Goal: Task Accomplishment & Management: Contribute content

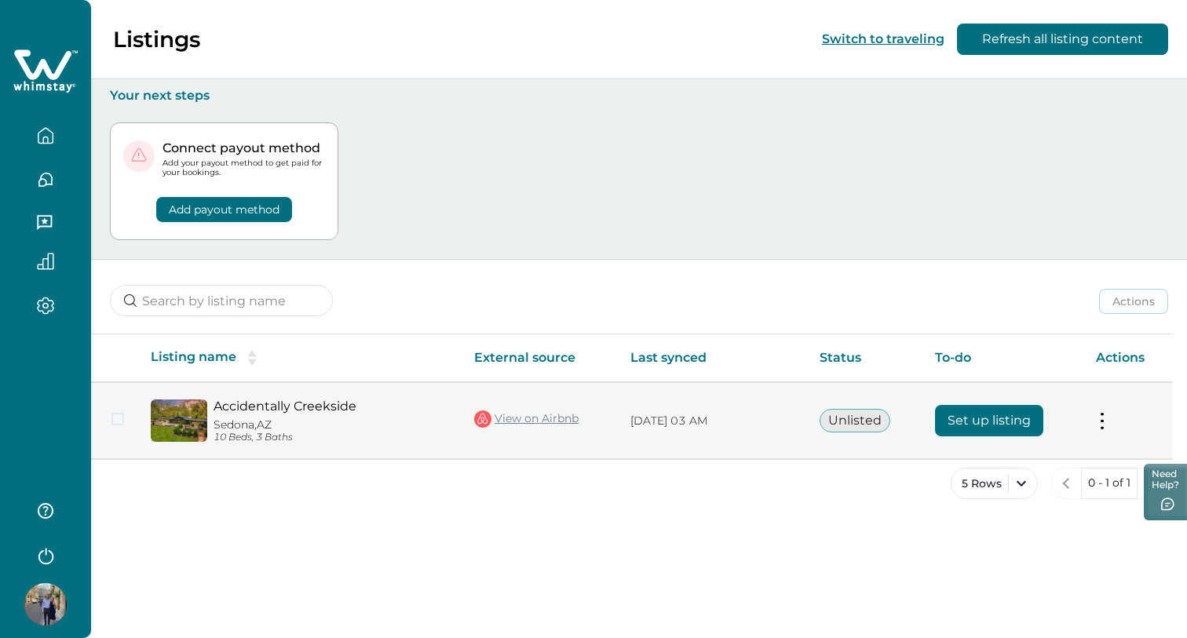
click at [1000, 419] on button "Set up listing" at bounding box center [989, 420] width 108 height 31
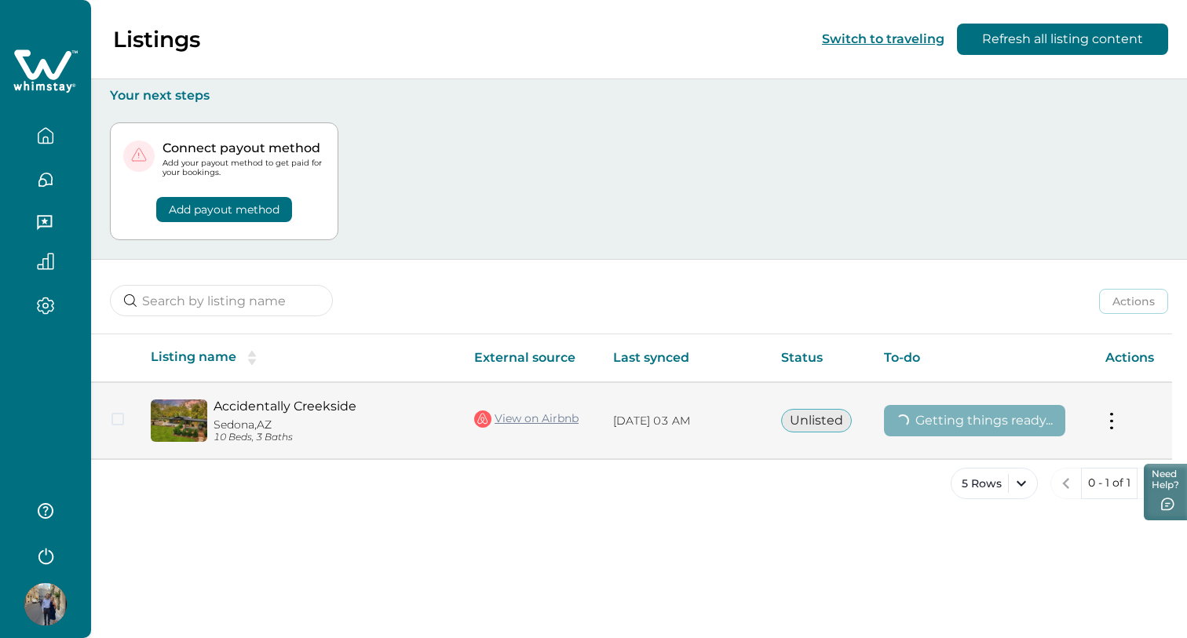
click at [1112, 427] on button at bounding box center [1111, 421] width 13 height 16
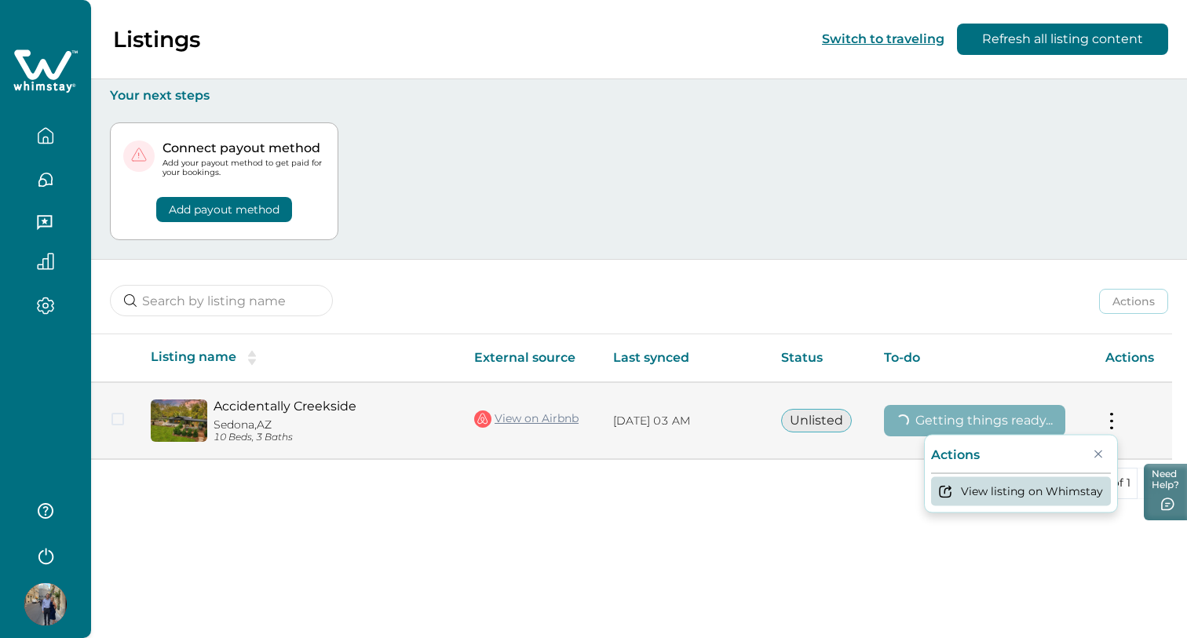
click at [1030, 501] on button "View listing on Whimstay" at bounding box center [1021, 491] width 180 height 29
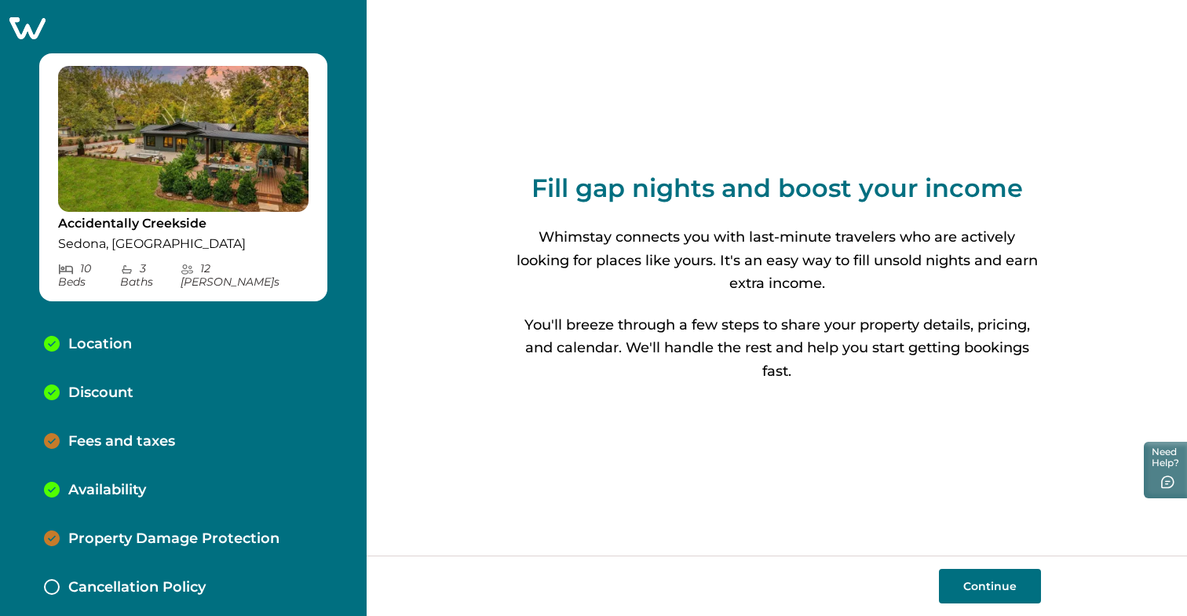
click at [994, 591] on button "Continue" at bounding box center [990, 586] width 102 height 35
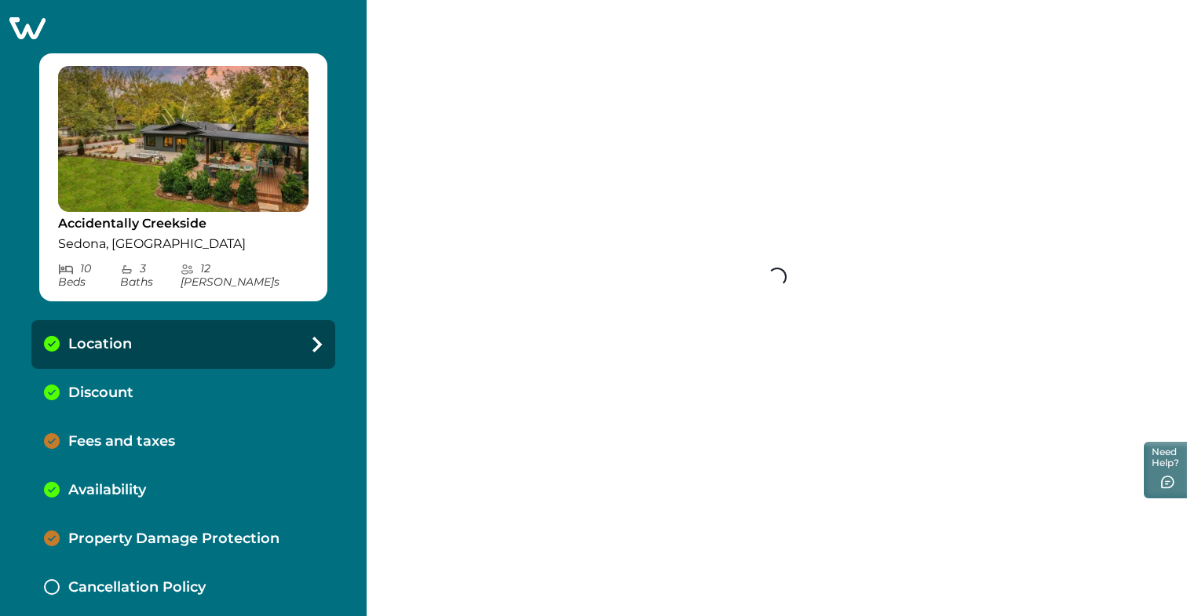
select select "AZ"
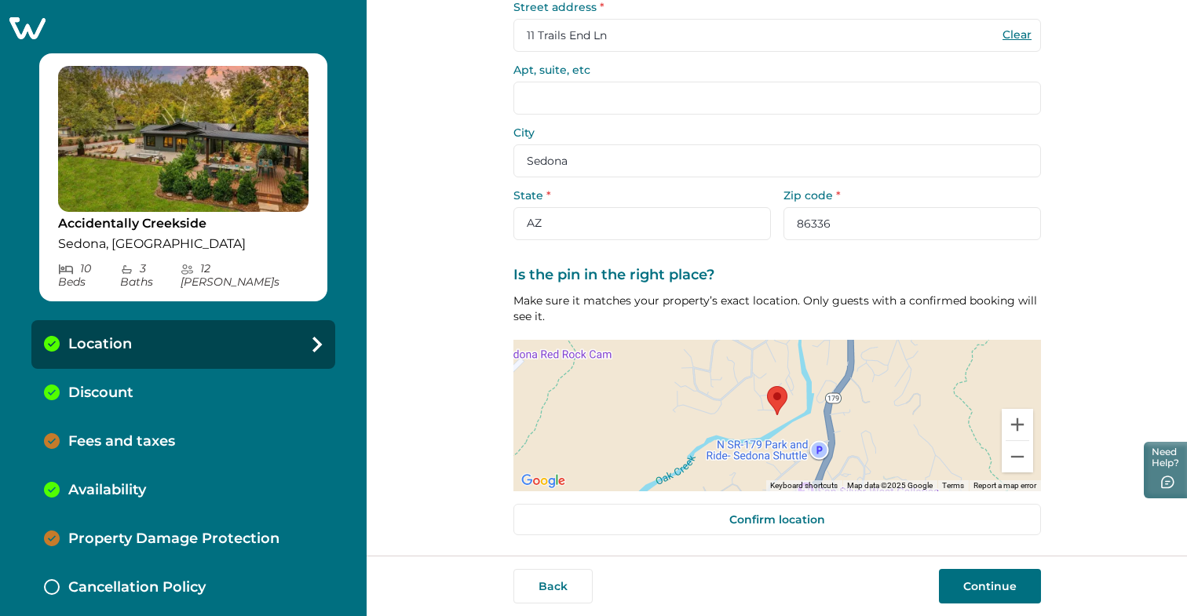
scroll to position [128, 0]
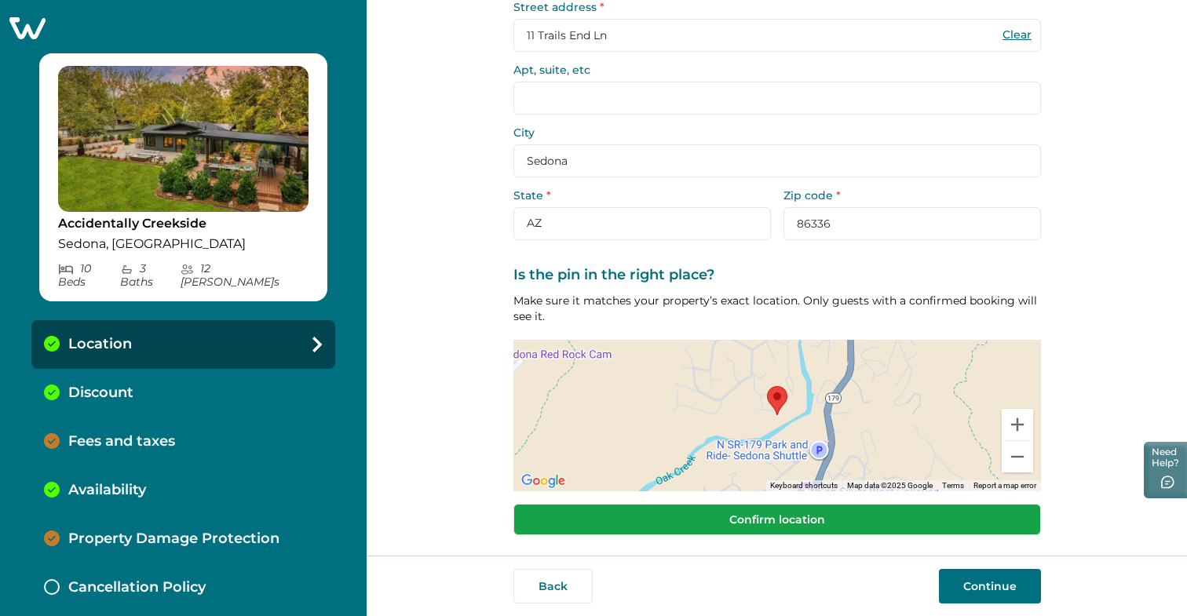
click at [774, 512] on button "Confirm location" at bounding box center [776, 519] width 527 height 31
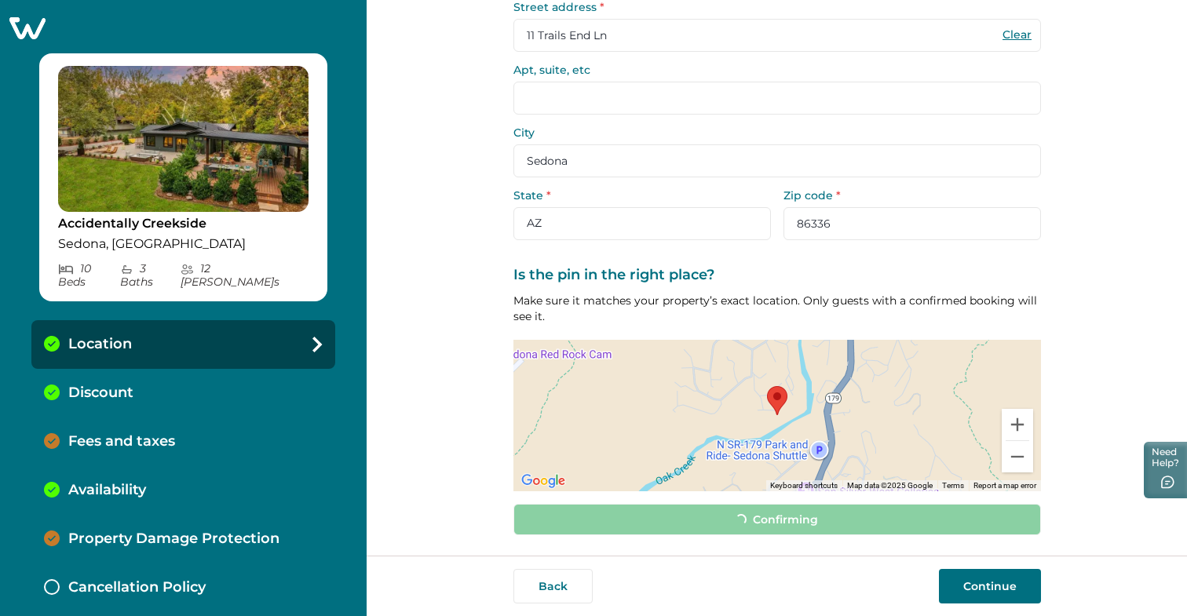
scroll to position [118, 0]
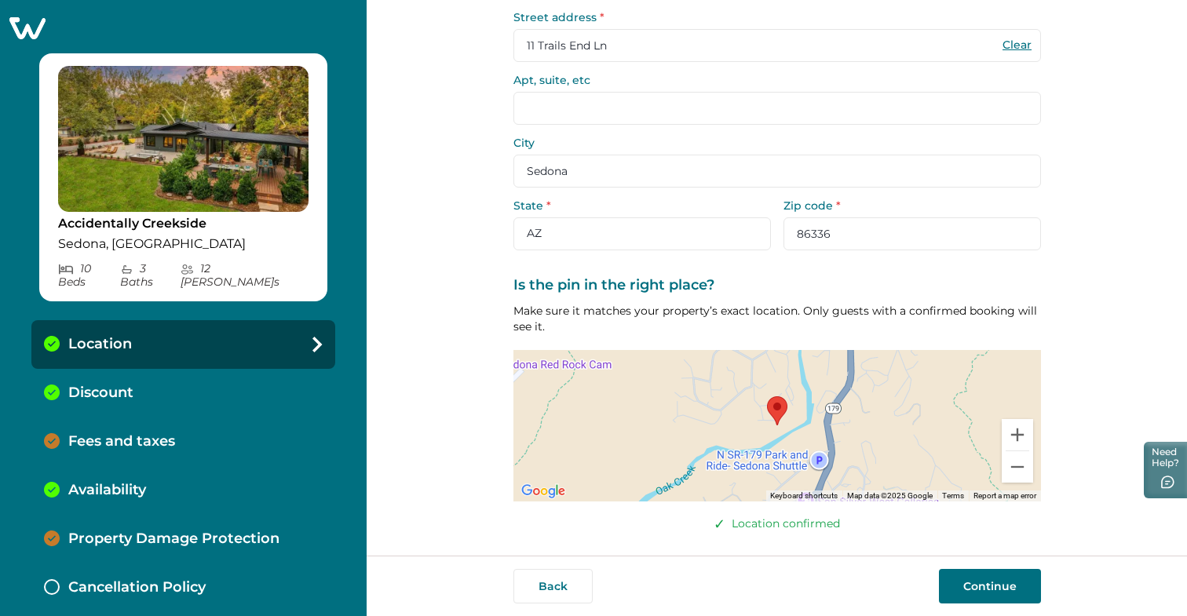
click at [983, 580] on button "Continue" at bounding box center [990, 586] width 102 height 35
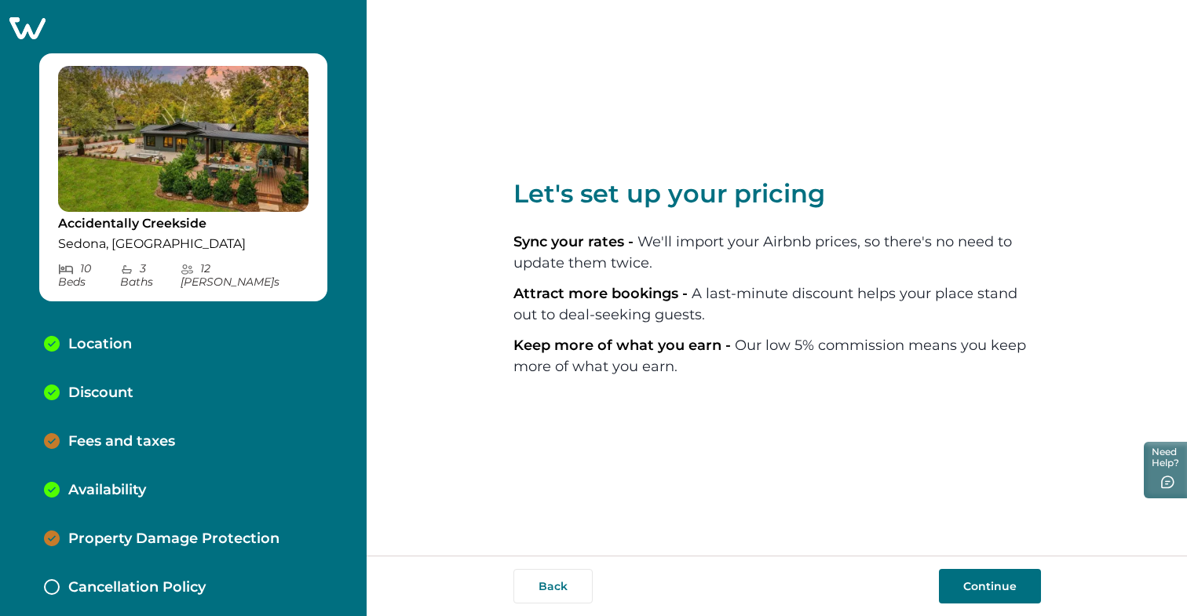
click at [971, 579] on button "Continue" at bounding box center [990, 586] width 102 height 35
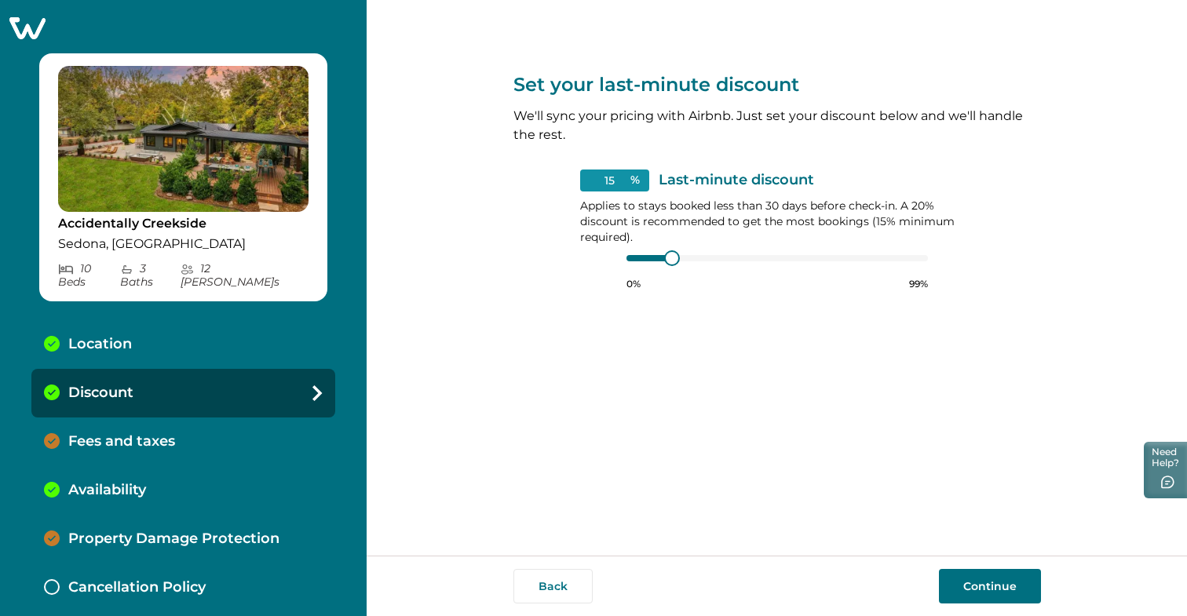
click at [991, 589] on button "Continue" at bounding box center [990, 586] width 102 height 35
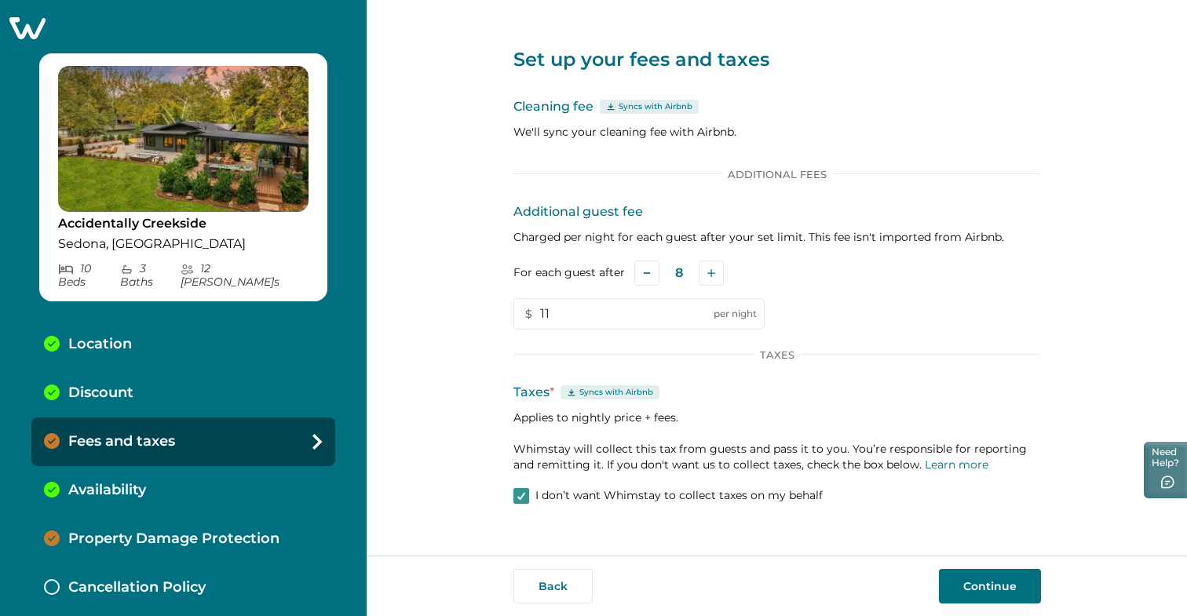
click at [640, 108] on p "Syncs with Airbnb" at bounding box center [655, 106] width 74 height 13
click at [515, 494] on span at bounding box center [521, 496] width 16 height 16
click at [983, 577] on button "Continue" at bounding box center [990, 586] width 102 height 35
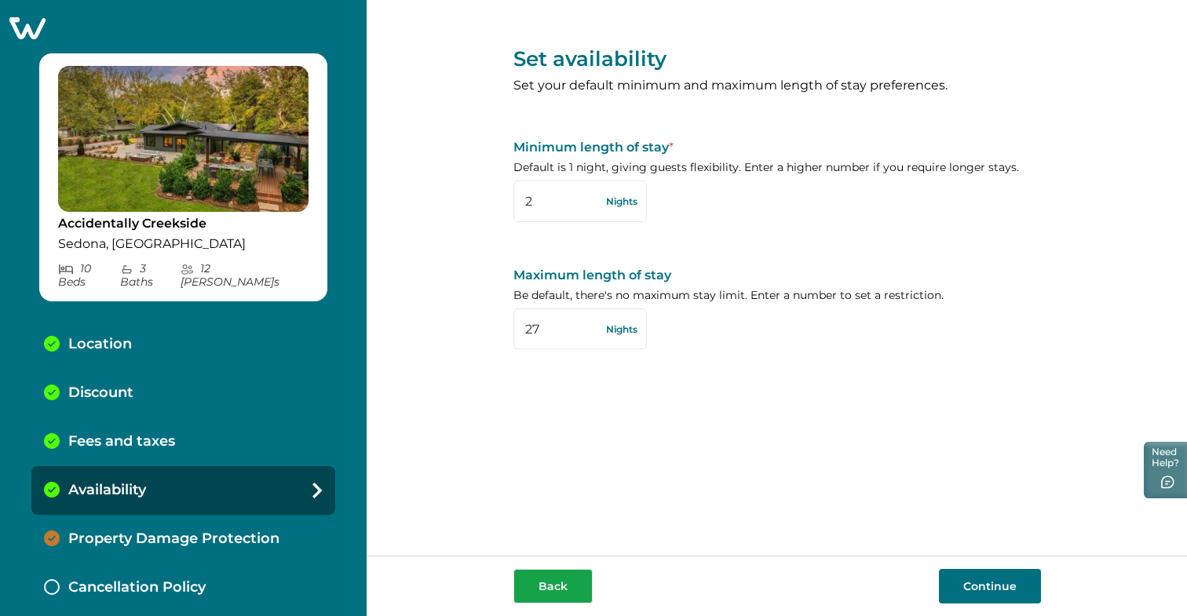
click at [570, 594] on button "Back" at bounding box center [552, 586] width 79 height 35
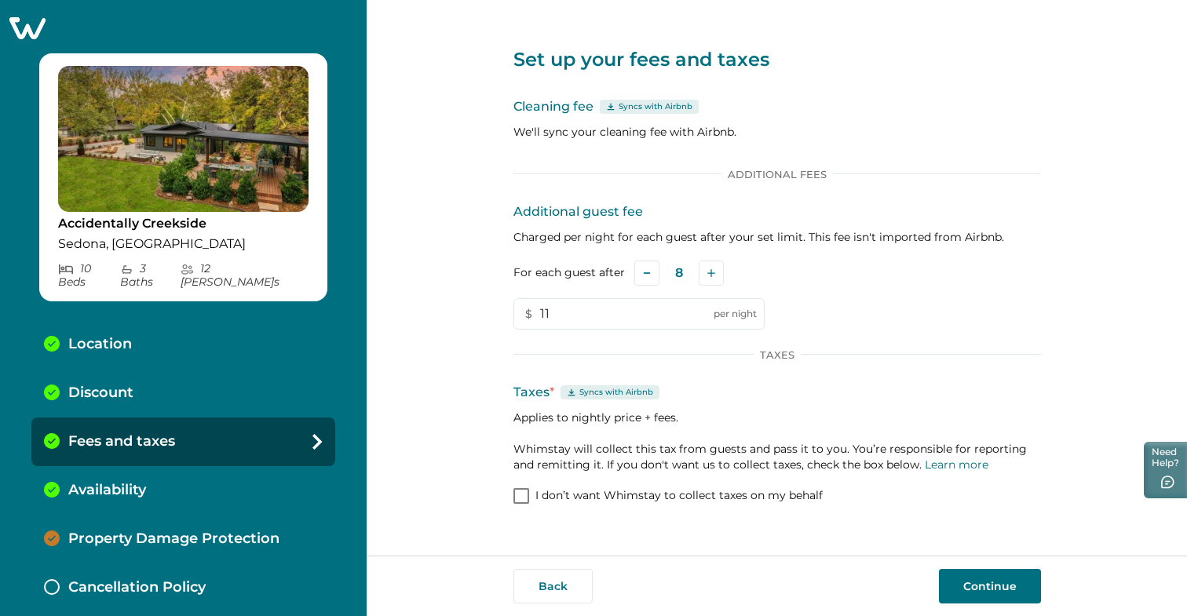
click at [658, 111] on p "Syncs with Airbnb" at bounding box center [655, 106] width 74 height 13
click at [658, 107] on p "Syncs with Airbnb" at bounding box center [655, 106] width 74 height 13
click at [574, 588] on button "Back" at bounding box center [552, 586] width 79 height 35
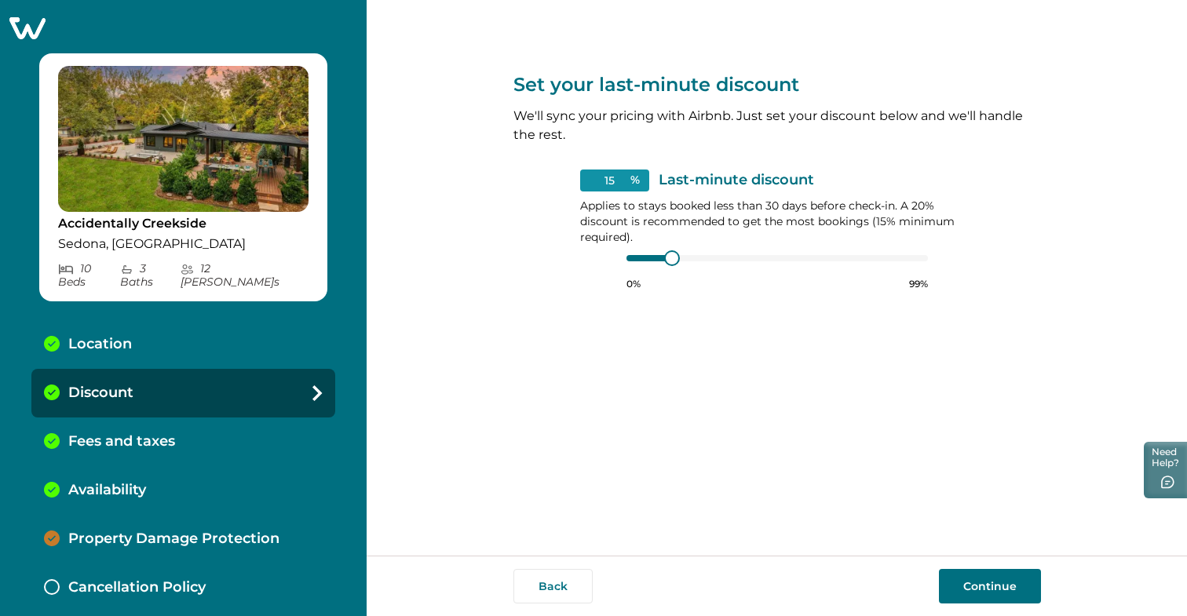
click at [574, 588] on button "Back" at bounding box center [552, 586] width 79 height 35
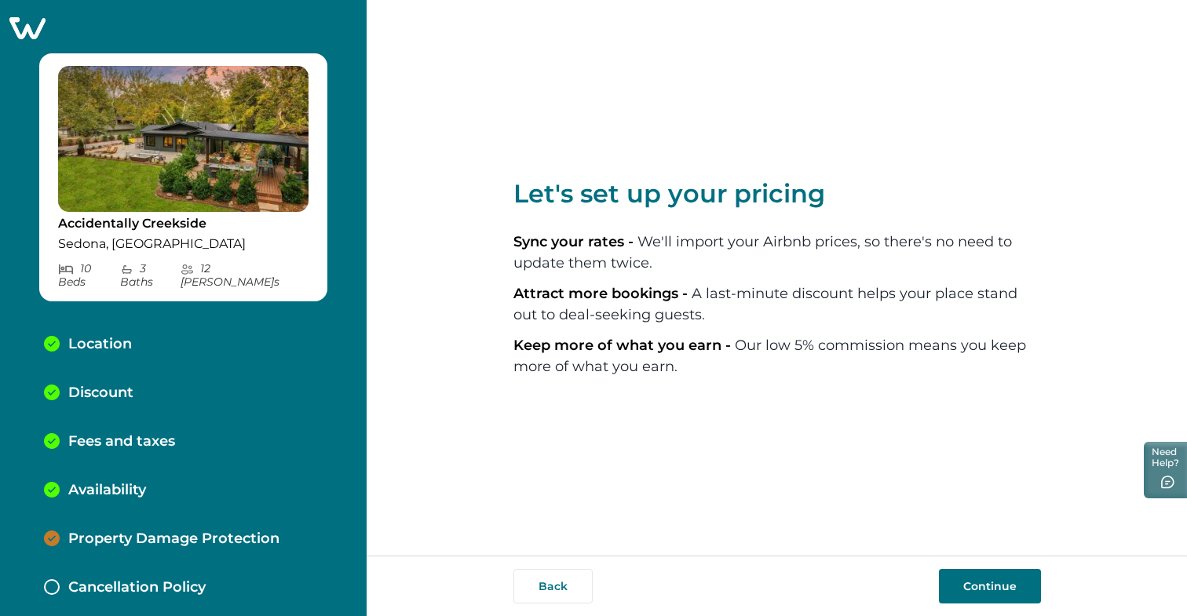
click at [574, 588] on button "Back" at bounding box center [552, 586] width 79 height 35
select select "AZ"
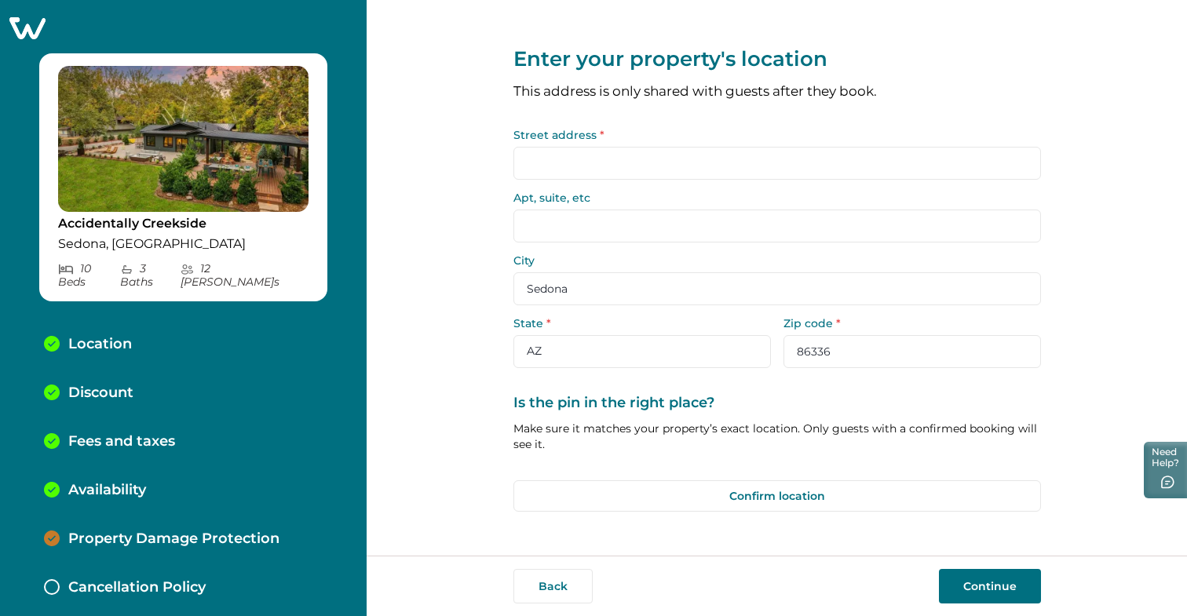
type input "11 Trails End Ln"
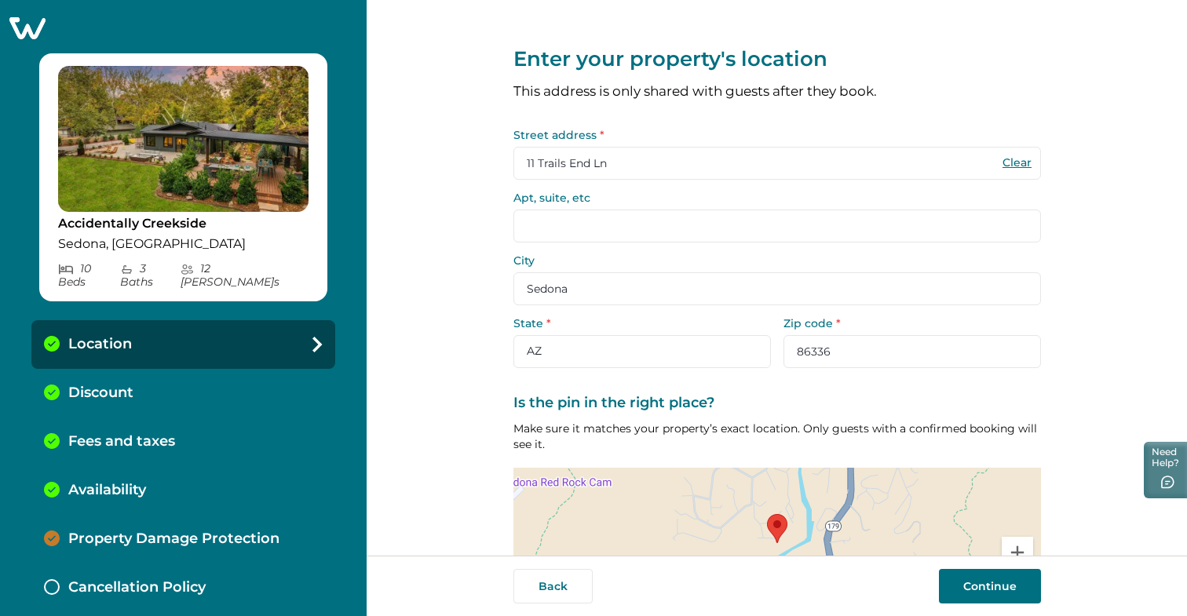
click at [990, 582] on button "Continue" at bounding box center [990, 586] width 102 height 35
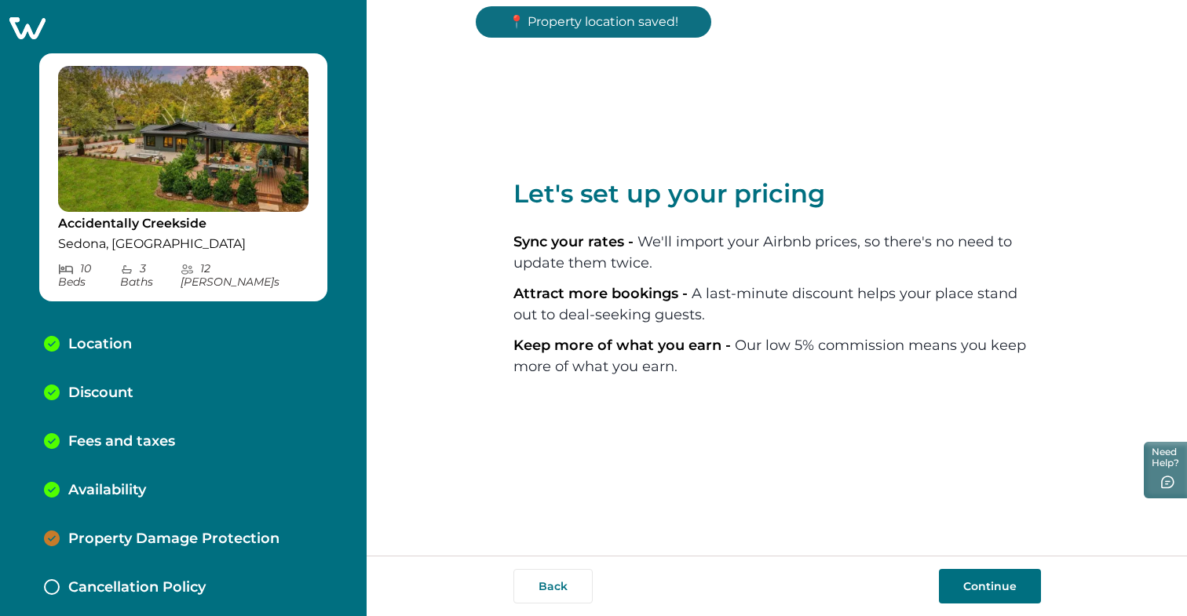
click at [991, 582] on button "Continue" at bounding box center [990, 586] width 102 height 35
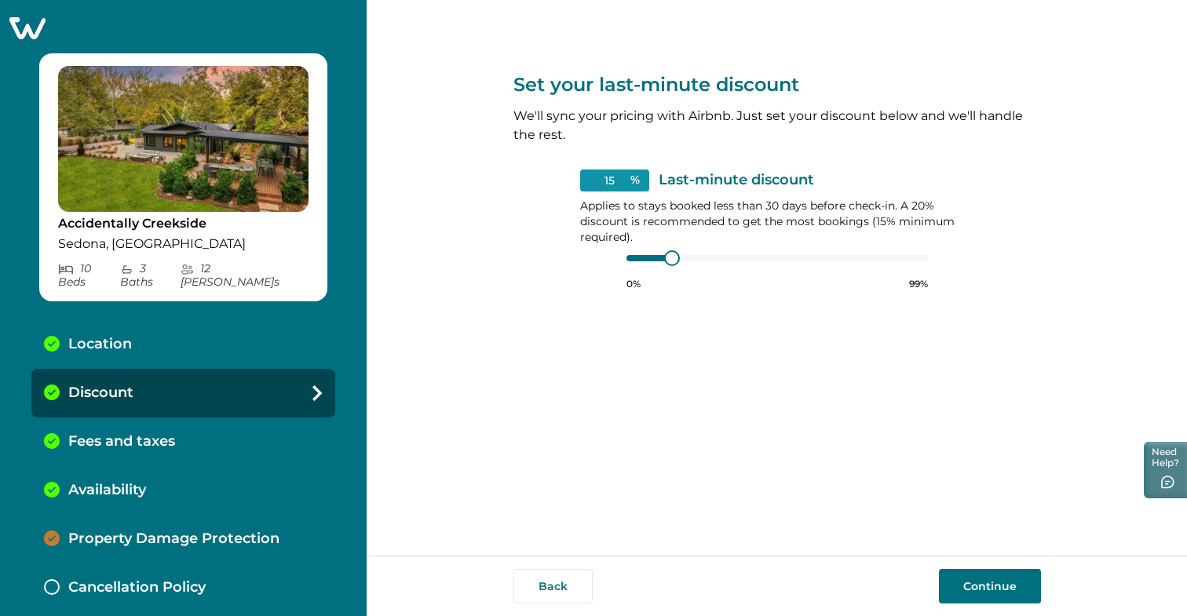
click at [991, 582] on button "Continue" at bounding box center [990, 586] width 102 height 35
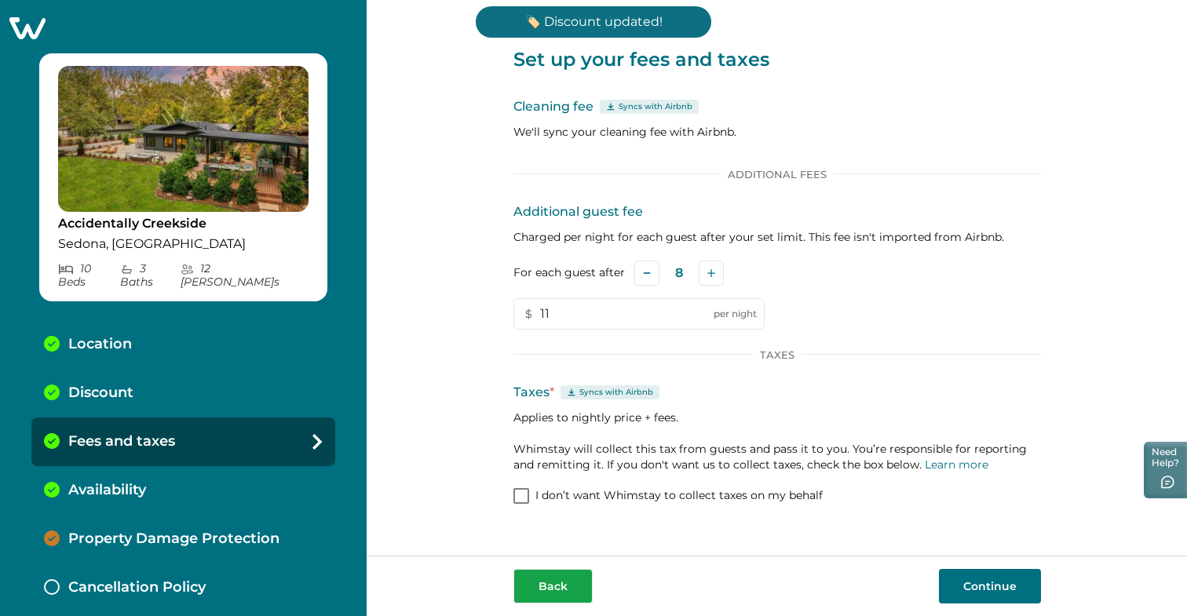
click at [530, 594] on button "Back" at bounding box center [552, 586] width 79 height 35
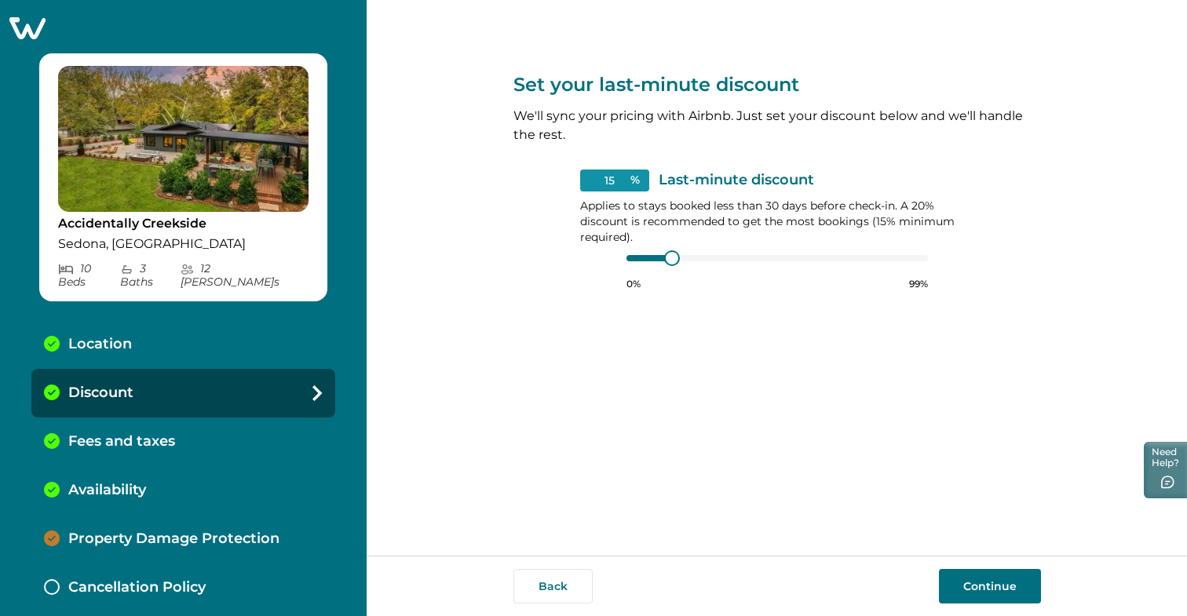
click at [970, 572] on button "Continue" at bounding box center [990, 586] width 102 height 35
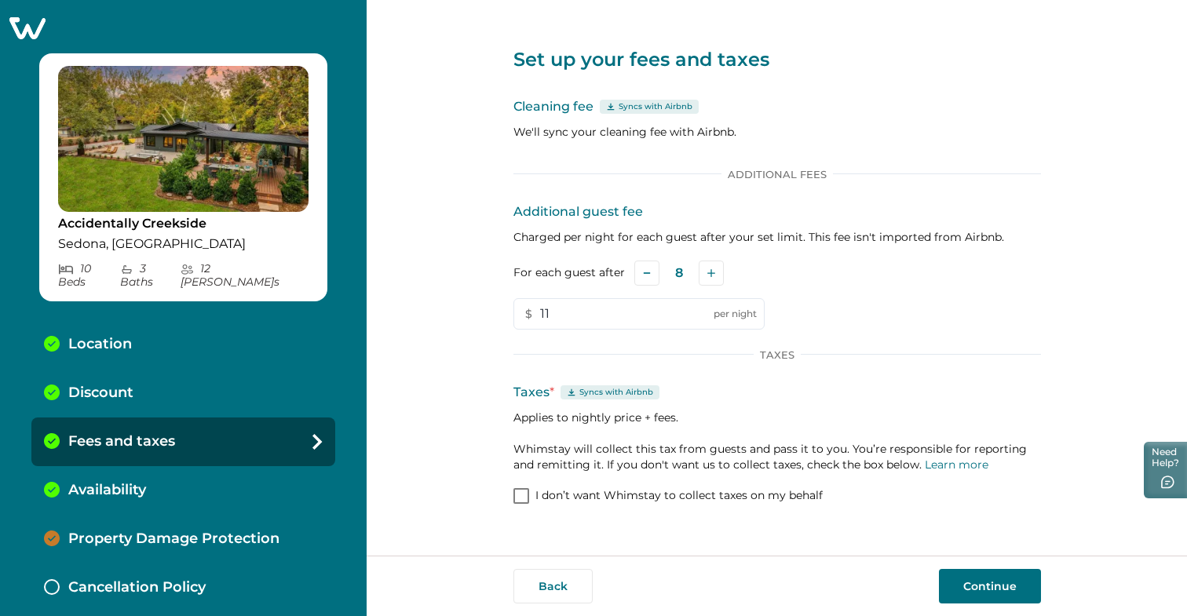
click at [970, 590] on button "Continue" at bounding box center [990, 586] width 102 height 35
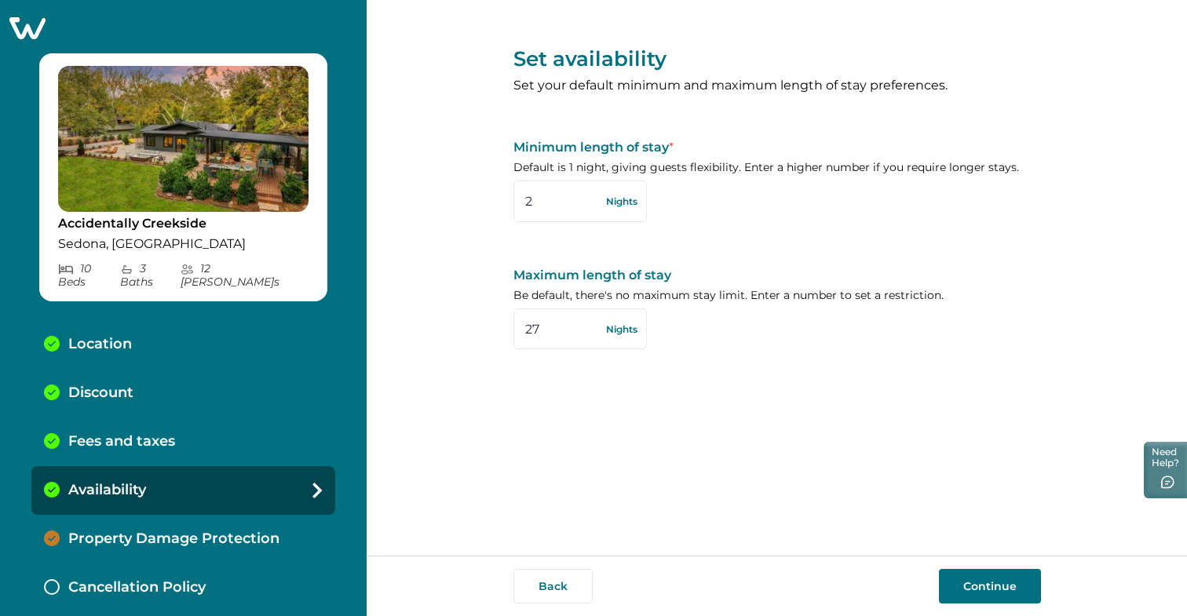
click at [987, 583] on button "Continue" at bounding box center [990, 586] width 102 height 35
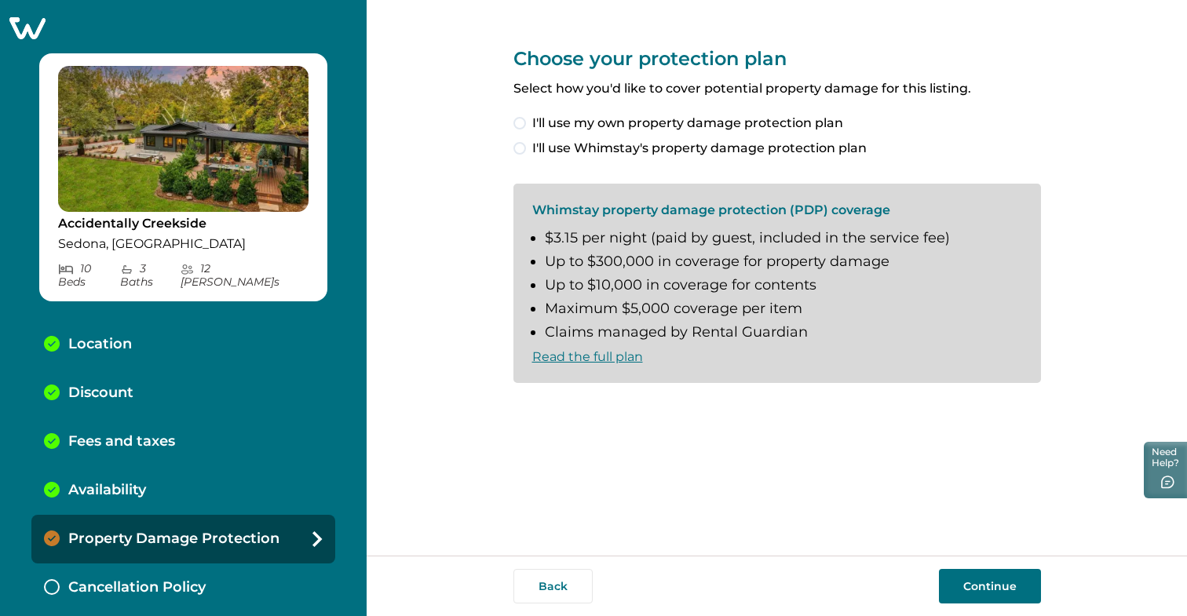
click at [523, 151] on span at bounding box center [519, 148] width 13 height 13
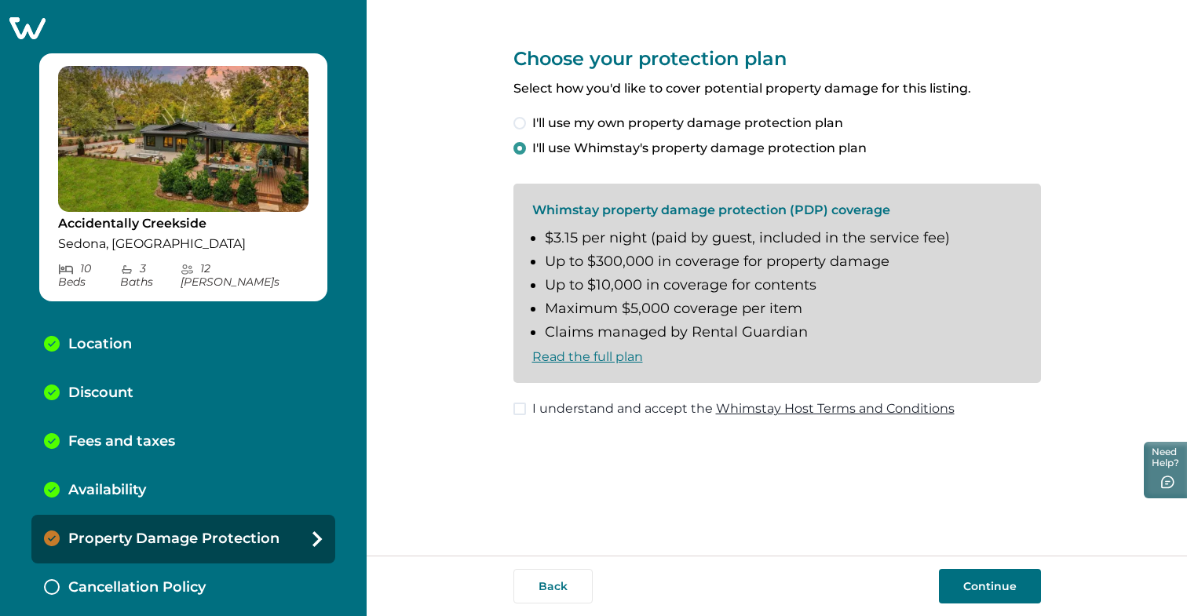
click at [521, 410] on span at bounding box center [519, 409] width 13 height 13
click at [972, 581] on button "Continue" at bounding box center [990, 586] width 102 height 35
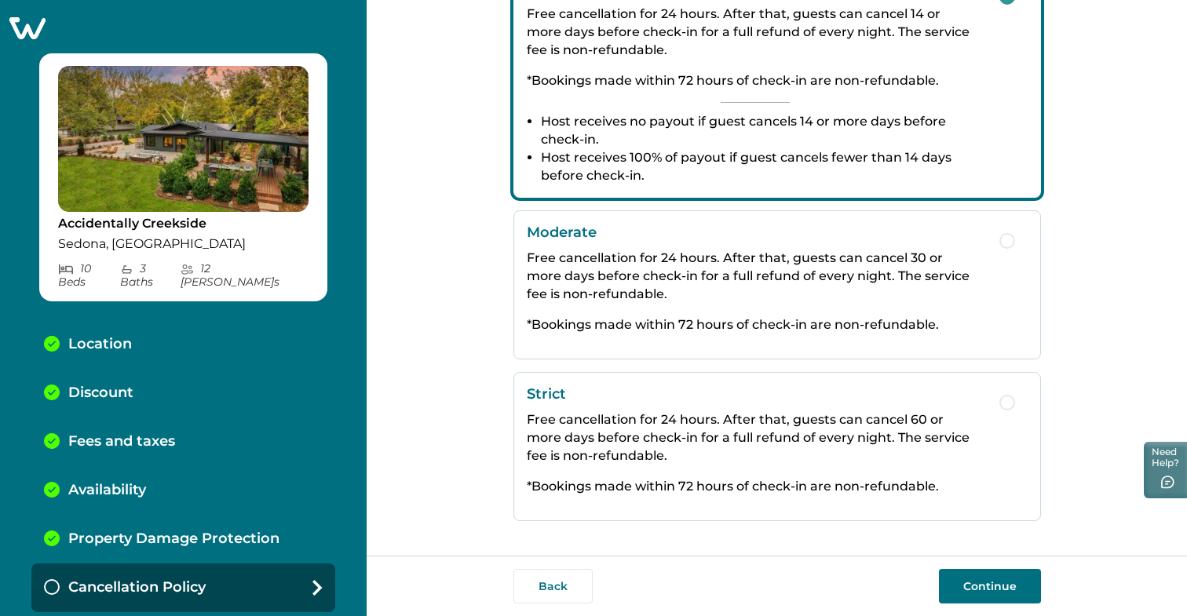
scroll to position [303, 0]
click at [968, 584] on button "Continue" at bounding box center [990, 586] width 102 height 35
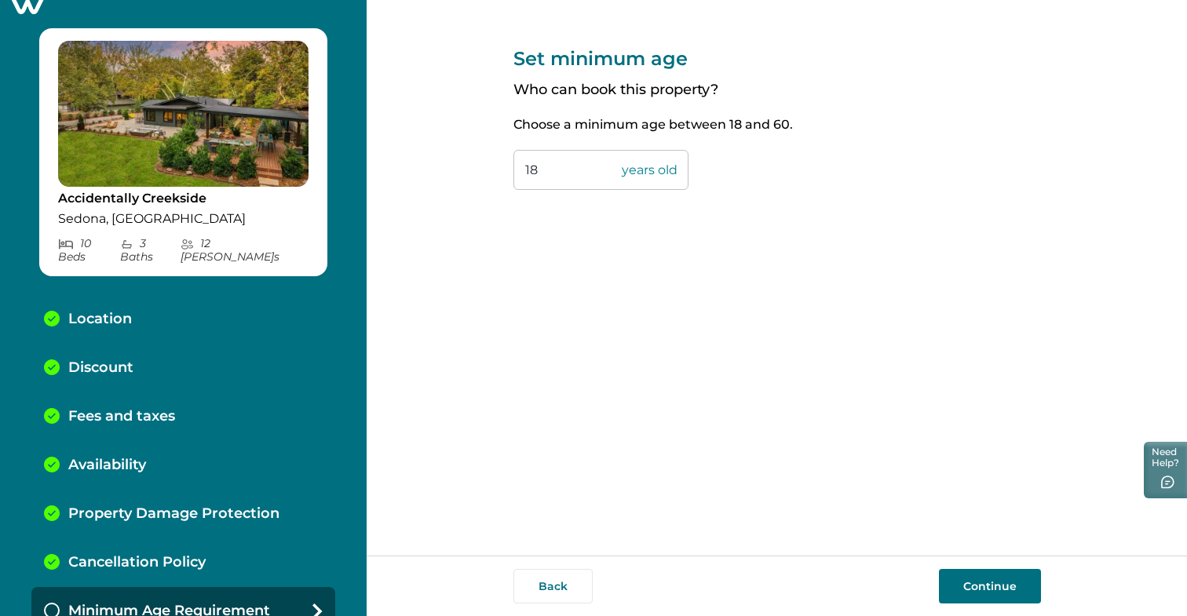
click at [543, 171] on input "18" at bounding box center [600, 170] width 175 height 40
type input "1"
type input "25"
click at [996, 590] on button "Continue" at bounding box center [990, 586] width 102 height 35
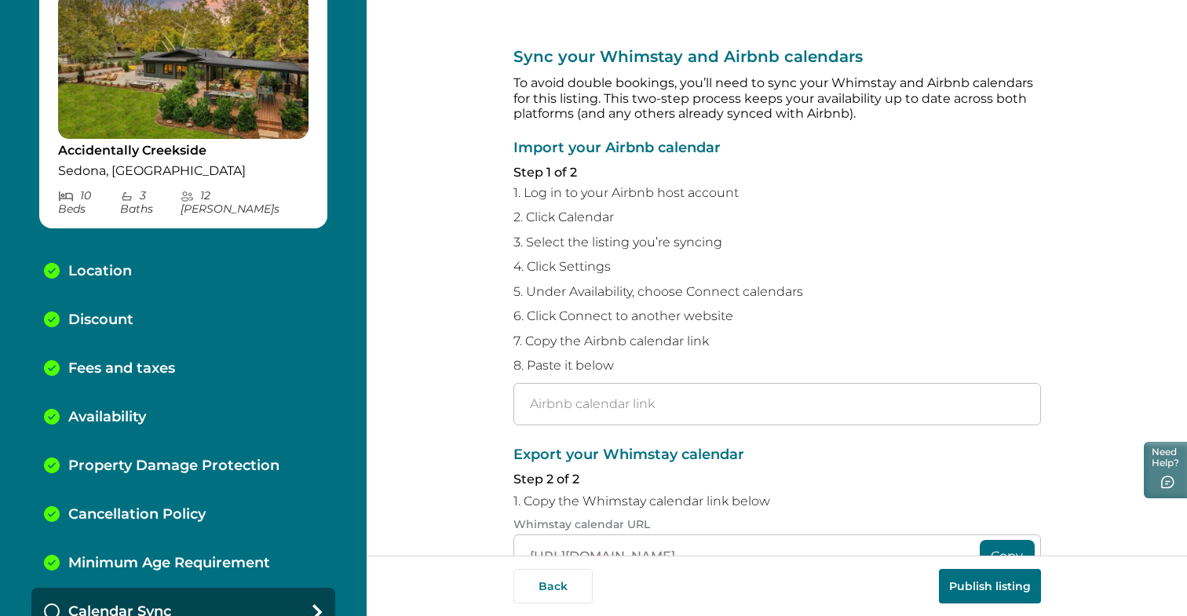
click at [110, 360] on p "Fees and taxes" at bounding box center [121, 368] width 107 height 17
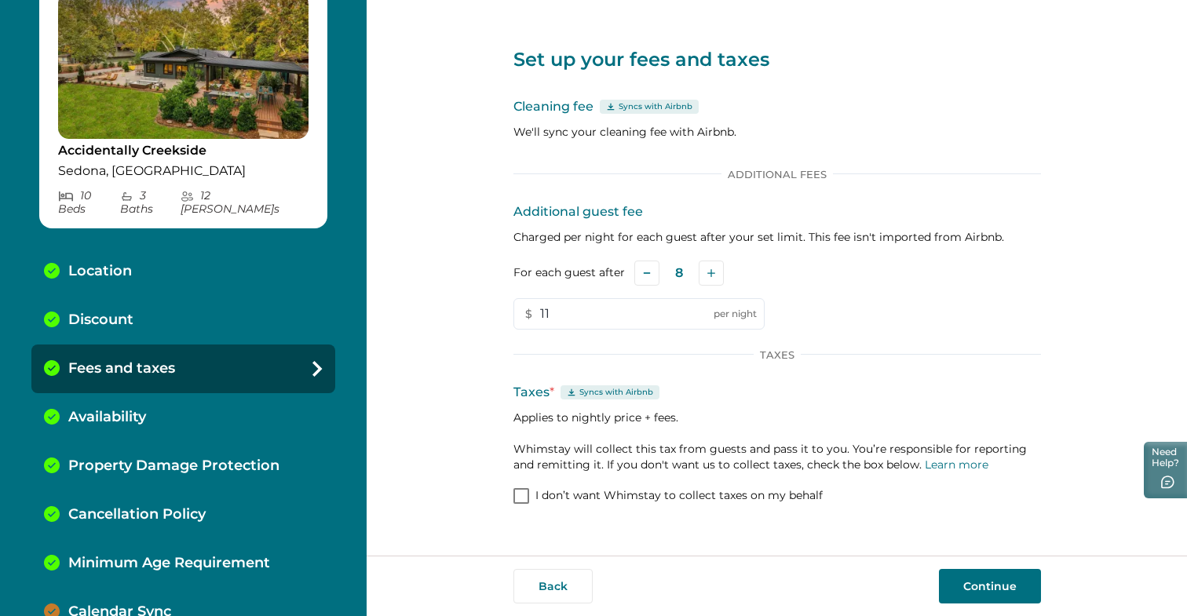
click at [703, 168] on div "Additional Fees" at bounding box center [776, 174] width 527 height 13
click at [664, 114] on p "Cleaning fee Syncs with Airbnb" at bounding box center [776, 106] width 527 height 19
click at [641, 114] on p "Cleaning fee Syncs with Airbnb" at bounding box center [776, 106] width 527 height 19
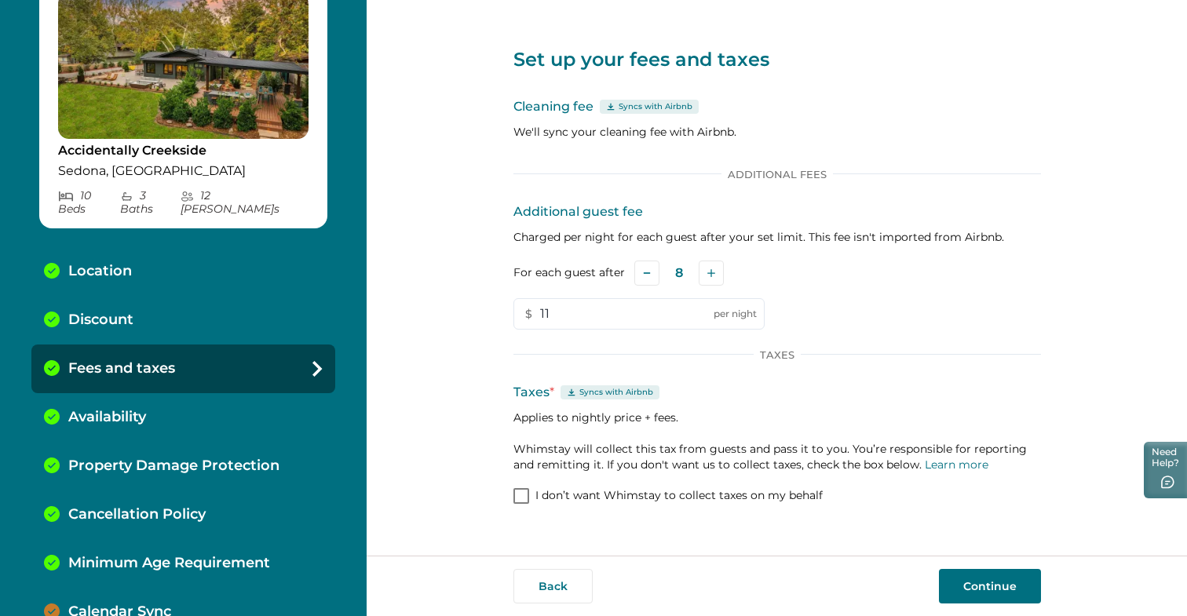
click at [604, 106] on div "Syncs with Airbnb" at bounding box center [649, 107] width 99 height 14
click at [747, 175] on p "Additional Fees" at bounding box center [776, 174] width 111 height 13
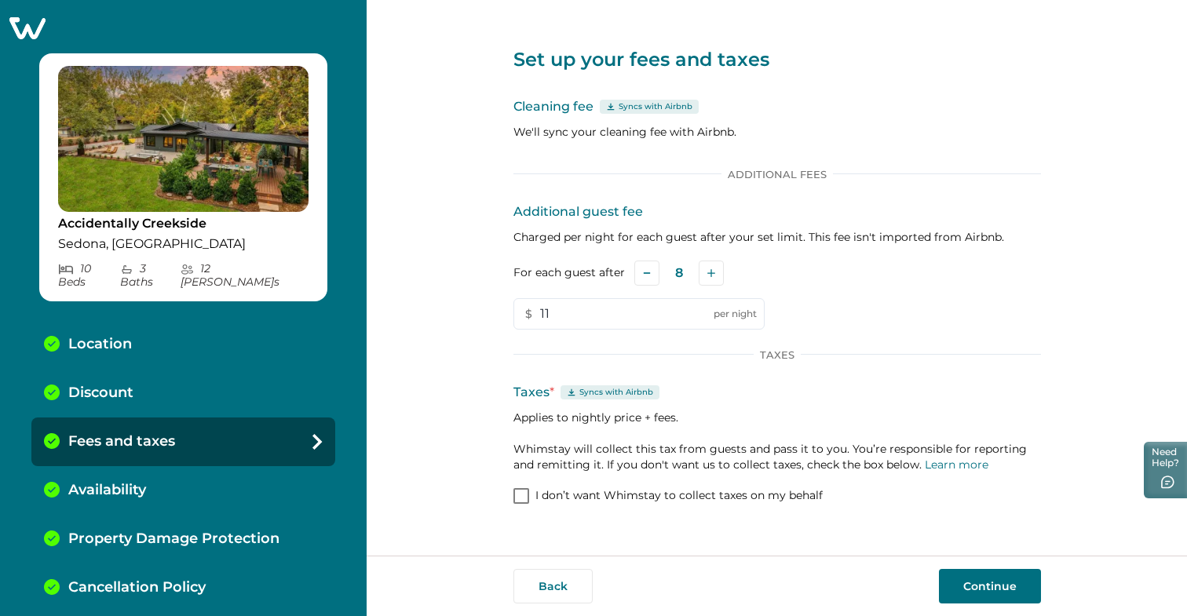
click at [153, 224] on p "Accidentally Creekside" at bounding box center [183, 224] width 250 height 16
click at [556, 587] on button "Back" at bounding box center [552, 586] width 79 height 35
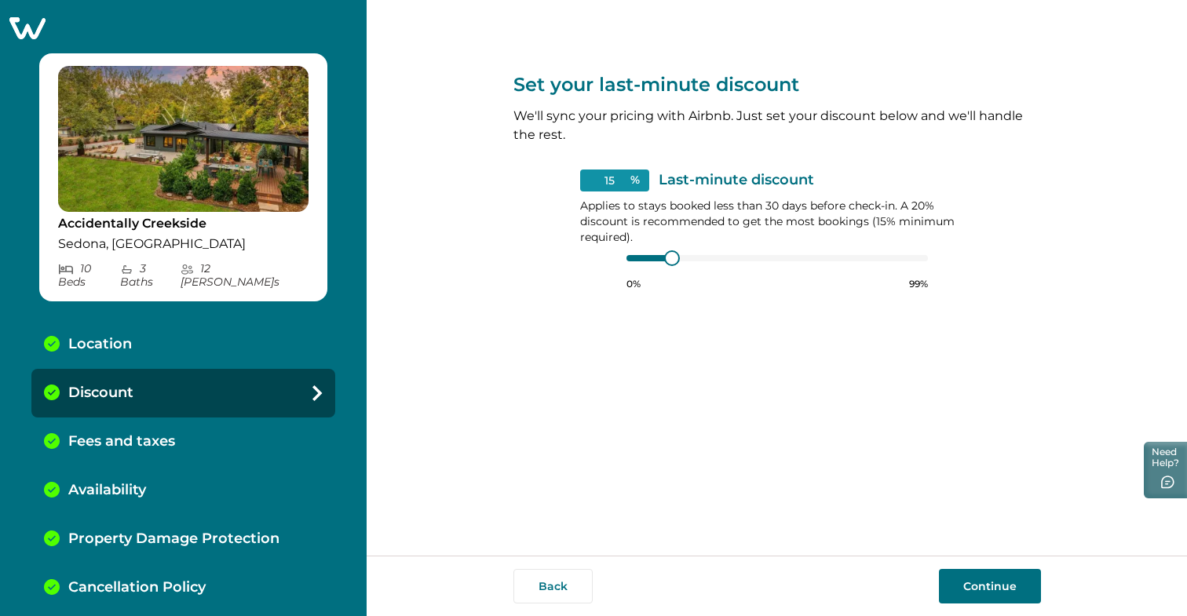
click at [556, 587] on button "Back" at bounding box center [552, 586] width 79 height 35
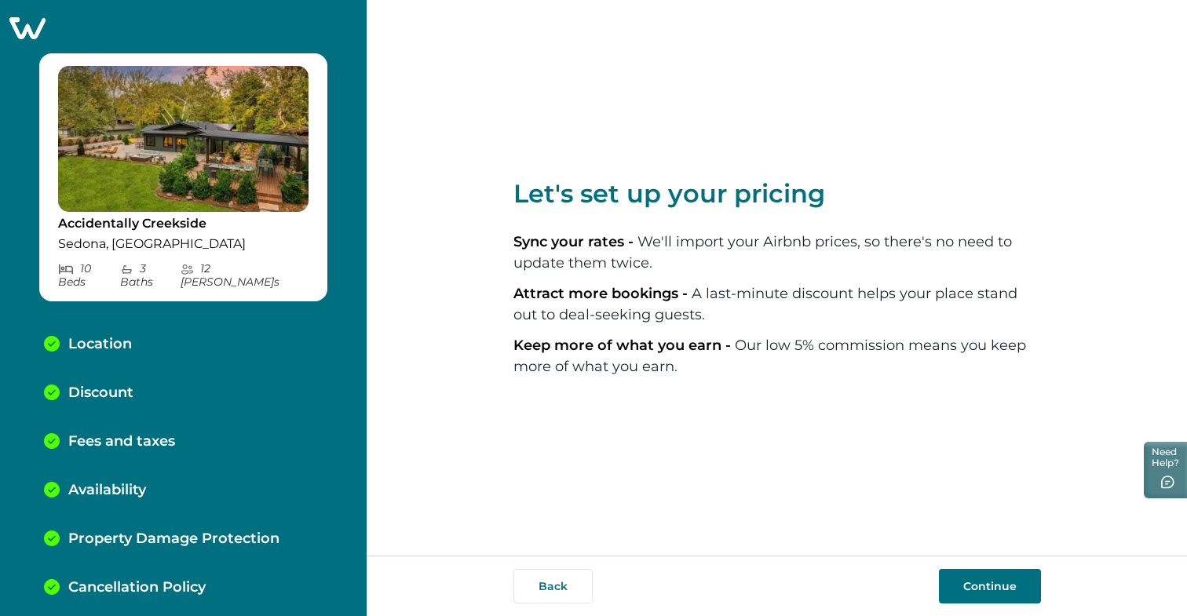
click at [649, 345] on span "Keep more of what you earn -" at bounding box center [623, 345] width 221 height 17
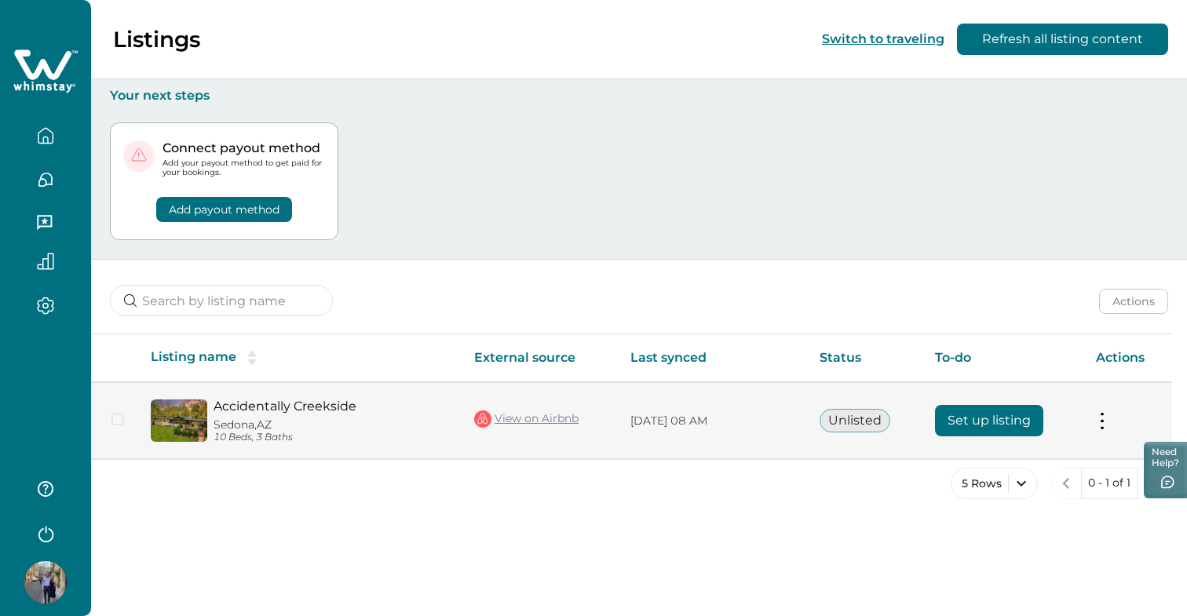
click at [1099, 425] on button at bounding box center [1102, 421] width 13 height 16
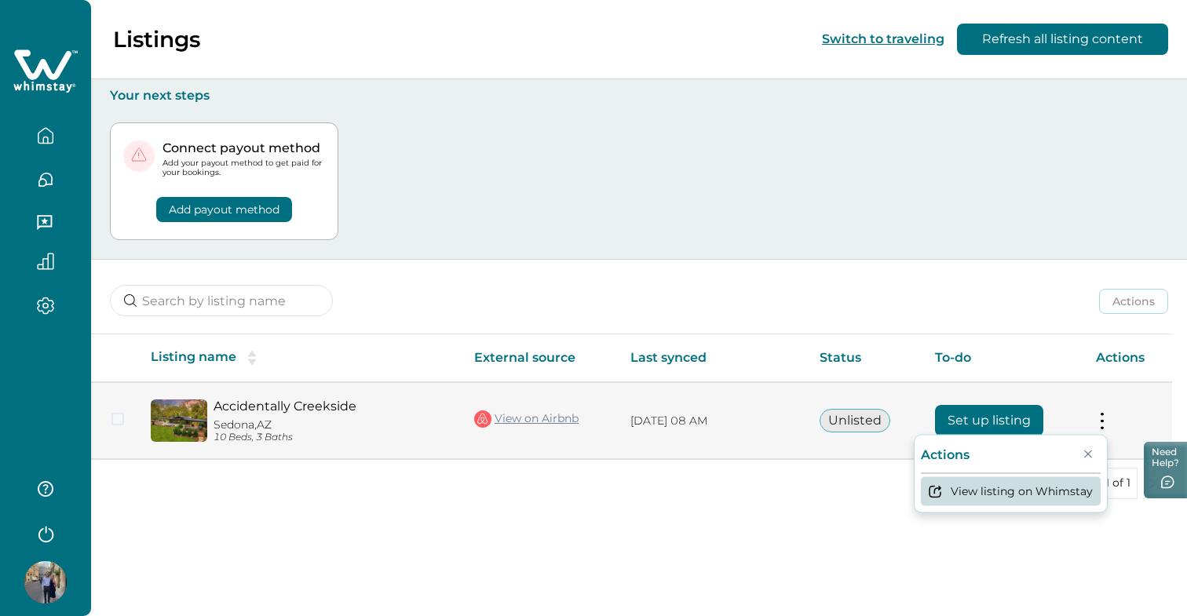
click at [1062, 491] on button "View listing on Whimstay" at bounding box center [1011, 491] width 180 height 29
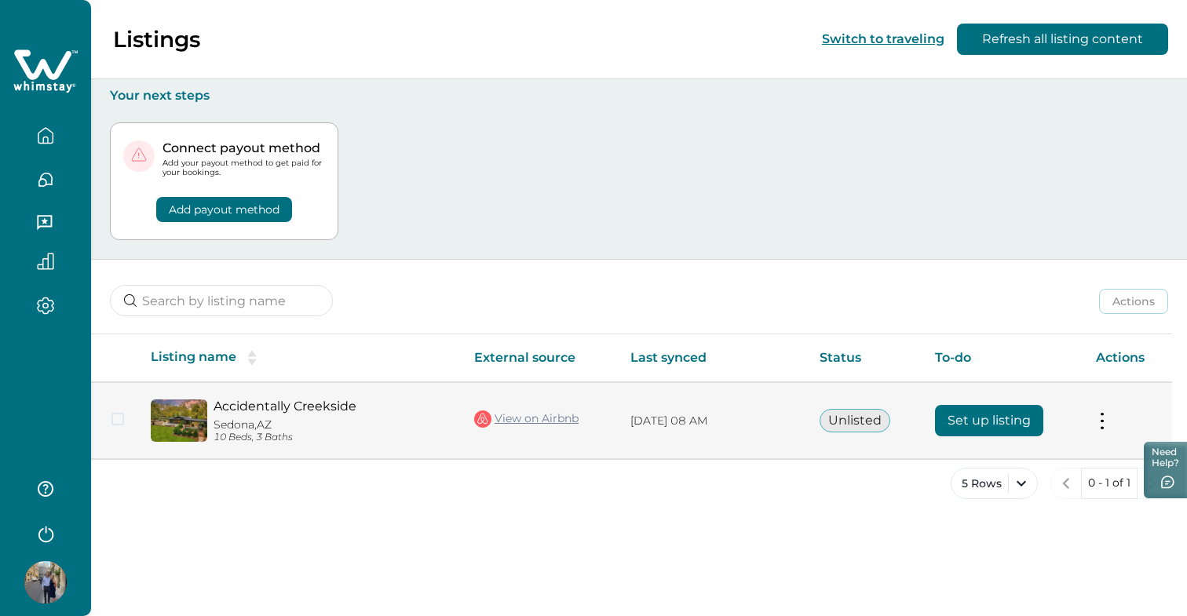
click at [1011, 426] on button "Set up listing" at bounding box center [989, 420] width 108 height 31
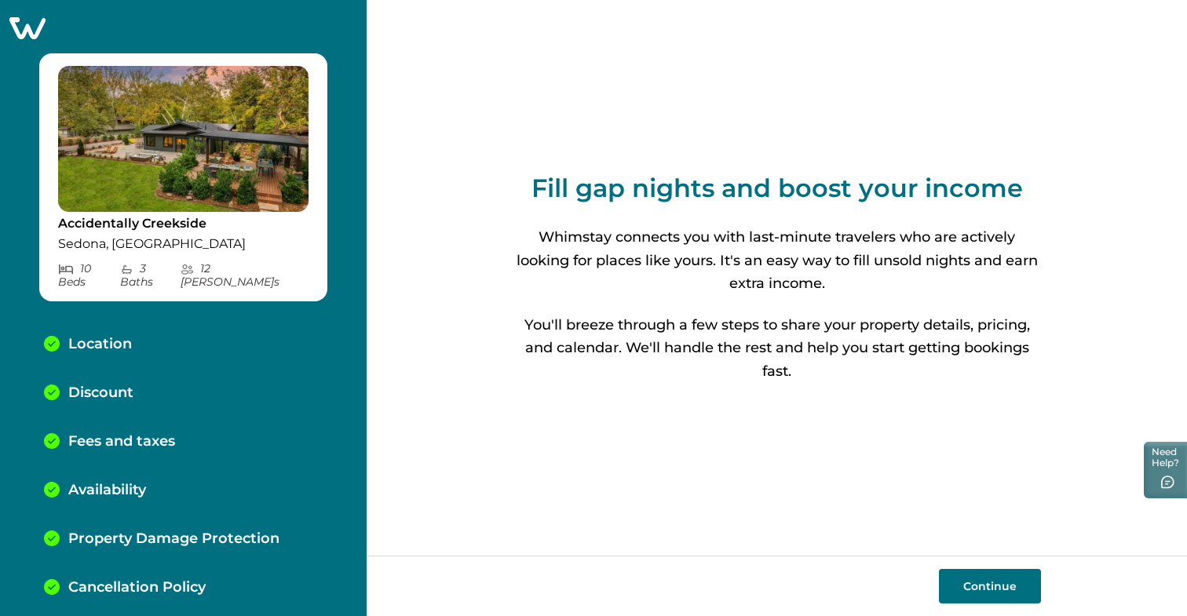
click at [988, 577] on button "Continue" at bounding box center [990, 586] width 102 height 35
select select "AZ"
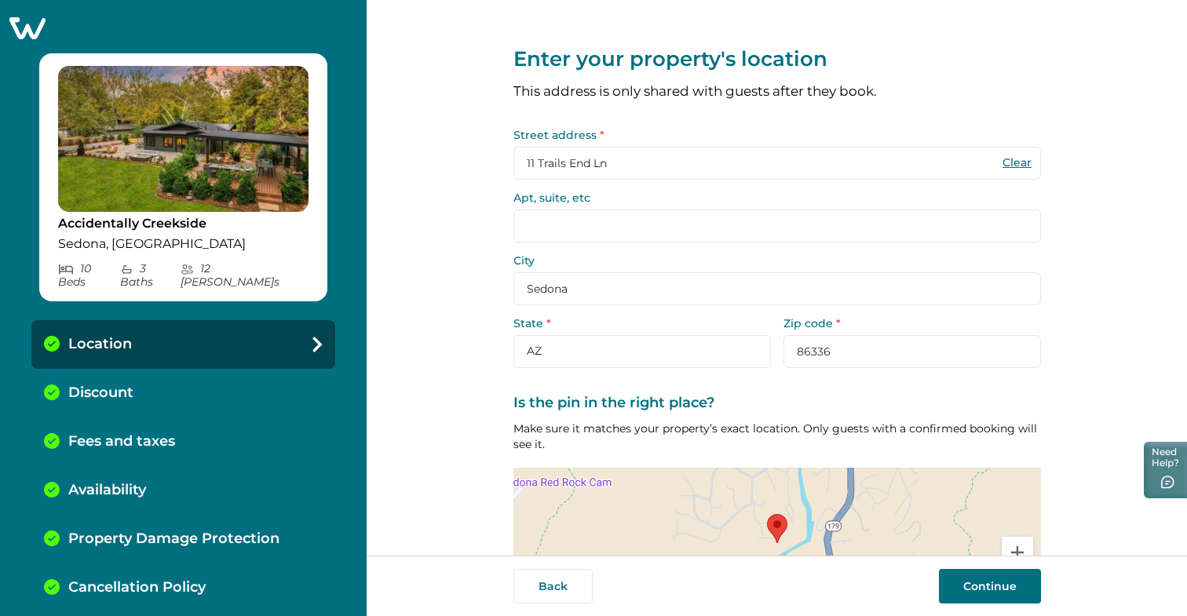
click at [988, 577] on button "Continue" at bounding box center [990, 586] width 102 height 35
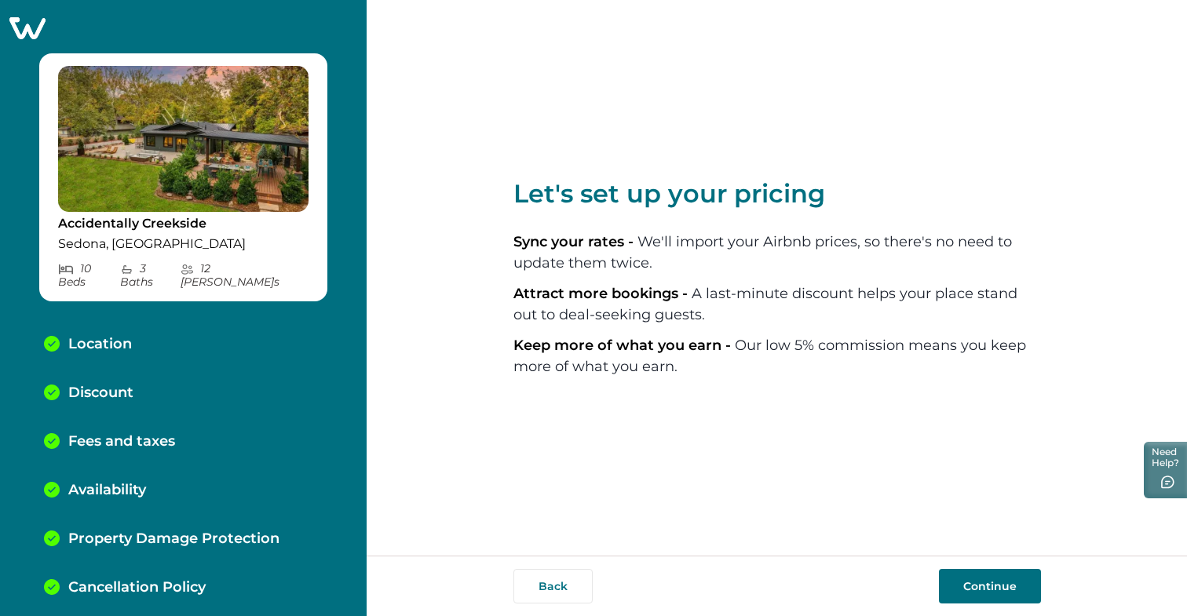
click at [992, 590] on button "Continue" at bounding box center [990, 586] width 102 height 35
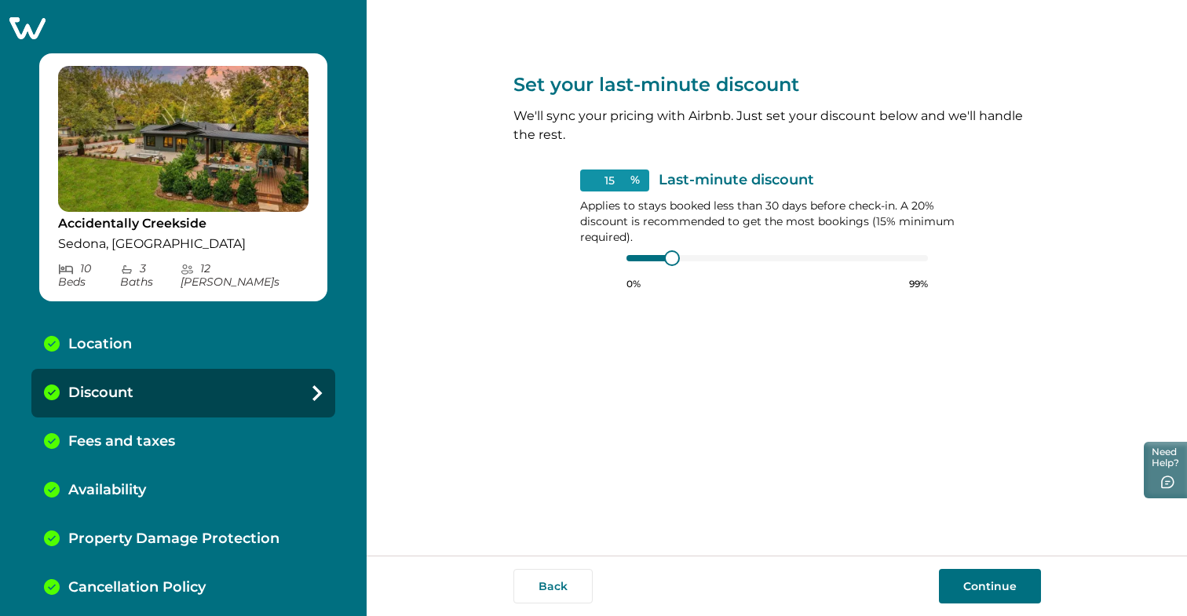
click at [992, 590] on button "Continue" at bounding box center [990, 586] width 102 height 35
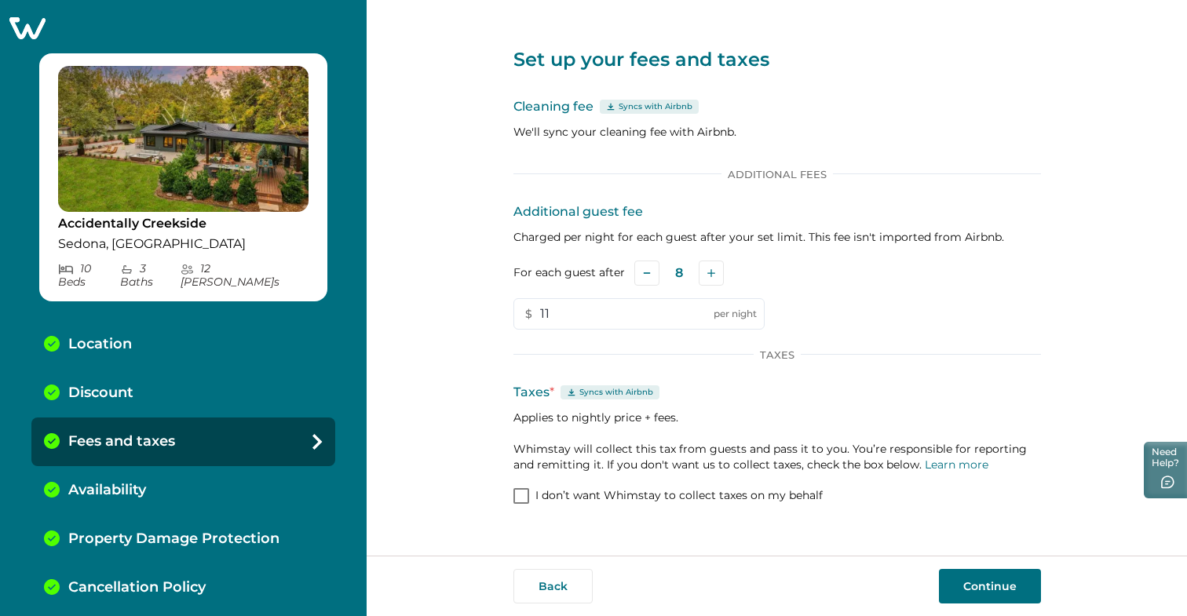
click at [978, 591] on button "Continue" at bounding box center [990, 586] width 102 height 35
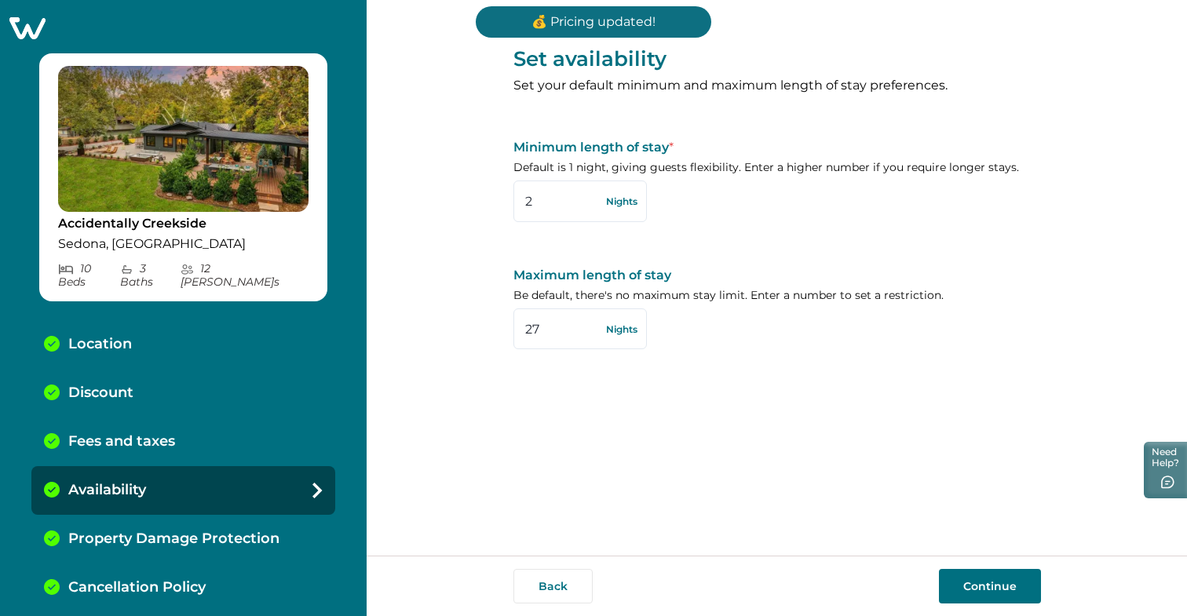
click at [986, 585] on button "Continue" at bounding box center [990, 586] width 102 height 35
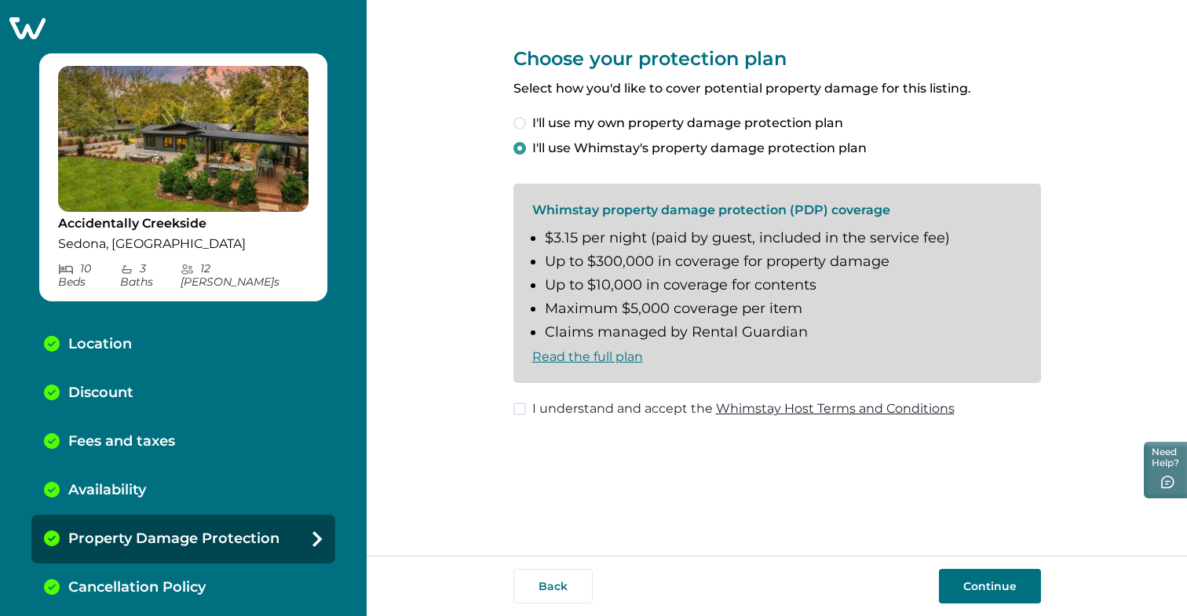
click at [985, 585] on button "Continue" at bounding box center [990, 586] width 102 height 35
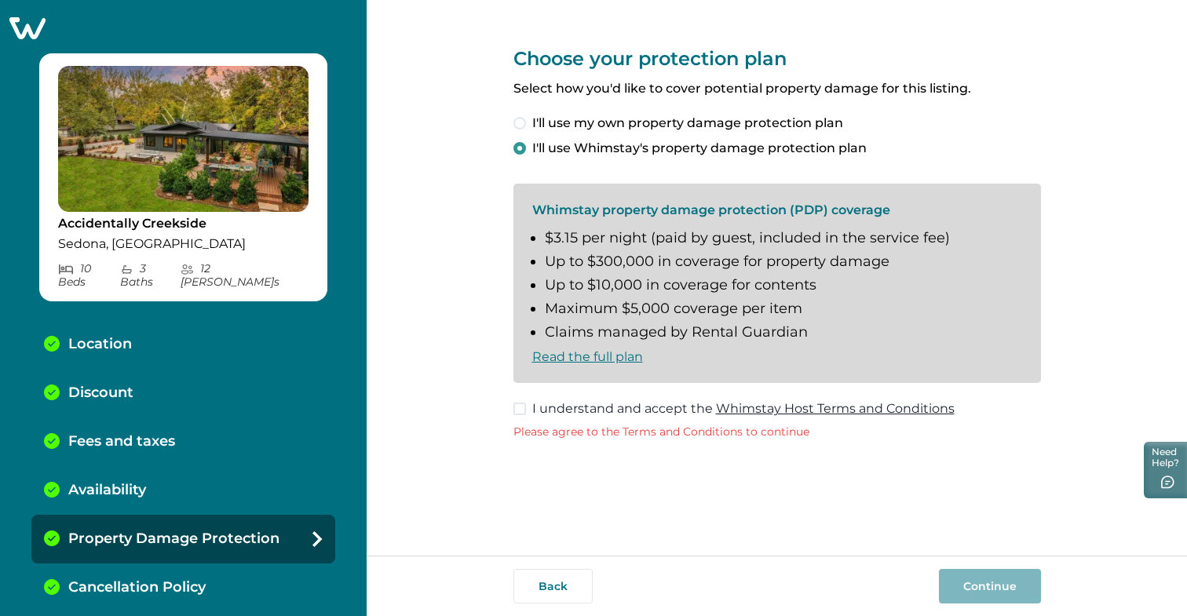
click at [518, 409] on span at bounding box center [519, 409] width 13 height 13
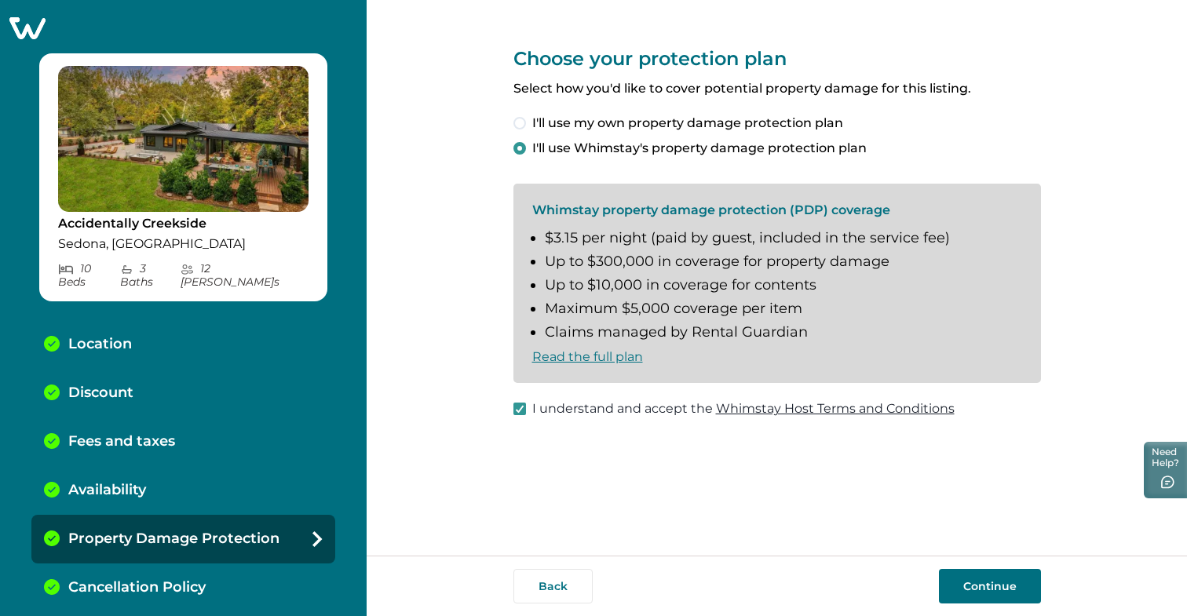
click at [1003, 586] on button "Continue" at bounding box center [990, 586] width 102 height 35
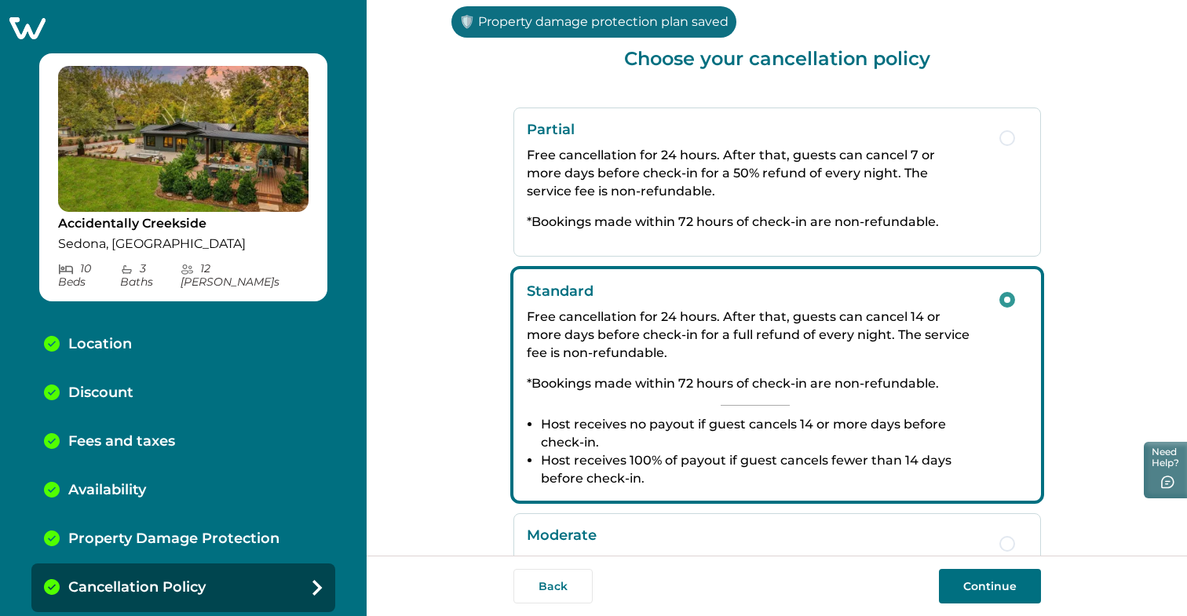
click at [1003, 586] on button "Continue" at bounding box center [990, 586] width 102 height 35
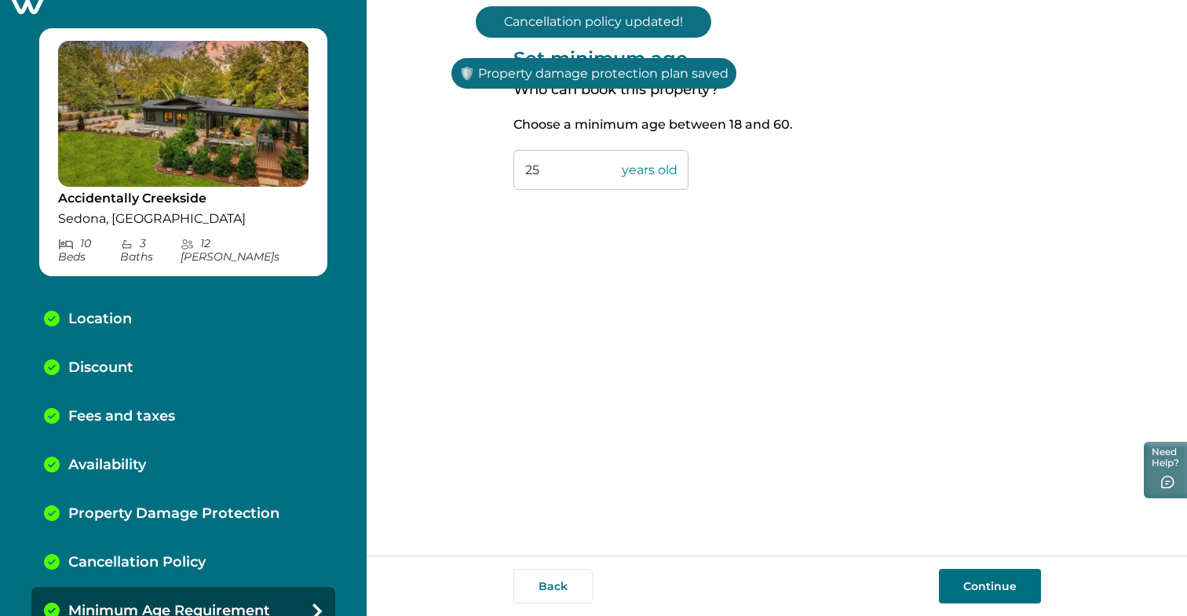
click at [1003, 586] on button "Continue" at bounding box center [990, 586] width 102 height 35
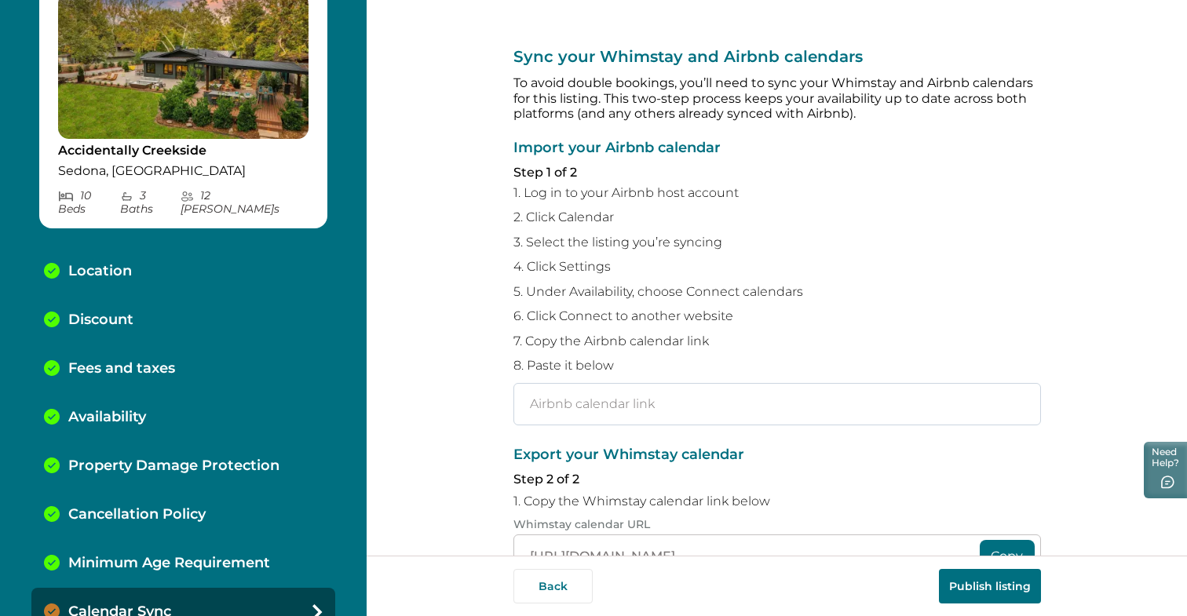
click at [603, 396] on input "text" at bounding box center [776, 404] width 527 height 42
paste input "https://www.airbnb.com/calendar/ical/1015281649144341965.ics?s=3c92eb8730e5fb67…"
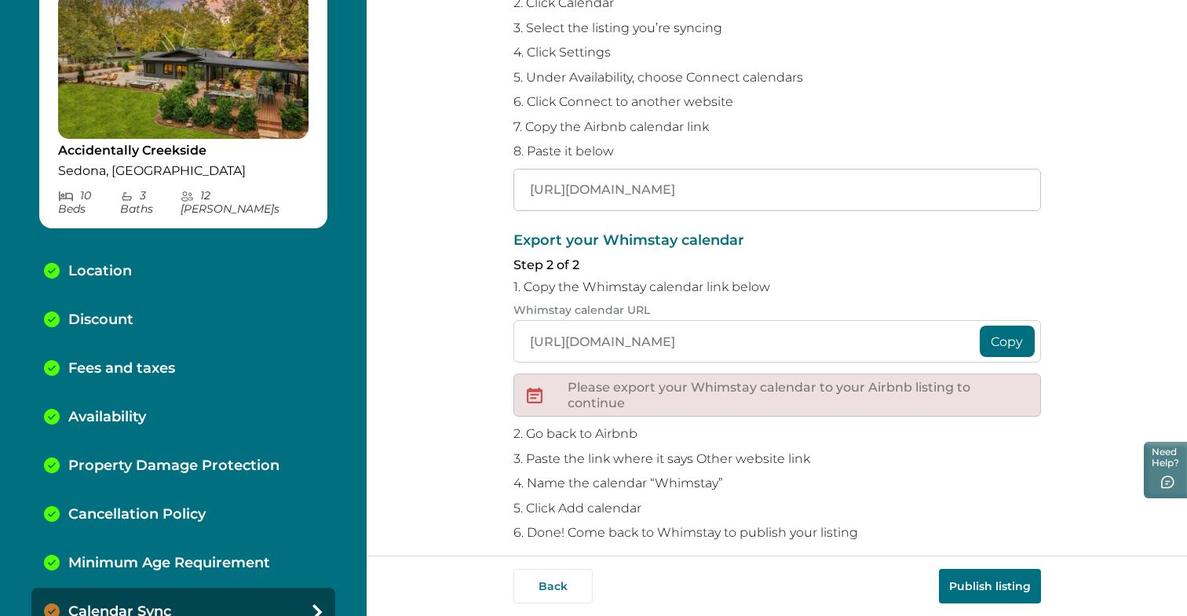
scroll to position [217, 0]
type input "https://www.airbnb.com/calendar/ical/1015281649144341965.ics?s=3c92eb8730e5fb67…"
click at [1015, 331] on button "Copy" at bounding box center [1006, 338] width 55 height 31
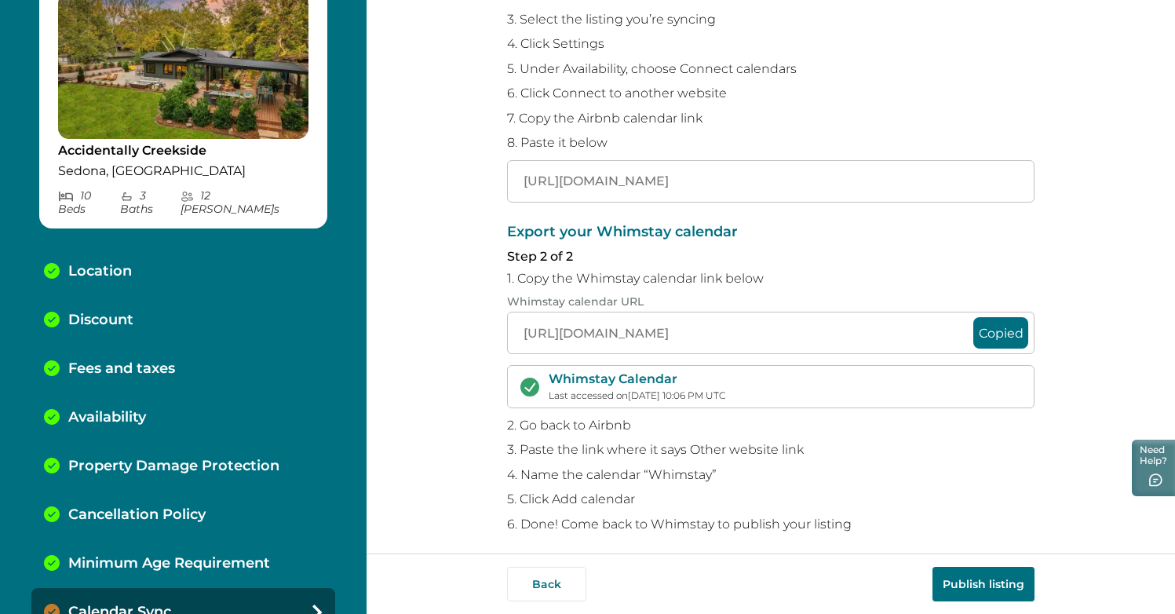
scroll to position [0, 0]
click at [978, 589] on button "Publish listing" at bounding box center [983, 584] width 102 height 35
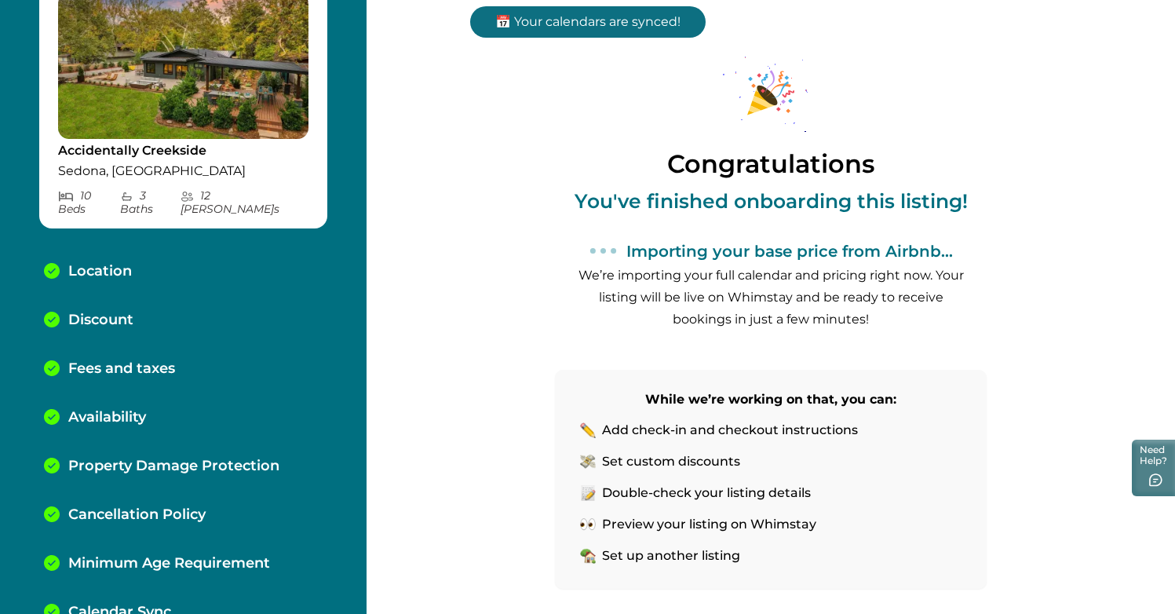
click at [797, 430] on p "Add check-in and checkout instructions" at bounding box center [730, 430] width 256 height 16
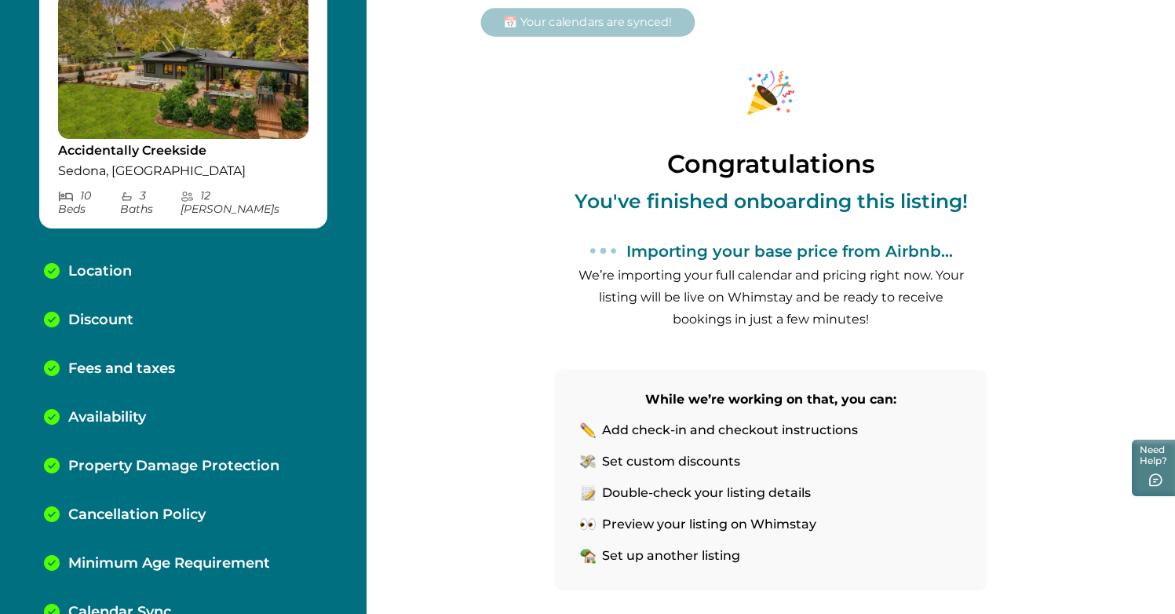
click at [675, 464] on p "Set custom discounts" at bounding box center [671, 462] width 138 height 16
click at [725, 496] on p "Double-check your listing details" at bounding box center [706, 493] width 209 height 16
click at [693, 525] on p "Preview your listing on Whimstay" at bounding box center [709, 524] width 214 height 16
click at [673, 556] on p "Set up another listing" at bounding box center [671, 556] width 138 height 16
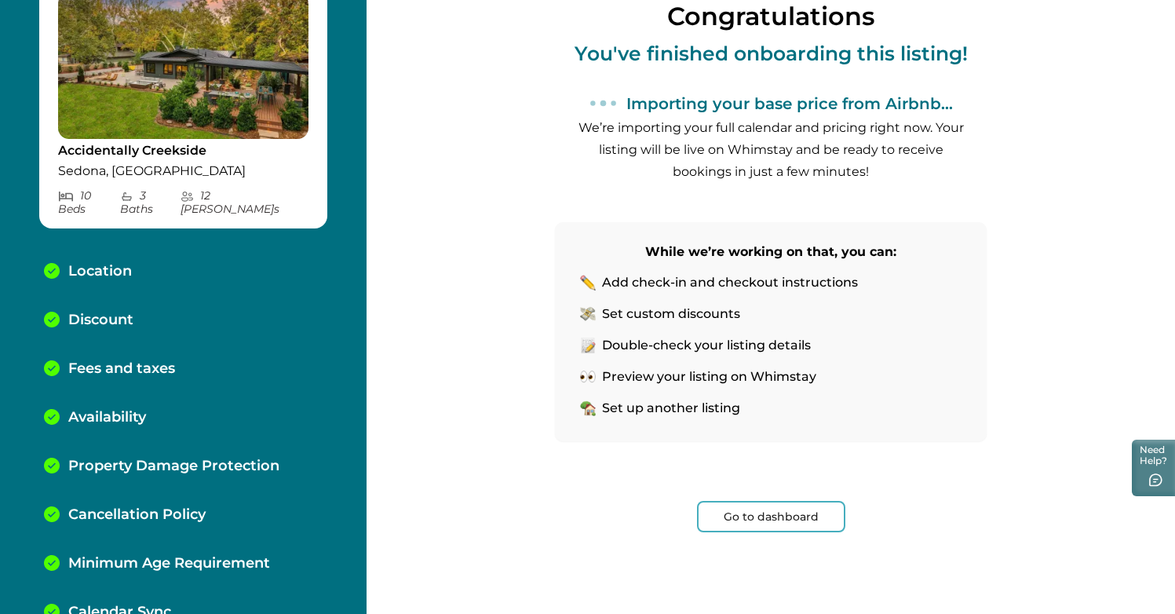
scroll to position [148, 0]
click at [808, 516] on button "Go to dashboard" at bounding box center [771, 516] width 148 height 31
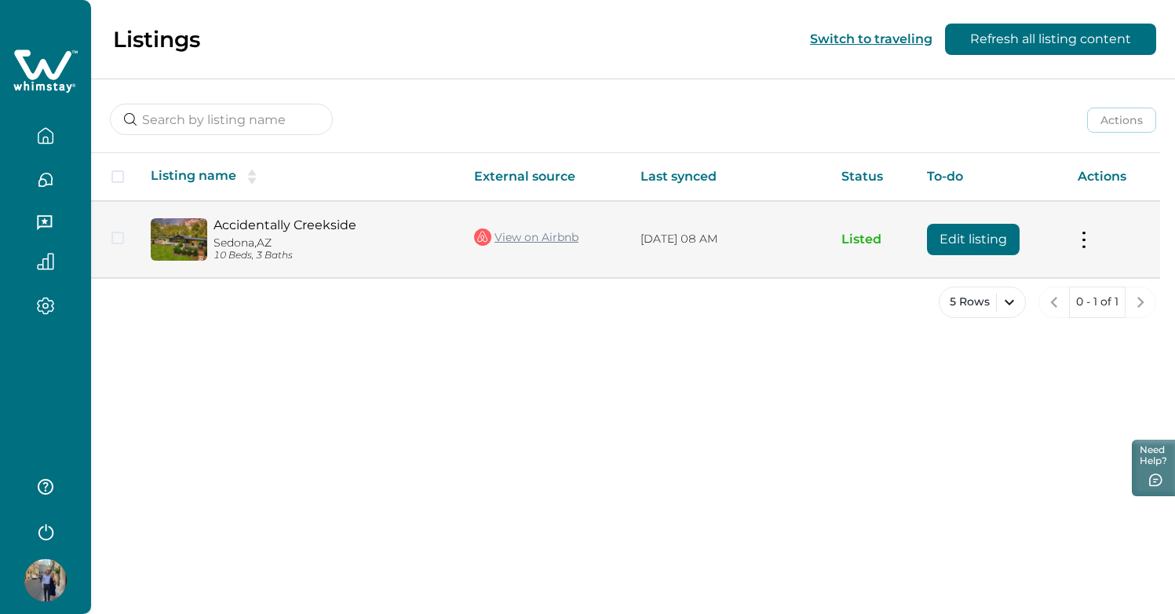
click at [1085, 248] on td "Actions View listing on Whimstay Unlist listing View listing details" at bounding box center [1112, 239] width 95 height 76
click at [1082, 235] on button at bounding box center [1083, 239] width 13 height 16
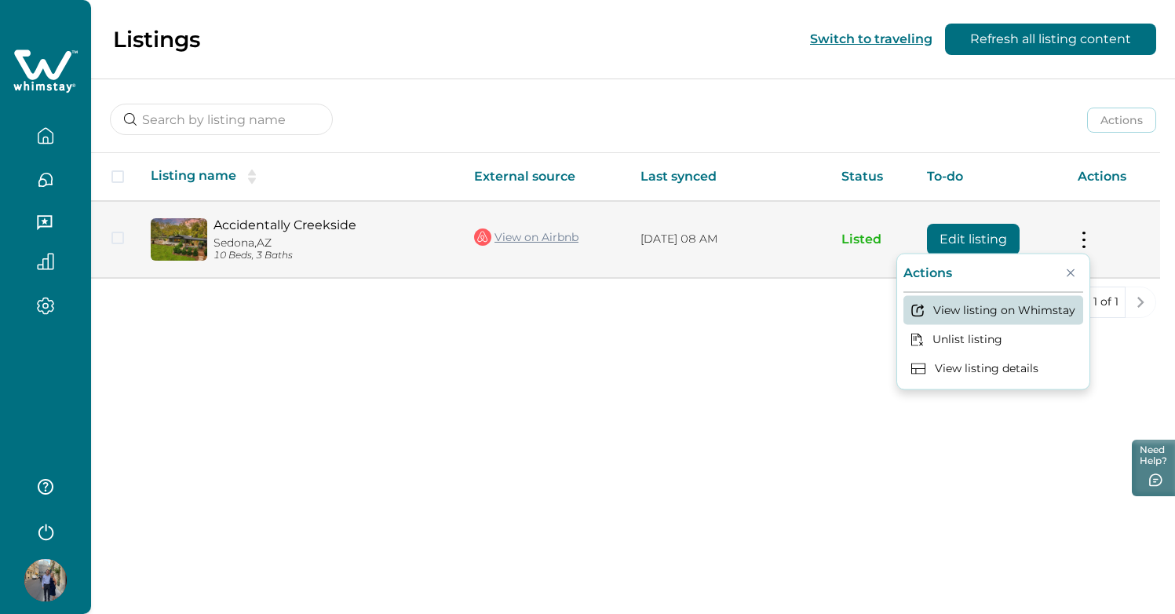
click at [1047, 313] on button "View listing on Whimstay" at bounding box center [993, 310] width 180 height 29
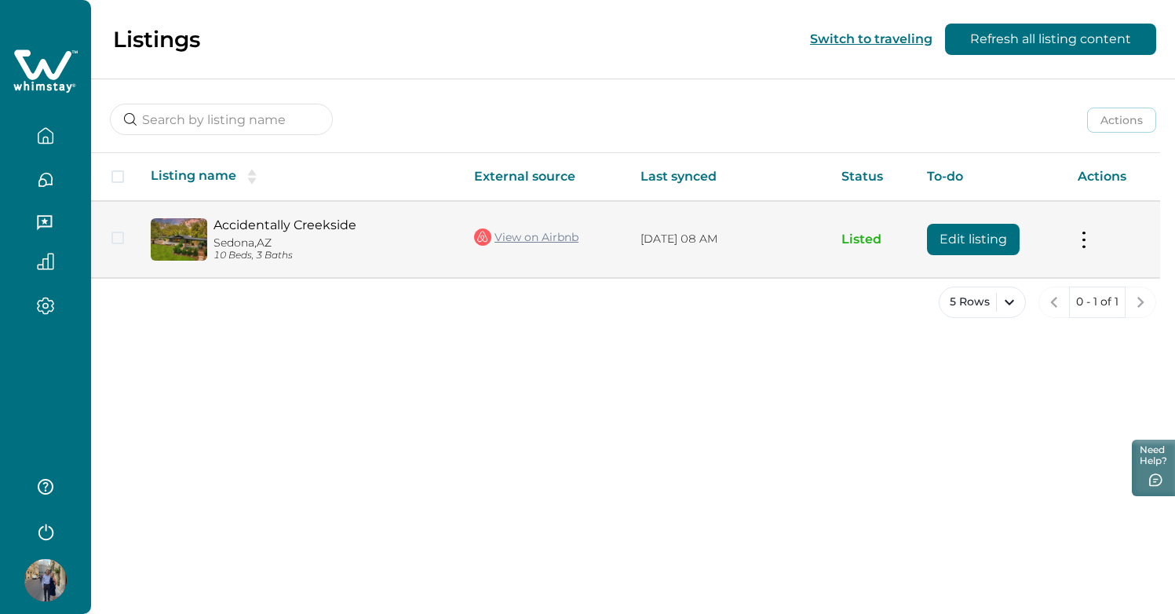
click at [1082, 245] on button at bounding box center [1083, 239] width 13 height 16
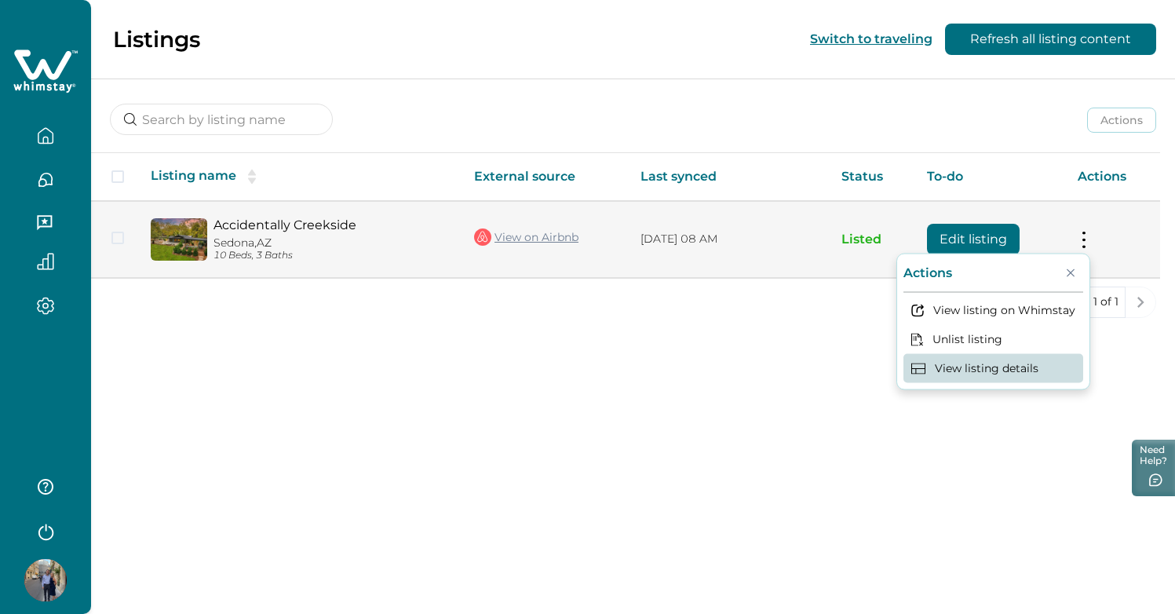
click at [971, 369] on button "View listing details" at bounding box center [993, 368] width 180 height 29
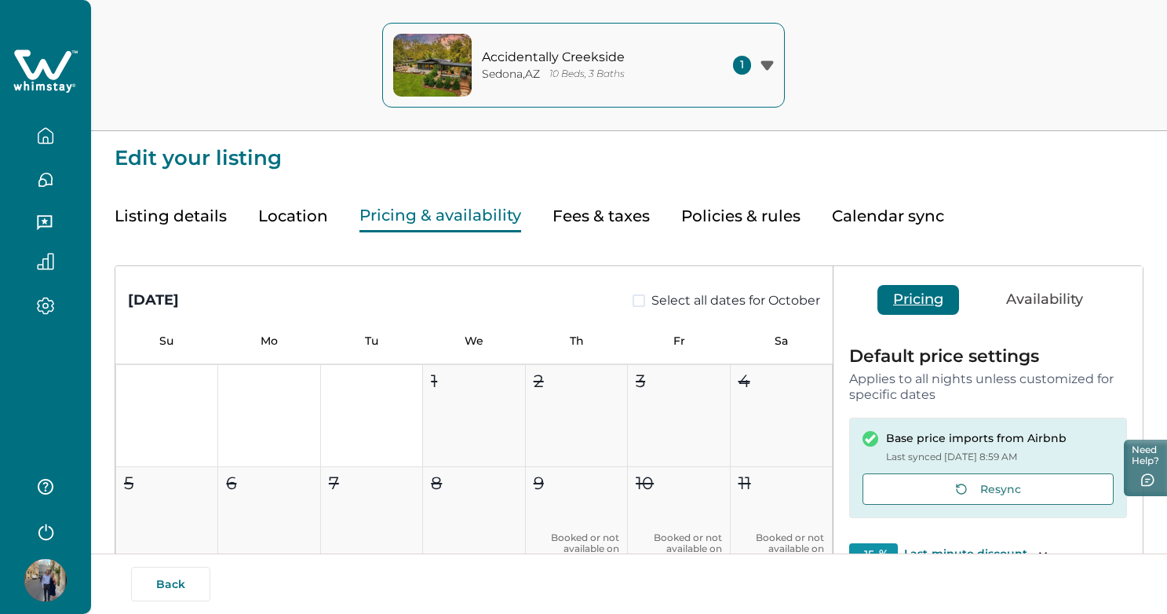
click at [458, 209] on button "Pricing & availability" at bounding box center [440, 216] width 162 height 32
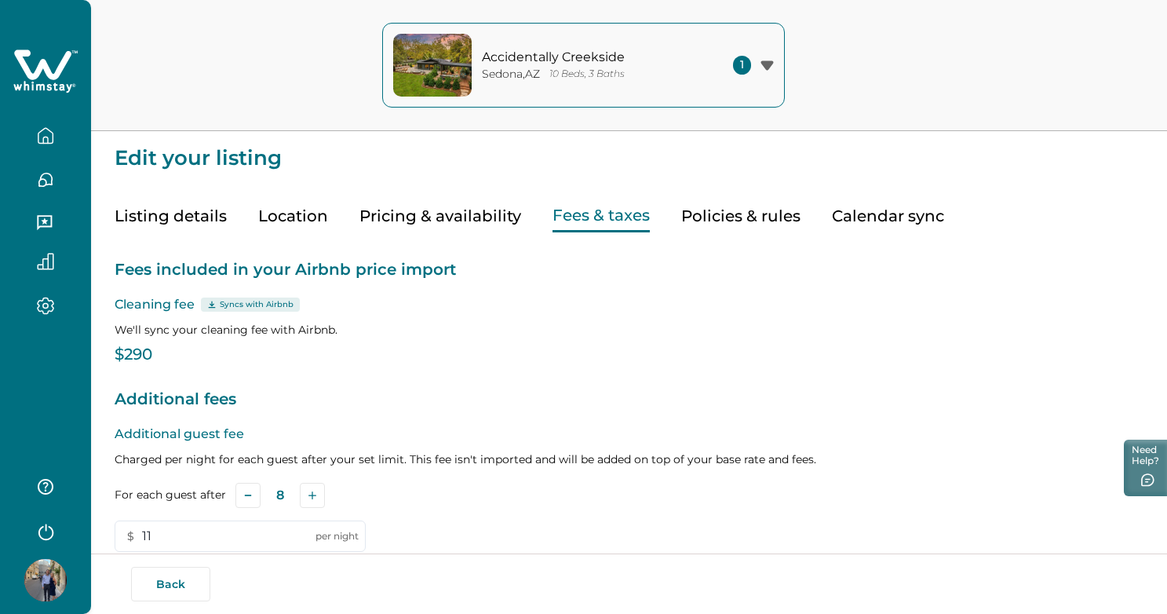
click at [582, 213] on button "Fees & taxes" at bounding box center [600, 216] width 97 height 32
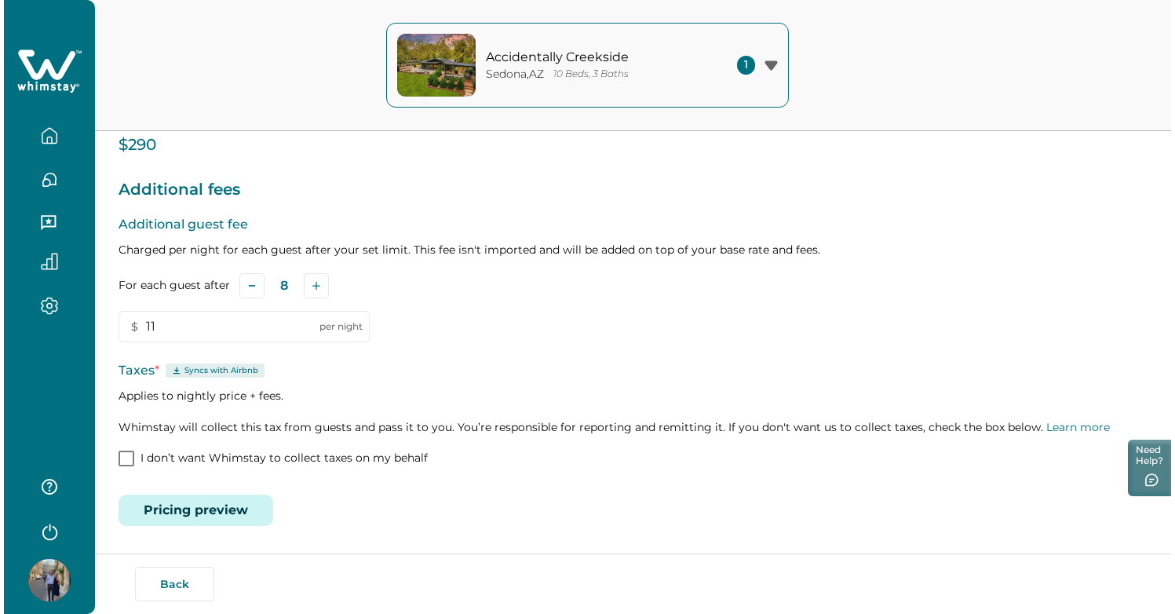
scroll to position [208, 0]
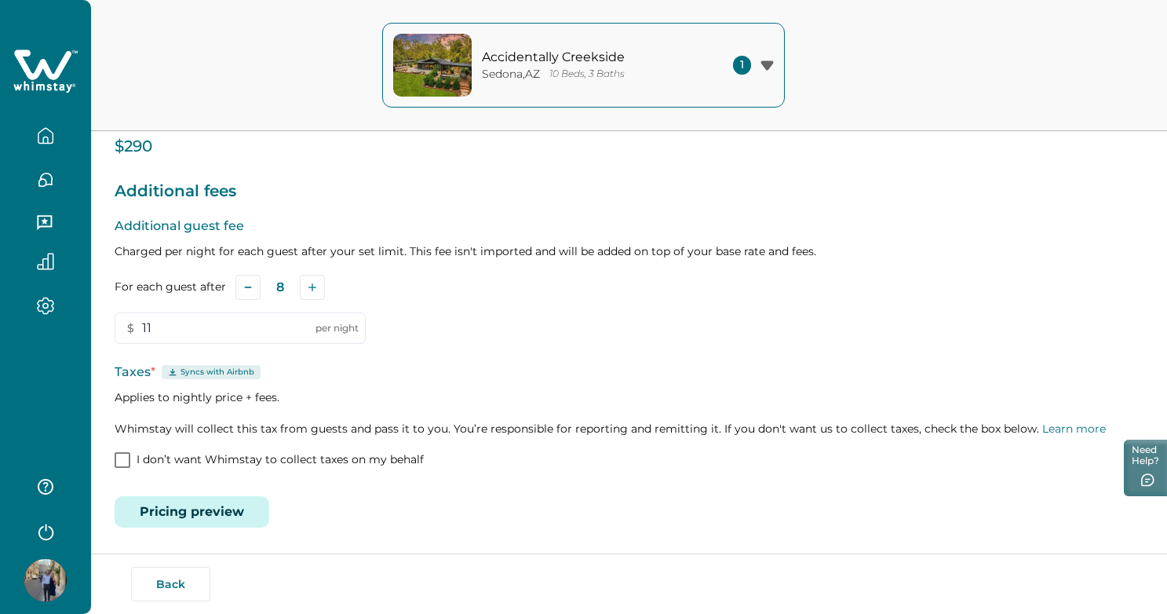
click at [222, 504] on button "Pricing preview" at bounding box center [192, 511] width 155 height 31
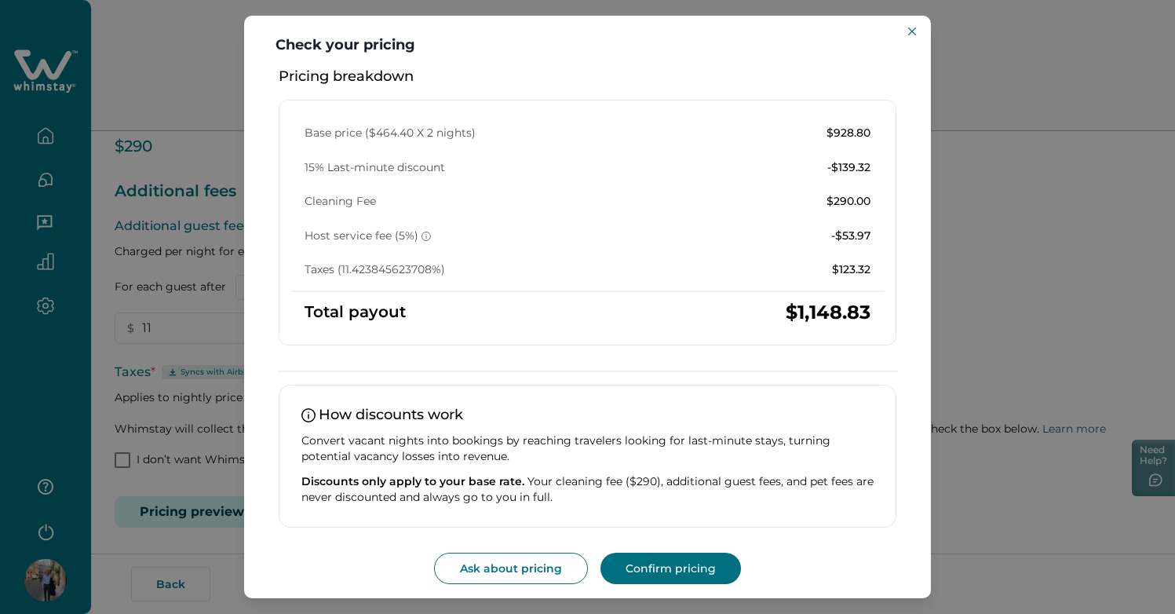
scroll to position [251, 0]
click at [663, 562] on button "Confirm pricing" at bounding box center [670, 568] width 140 height 31
click at [906, 33] on button "Close" at bounding box center [911, 31] width 19 height 19
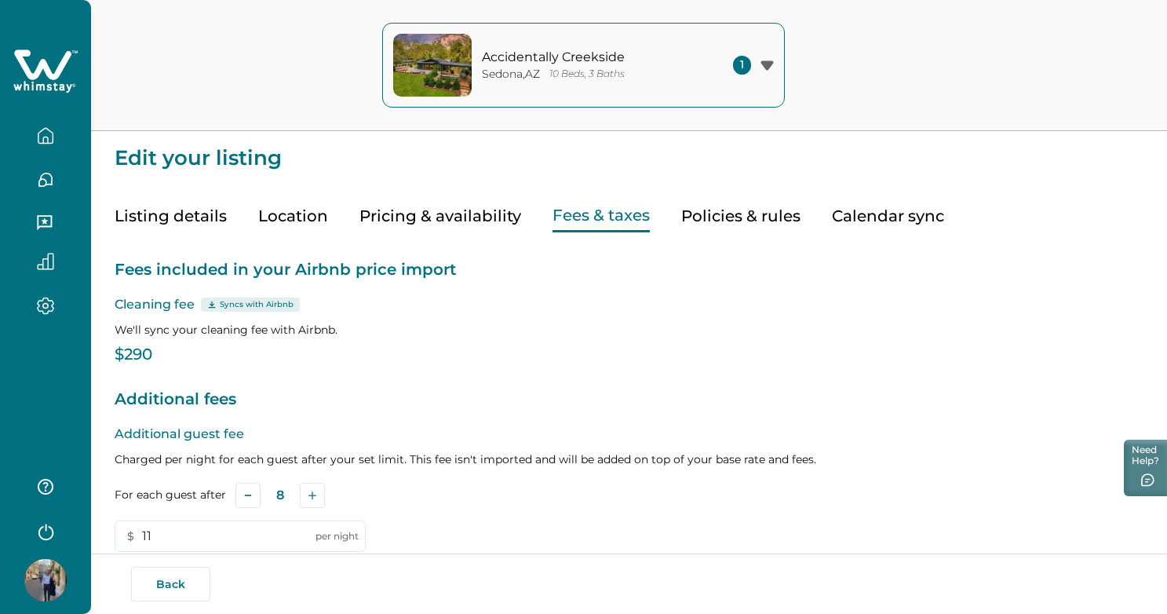
scroll to position [0, 0]
click at [751, 224] on button "Policies & rules" at bounding box center [740, 216] width 119 height 32
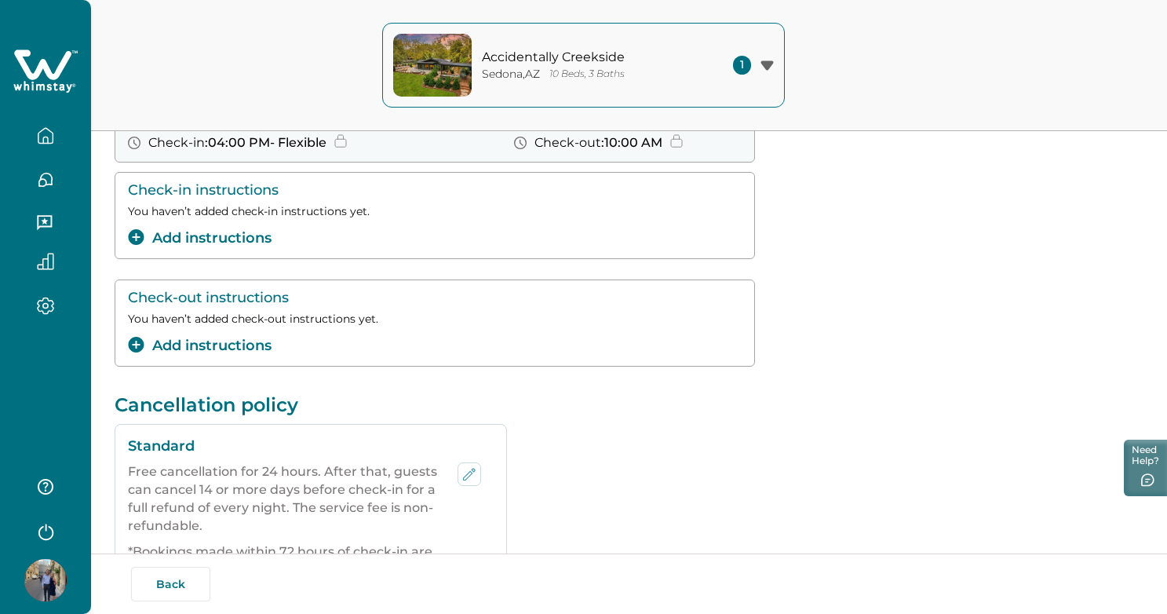
scroll to position [184, 0]
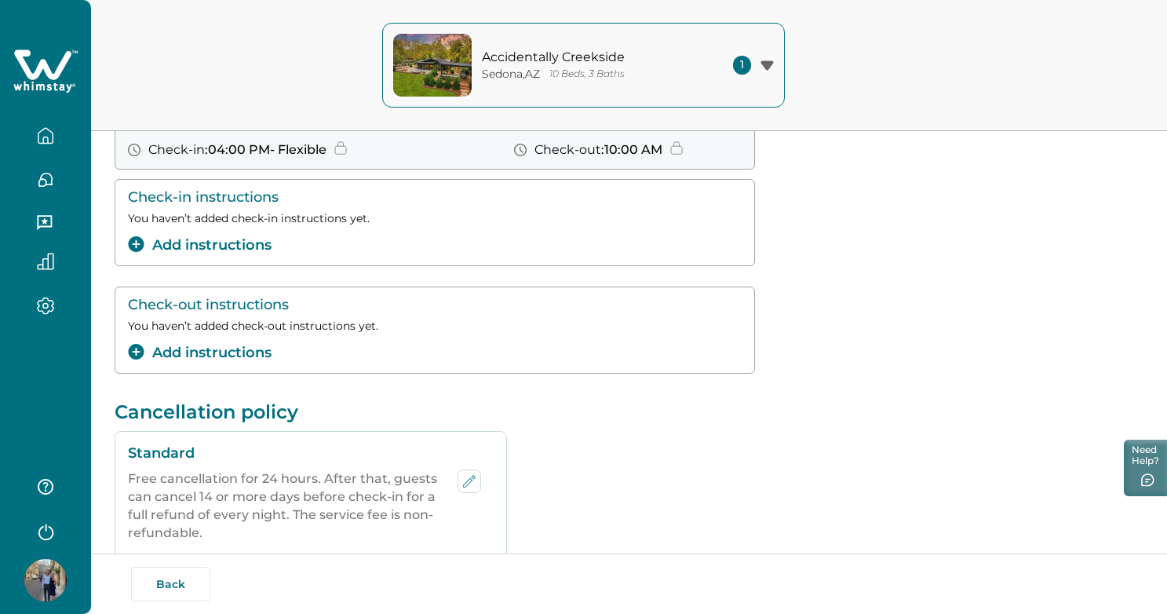
click at [49, 173] on icon "button" at bounding box center [45, 179] width 13 height 13
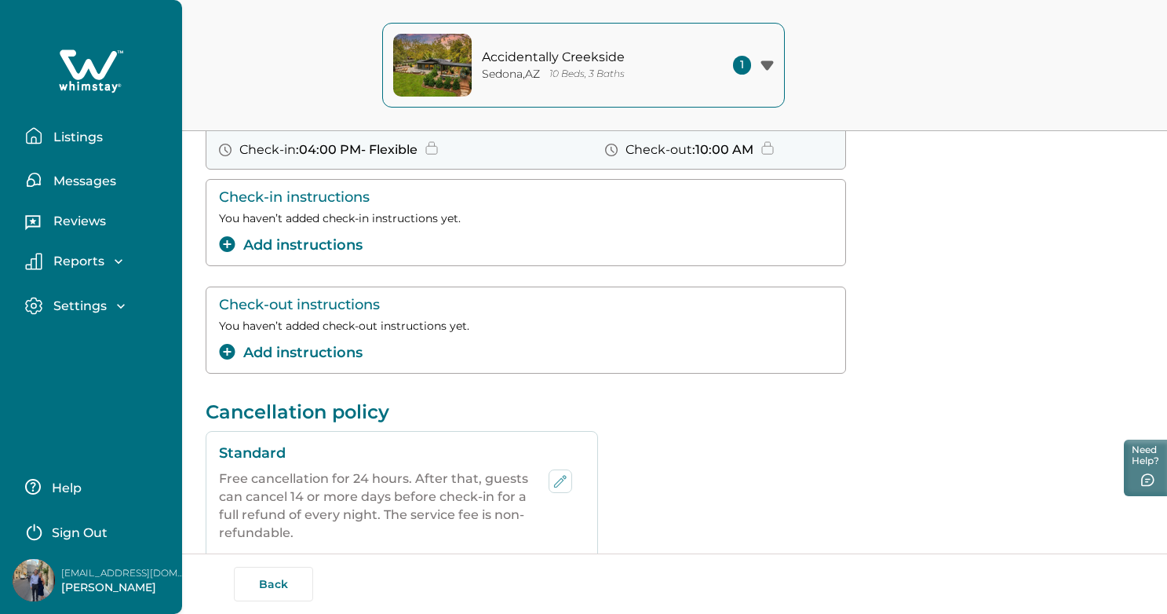
click at [73, 180] on p "Messages" at bounding box center [82, 181] width 67 height 16
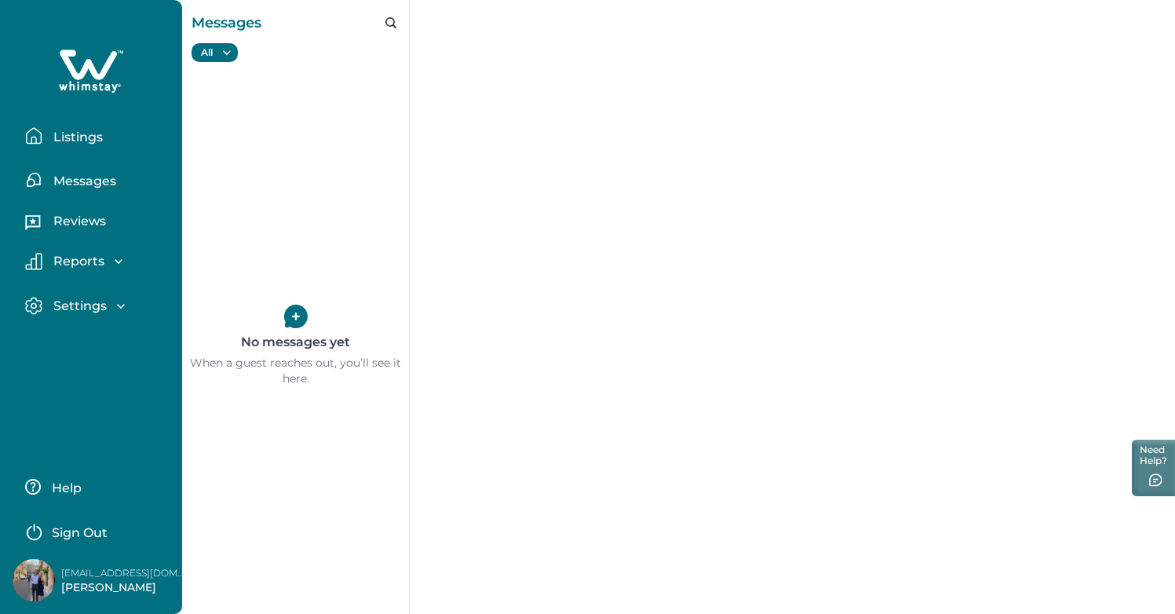
click at [74, 129] on button "Listings" at bounding box center [97, 135] width 144 height 31
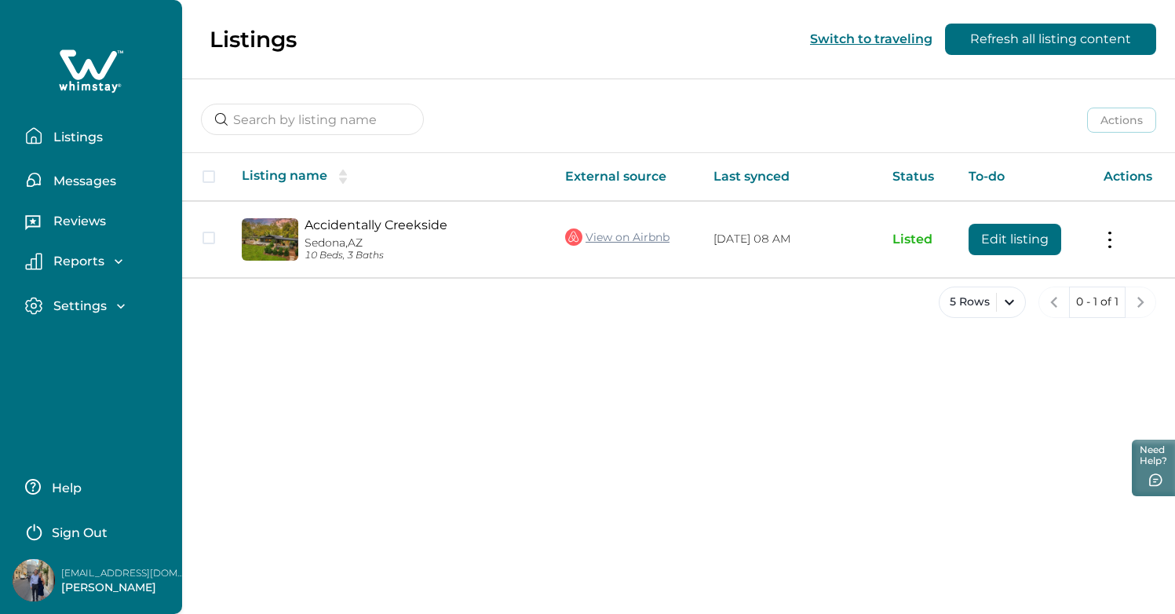
click at [84, 183] on p "Messages" at bounding box center [82, 181] width 67 height 16
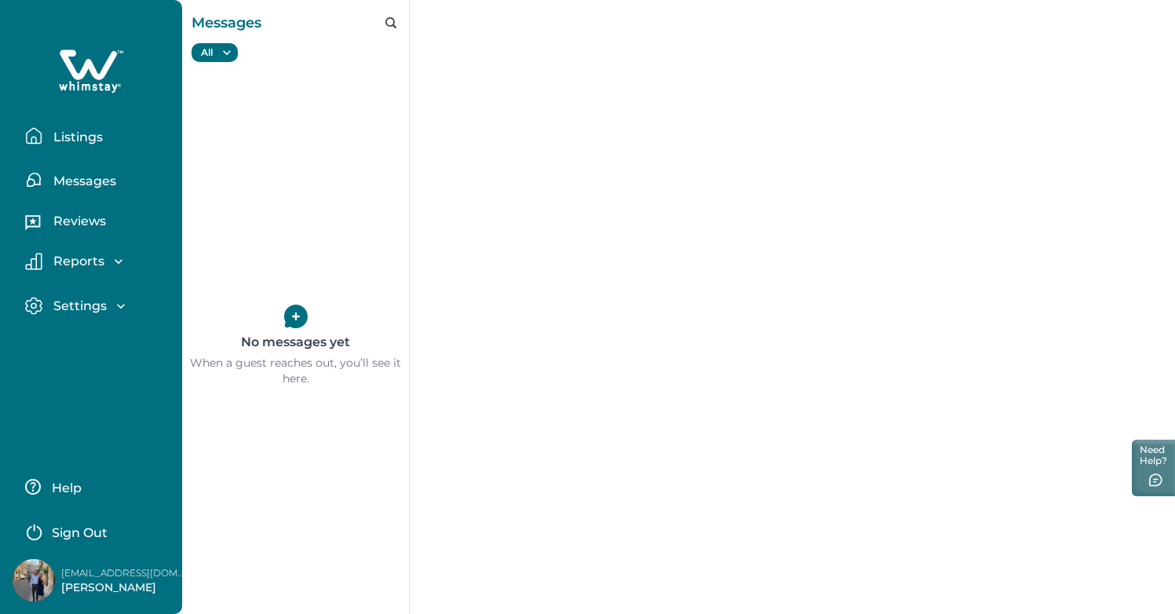
click at [101, 308] on p "Settings" at bounding box center [78, 306] width 58 height 16
click at [103, 330] on button "Profile details" at bounding box center [108, 339] width 144 height 31
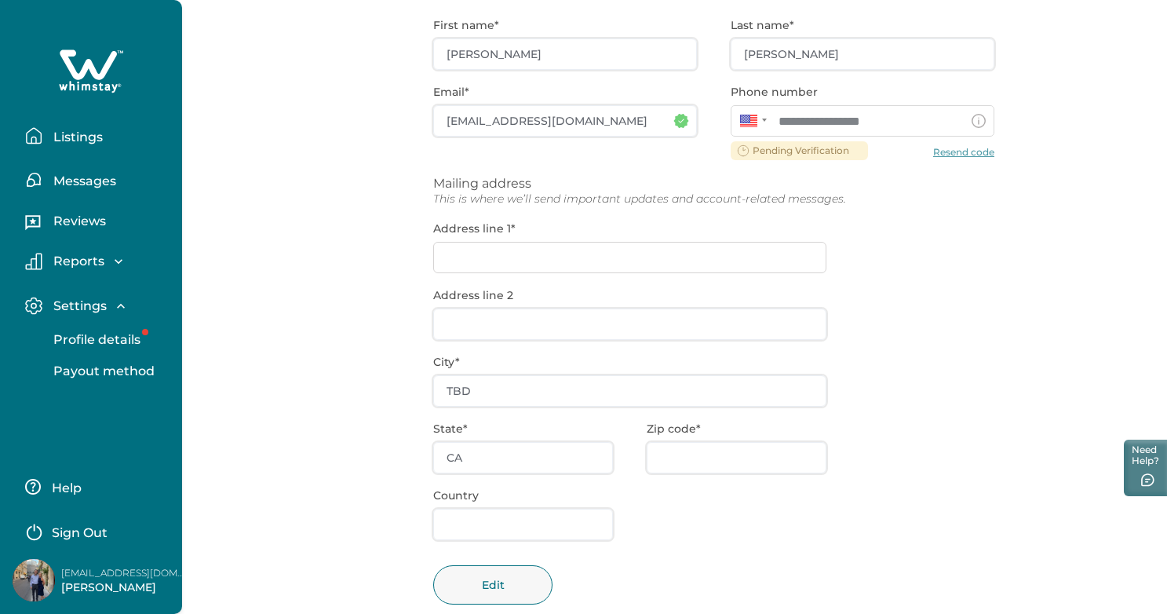
scroll to position [155, 0]
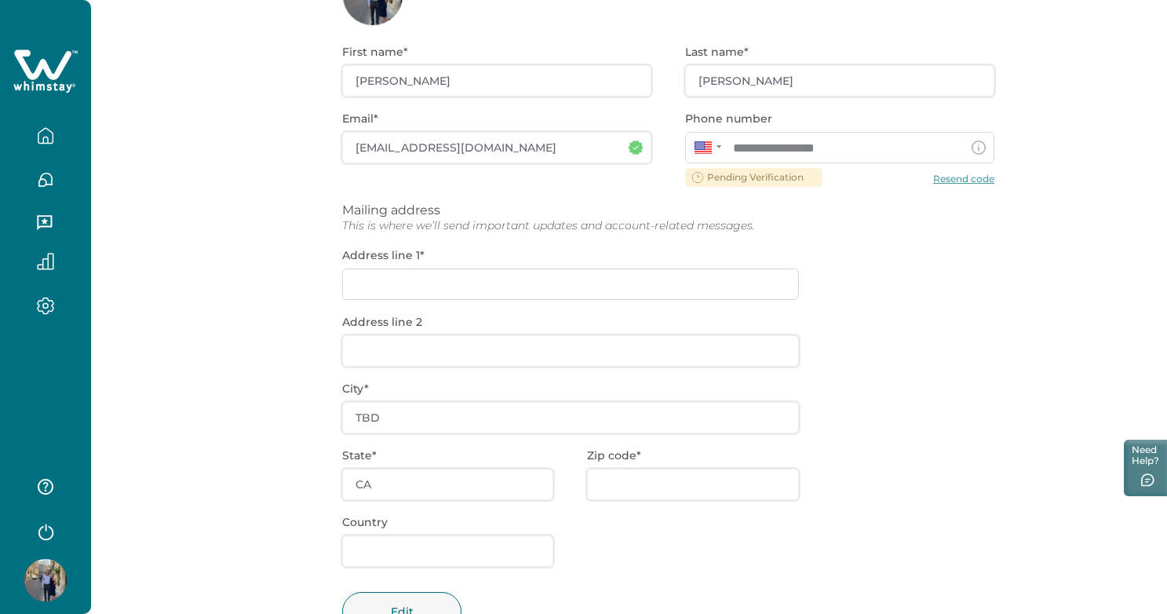
click at [567, 288] on div "**********" at bounding box center [668, 349] width 652 height 647
click at [534, 279] on div "**********" at bounding box center [668, 349] width 652 height 647
click at [396, 283] on div "**********" at bounding box center [668, 349] width 652 height 647
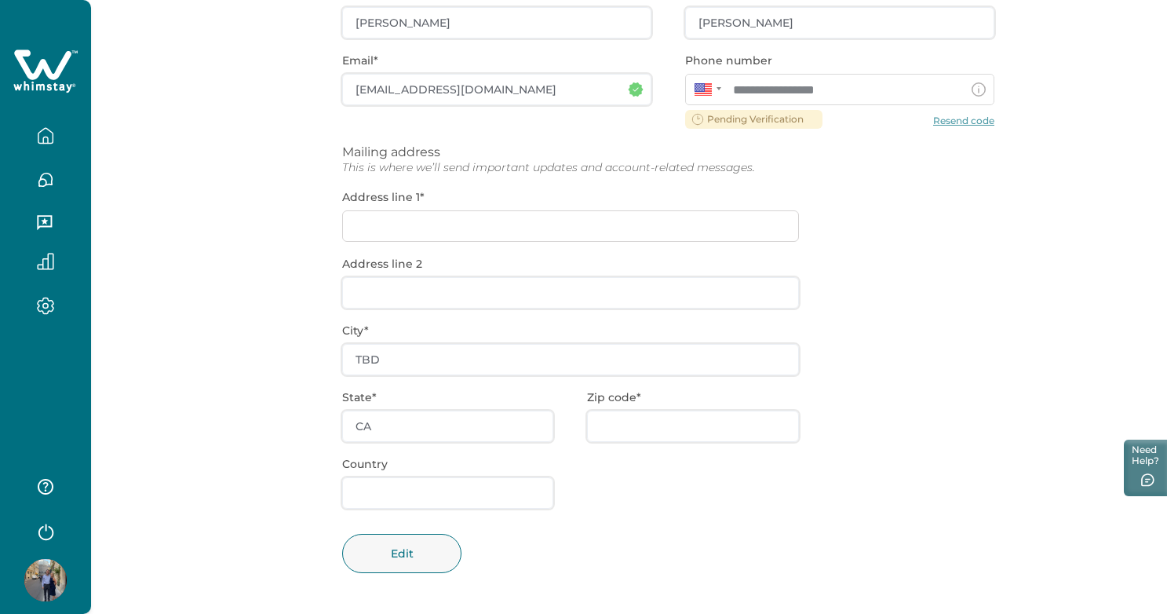
scroll to position [212, 0]
click at [353, 217] on div "**********" at bounding box center [668, 292] width 652 height 647
click at [375, 559] on button "Edit" at bounding box center [401, 553] width 119 height 39
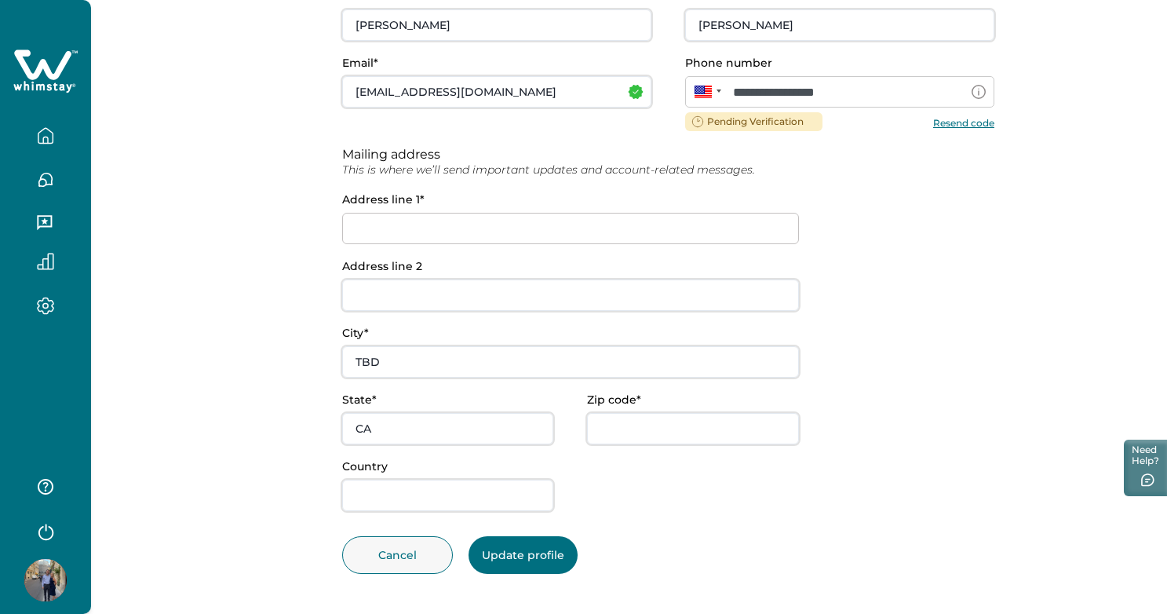
click at [775, 232] on input at bounding box center [570, 228] width 457 height 31
click at [775, 226] on input at bounding box center [570, 228] width 457 height 31
type input "3162 E Portola Valley Ct"
type input "85297"
type input "United States"
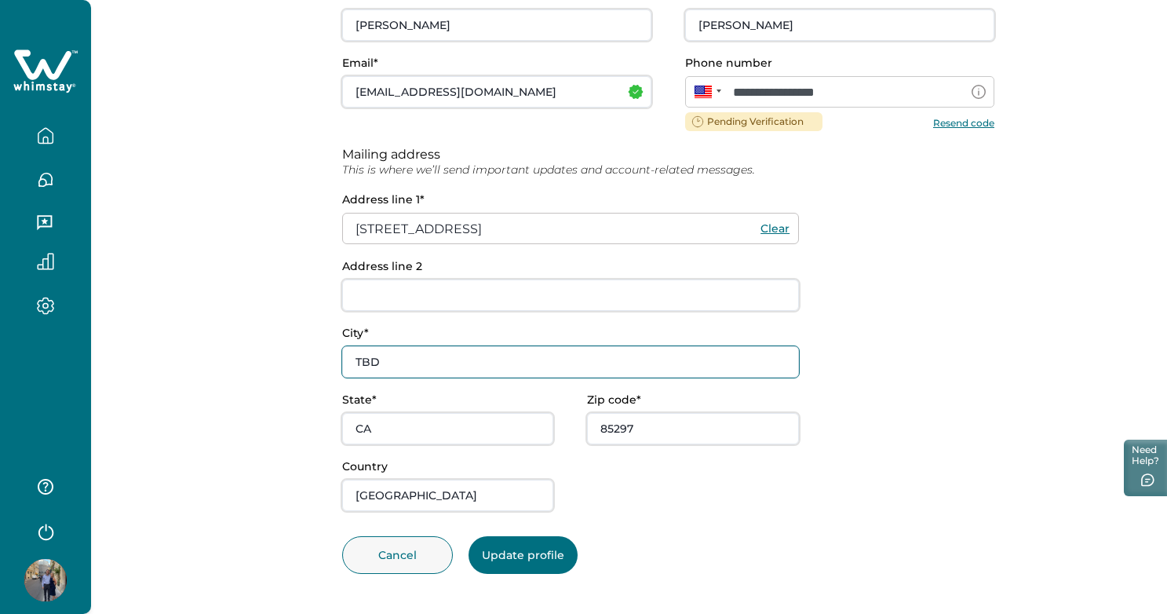
click at [408, 360] on input "TBD" at bounding box center [570, 361] width 457 height 31
click at [774, 362] on input "TBD" at bounding box center [570, 361] width 457 height 31
type input "Gilbert"
click at [479, 435] on input "CA" at bounding box center [447, 428] width 211 height 31
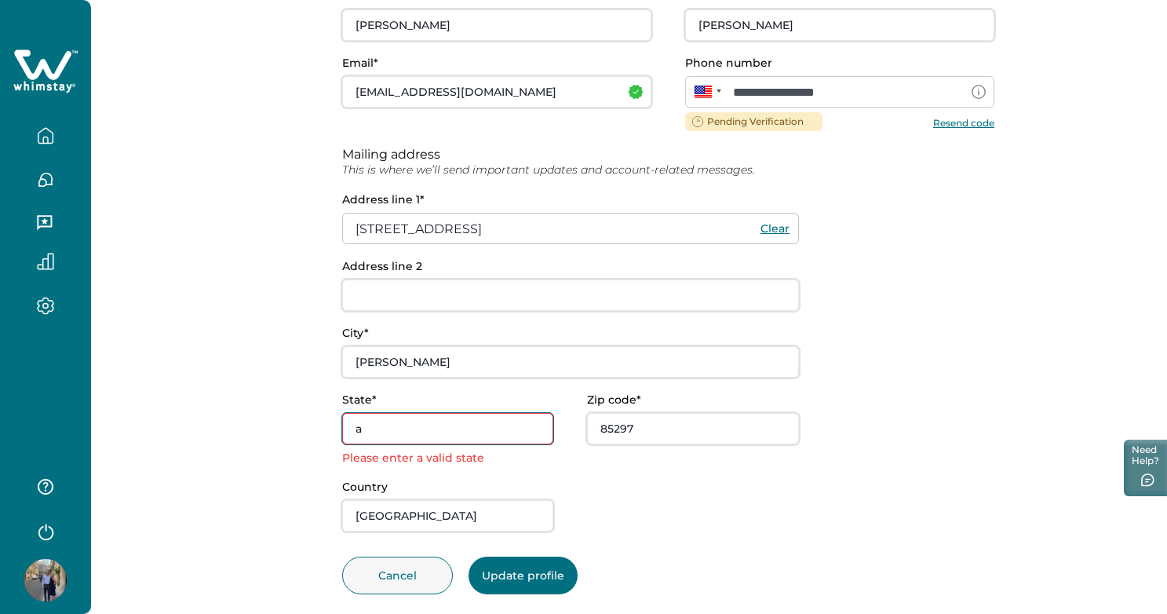
type input "az"
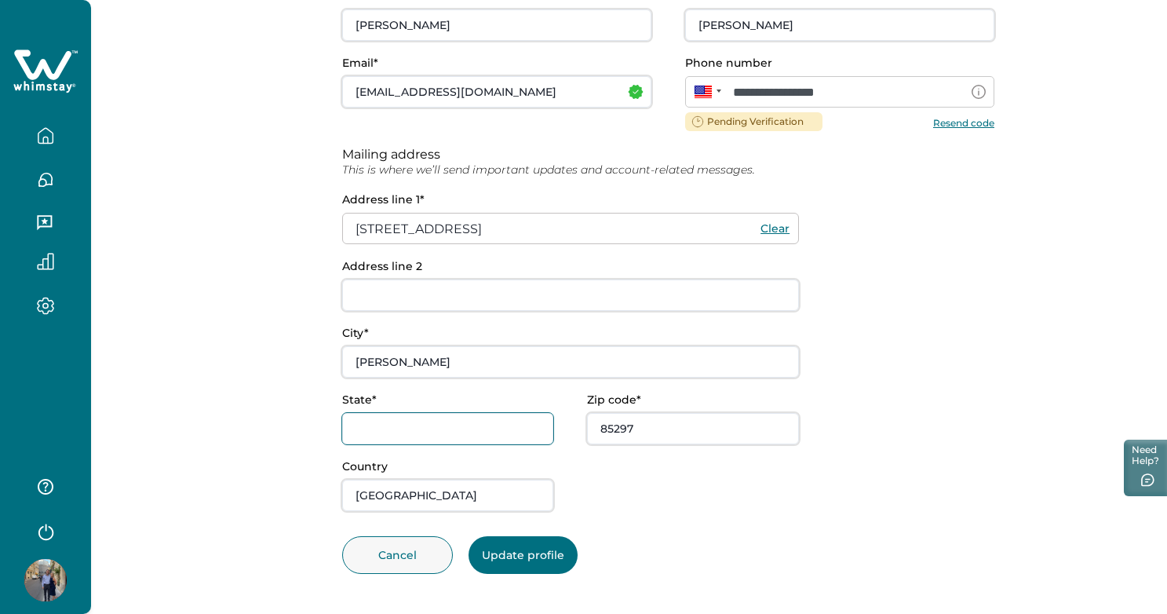
type input "AZ"
click at [510, 560] on button "Update profile" at bounding box center [522, 555] width 109 height 38
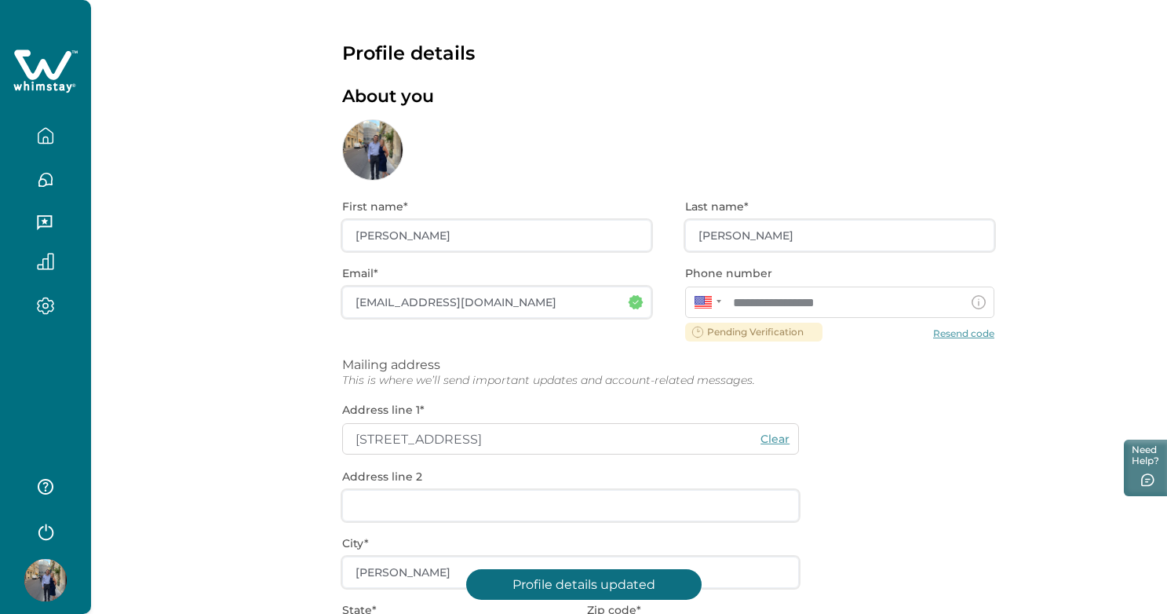
scroll to position [0, 0]
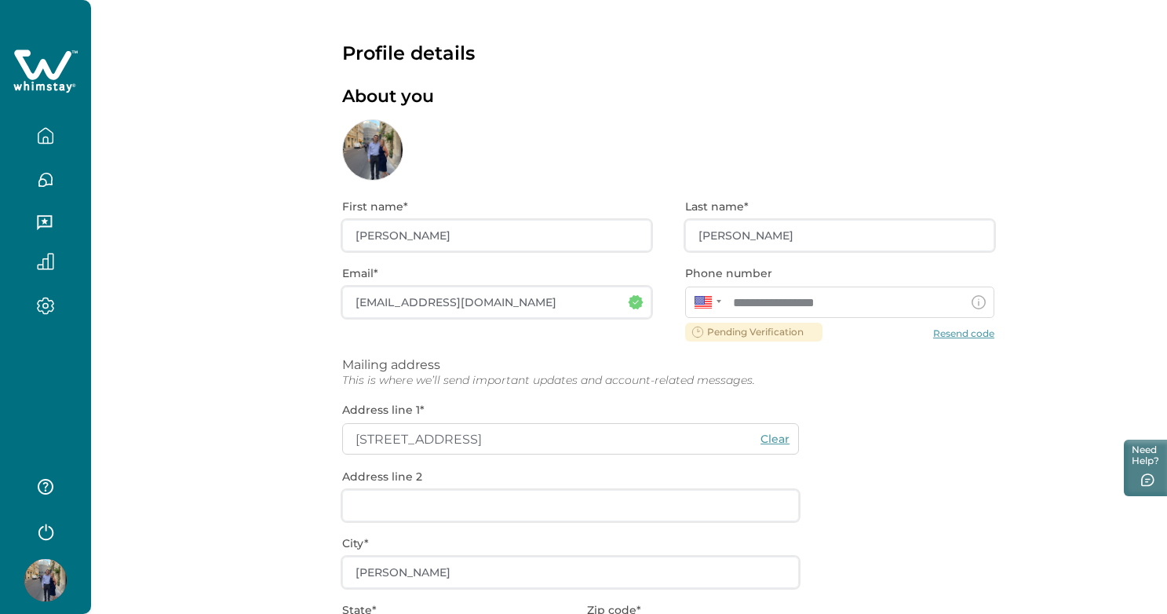
click at [979, 337] on div "**********" at bounding box center [668, 503] width 652 height 647
click at [979, 334] on div "**********" at bounding box center [668, 503] width 652 height 647
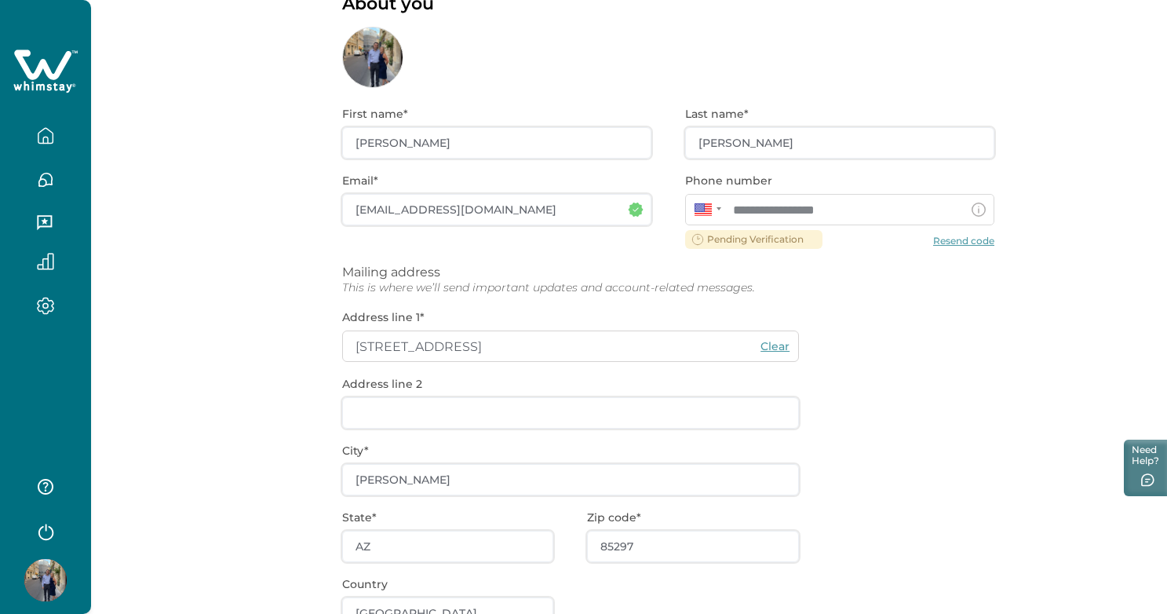
scroll to position [81, 0]
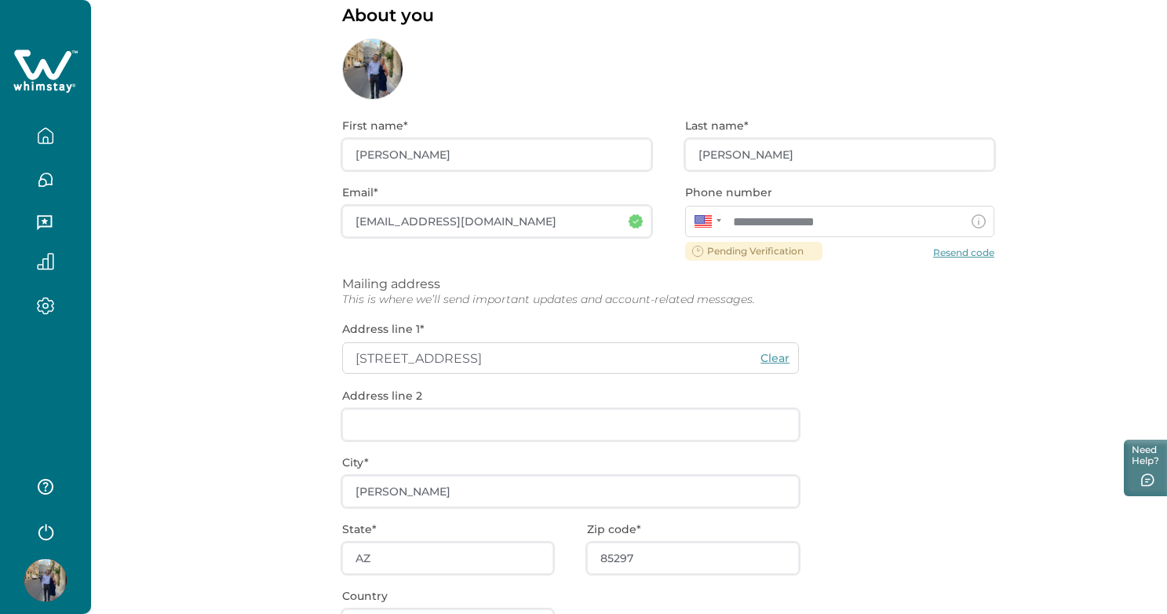
click at [971, 250] on div "**********" at bounding box center [668, 423] width 652 height 647
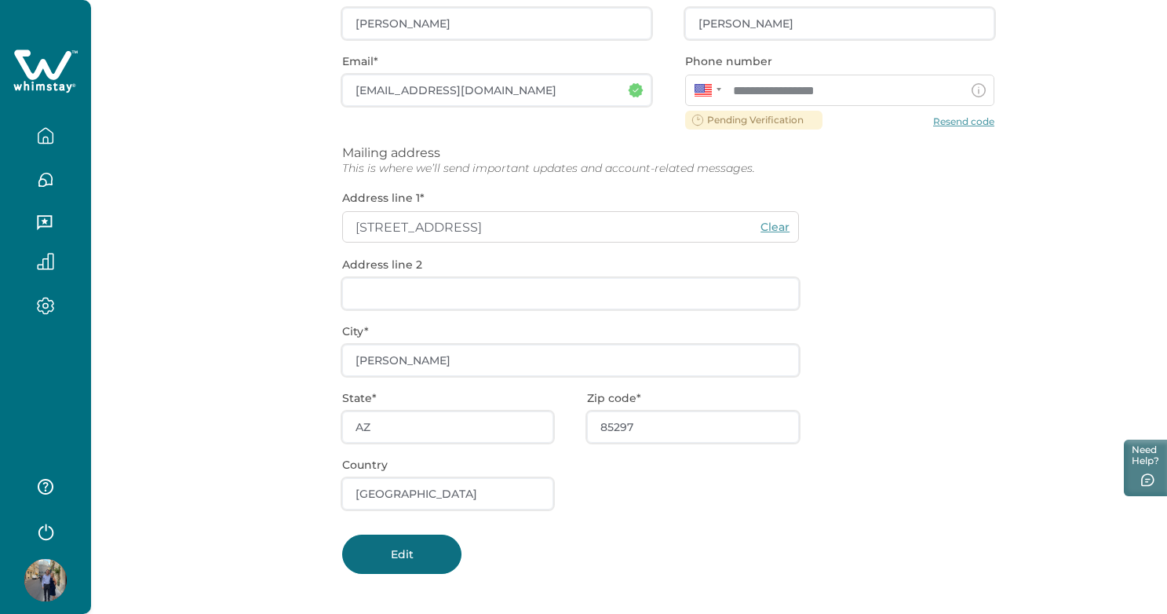
click at [405, 549] on button "Edit" at bounding box center [401, 553] width 119 height 39
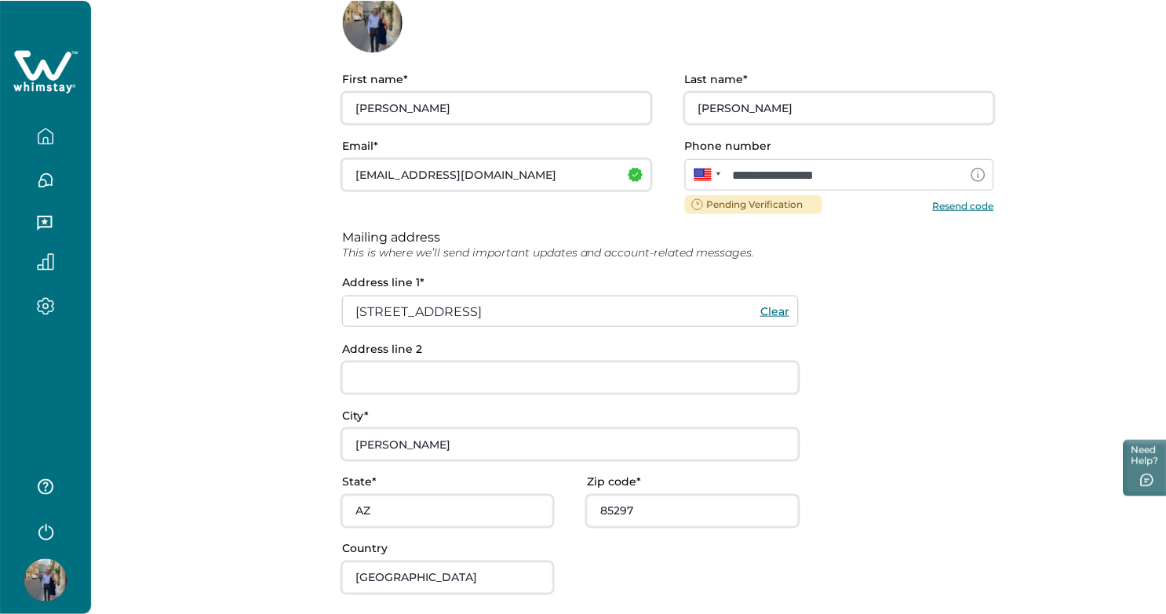
scroll to position [124, 0]
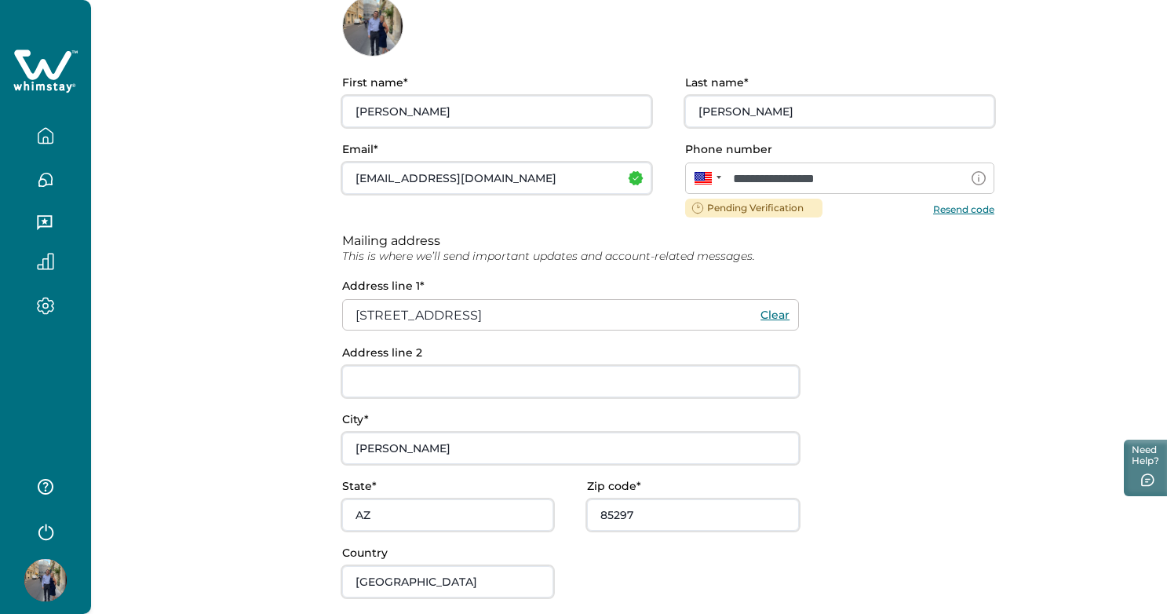
click at [964, 208] on button "Resend code" at bounding box center [963, 208] width 61 height 12
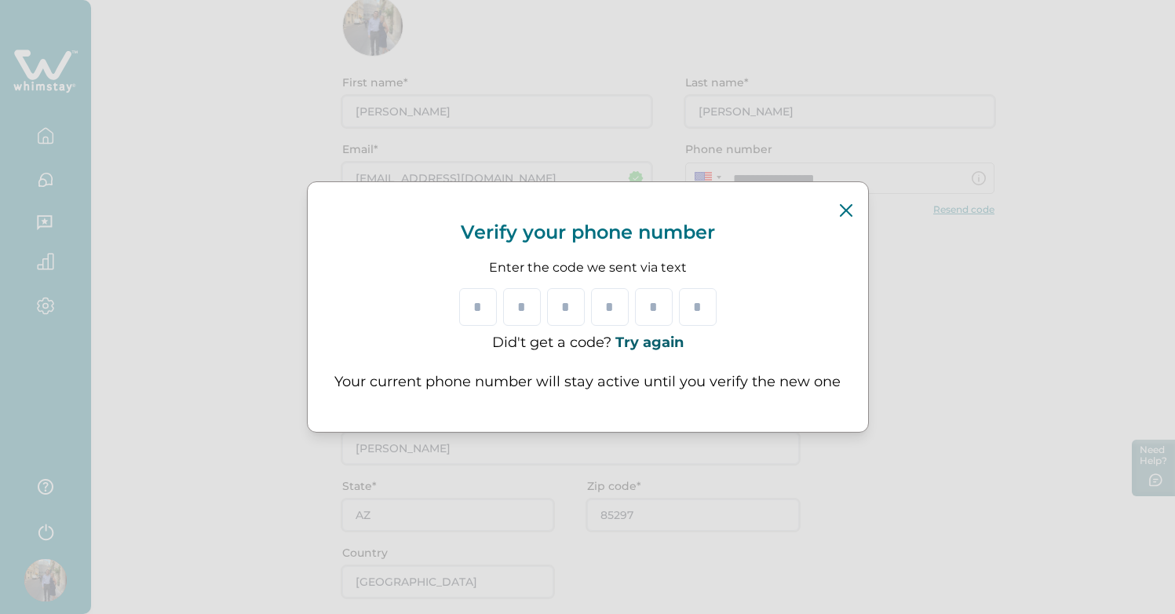
click at [713, 377] on p "Your current phone number will stay active until you verify the new one" at bounding box center [587, 382] width 543 height 24
click at [470, 309] on input "Please enter your pin code" at bounding box center [477, 307] width 38 height 38
type input "*"
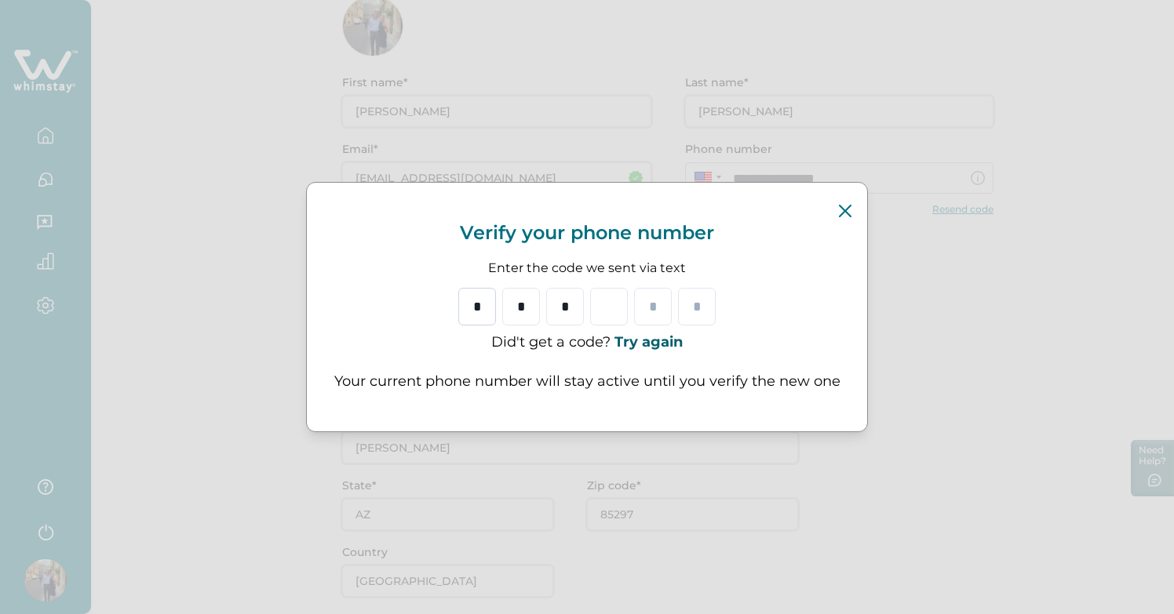
type input "*"
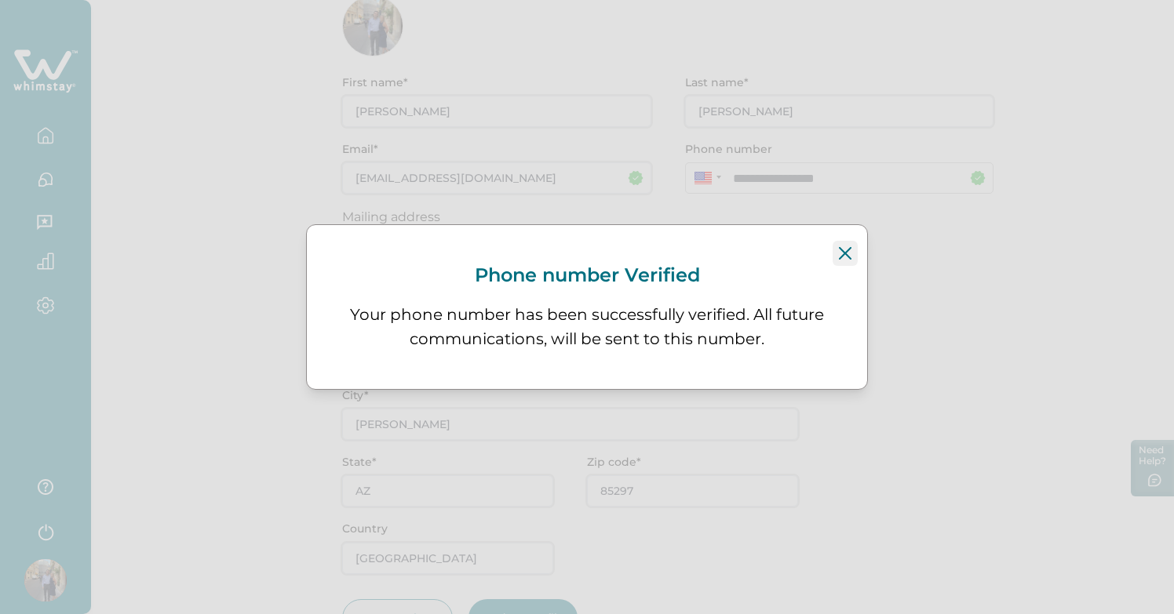
click at [853, 250] on button "Close" at bounding box center [845, 253] width 25 height 25
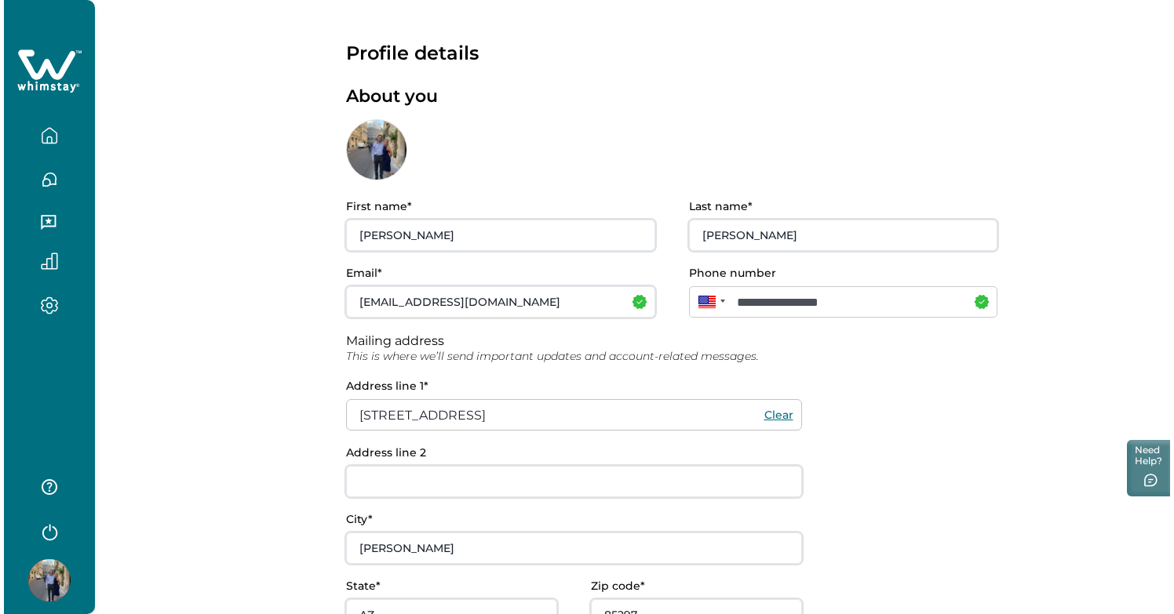
scroll to position [0, 0]
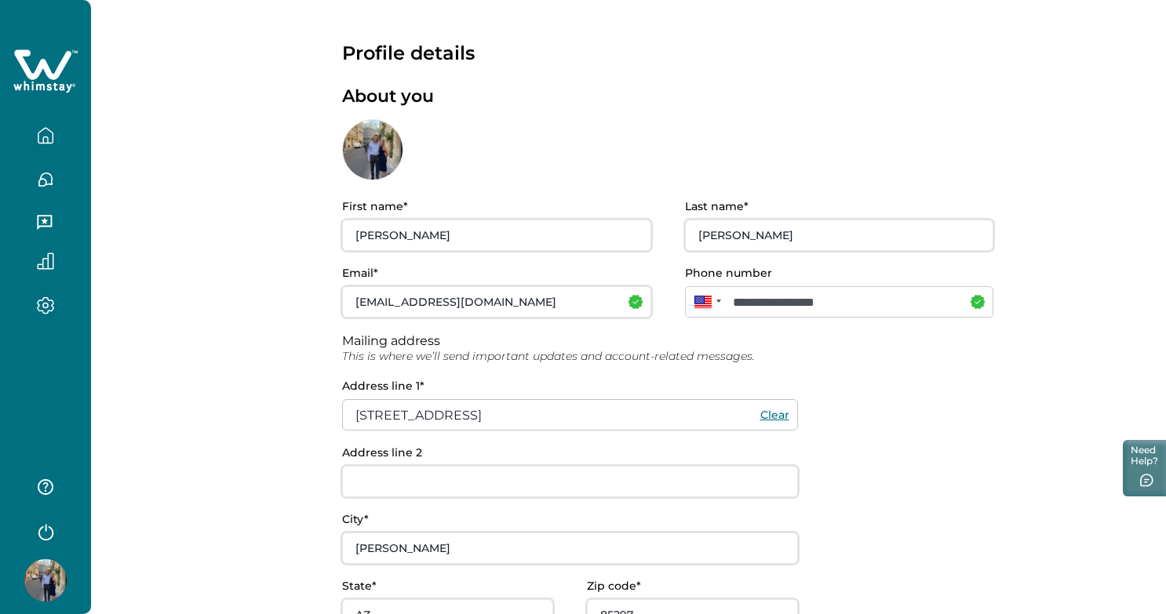
click at [46, 177] on icon "button" at bounding box center [45, 179] width 17 height 17
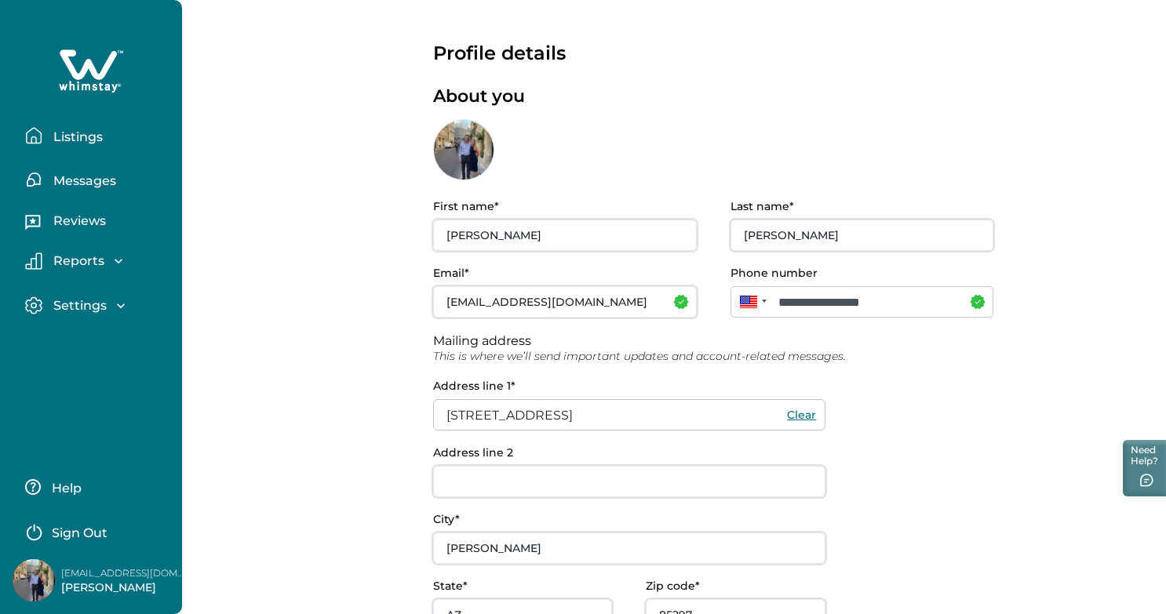
click at [67, 140] on p "Listings" at bounding box center [76, 137] width 54 height 16
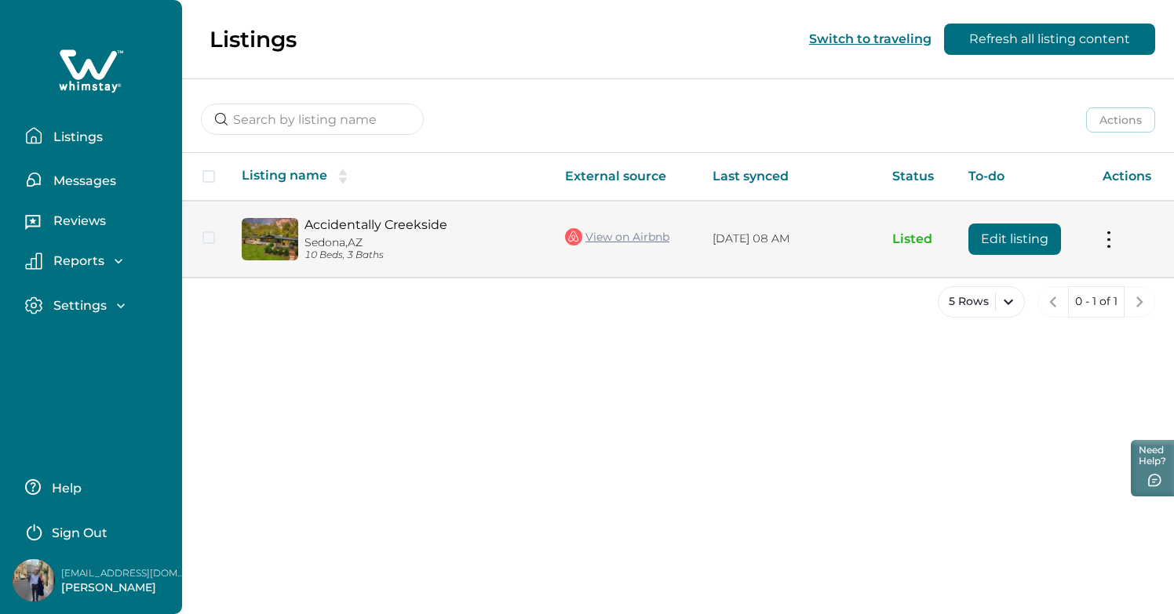
click at [1111, 246] on button at bounding box center [1109, 239] width 13 height 16
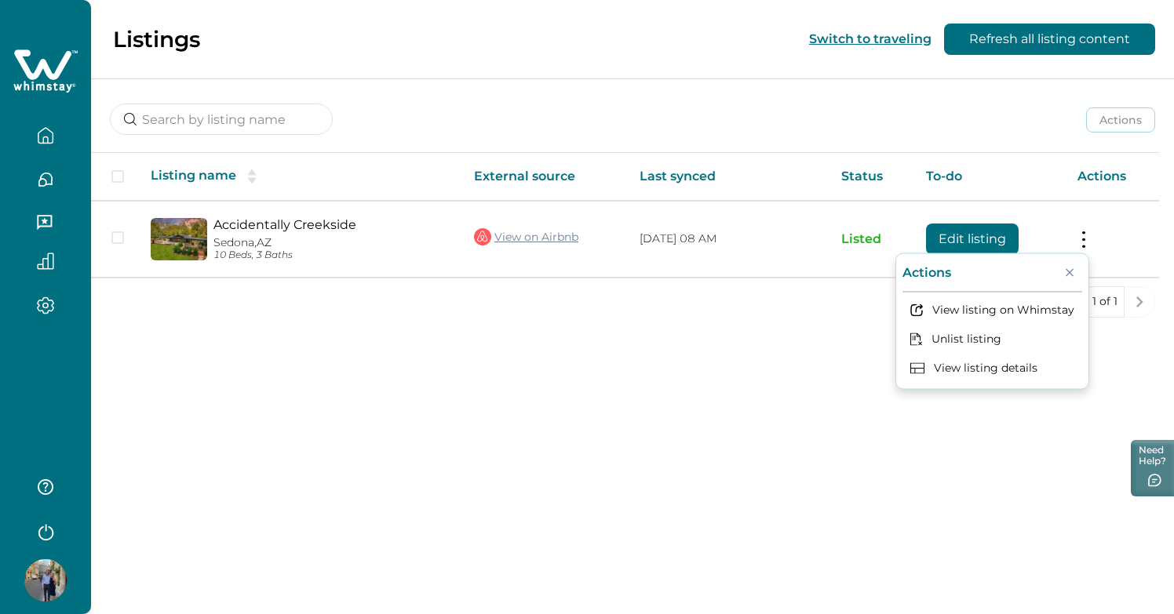
click at [633, 389] on div "Listings Switch to traveling Refresh all listing content Actions Actions Publis…" at bounding box center [632, 307] width 1083 height 614
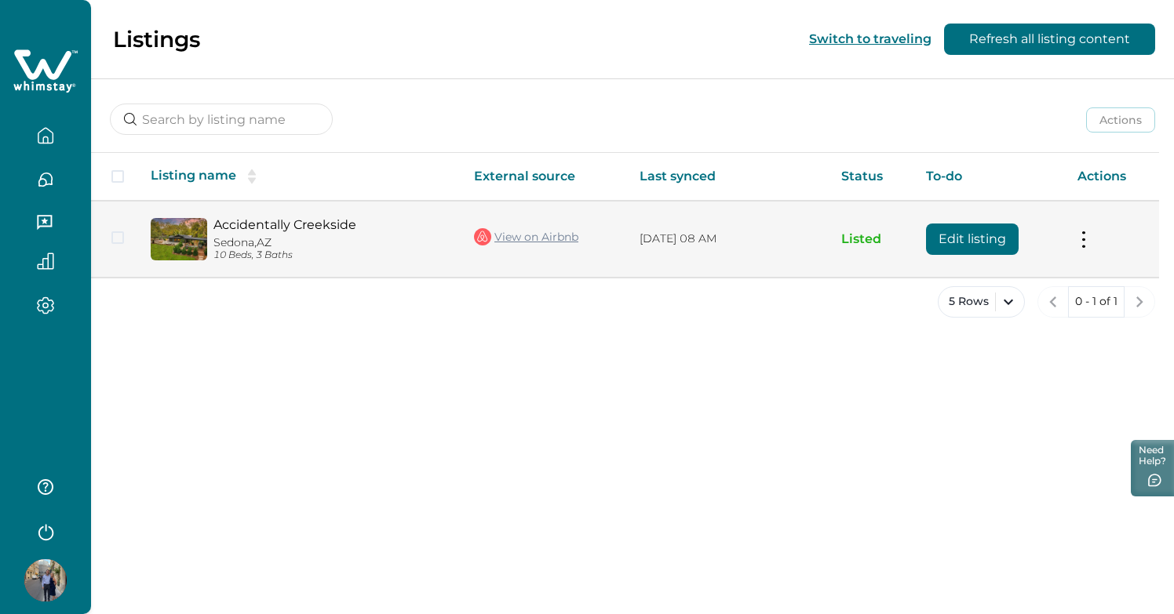
click at [217, 237] on p "Sedona, AZ" at bounding box center [330, 242] width 235 height 13
click at [264, 222] on link "Accidentally Creekside" at bounding box center [330, 224] width 235 height 15
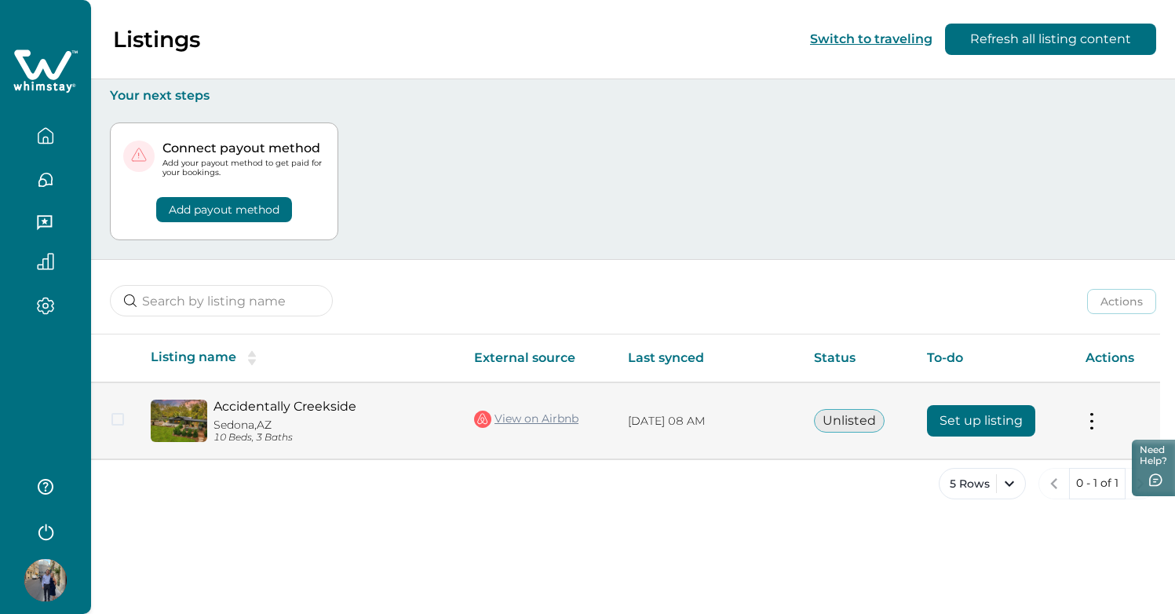
click at [851, 418] on button "Unlisted" at bounding box center [849, 421] width 71 height 24
click at [1088, 421] on button at bounding box center [1091, 421] width 13 height 16
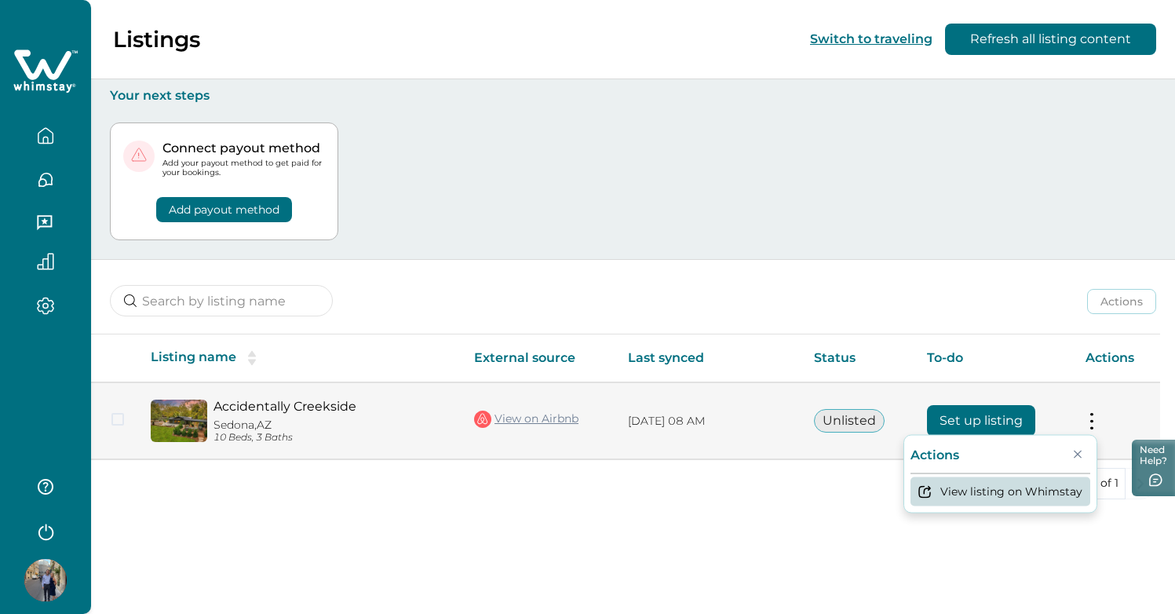
click at [959, 488] on button "View listing on Whimstay" at bounding box center [1000, 491] width 180 height 29
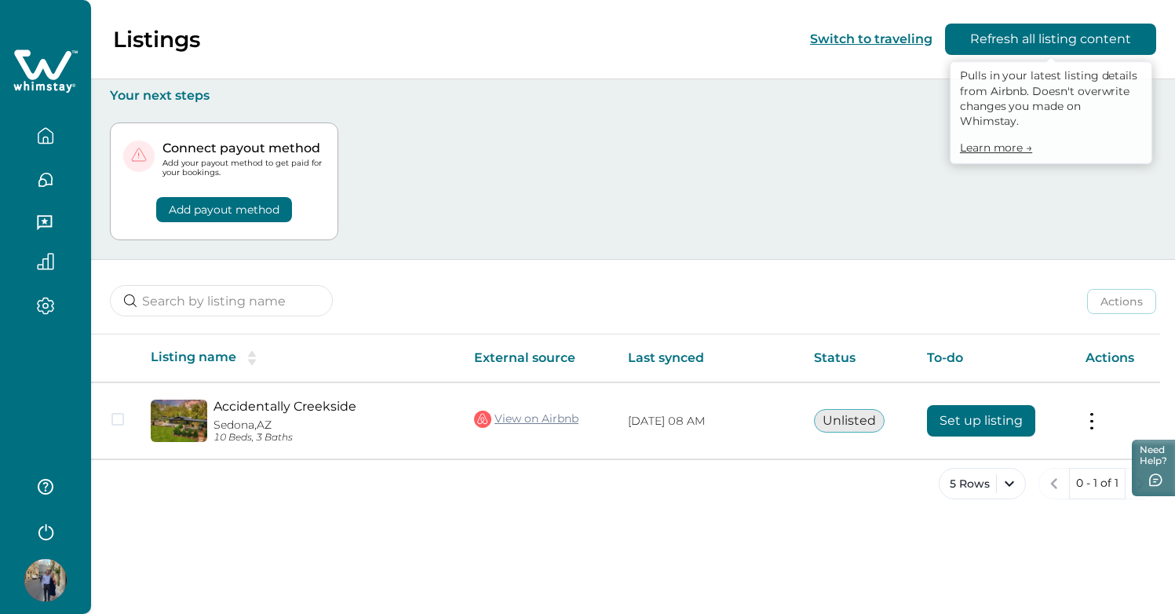
click at [1011, 35] on button "Refresh all listing content" at bounding box center [1050, 39] width 211 height 31
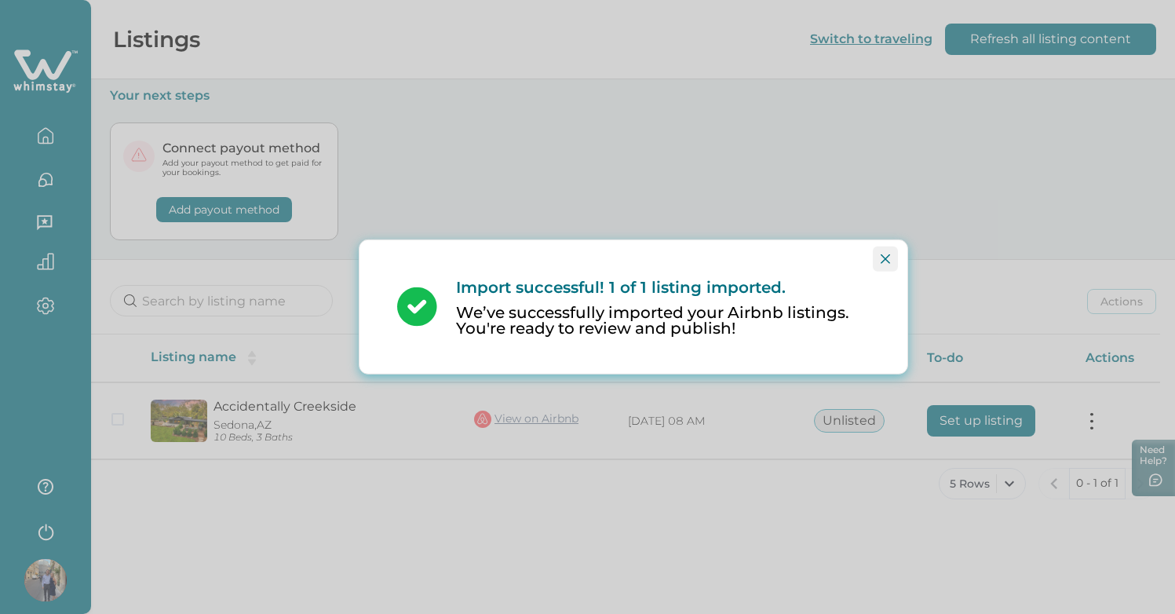
click at [883, 255] on icon "Close" at bounding box center [884, 258] width 9 height 9
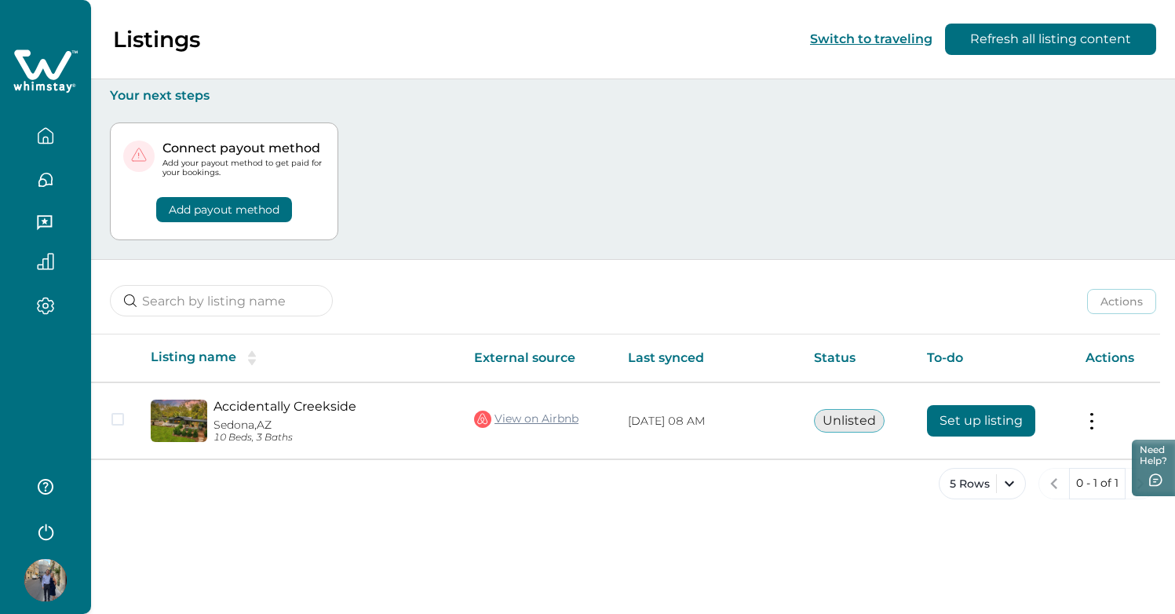
click at [241, 212] on button "Add payout method" at bounding box center [224, 209] width 136 height 25
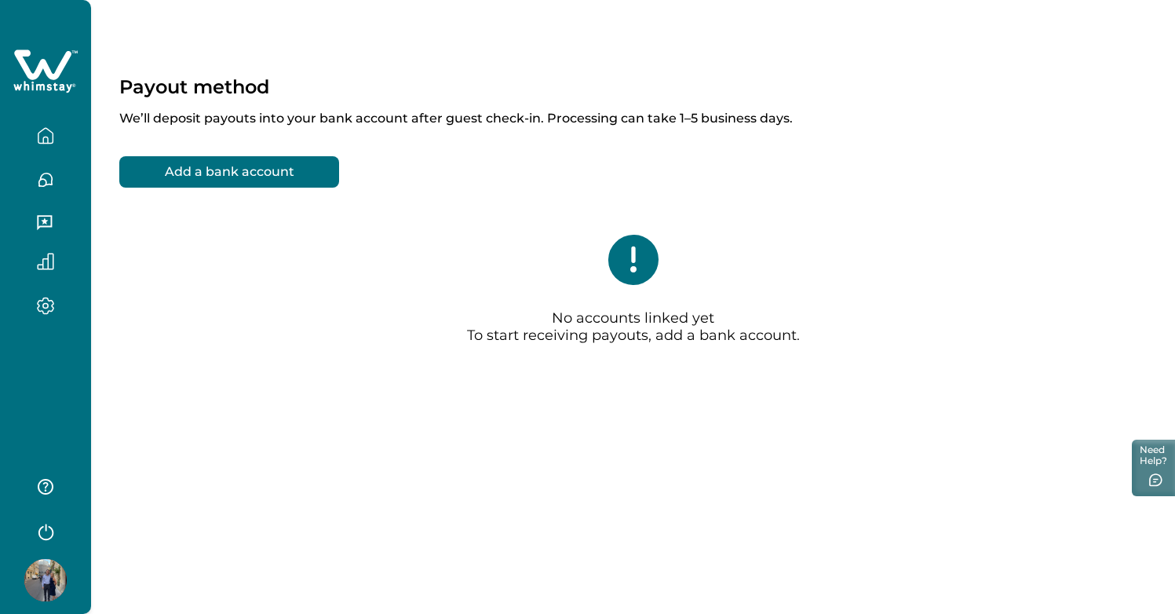
click at [253, 165] on button "Add a bank account" at bounding box center [229, 171] width 220 height 31
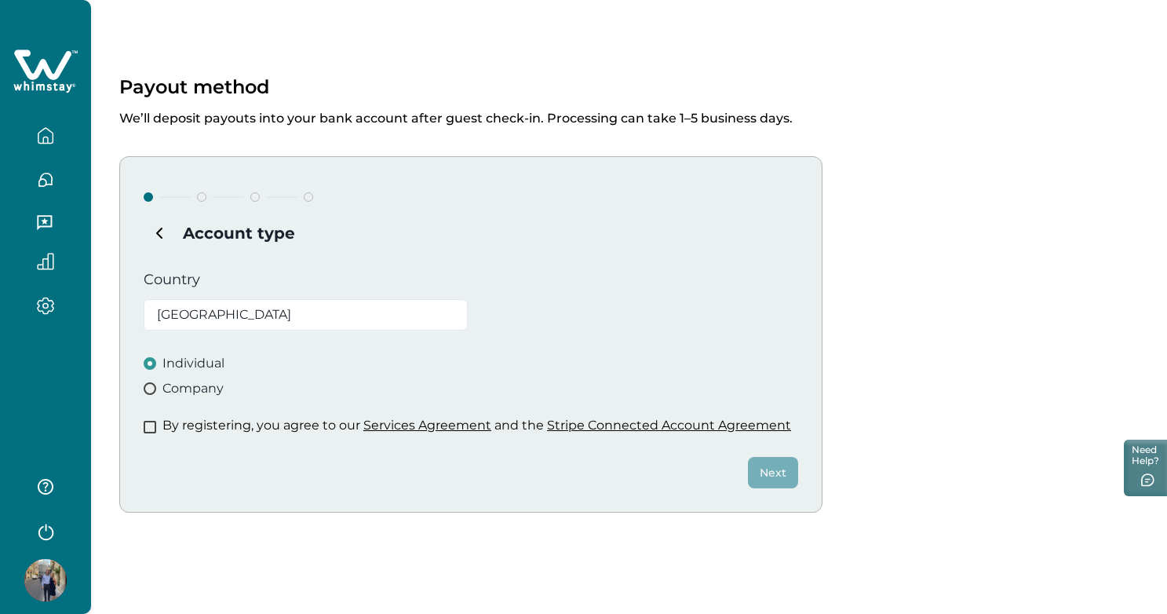
click at [150, 421] on span at bounding box center [150, 427] width 13 height 13
click at [773, 474] on button "Next" at bounding box center [773, 472] width 50 height 31
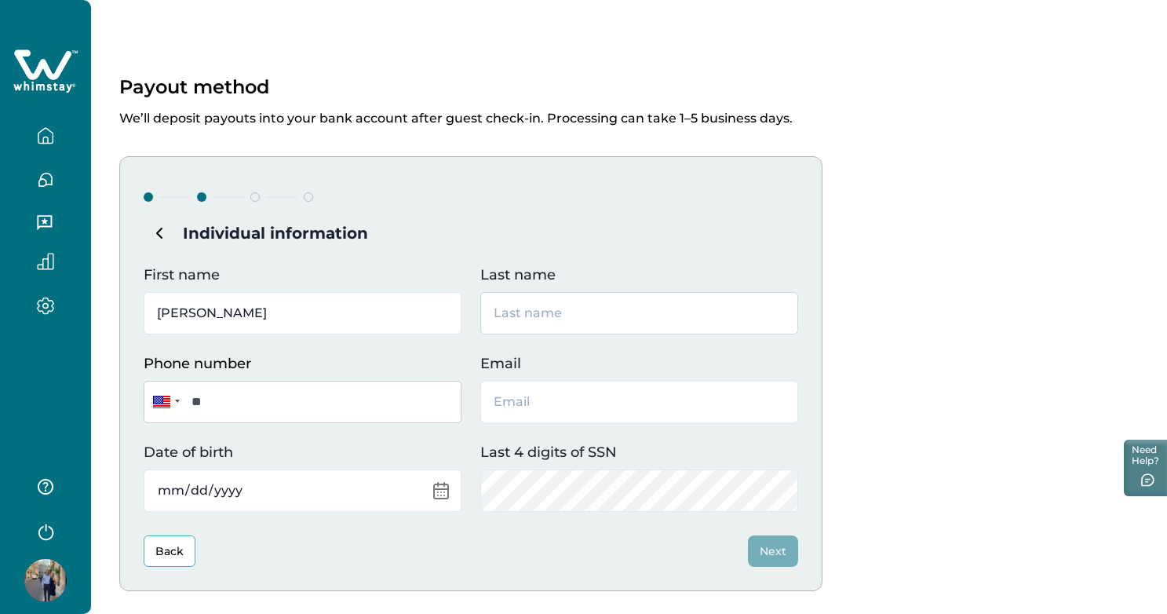
type input "Rosanne"
type input "Tomich"
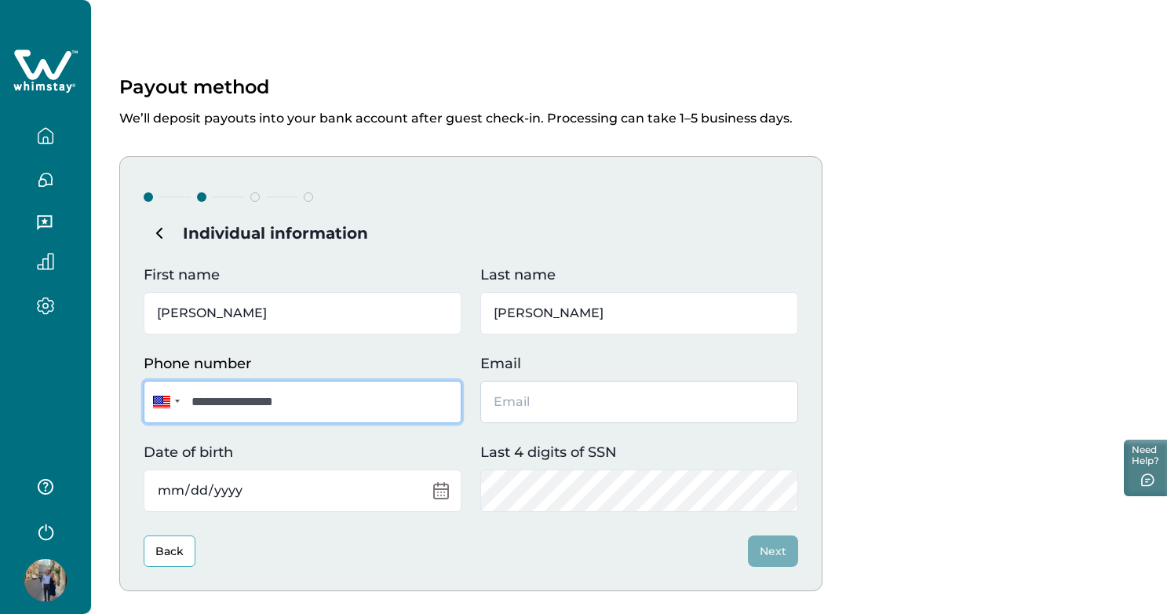
type input "**********"
type input "[EMAIL_ADDRESS][DOMAIN_NAME]"
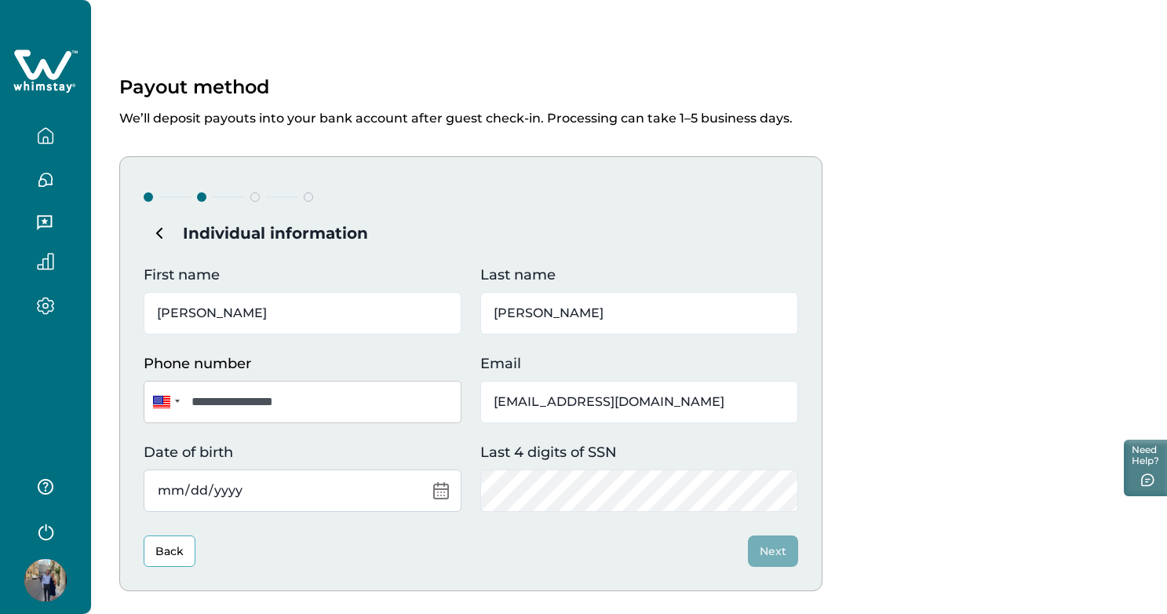
click at [193, 487] on input "Date of birth" at bounding box center [303, 490] width 318 height 42
click at [159, 487] on input "Date of birth" at bounding box center [303, 490] width 318 height 42
click at [188, 491] on input "Date of birth" at bounding box center [303, 490] width 318 height 42
click at [240, 489] on input "Date of birth" at bounding box center [303, 490] width 318 height 42
type input "1982-01-23"
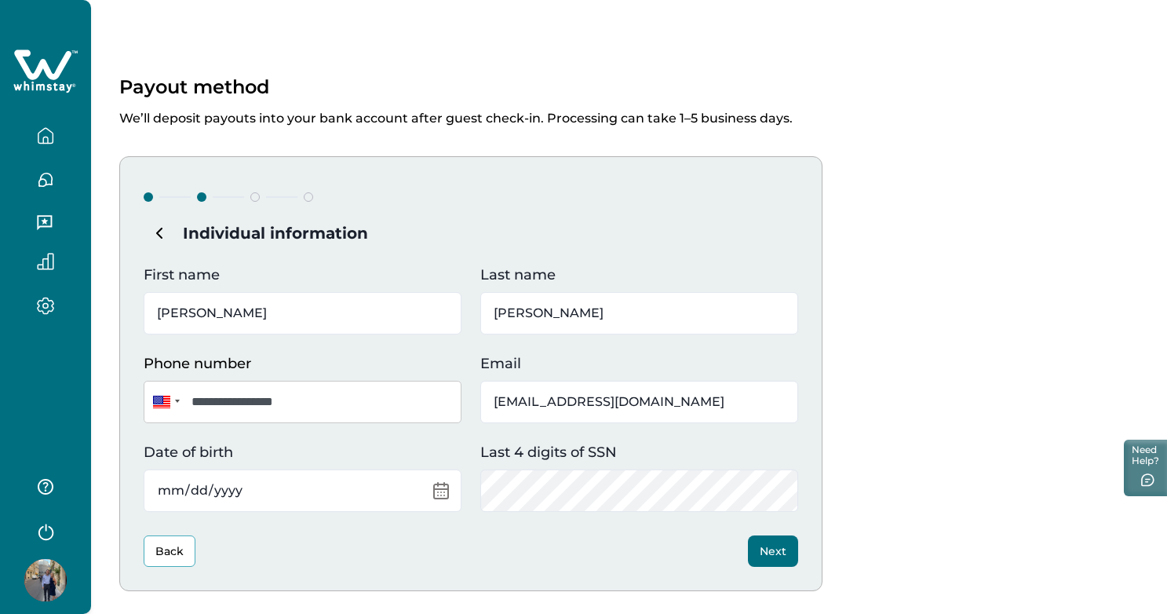
click at [775, 545] on button "Next" at bounding box center [773, 550] width 50 height 31
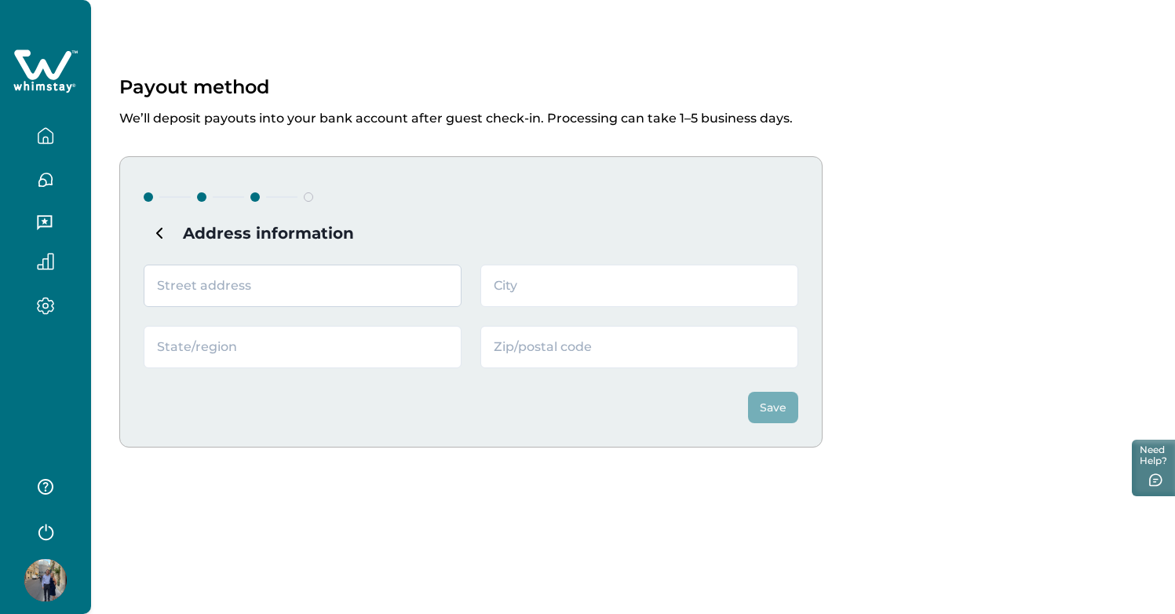
click at [432, 288] on input "text" at bounding box center [303, 285] width 318 height 42
type input "3162 E Portola Valley Ct"
type input "Gilbert"
type input "AZ"
type input "85297"
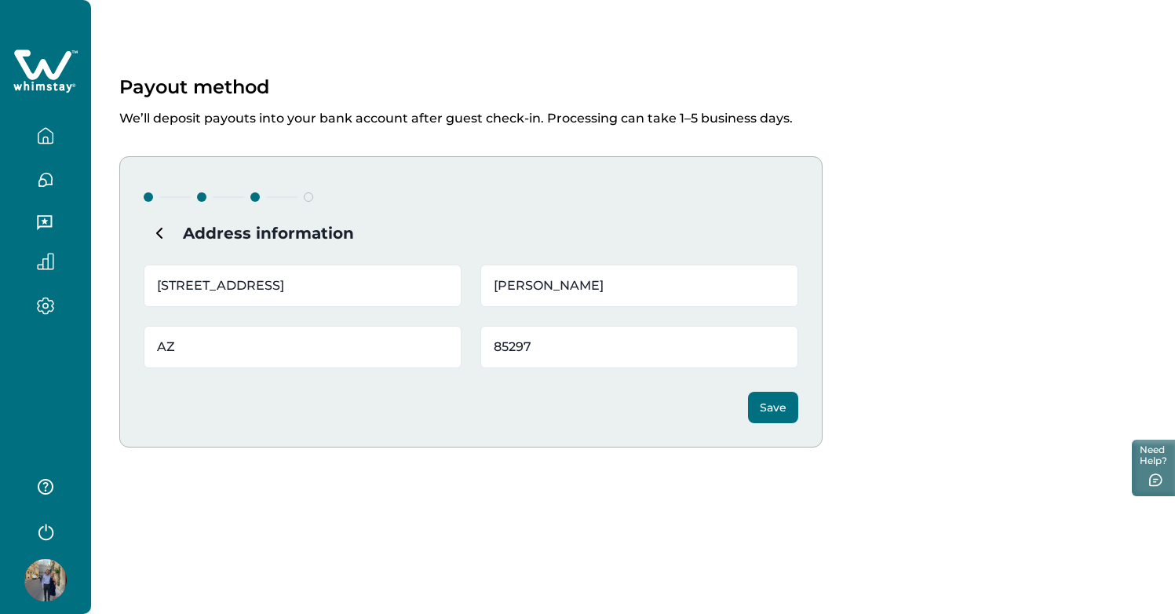
click at [771, 409] on button "Save" at bounding box center [773, 407] width 50 height 31
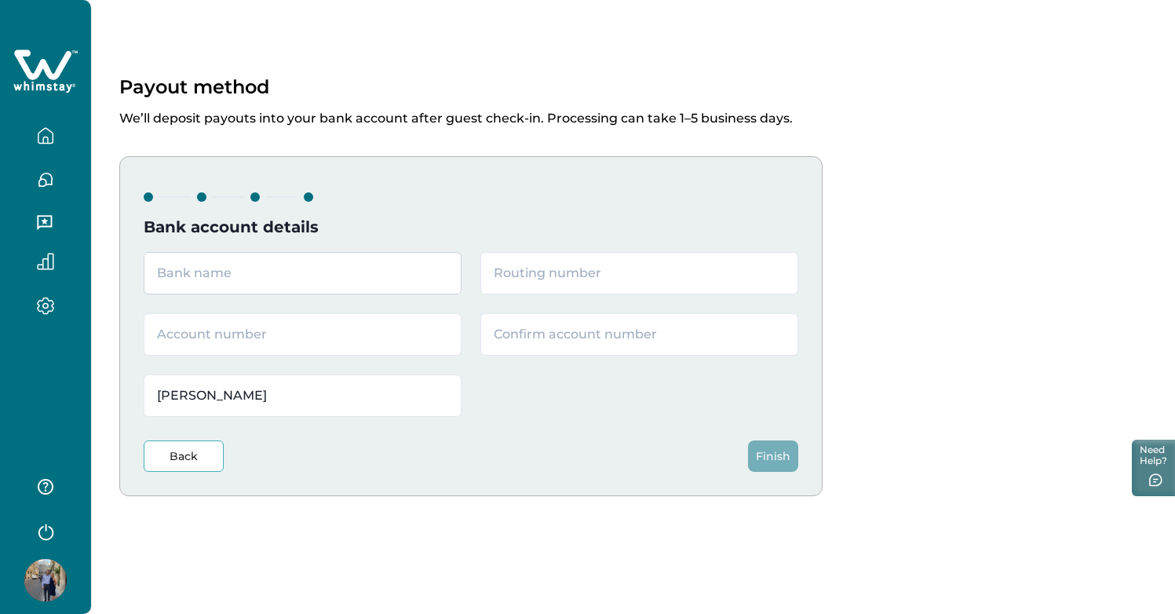
click at [283, 273] on input "text" at bounding box center [303, 273] width 318 height 42
type input "Wells Fargo"
click at [550, 277] on input "text" at bounding box center [639, 273] width 318 height 42
type input "122105278"
click at [371, 344] on input "text" at bounding box center [303, 334] width 318 height 42
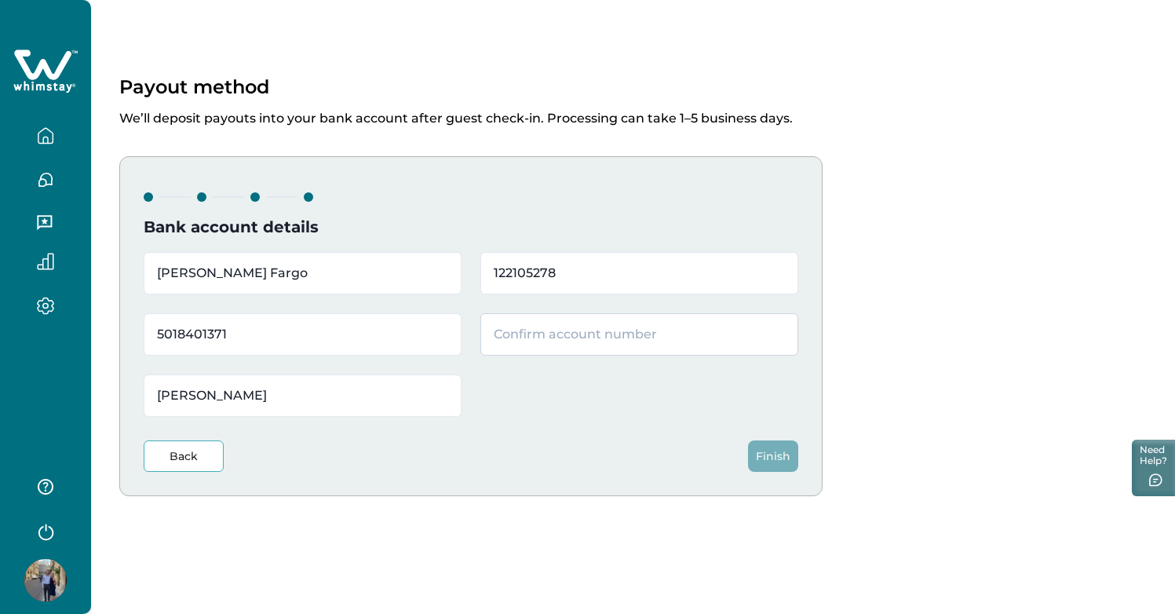
type input "5018401371"
click at [642, 339] on input "text" at bounding box center [639, 334] width 318 height 42
type input "5018401371"
click at [767, 455] on button "Finish" at bounding box center [773, 455] width 50 height 31
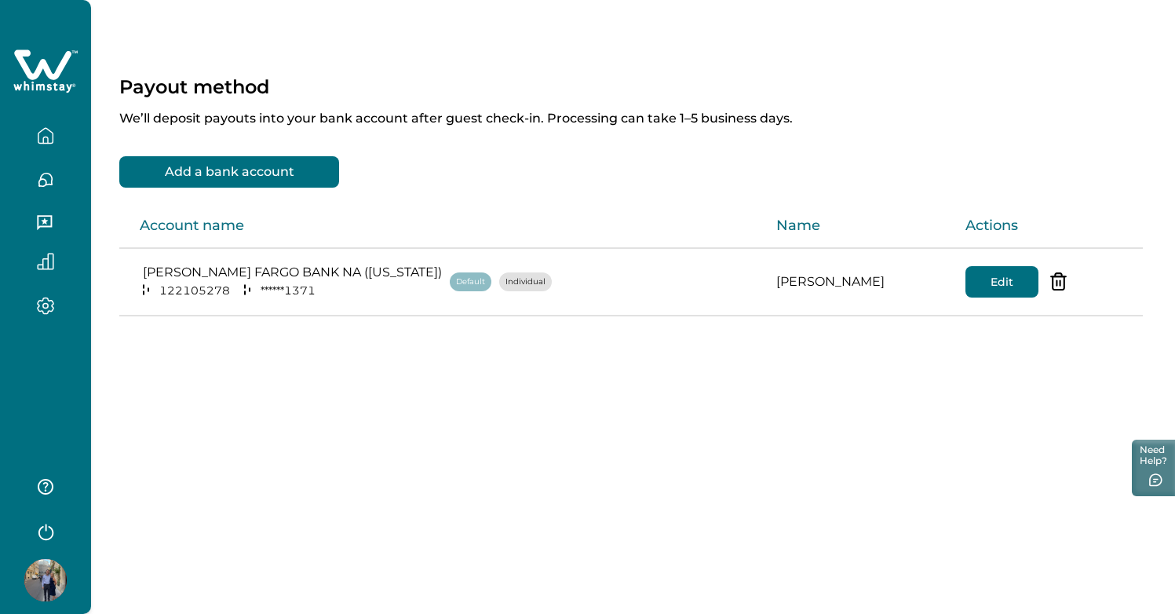
click at [49, 221] on icon "button" at bounding box center [45, 223] width 17 height 17
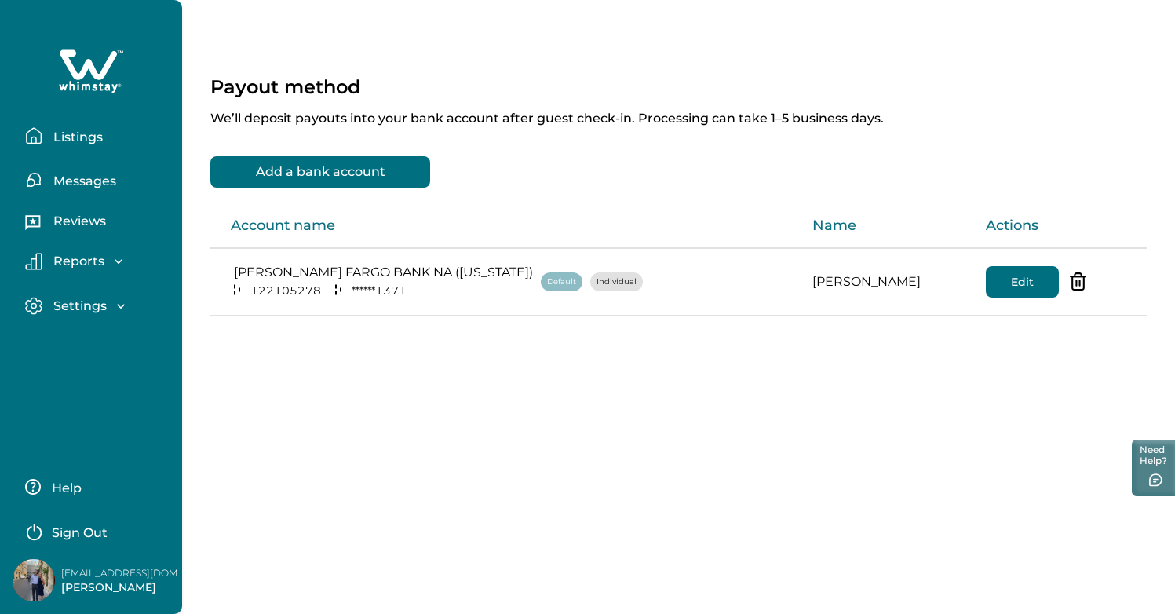
click at [100, 311] on p "Settings" at bounding box center [78, 306] width 58 height 16
click at [80, 180] on p "Messages" at bounding box center [82, 181] width 67 height 16
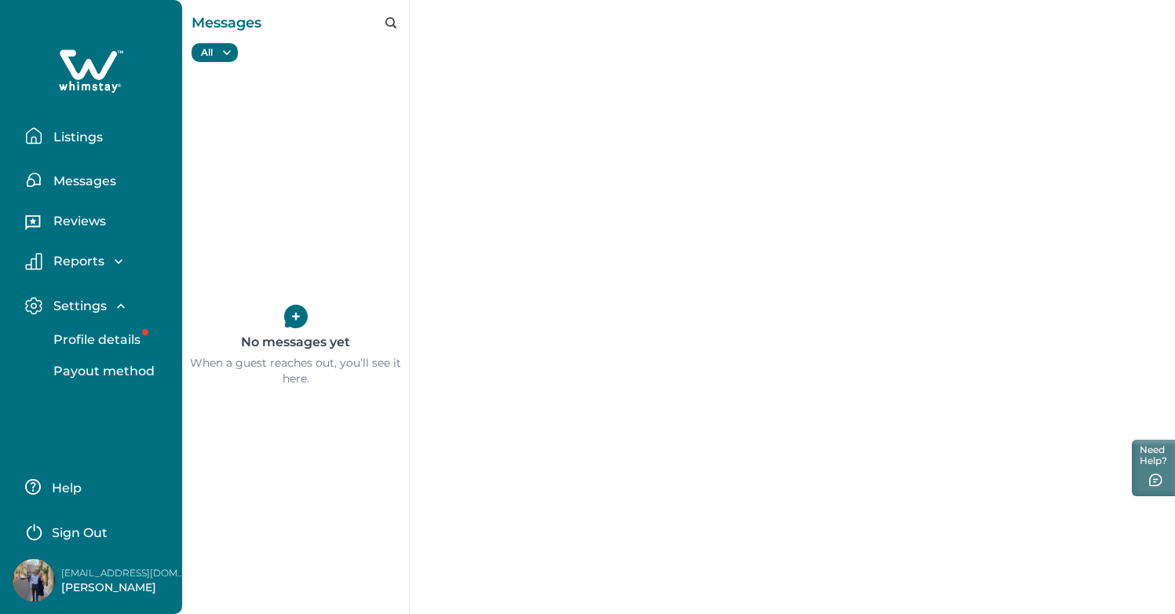
click at [75, 184] on p "Messages" at bounding box center [82, 181] width 67 height 16
click at [209, 57] on div "All All Pre-booking Active booking Past booking" at bounding box center [214, 52] width 46 height 20
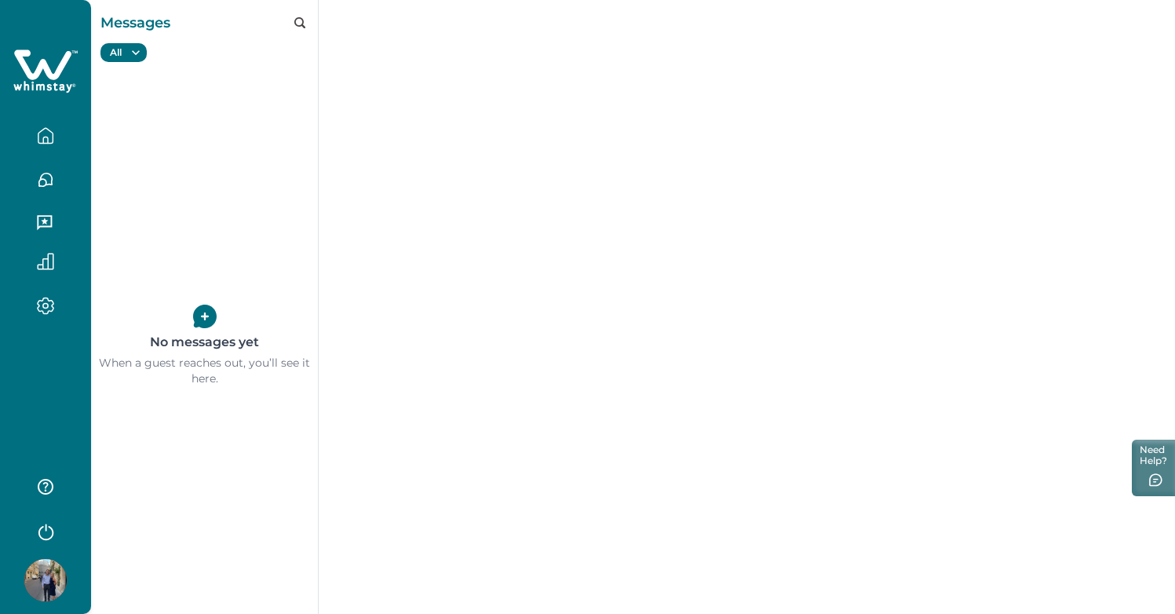
click at [135, 51] on icon "button" at bounding box center [136, 53] width 16 height 16
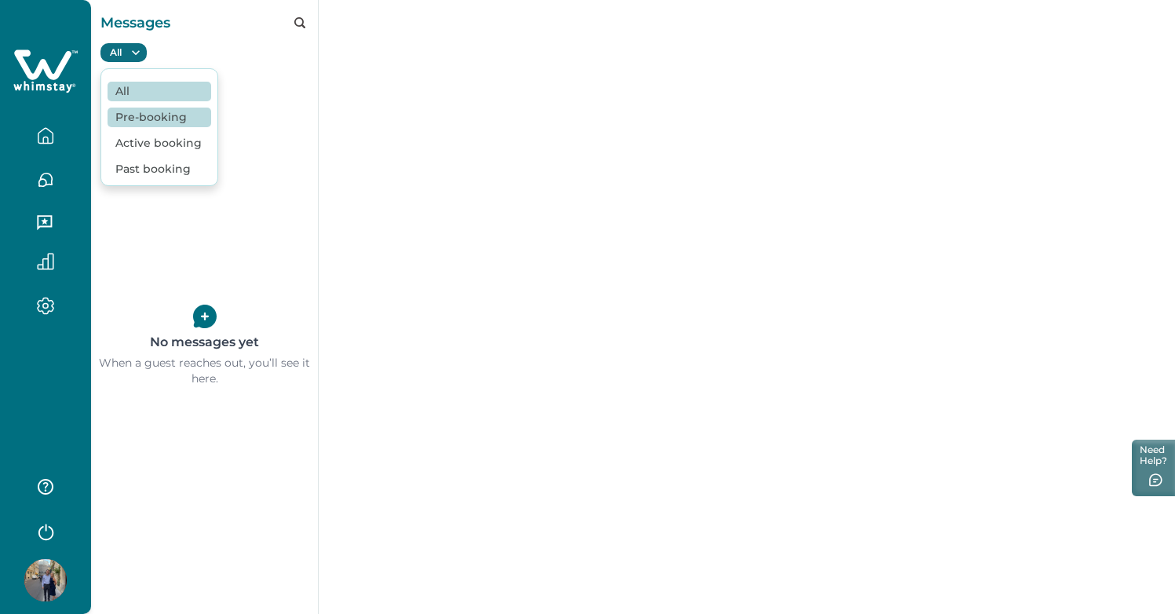
click at [162, 124] on button "Pre-booking" at bounding box center [160, 118] width 104 height 20
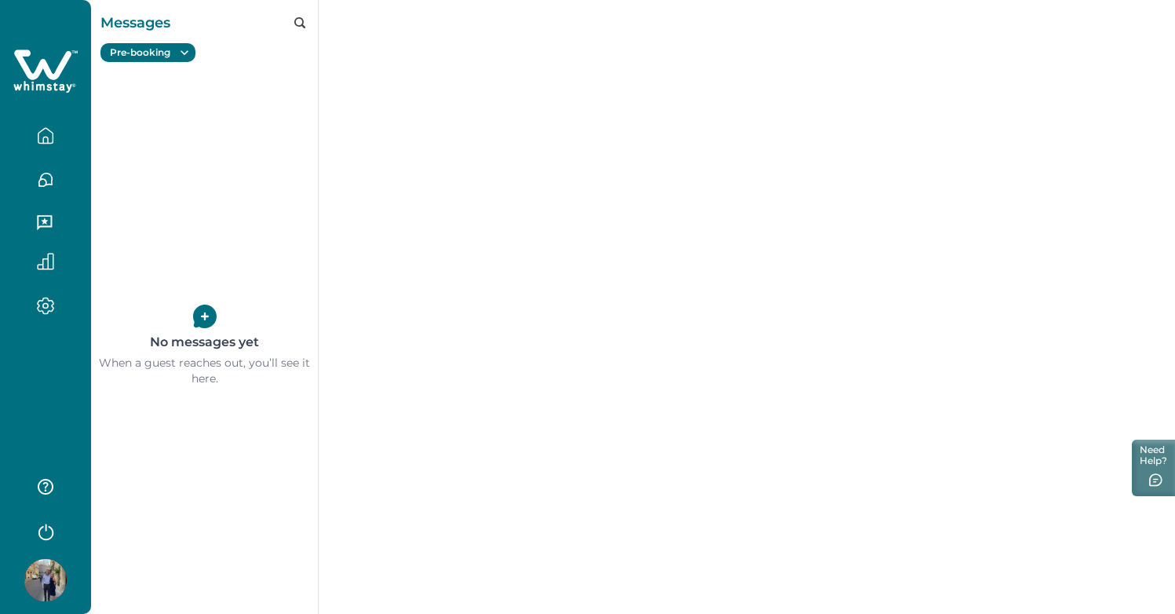
click at [164, 54] on button "Pre-booking" at bounding box center [147, 52] width 95 height 19
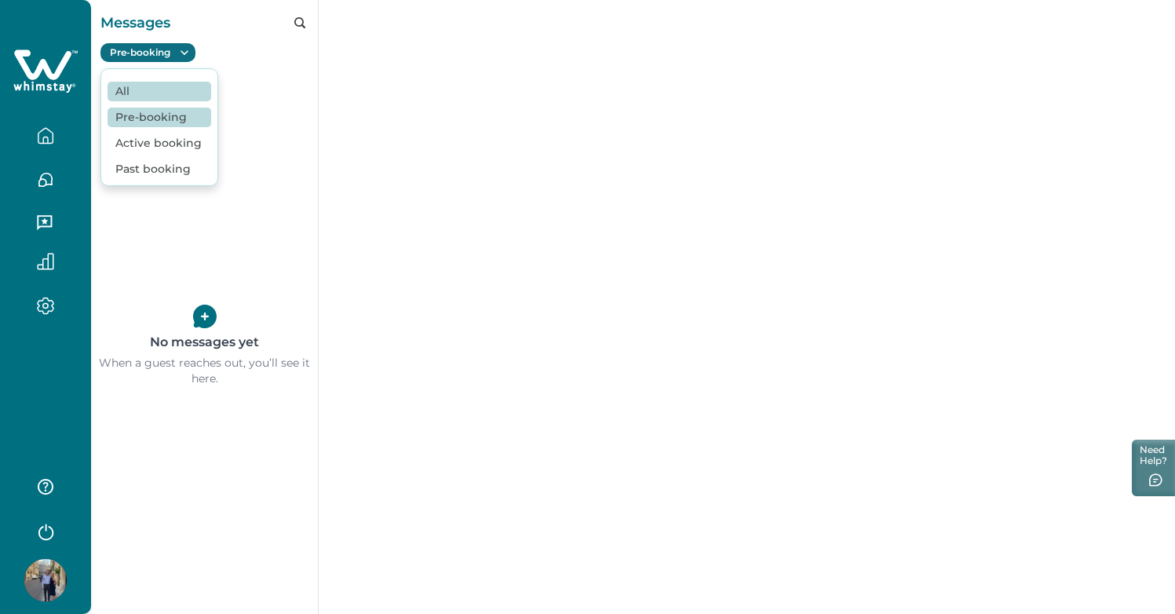
click at [156, 97] on button "All" at bounding box center [160, 92] width 104 height 20
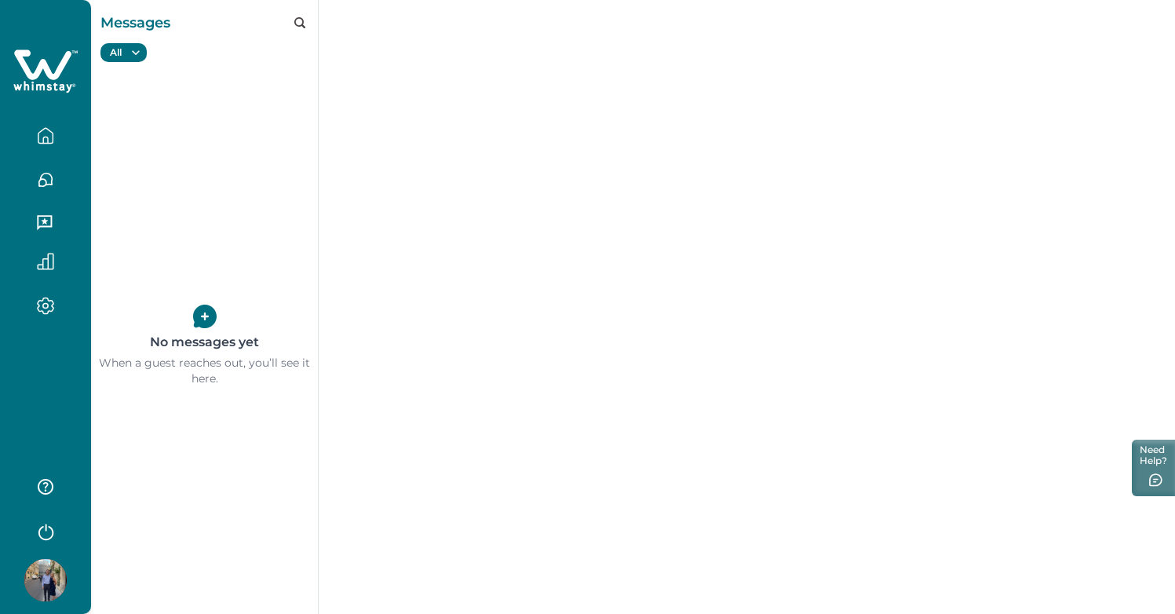
click at [42, 130] on icon "button" at bounding box center [45, 135] width 14 height 15
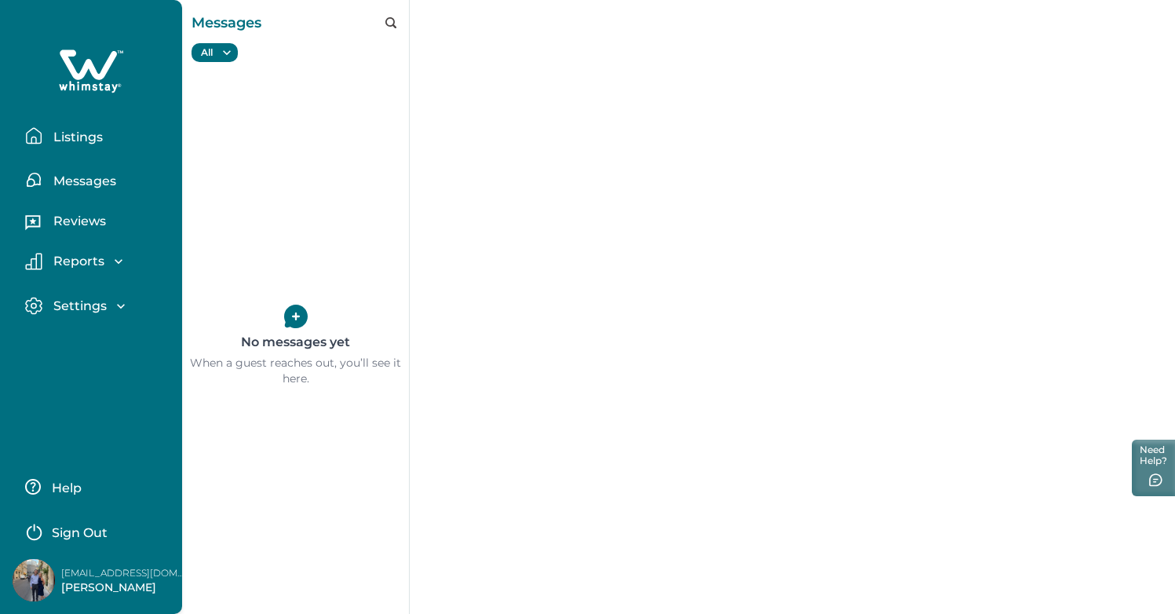
click at [89, 184] on p "Messages" at bounding box center [82, 181] width 67 height 16
click at [111, 182] on p "Messages" at bounding box center [82, 181] width 67 height 16
click at [33, 179] on icon "button" at bounding box center [33, 179] width 13 height 13
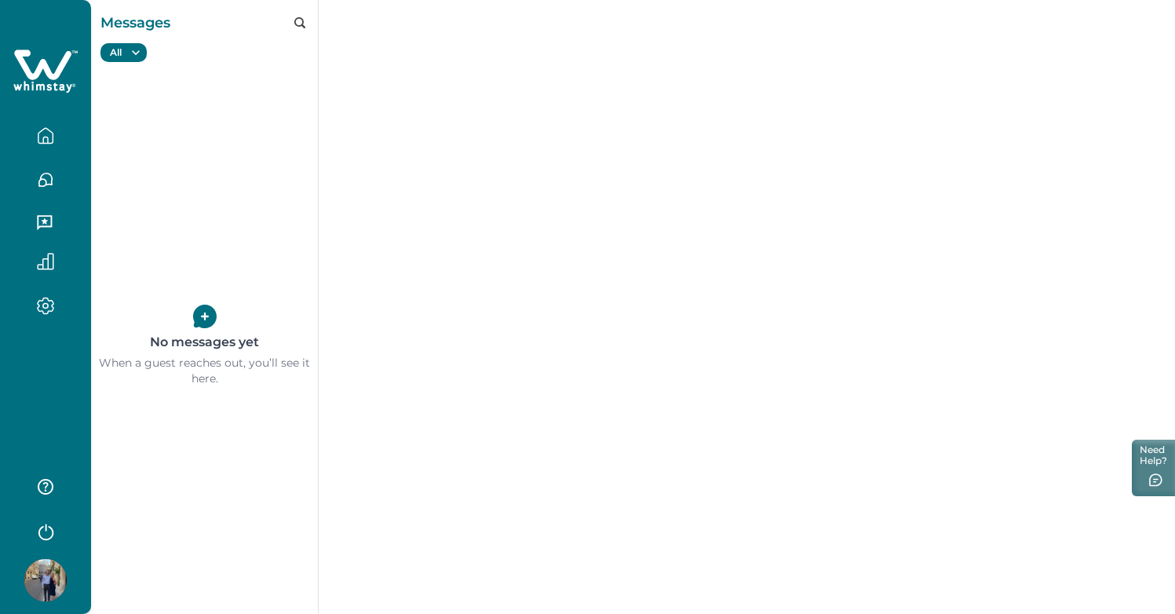
click at [293, 322] on div "No messages yet When a guest reaches out, you’ll see it here." at bounding box center [204, 345] width 227 height 537
click at [205, 315] on icon at bounding box center [205, 316] width 24 height 24
click at [41, 219] on icon "button" at bounding box center [45, 223] width 17 height 17
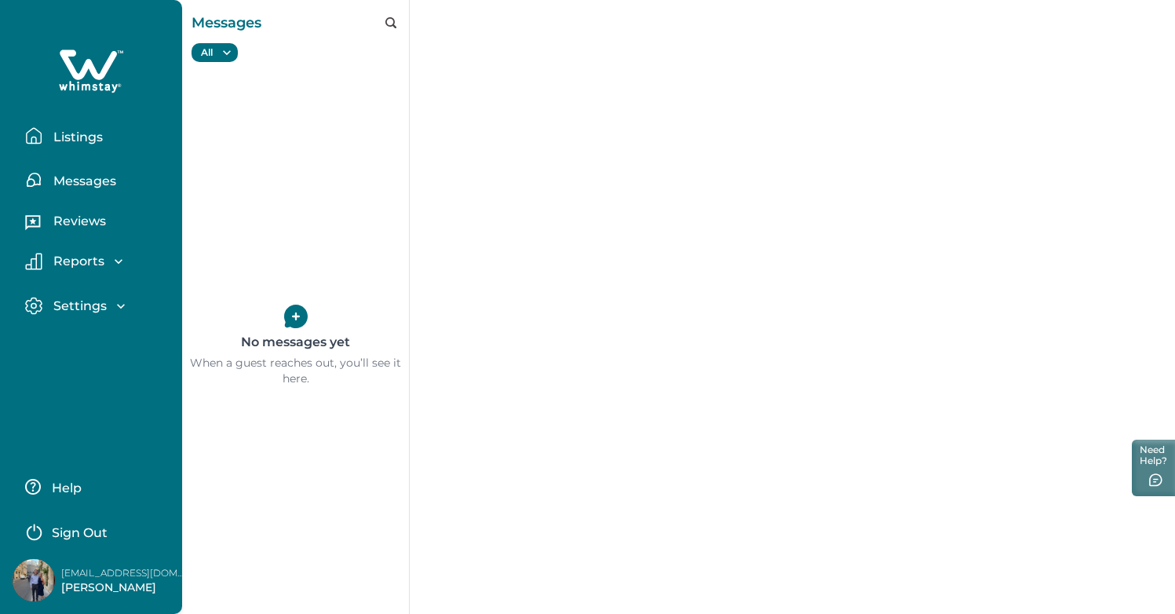
click at [48, 219] on button "Reviews" at bounding box center [97, 223] width 144 height 31
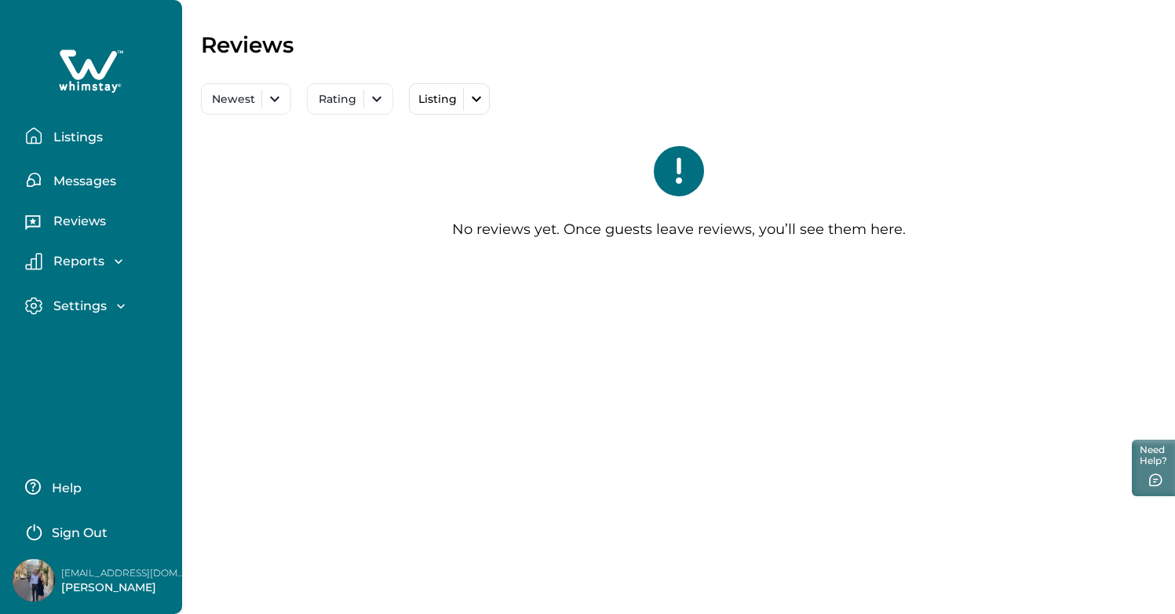
click at [107, 305] on div "Settings" at bounding box center [85, 306] width 86 height 16
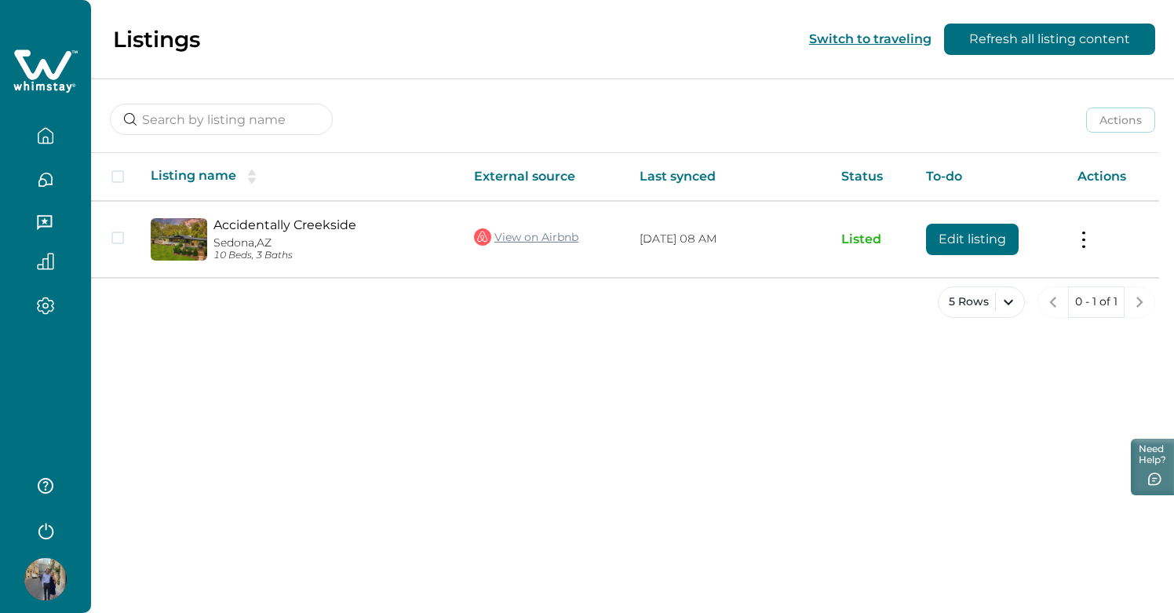
click at [54, 302] on button "button" at bounding box center [46, 306] width 66 height 18
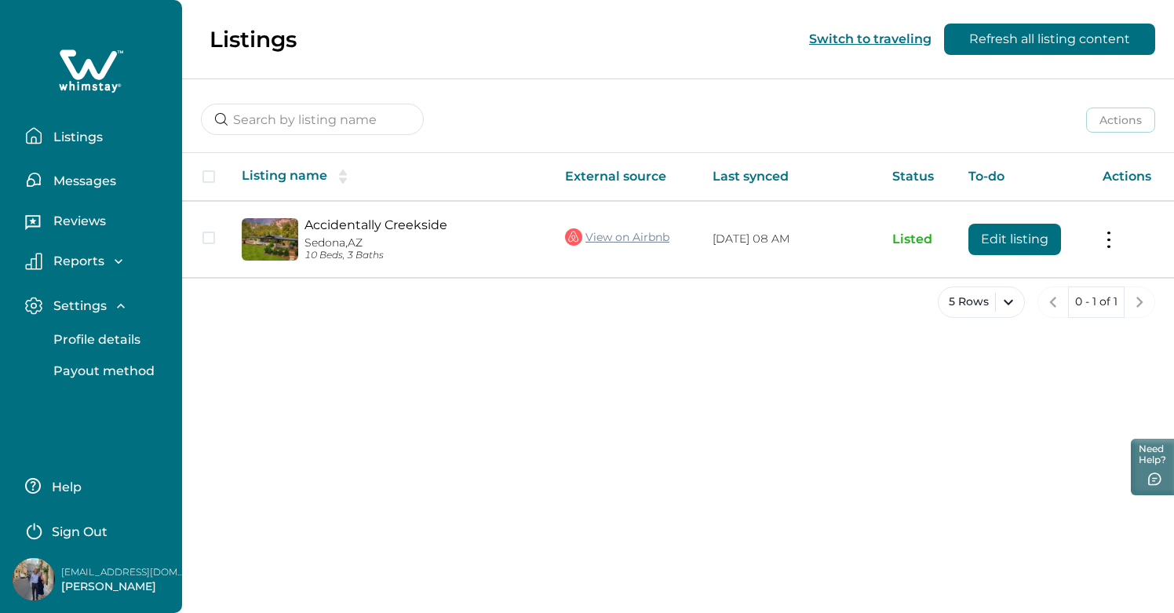
click at [72, 135] on p "Listings" at bounding box center [76, 137] width 54 height 16
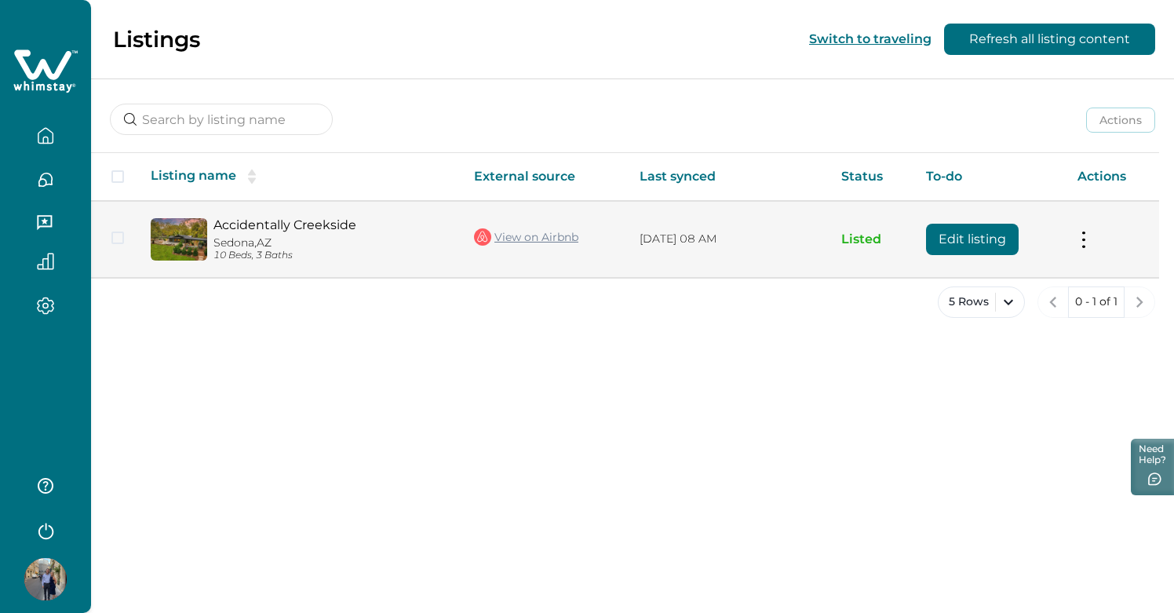
click at [1019, 244] on button "Edit listing" at bounding box center [972, 239] width 93 height 31
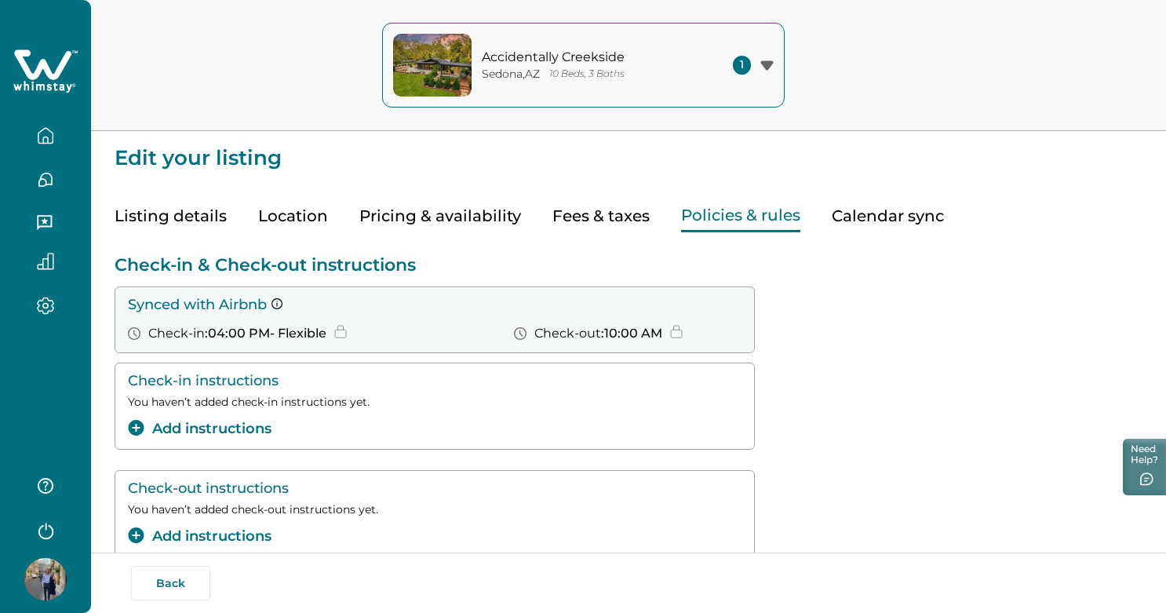
click at [759, 217] on button "Policies & rules" at bounding box center [740, 216] width 119 height 32
click at [342, 334] on icon at bounding box center [340, 331] width 13 height 13
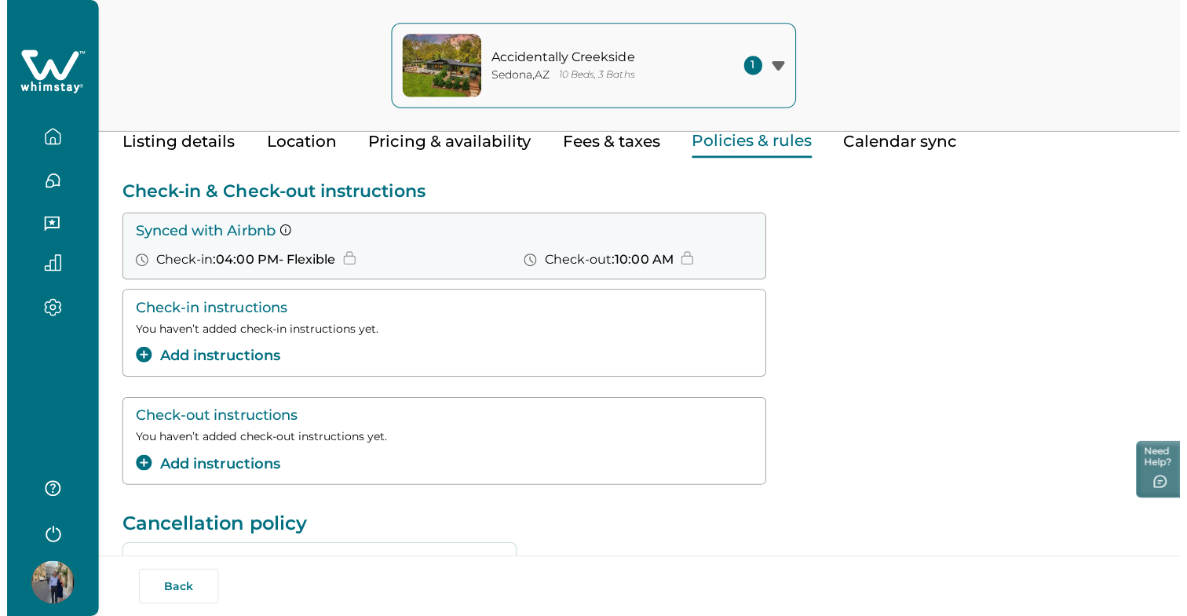
scroll to position [75, 0]
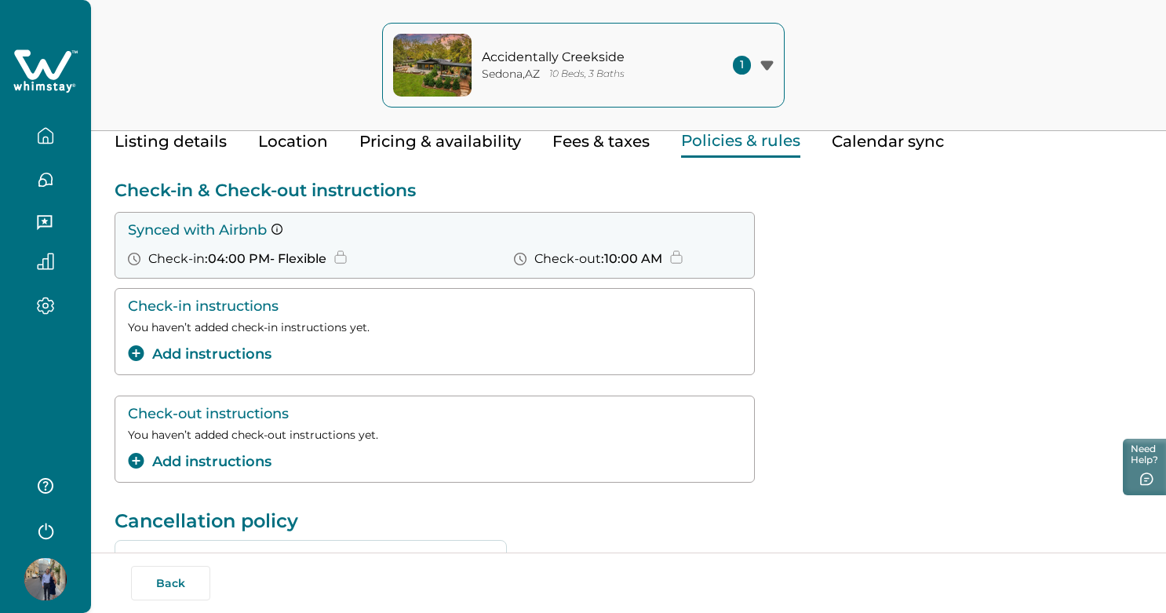
click at [185, 352] on button "Add instructions" at bounding box center [200, 354] width 144 height 21
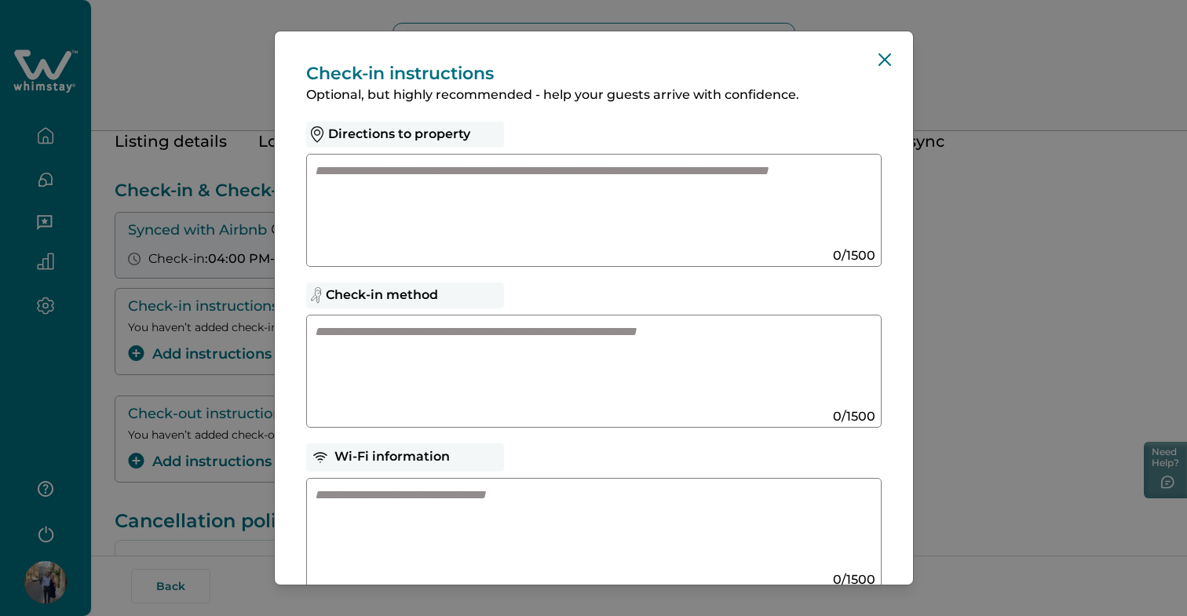
click at [441, 170] on textarea at bounding box center [578, 204] width 527 height 84
paste textarea "**********"
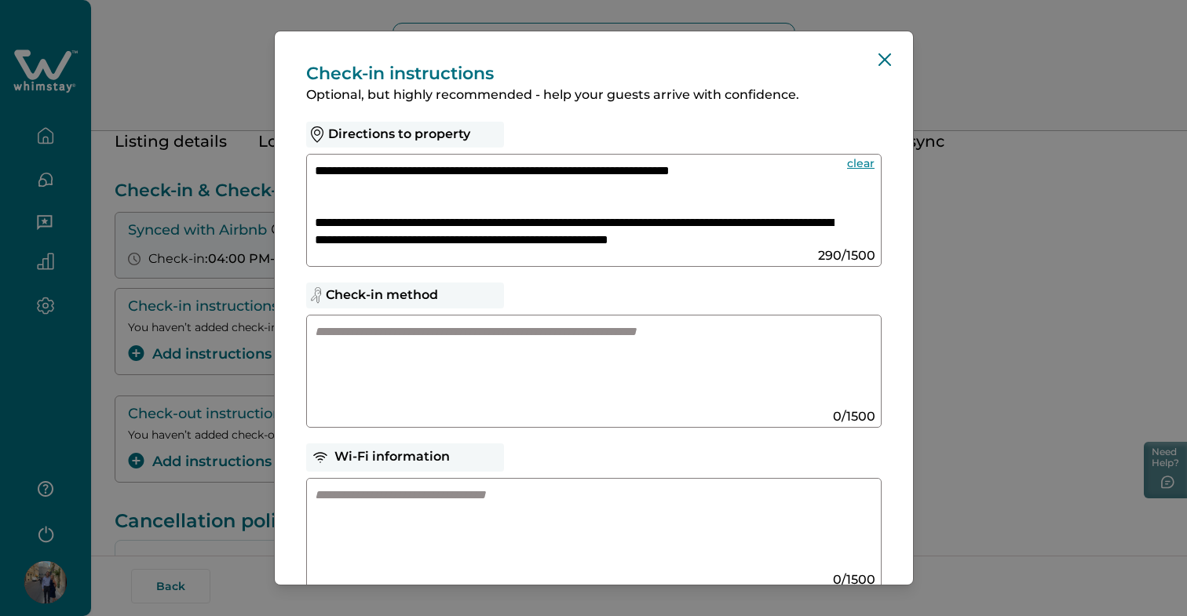
scroll to position [0, 0]
click at [396, 193] on textarea "**********" at bounding box center [575, 204] width 520 height 84
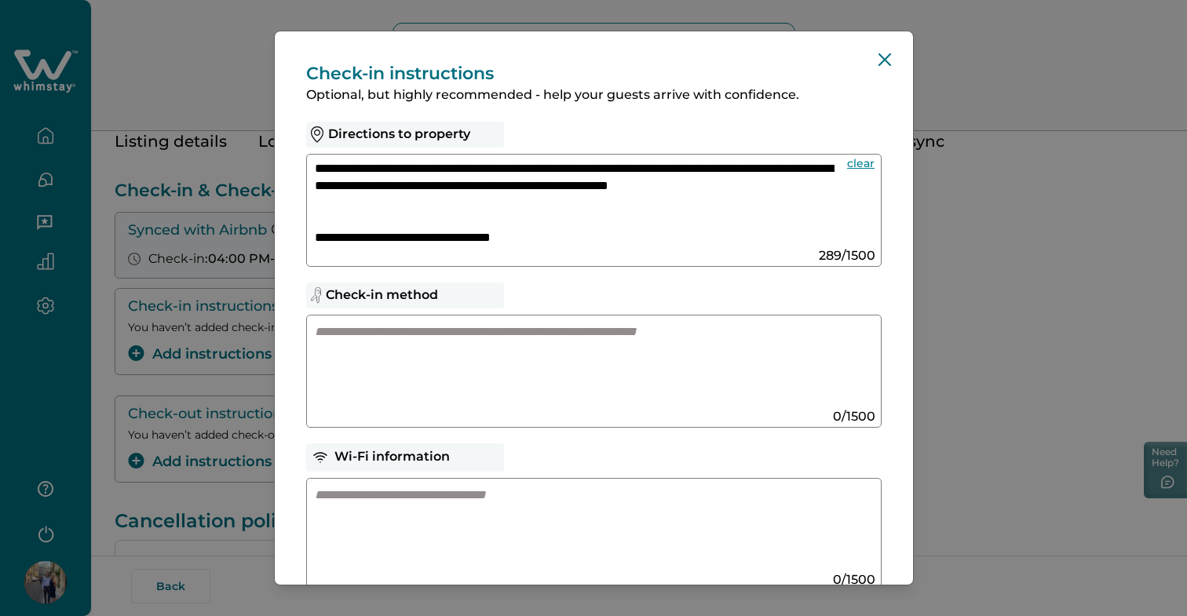
scroll to position [67, 0]
click at [407, 200] on textarea "**********" at bounding box center [575, 204] width 520 height 84
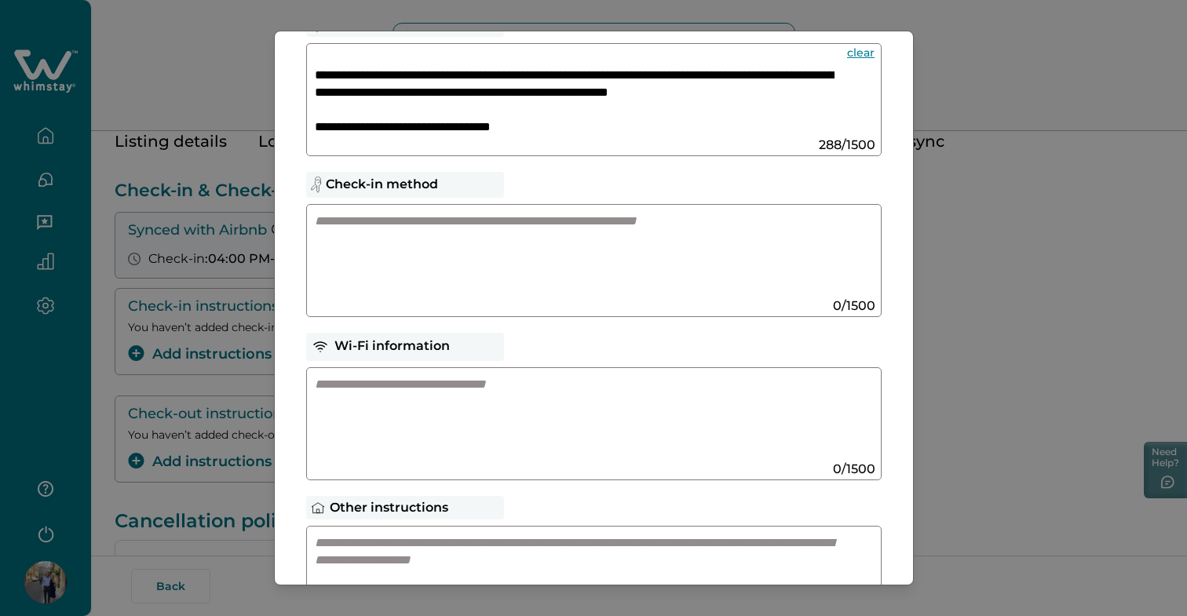
scroll to position [106, 0]
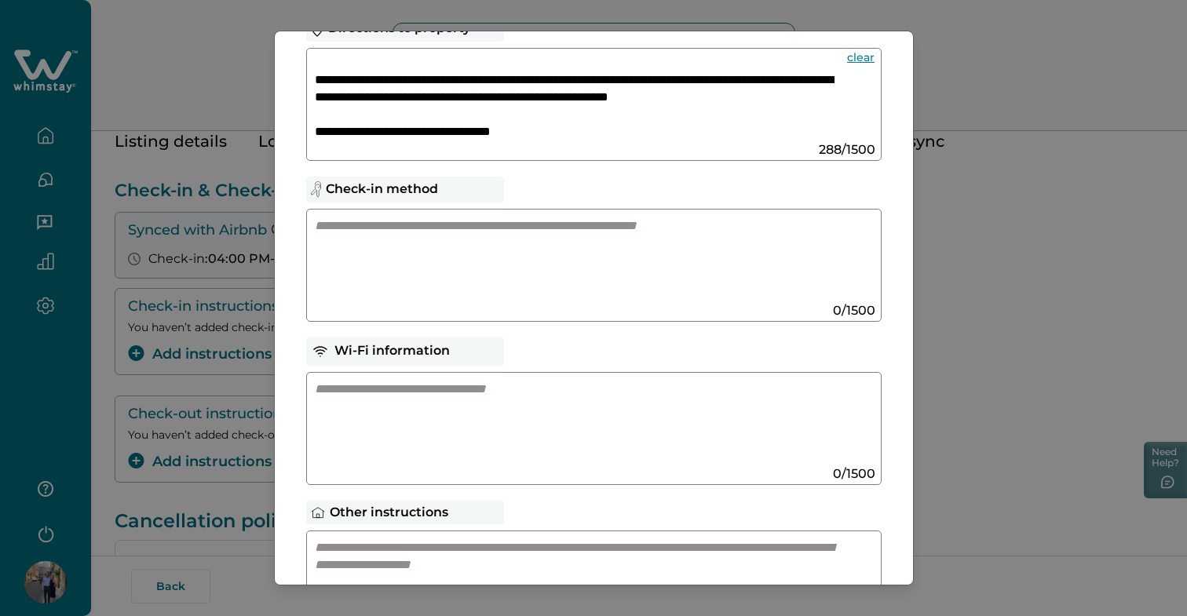
type textarea "**********"
click at [410, 181] on div "Check-in method" at bounding box center [405, 190] width 198 height 26
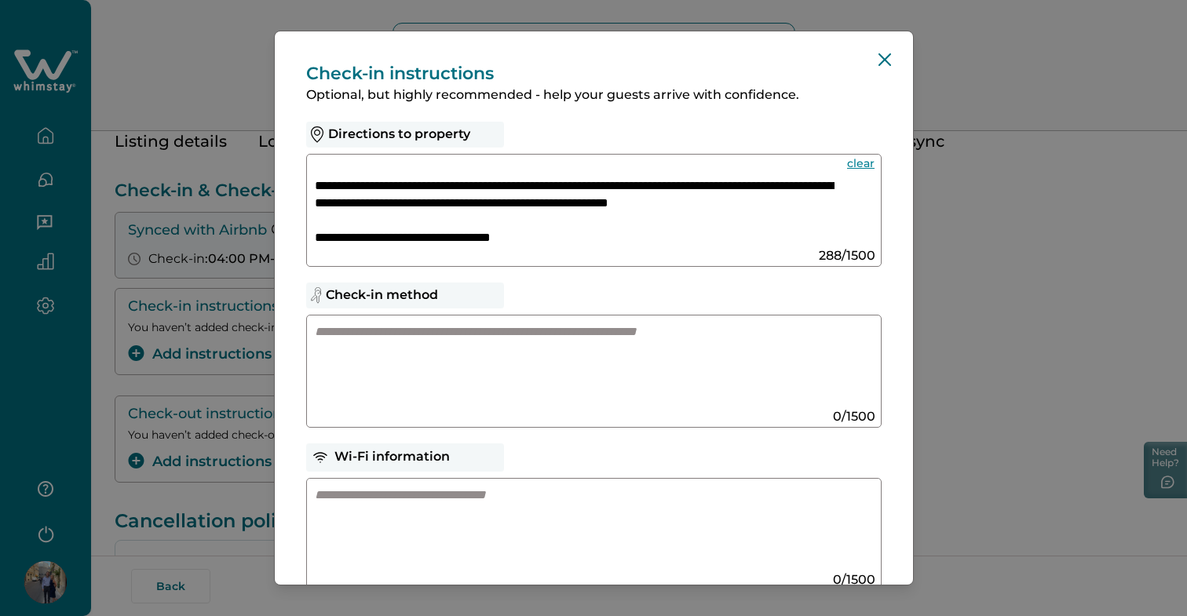
scroll to position [54, 0]
click at [443, 347] on textarea at bounding box center [578, 365] width 527 height 84
click at [364, 342] on textarea at bounding box center [578, 365] width 527 height 84
click at [470, 334] on textarea at bounding box center [578, 365] width 527 height 84
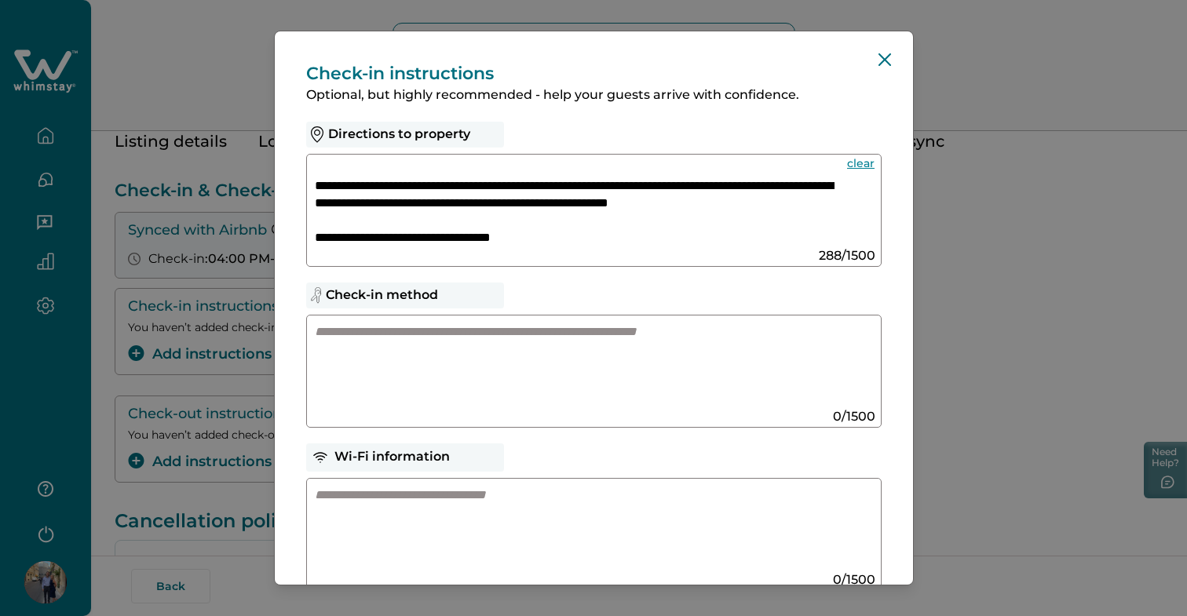
scroll to position [54, 0]
click at [345, 297] on div "Check-in method" at bounding box center [405, 296] width 198 height 26
click at [379, 325] on textarea at bounding box center [578, 365] width 527 height 84
click at [385, 487] on textarea at bounding box center [578, 529] width 527 height 84
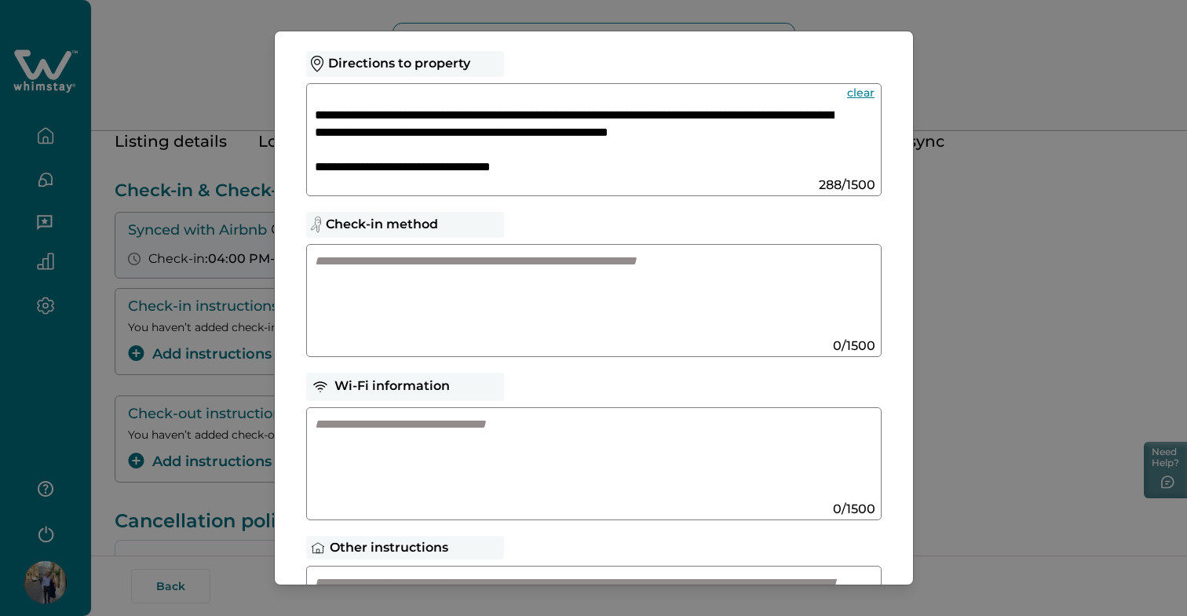
scroll to position [80, 0]
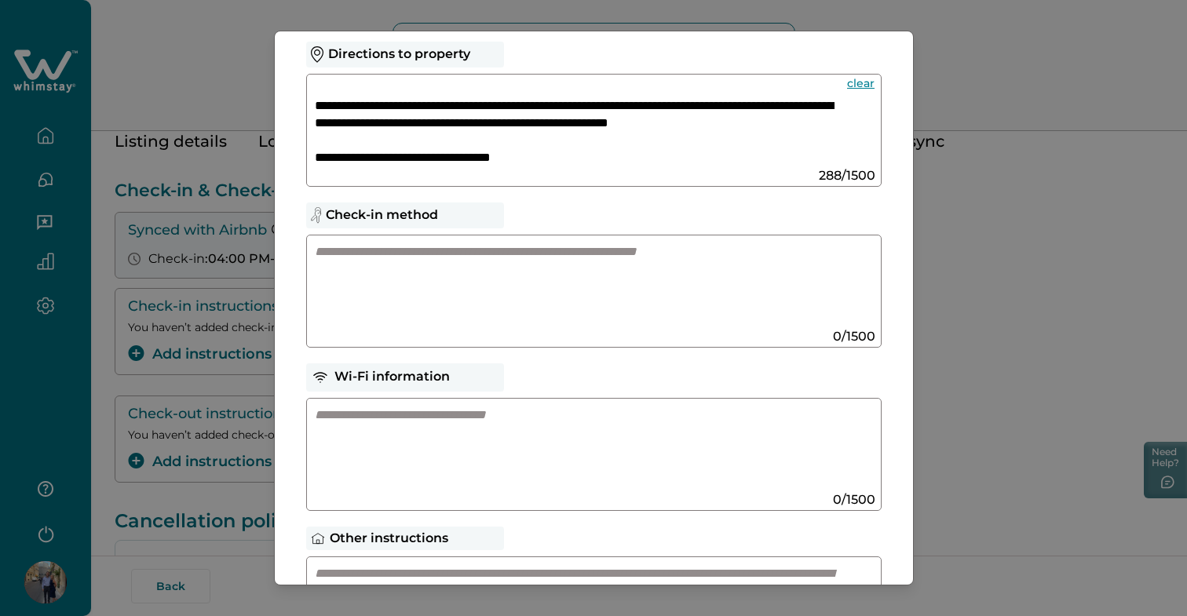
click at [577, 257] on textarea at bounding box center [578, 285] width 527 height 84
type textarea "*"
click at [321, 257] on textarea "**********" at bounding box center [575, 285] width 520 height 84
click at [317, 251] on textarea "**********" at bounding box center [575, 285] width 520 height 84
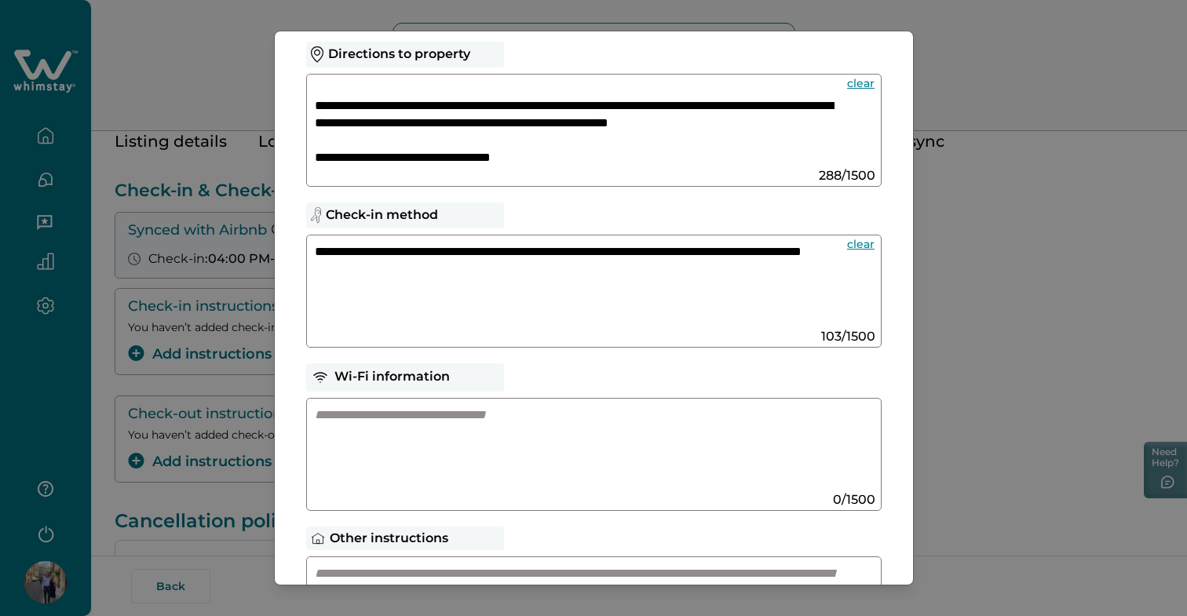
click at [577, 252] on textarea "**********" at bounding box center [575, 285] width 520 height 84
click at [464, 272] on textarea "**********" at bounding box center [575, 285] width 520 height 84
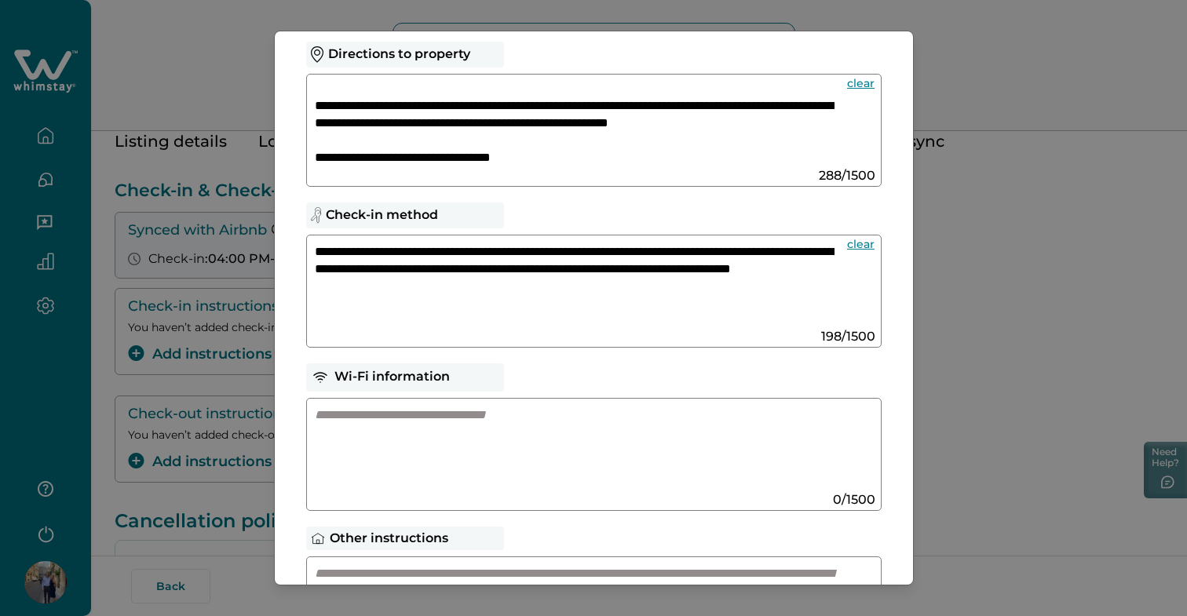
click at [312, 248] on div "**********" at bounding box center [593, 291] width 575 height 113
click at [315, 253] on textarea "**********" at bounding box center [575, 285] width 520 height 84
click at [333, 304] on textarea "**********" at bounding box center [575, 285] width 520 height 84
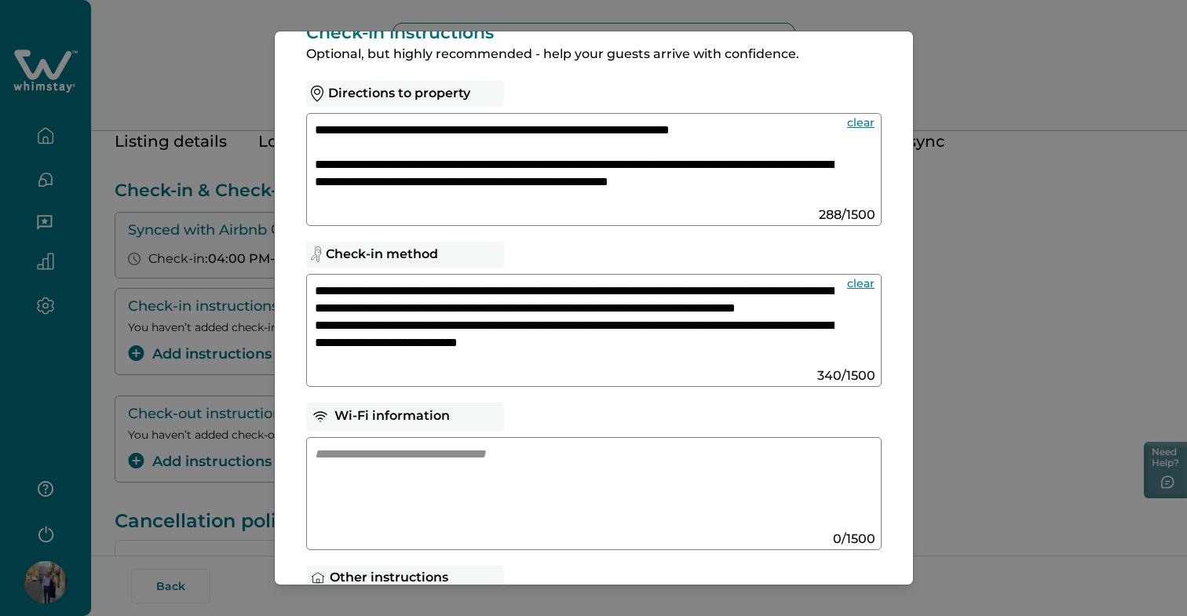
scroll to position [0, 0]
type textarea "**********"
click at [479, 464] on textarea at bounding box center [578, 488] width 527 height 84
click at [315, 455] on textarea "**********" at bounding box center [575, 488] width 520 height 84
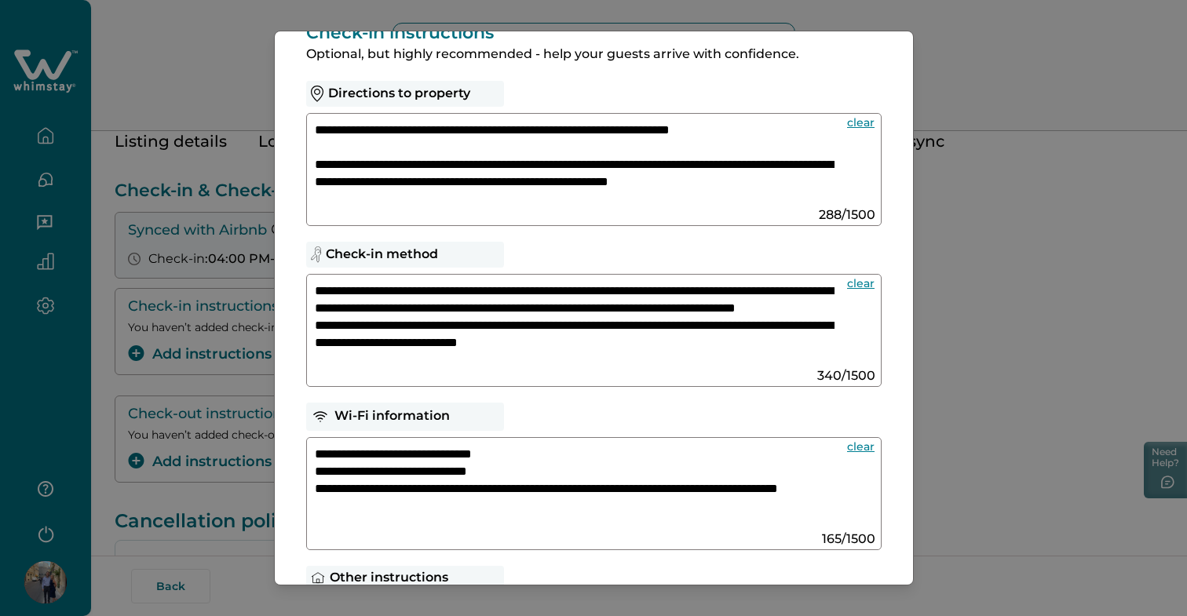
click at [751, 490] on textarea "**********" at bounding box center [575, 488] width 520 height 84
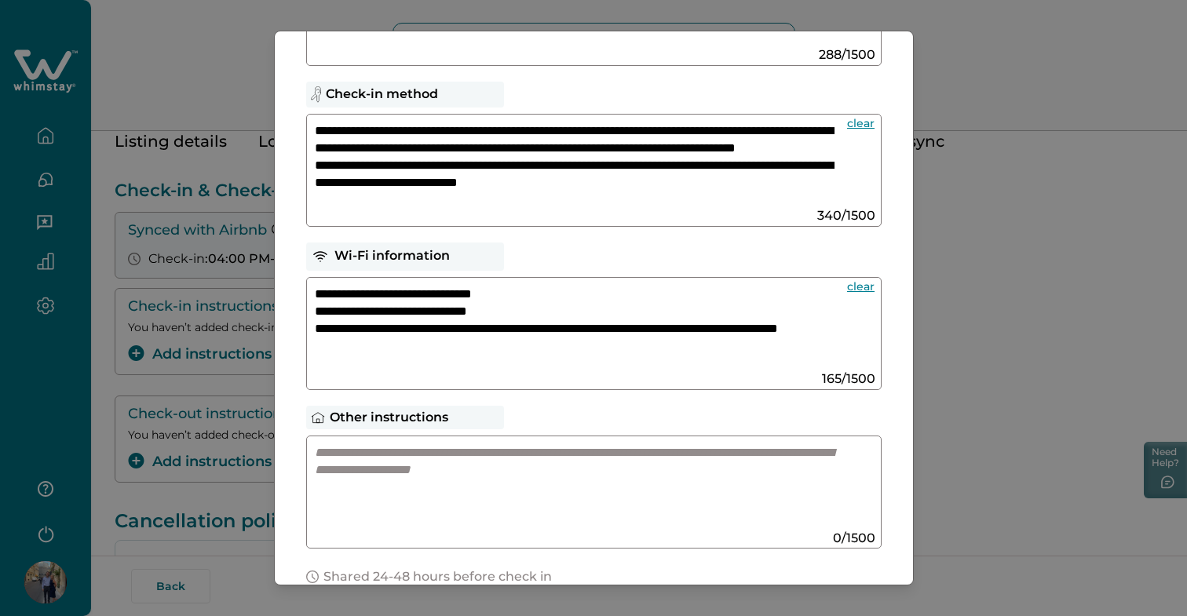
scroll to position [209, 0]
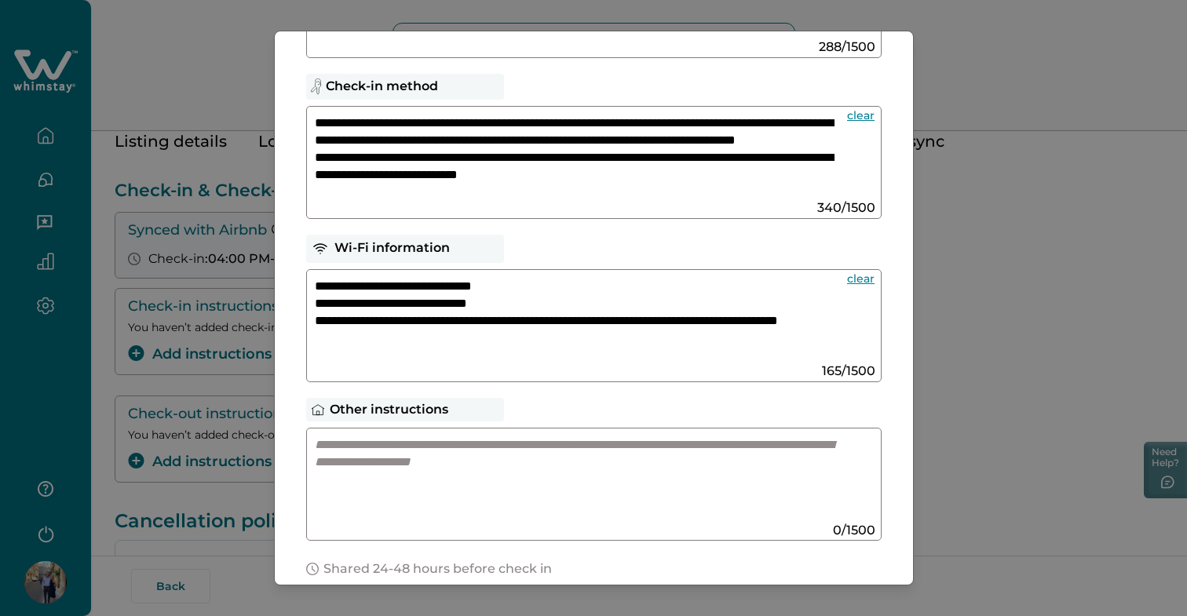
type textarea "**********"
click at [376, 456] on textarea at bounding box center [578, 478] width 527 height 84
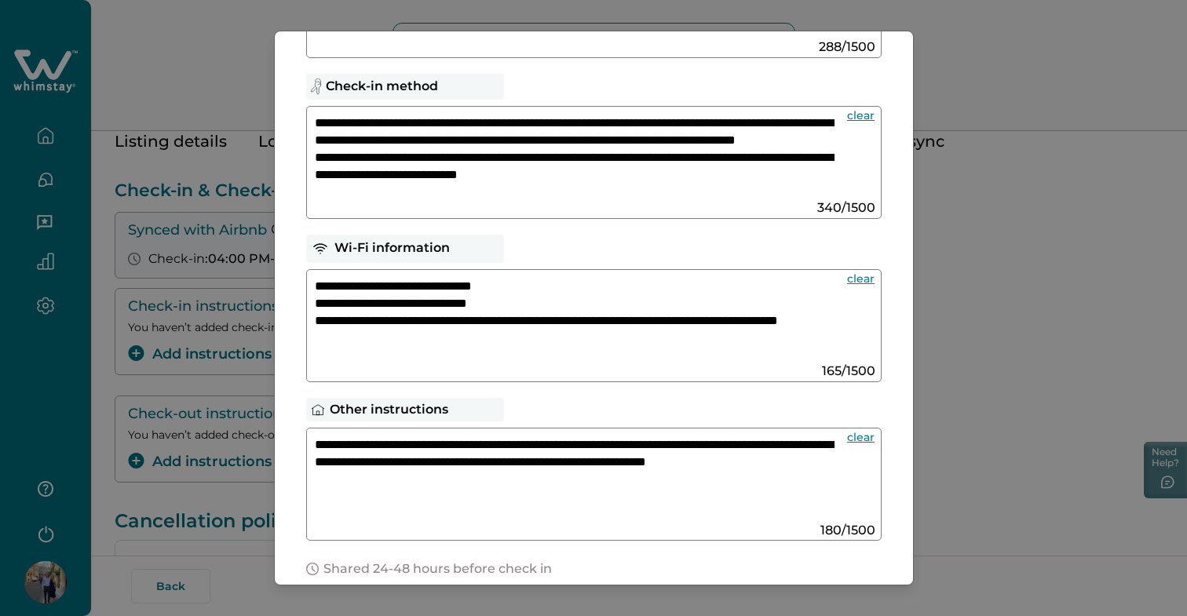
click at [813, 448] on textarea "**********" at bounding box center [575, 478] width 520 height 84
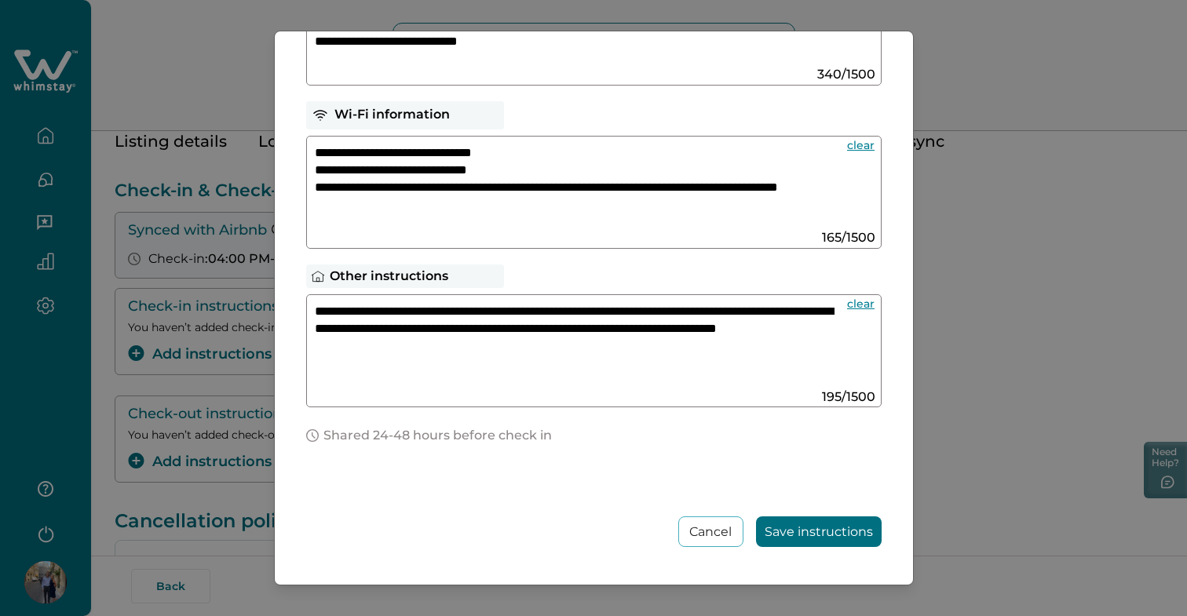
scroll to position [342, 0]
click at [543, 348] on textarea "**********" at bounding box center [575, 345] width 520 height 84
type textarea "**********"
click at [793, 529] on button "Save instructions" at bounding box center [819, 531] width 126 height 31
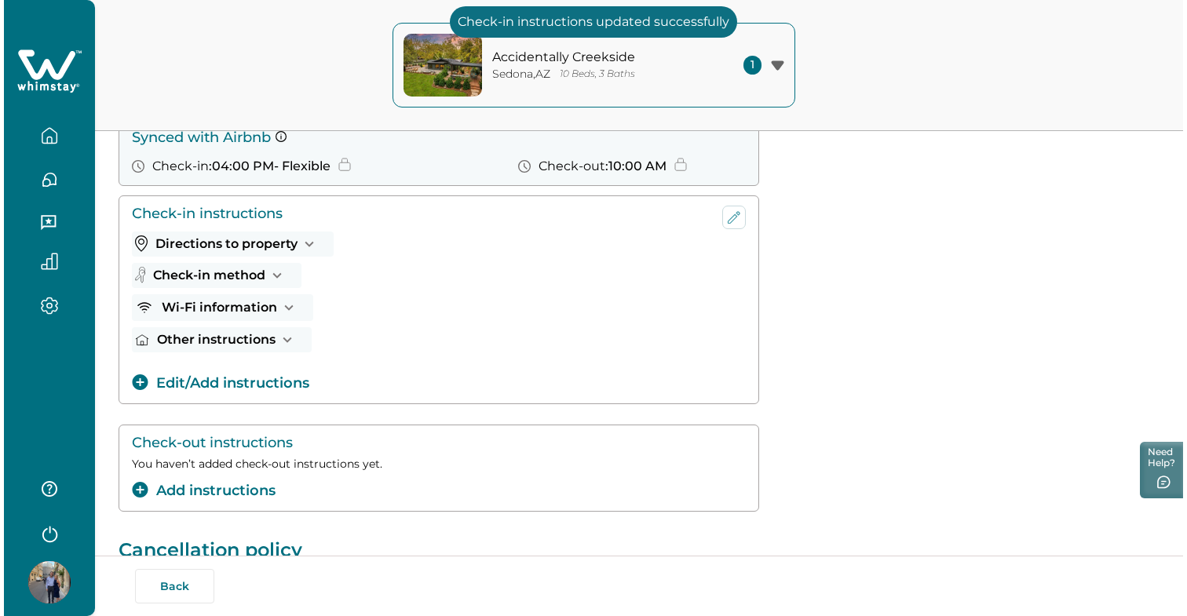
scroll to position [167, 0]
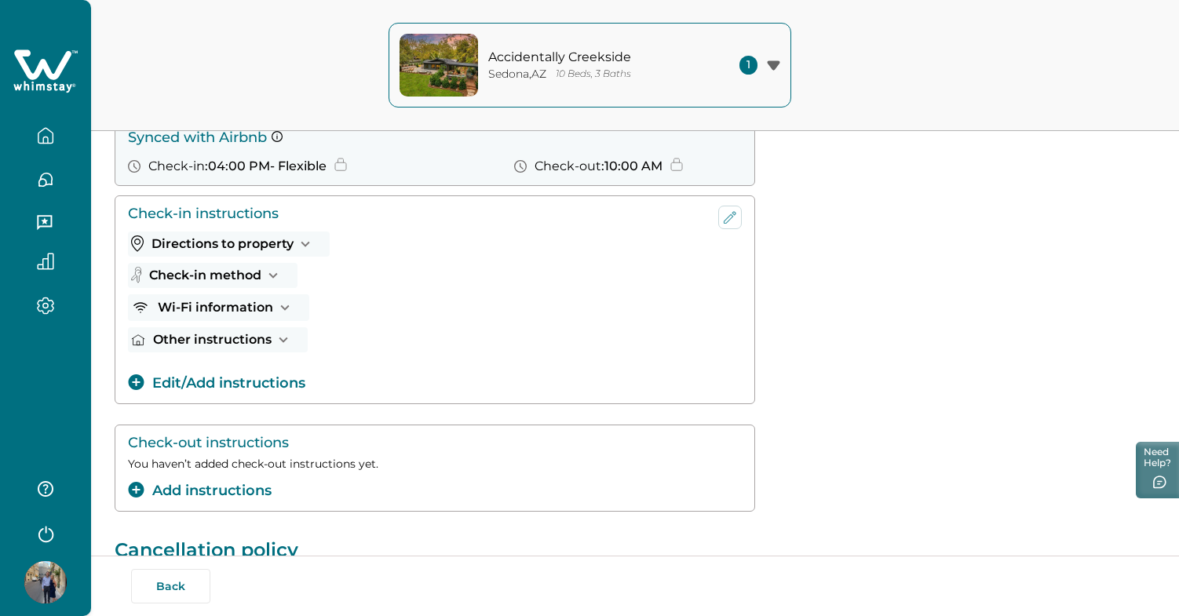
click at [242, 382] on button "Edit/Add instructions" at bounding box center [216, 383] width 177 height 21
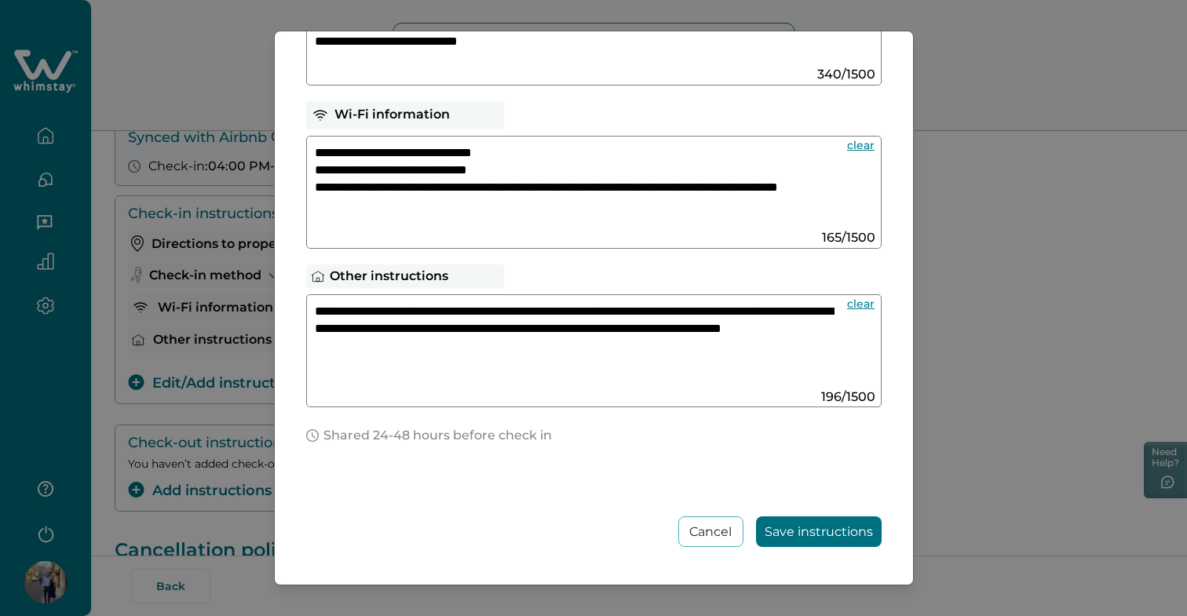
scroll to position [342, 0]
click at [410, 380] on textarea "**********" at bounding box center [575, 345] width 520 height 84
click at [377, 385] on textarea "**********" at bounding box center [575, 345] width 520 height 84
paste textarea "**********"
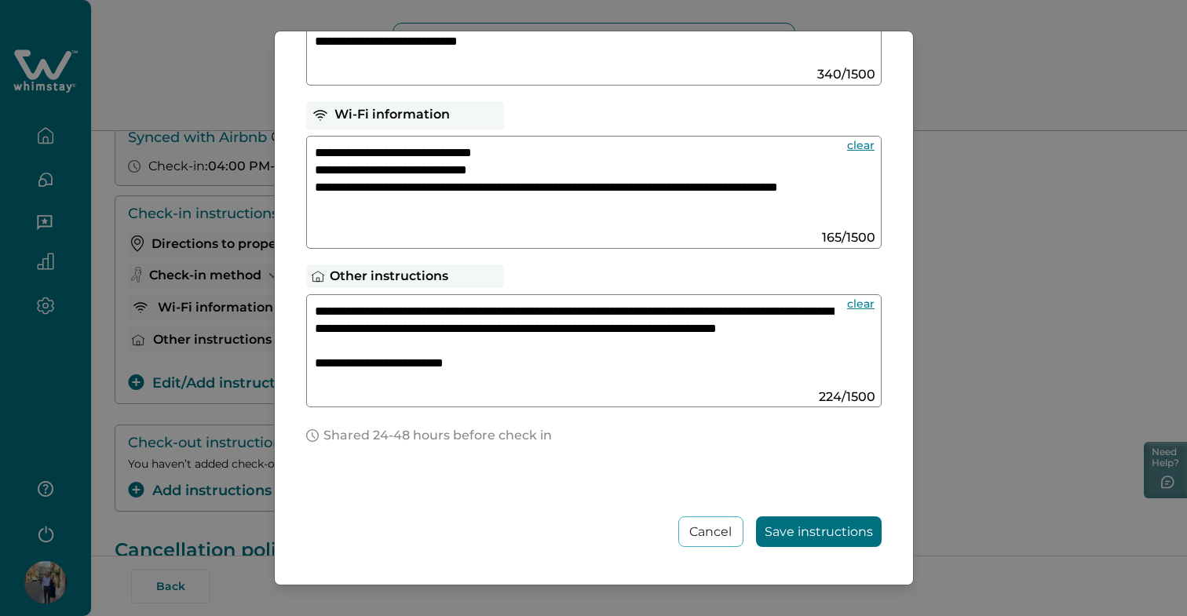
scroll to position [18, 0]
type textarea "**********"
click at [799, 531] on button "Save instructions" at bounding box center [819, 531] width 126 height 31
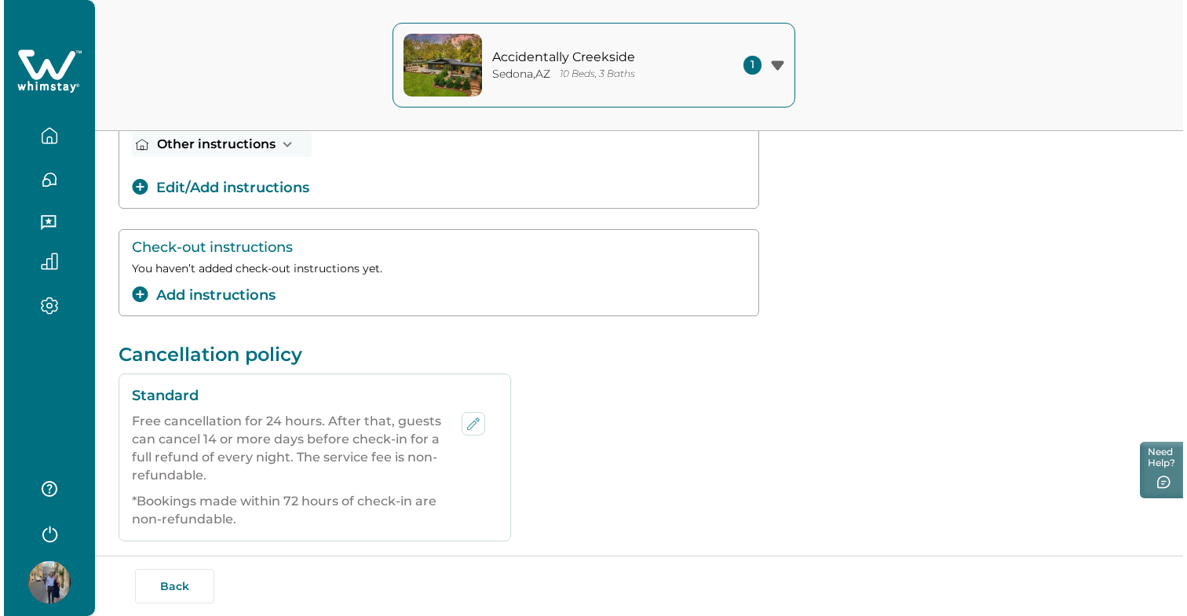
scroll to position [244, 0]
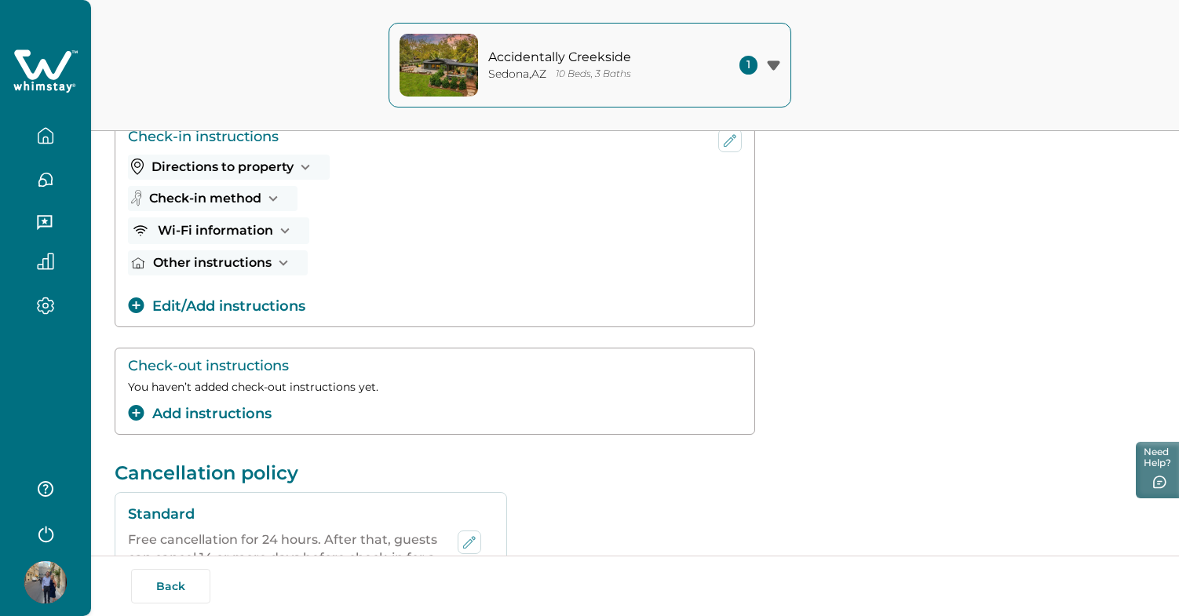
click at [214, 416] on button "Add instructions" at bounding box center [200, 413] width 144 height 21
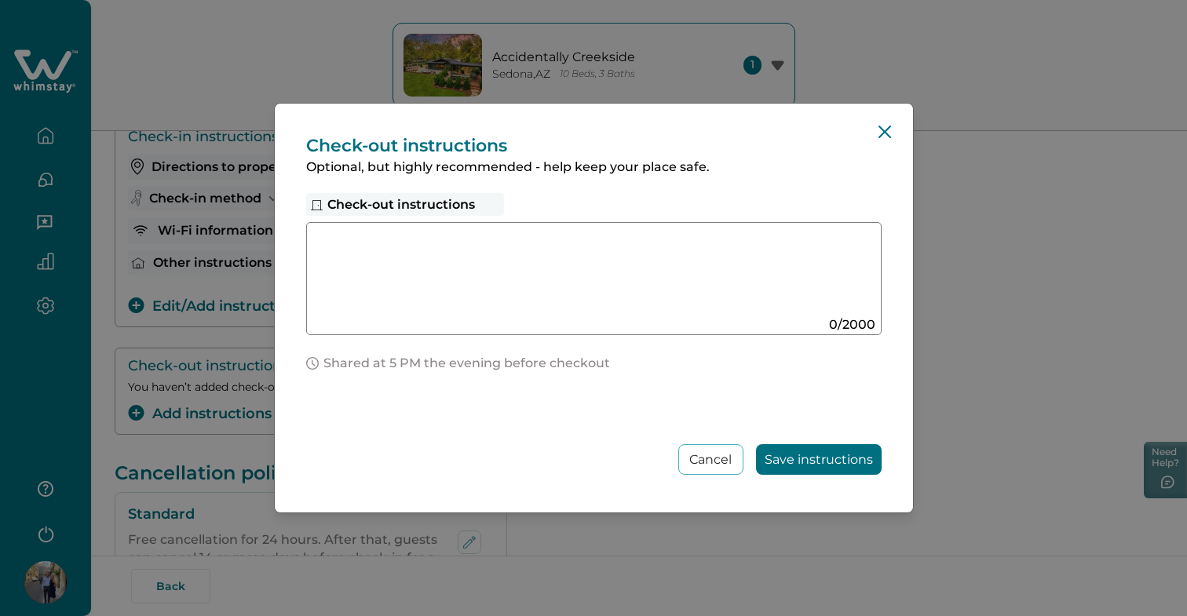
click at [490, 245] on textarea at bounding box center [578, 273] width 527 height 84
click at [406, 239] on textarea at bounding box center [578, 273] width 527 height 84
paste textarea "**********"
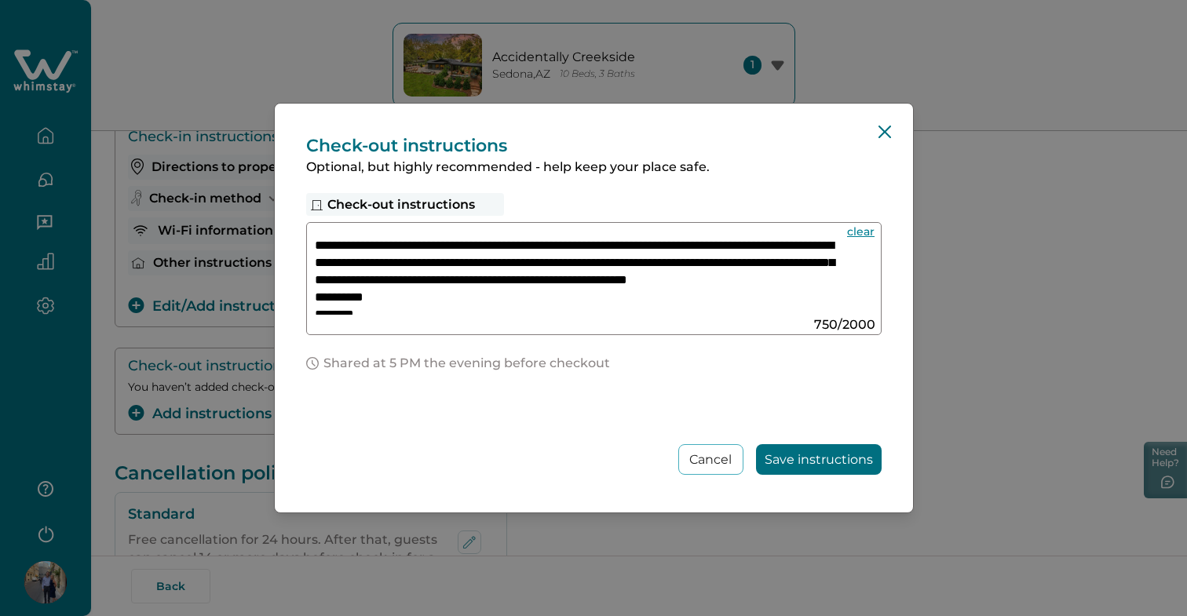
scroll to position [206, 0]
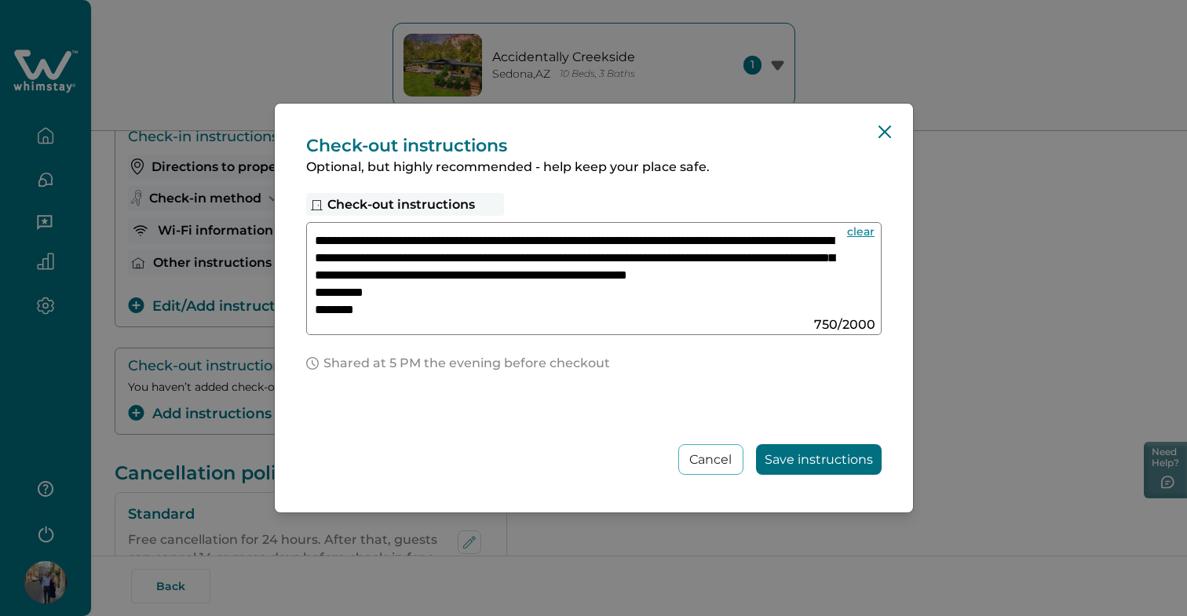
click at [435, 277] on textarea "**********" at bounding box center [578, 273] width 527 height 84
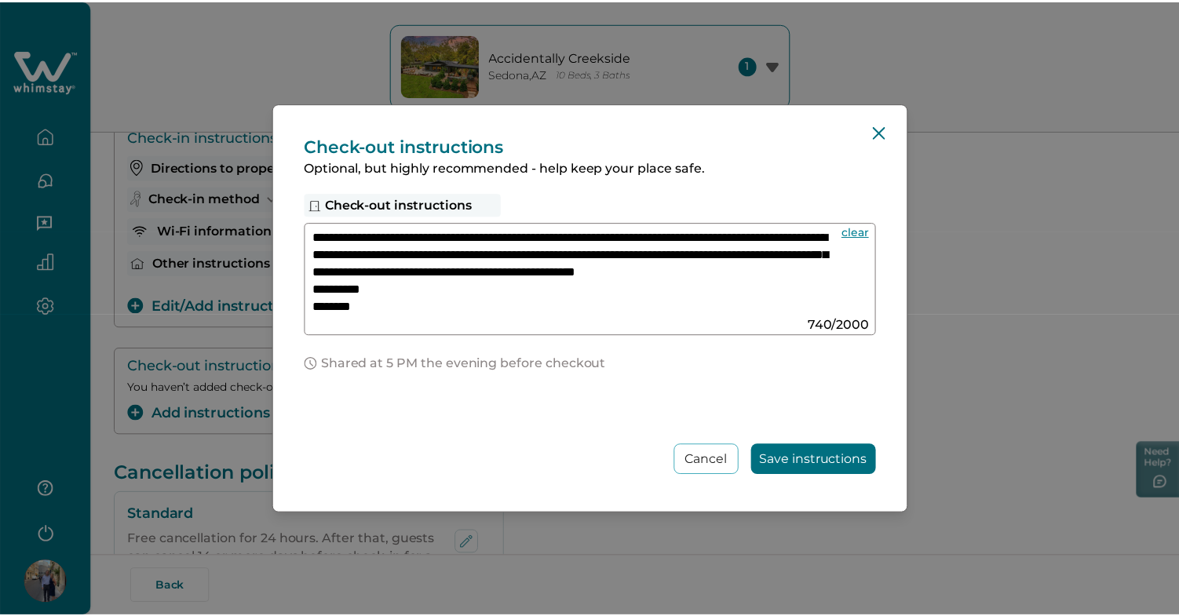
scroll to position [250, 0]
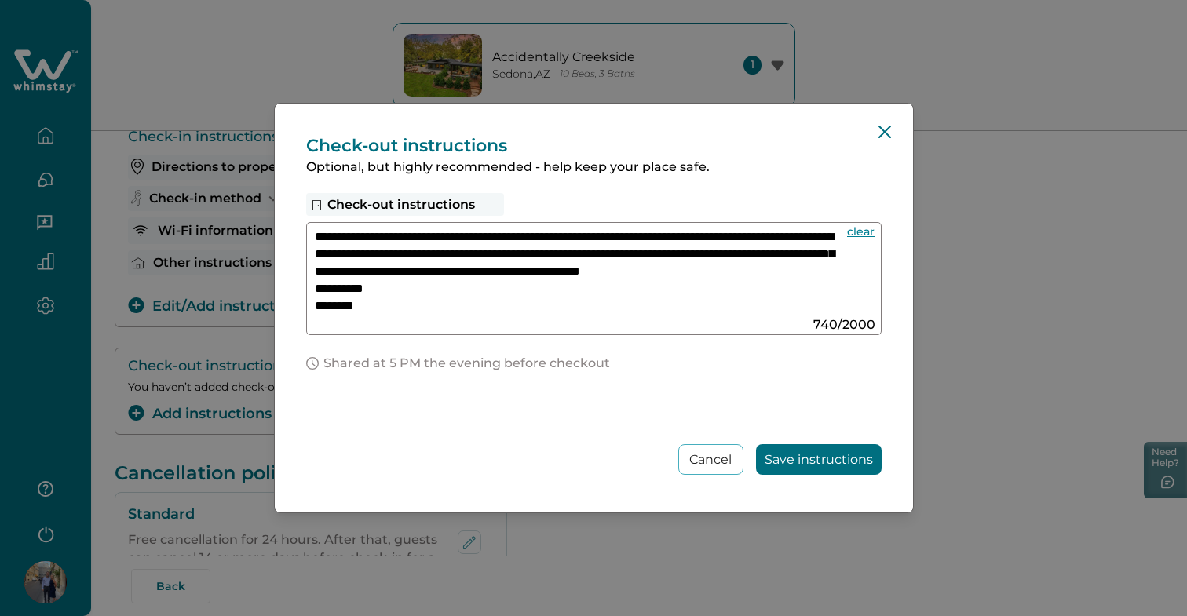
type textarea "**********"
click at [813, 458] on button "Save instructions" at bounding box center [819, 459] width 126 height 31
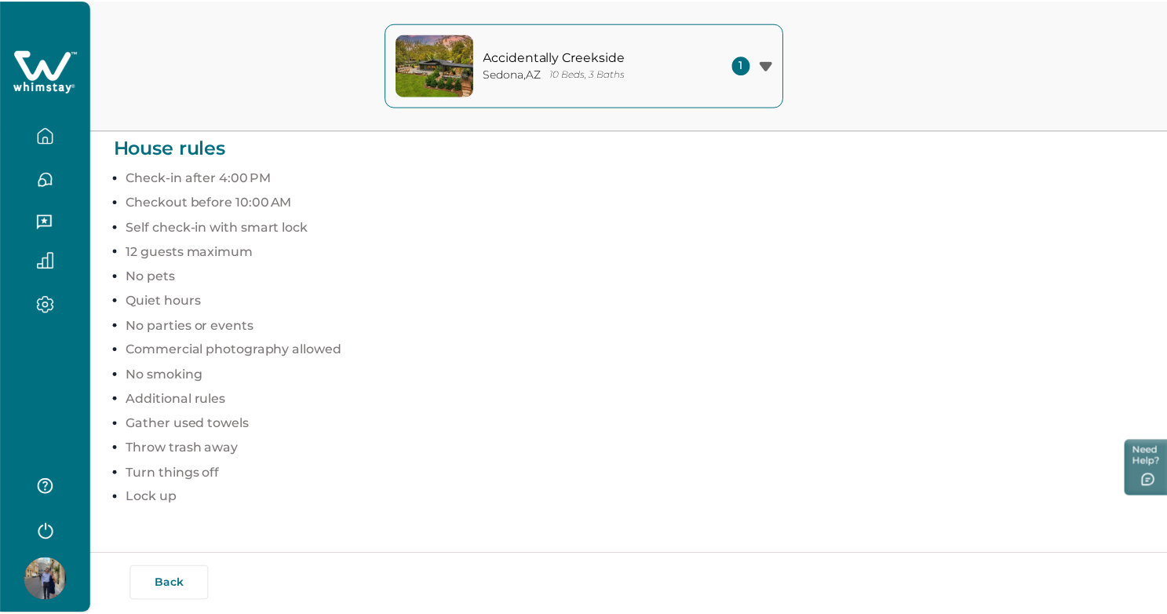
scroll to position [986, 0]
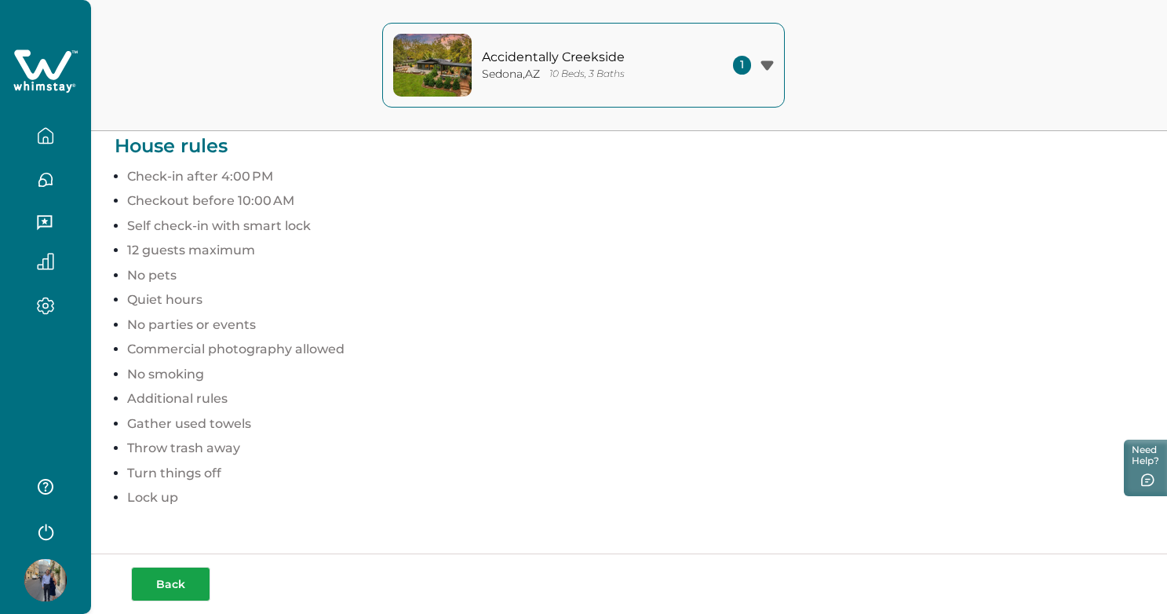
click at [169, 586] on button "Back" at bounding box center [170, 584] width 79 height 35
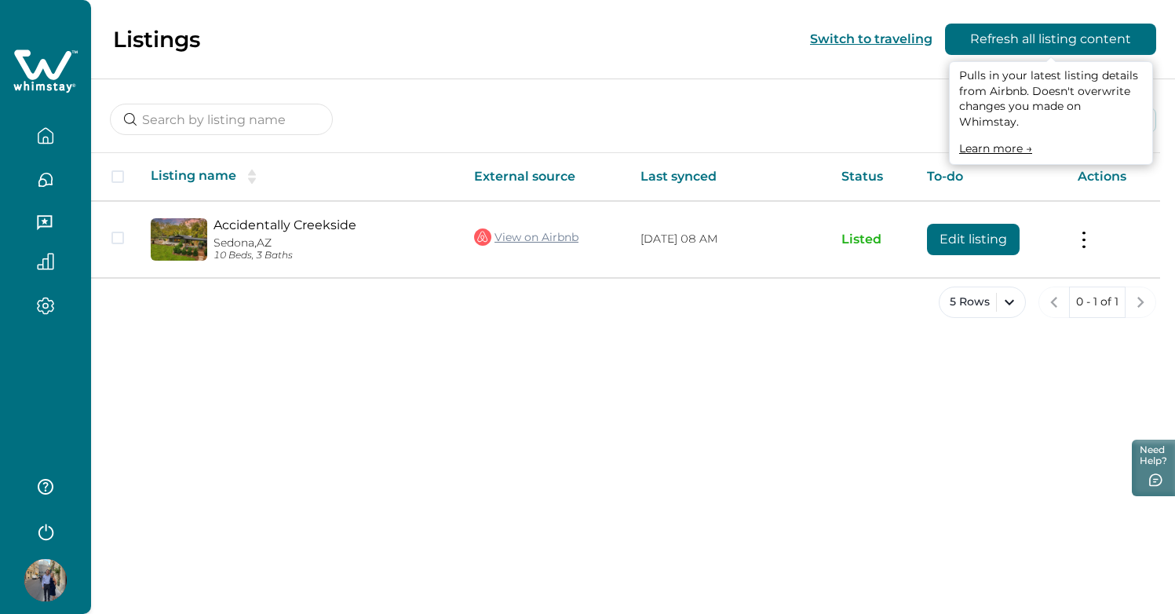
click at [1094, 51] on button "Refresh all listing content" at bounding box center [1050, 39] width 211 height 31
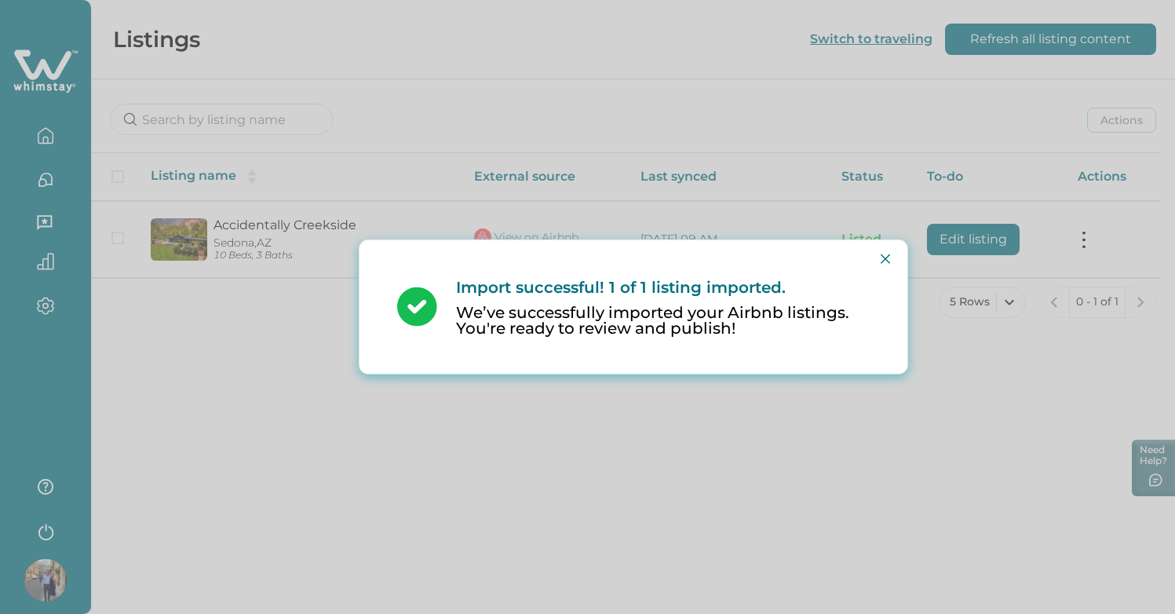
click at [789, 439] on div "Import successful! 1 of 1 listing imported. We’ve successfully imported your Ai…" at bounding box center [587, 307] width 1175 height 614
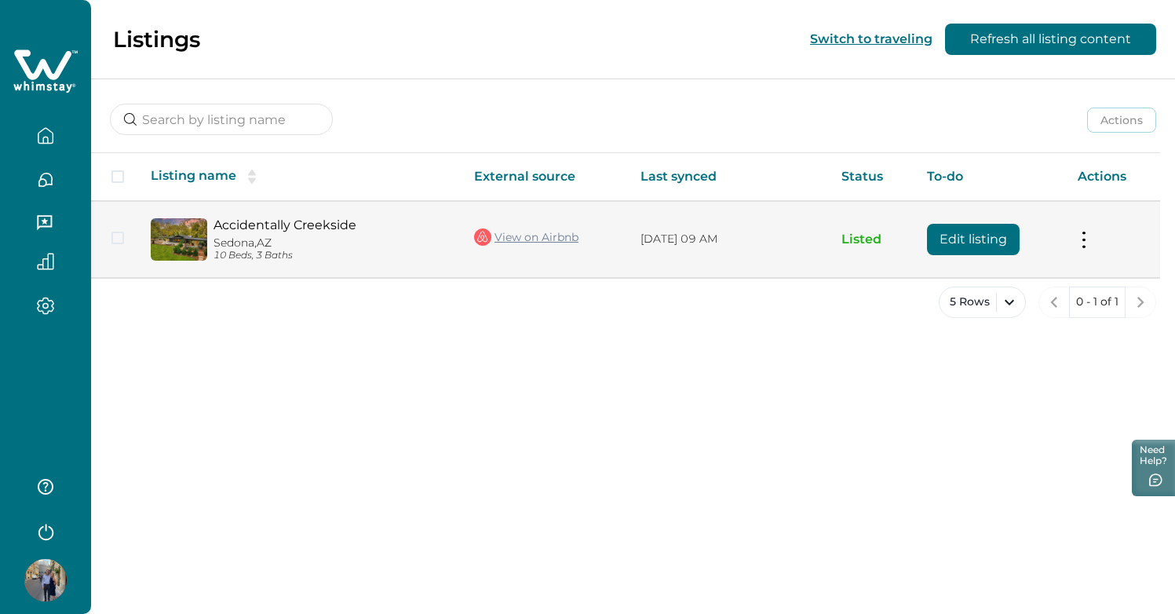
click at [1092, 242] on td "Actions View listing on Whimstay Unlist listing View listing details" at bounding box center [1112, 239] width 95 height 76
click at [1085, 241] on button at bounding box center [1083, 239] width 13 height 16
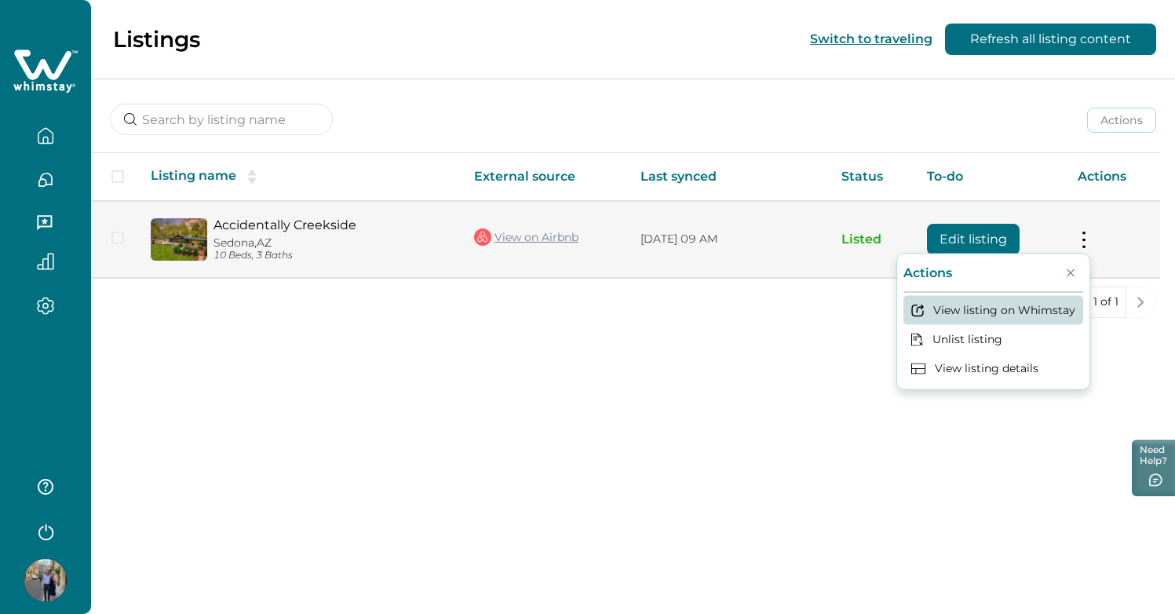
click at [1015, 311] on button "View listing on Whimstay" at bounding box center [993, 310] width 180 height 29
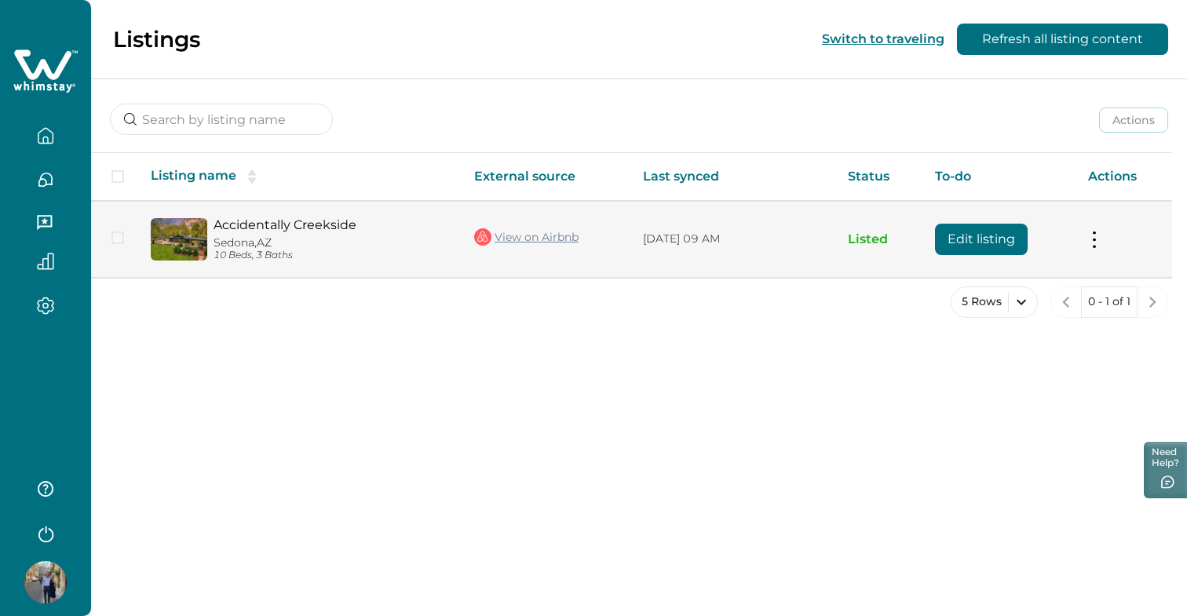
click at [1094, 232] on button at bounding box center [1094, 239] width 13 height 16
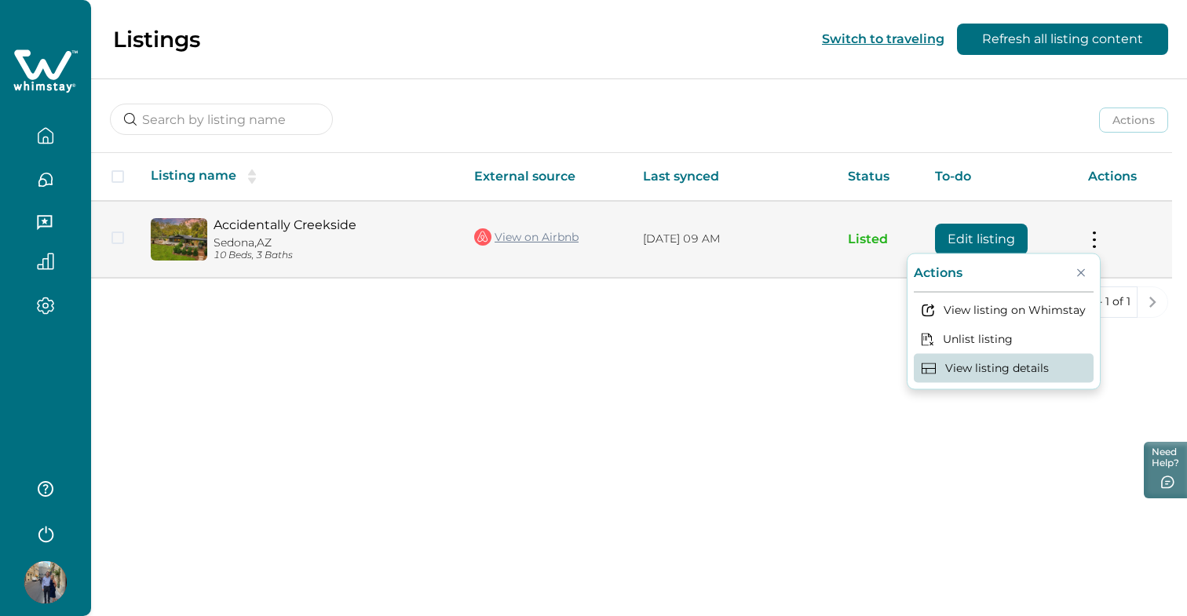
click at [1044, 369] on button "View listing details" at bounding box center [1003, 368] width 180 height 29
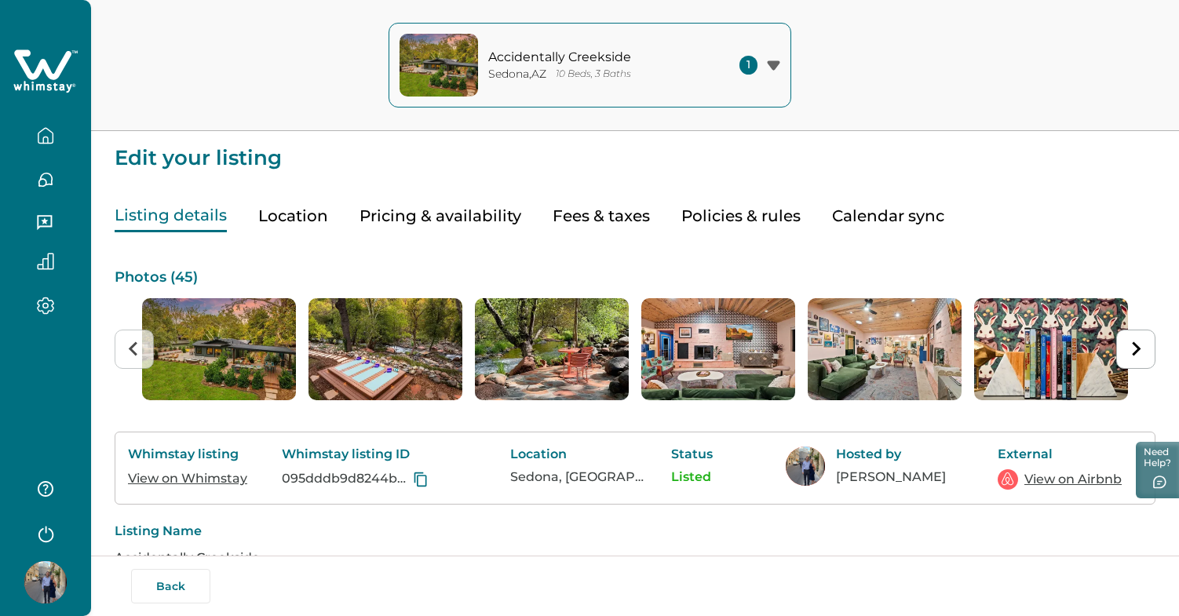
click at [756, 221] on button "Policies & rules" at bounding box center [740, 216] width 119 height 32
click at [180, 219] on button "Listing details" at bounding box center [171, 216] width 112 height 32
click at [50, 139] on icon "button" at bounding box center [45, 135] width 17 height 17
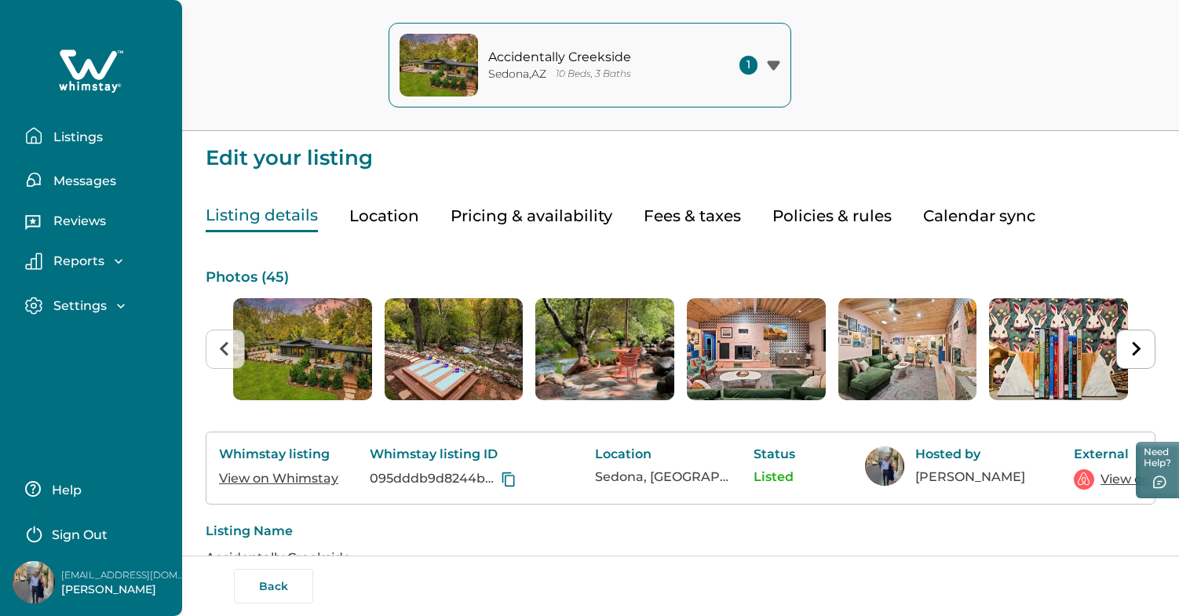
click at [104, 140] on button "Listings" at bounding box center [97, 135] width 144 height 31
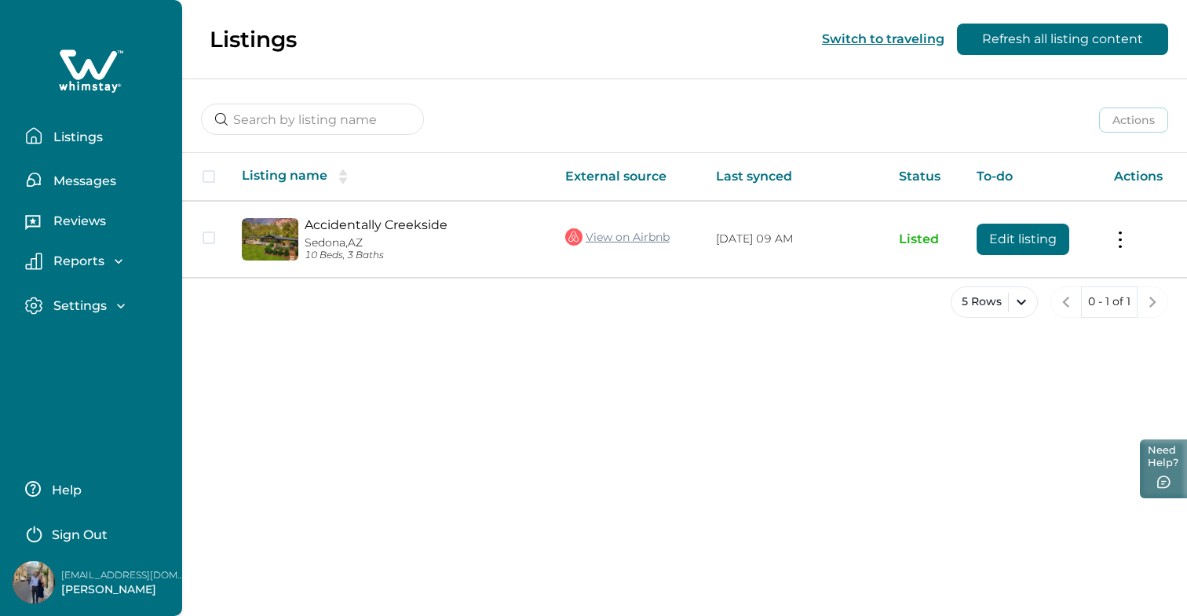
click at [1152, 487] on button "Need Help?" at bounding box center [1162, 468] width 47 height 59
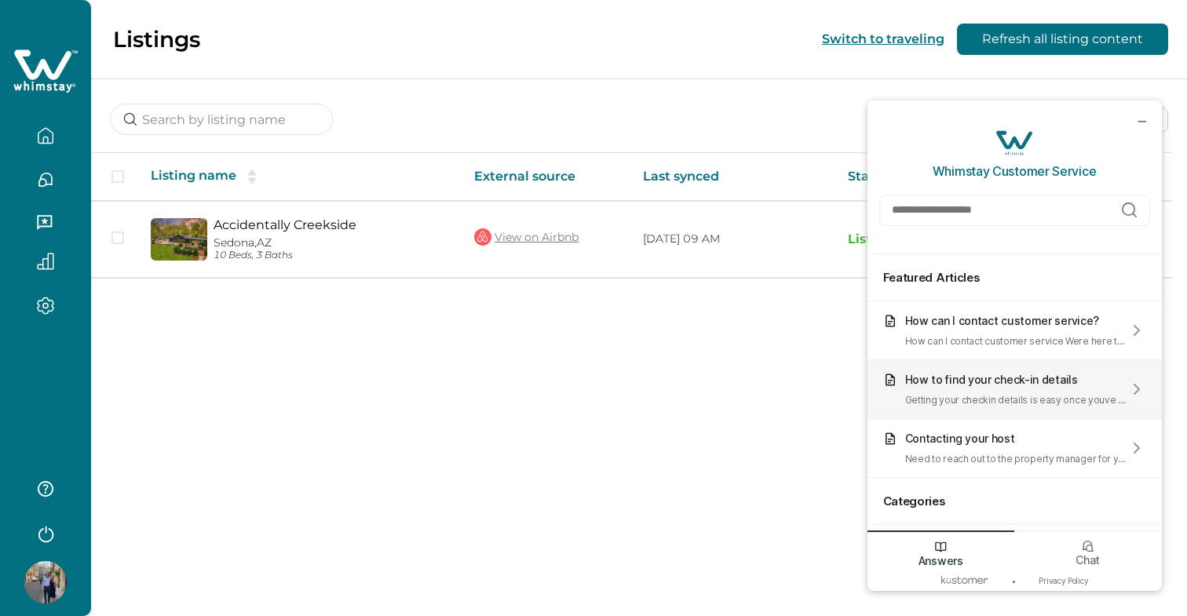
click at [1110, 388] on div "How to find your check-in details Getting your checkin details is easy once you…" at bounding box center [1016, 389] width 222 height 33
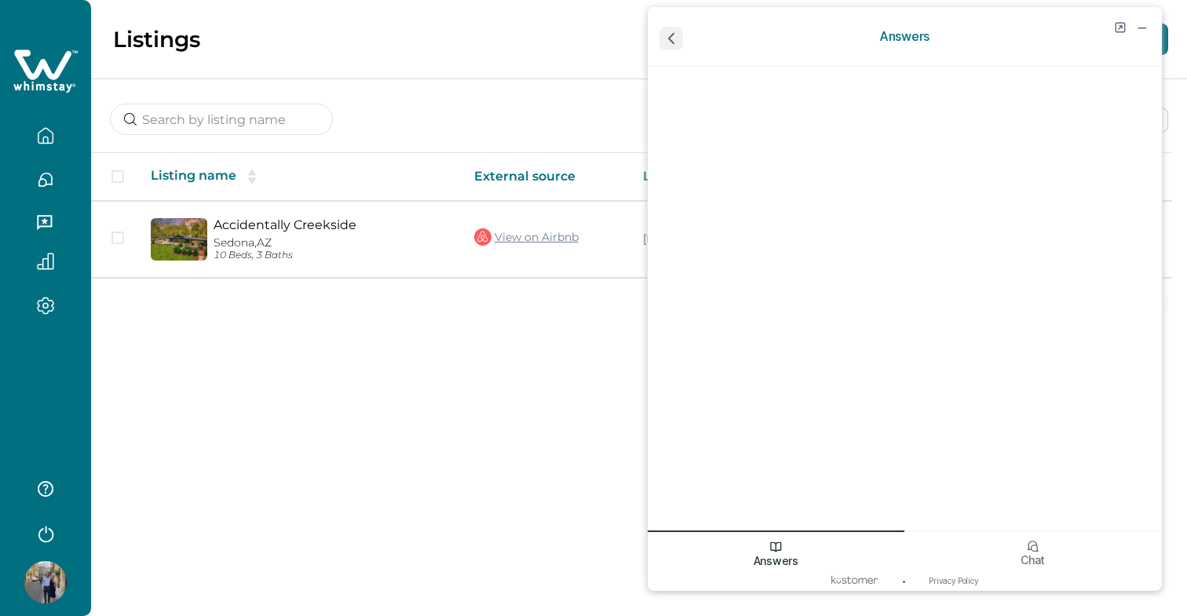
click at [665, 38] on icon "go back" at bounding box center [670, 38] width 20 height 20
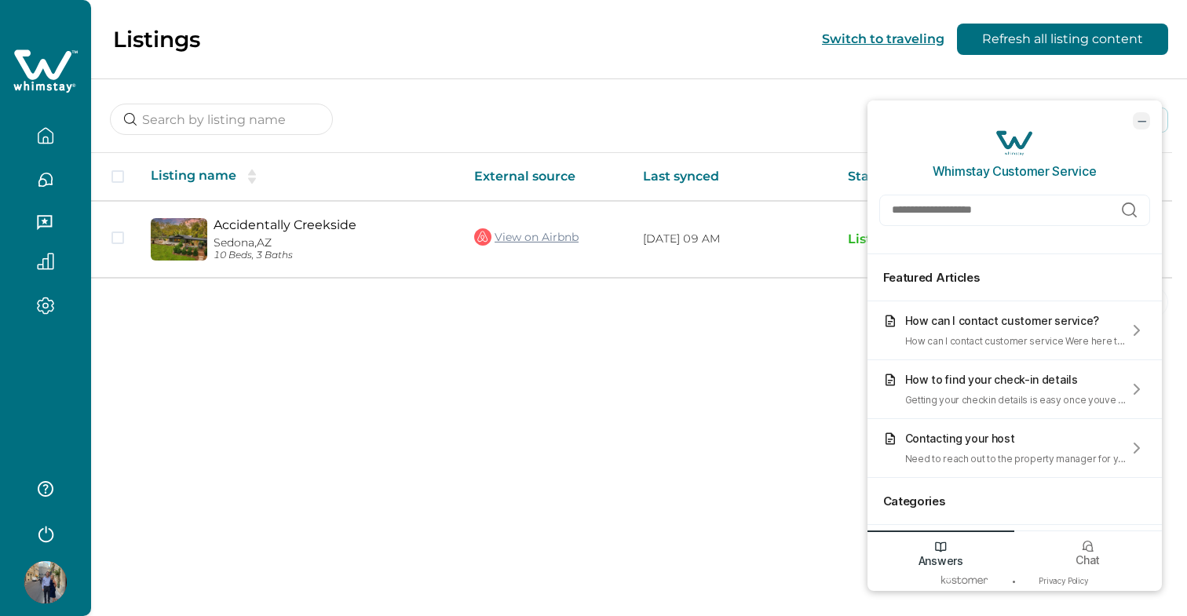
click at [1136, 118] on icon "minimize chat widget" at bounding box center [1141, 121] width 14 height 14
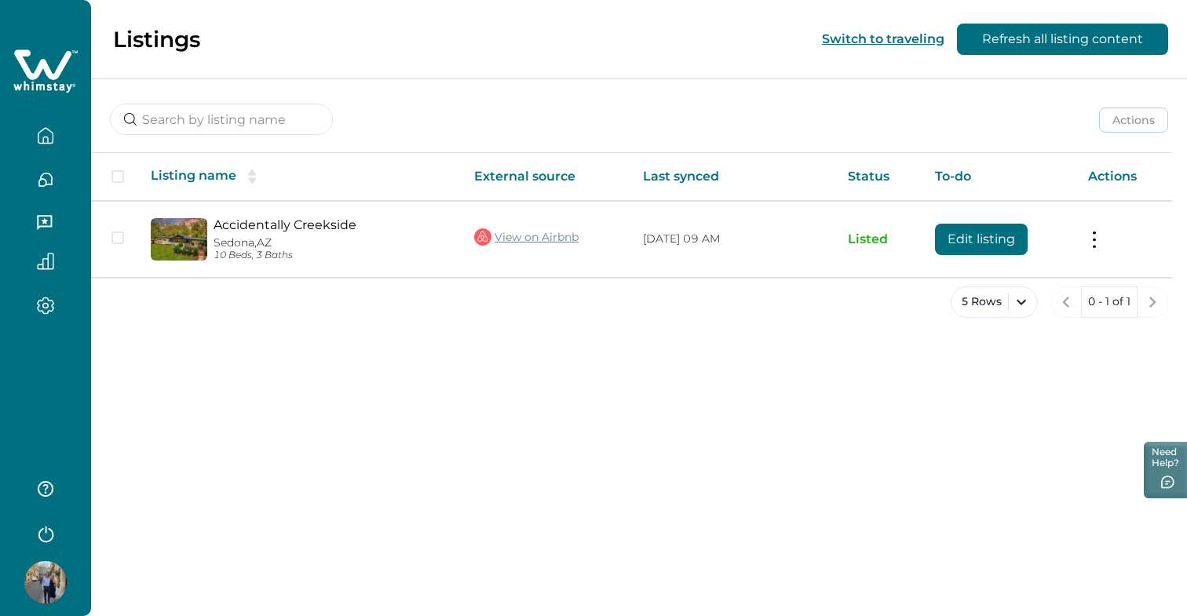
click at [50, 301] on icon "button" at bounding box center [45, 306] width 17 height 18
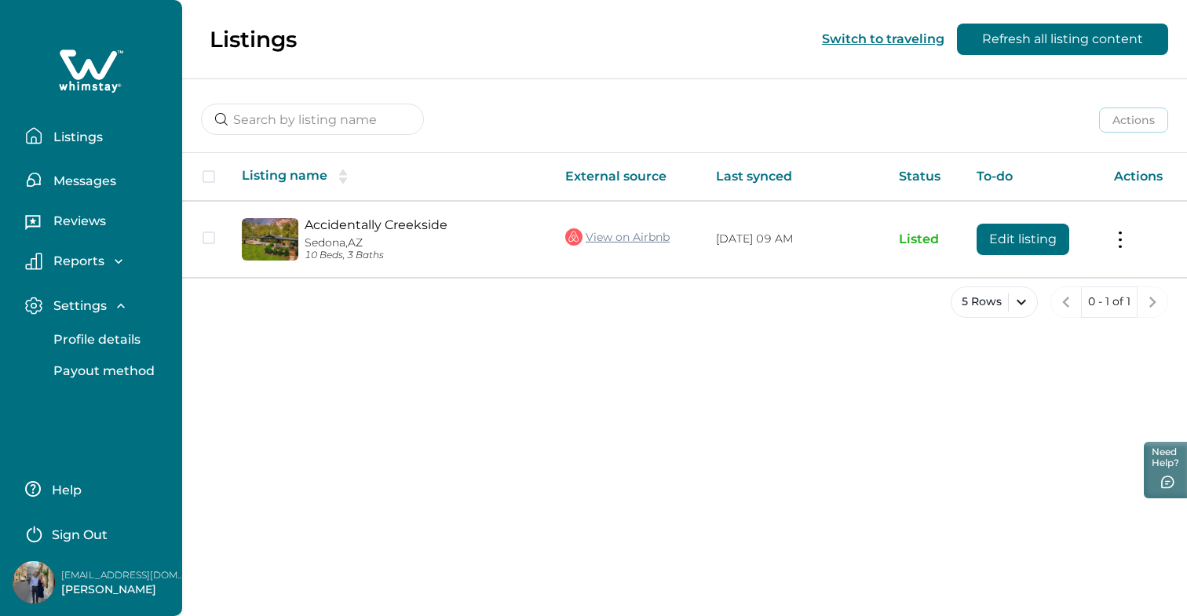
click at [323, 390] on div "Listings Switch to traveling Refresh all listing content Actions Actions Publis…" at bounding box center [684, 308] width 1004 height 616
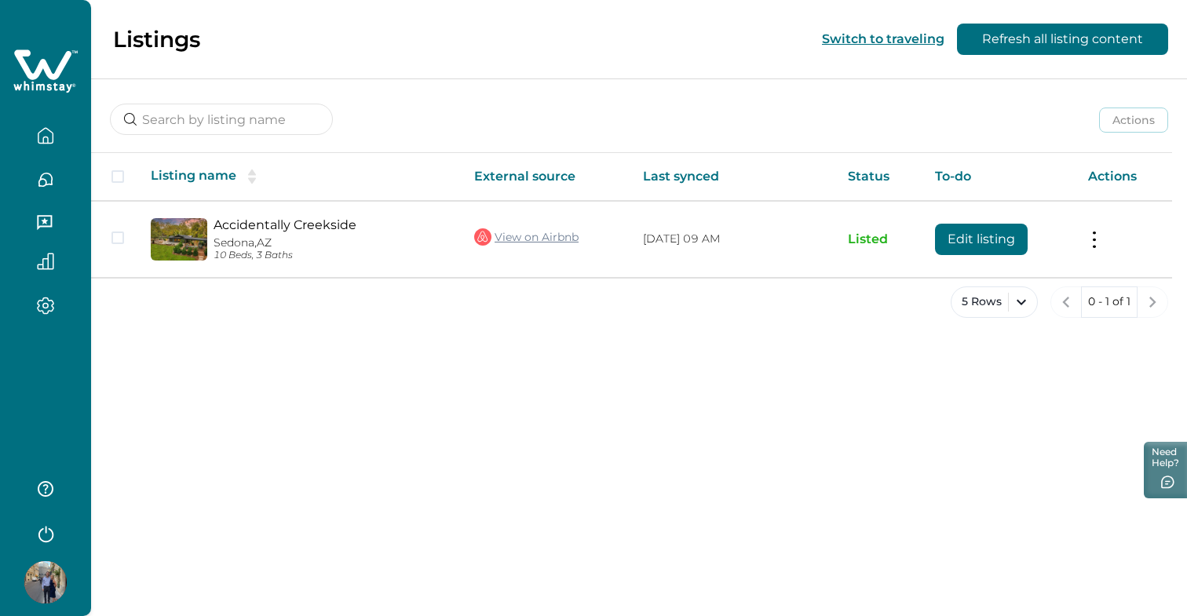
click at [47, 217] on icon "button" at bounding box center [45, 223] width 17 height 17
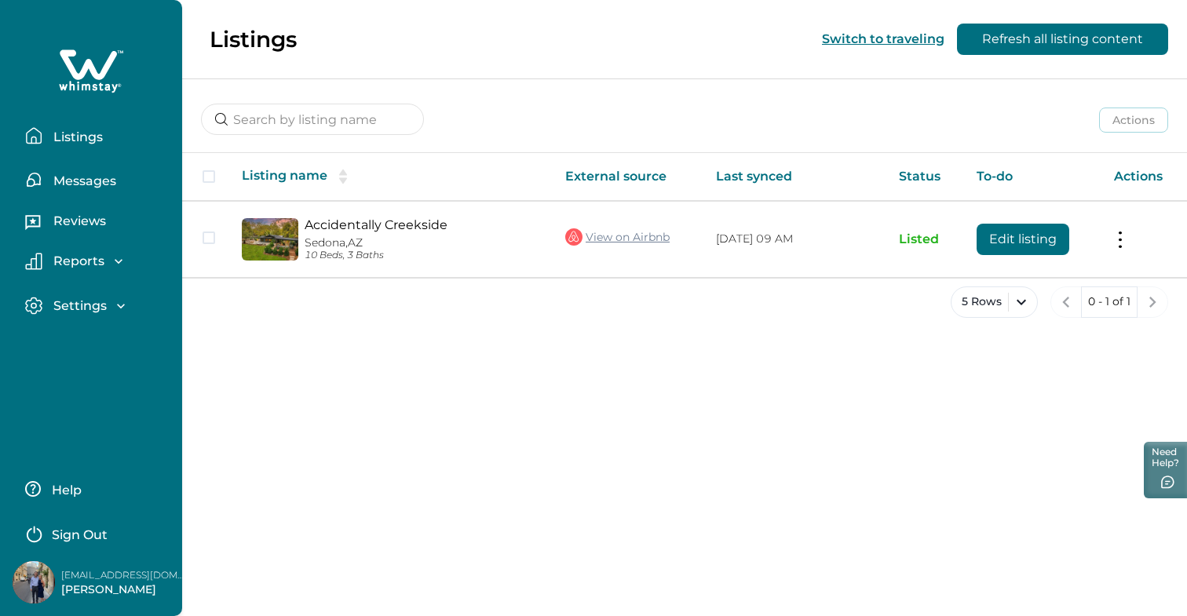
click at [52, 172] on button "Messages" at bounding box center [97, 179] width 144 height 31
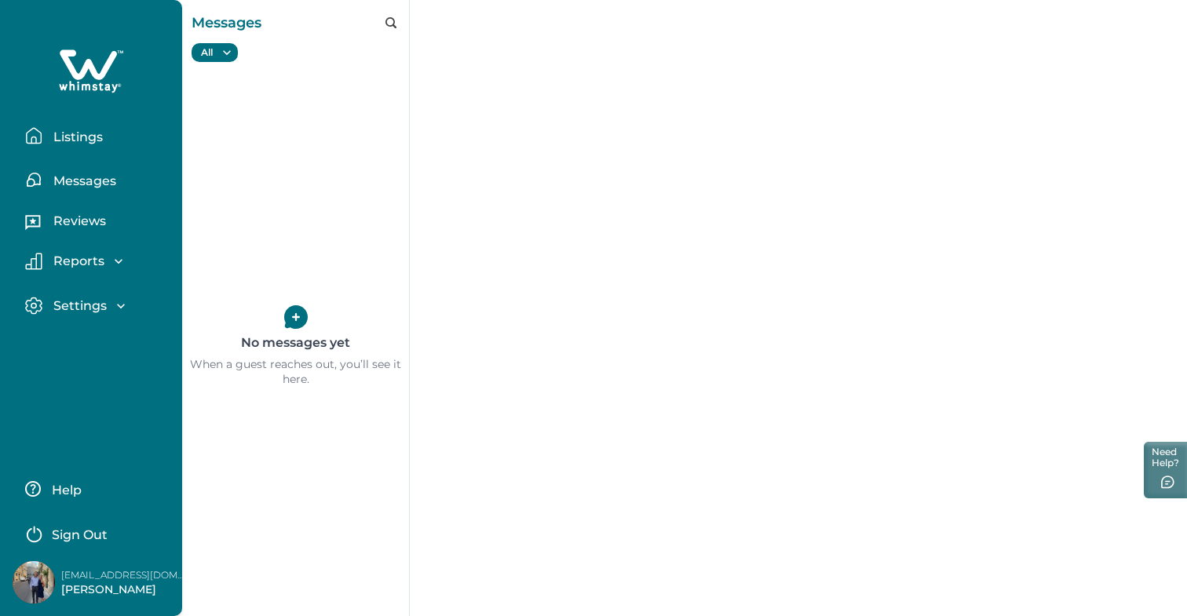
click at [92, 140] on p "Listings" at bounding box center [76, 137] width 54 height 16
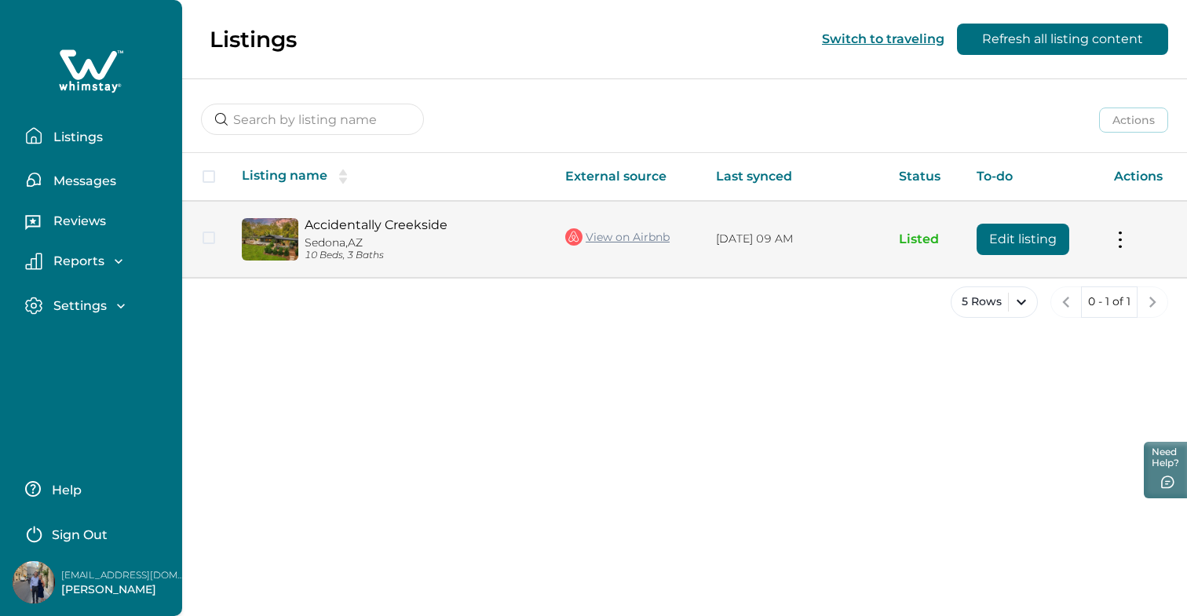
click at [1121, 245] on td "Actions View listing on Whimstay Unlist listing View listing details" at bounding box center [1144, 239] width 86 height 76
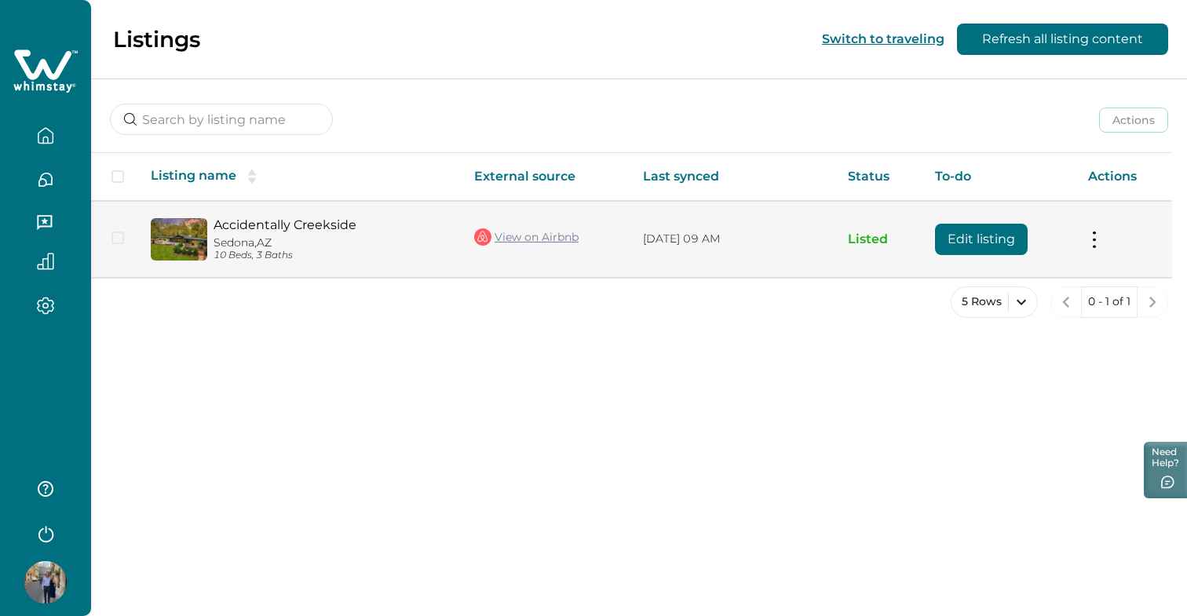
click at [1095, 245] on button at bounding box center [1094, 239] width 13 height 16
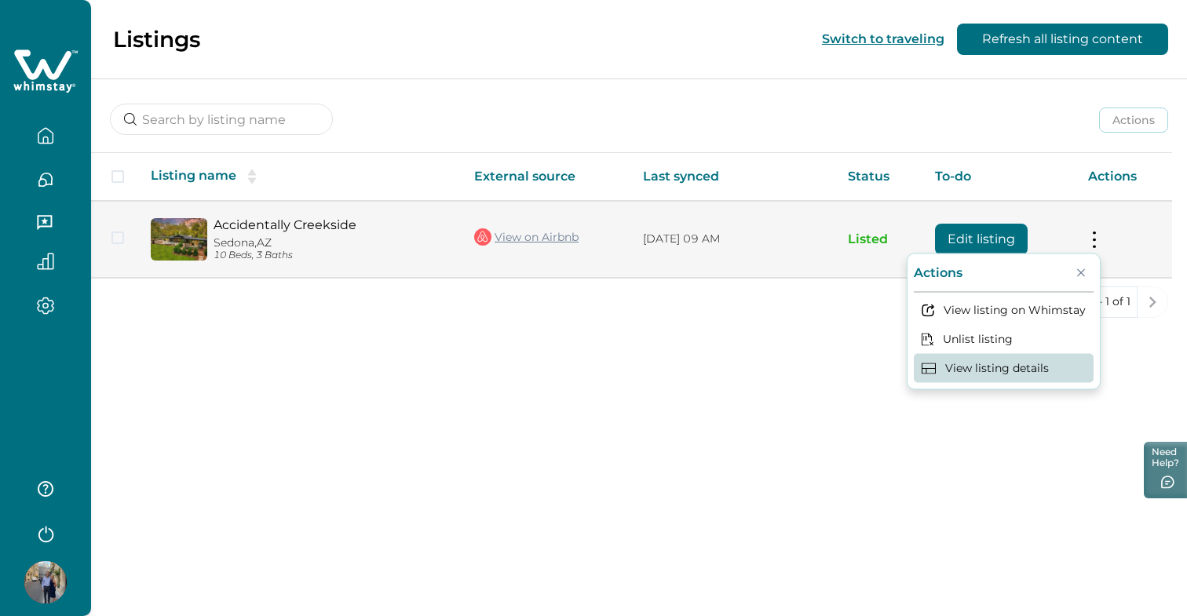
click at [1023, 373] on button "View listing details" at bounding box center [1003, 368] width 180 height 29
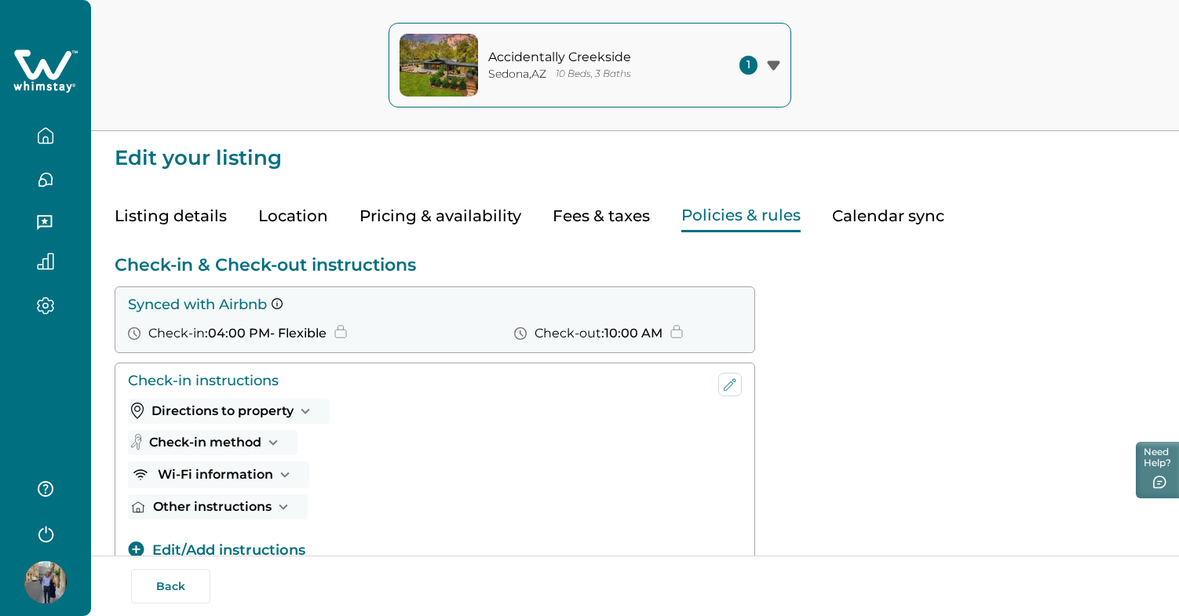
click at [724, 216] on button "Policies & rules" at bounding box center [740, 216] width 119 height 32
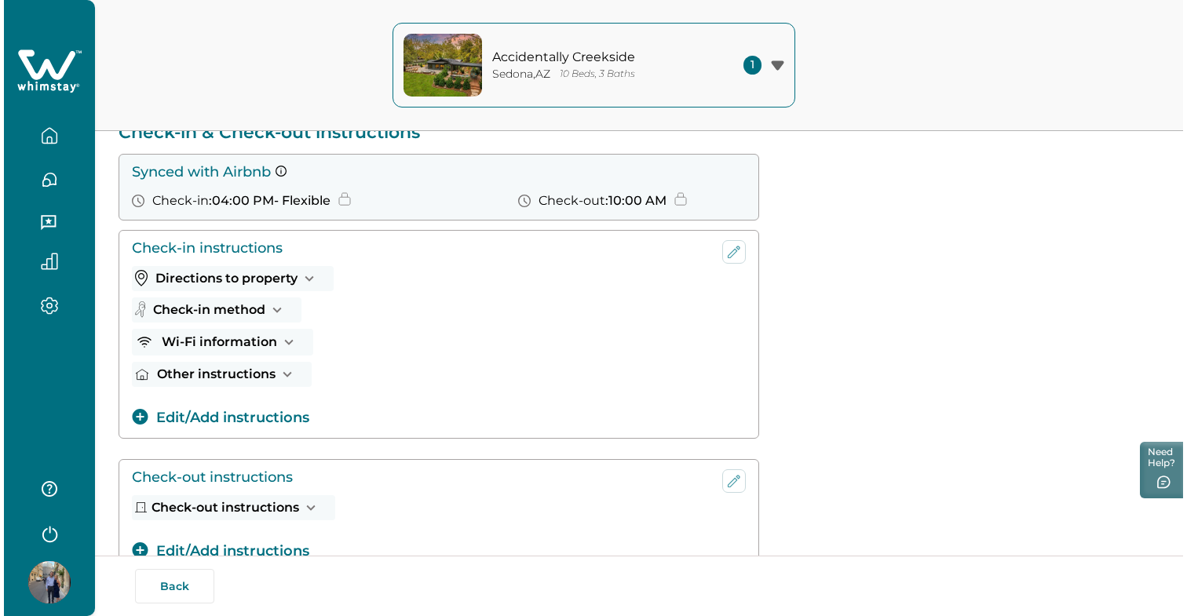
scroll to position [141, 0]
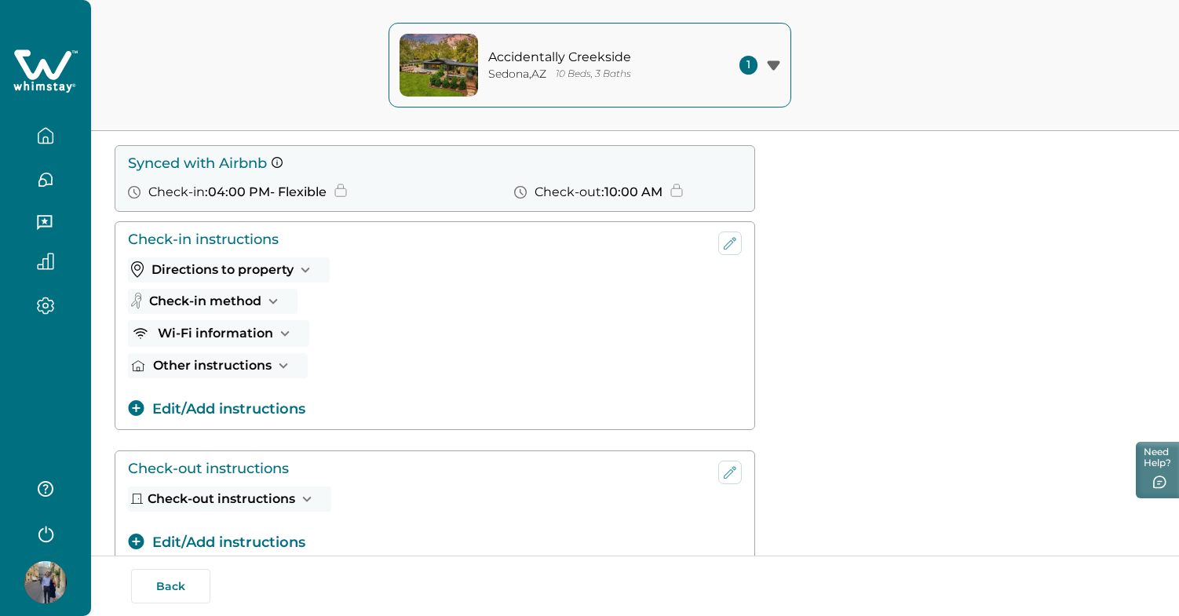
click at [228, 300] on button "Check-in method" at bounding box center [213, 301] width 170 height 25
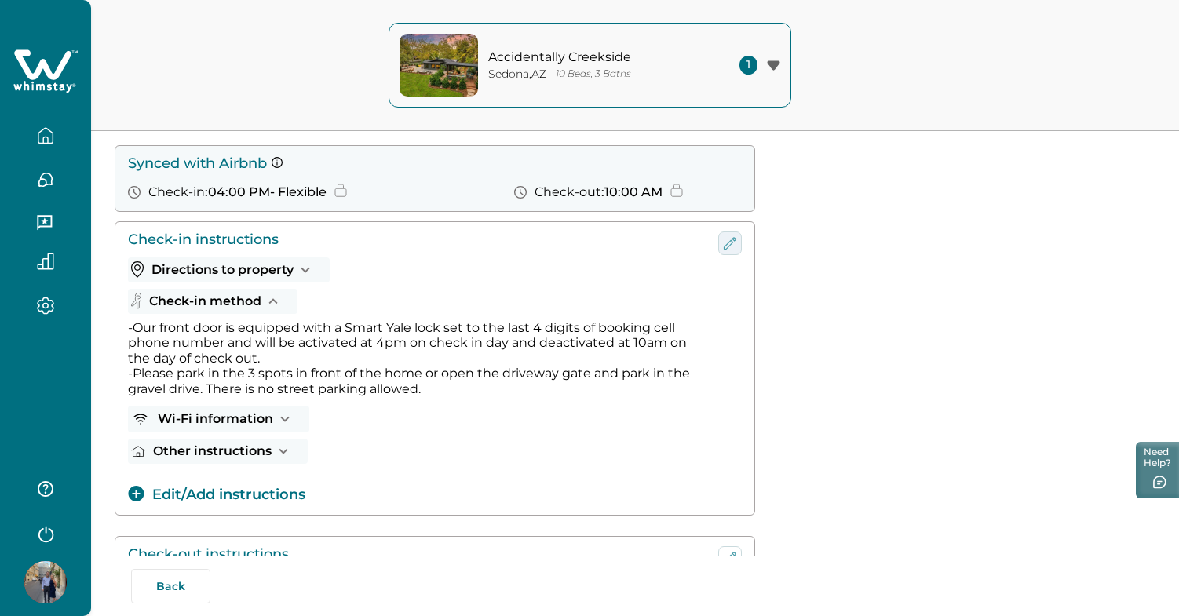
click at [726, 247] on icon "edit-check-in" at bounding box center [729, 243] width 19 height 19
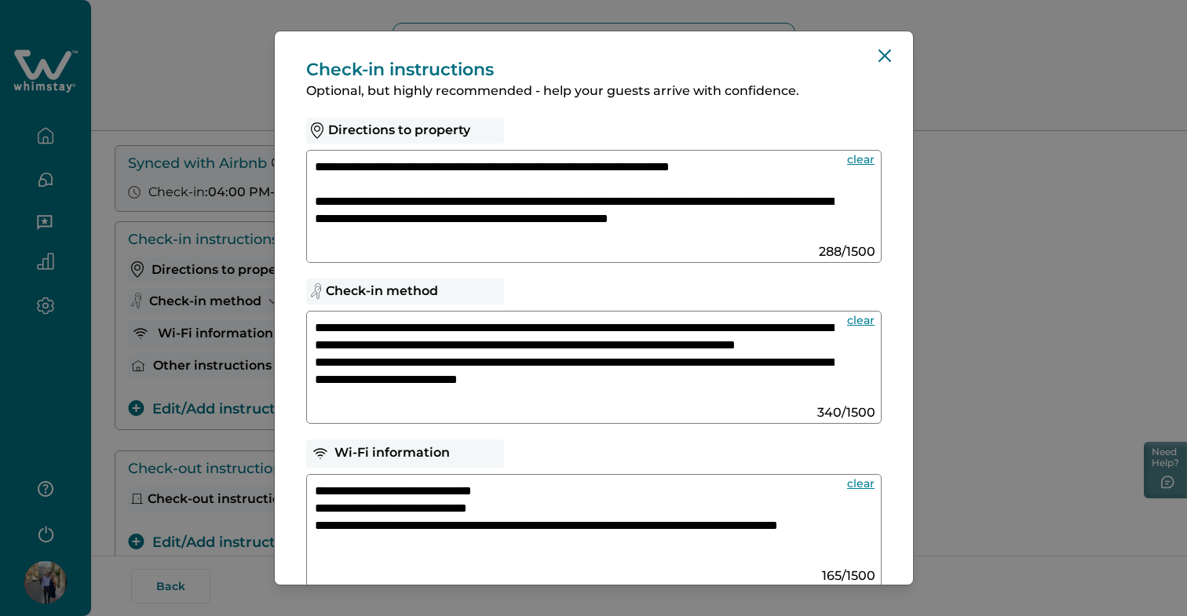
scroll to position [0, 0]
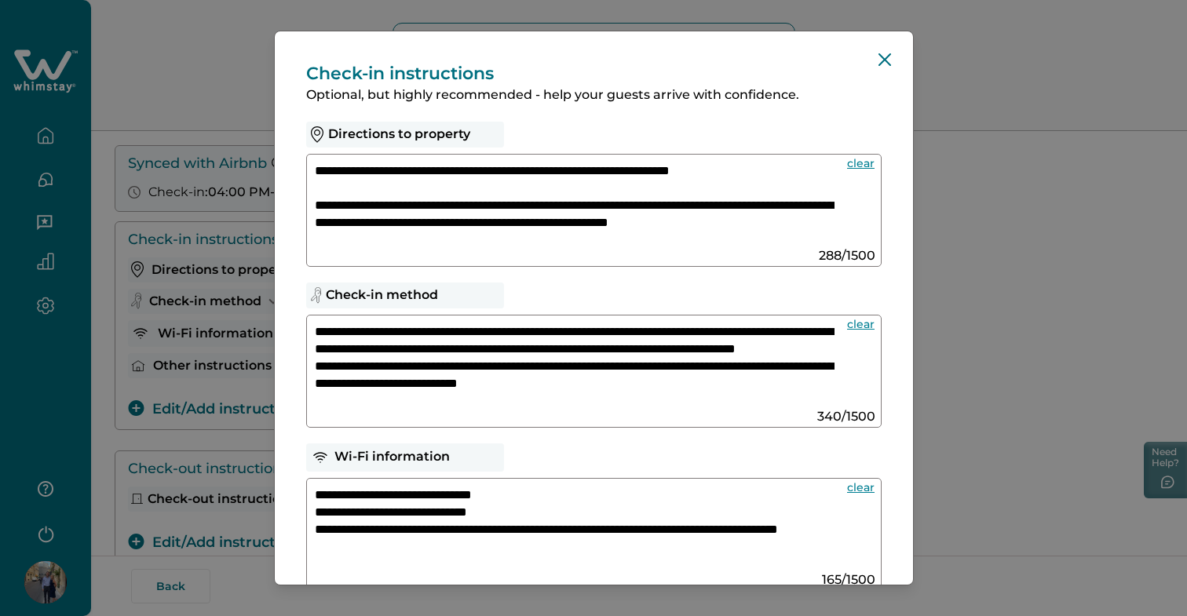
drag, startPoint x: 634, startPoint y: 330, endPoint x: 497, endPoint y: 346, distance: 138.3
click at [497, 345] on textarea "**********" at bounding box center [575, 365] width 520 height 84
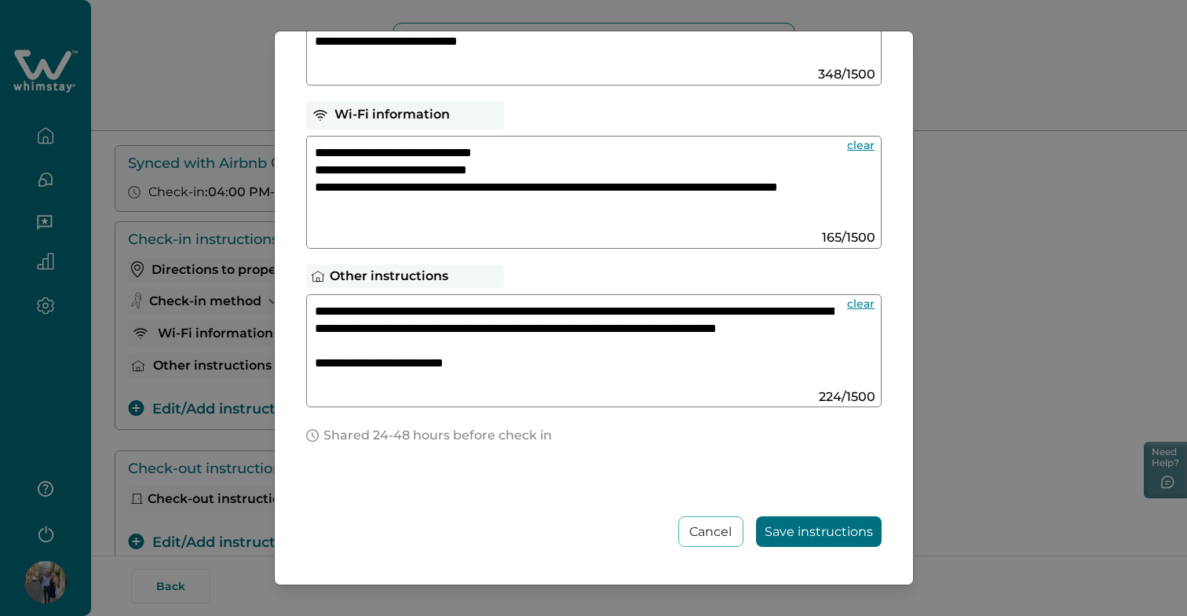
scroll to position [342, 0]
type textarea "**********"
click at [830, 538] on button "Save instructions" at bounding box center [819, 531] width 126 height 31
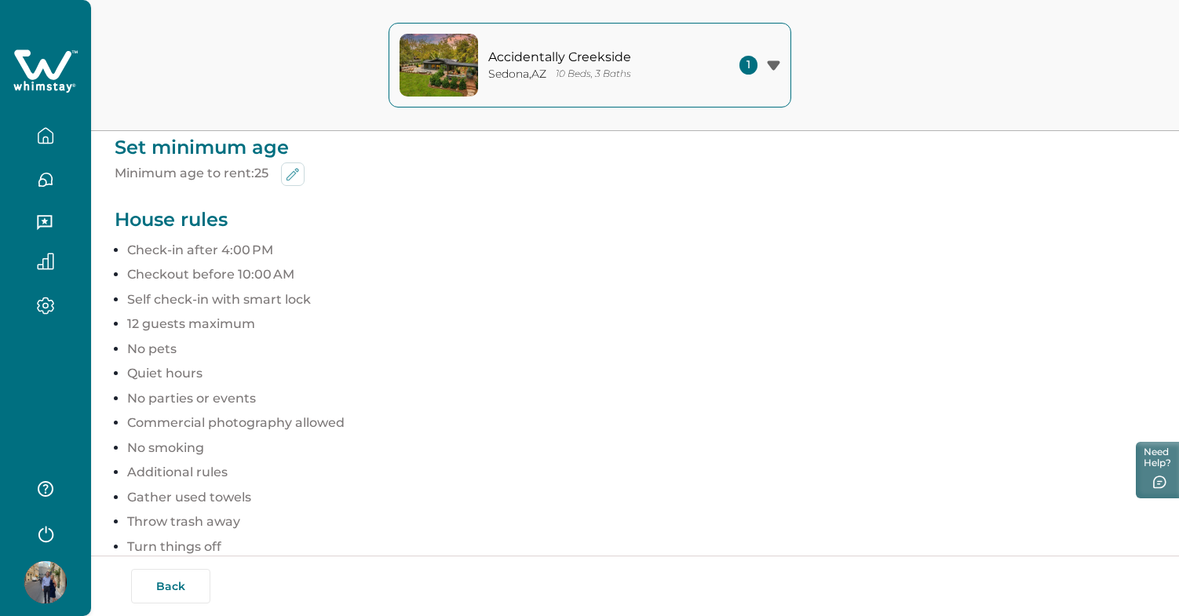
scroll to position [888, 0]
click at [167, 227] on p "House rules" at bounding box center [635, 219] width 1041 height 23
click at [251, 340] on ul "12 guests maximum No pets Quiet hours No parties or events Commercial photograp…" at bounding box center [641, 398] width 1028 height 166
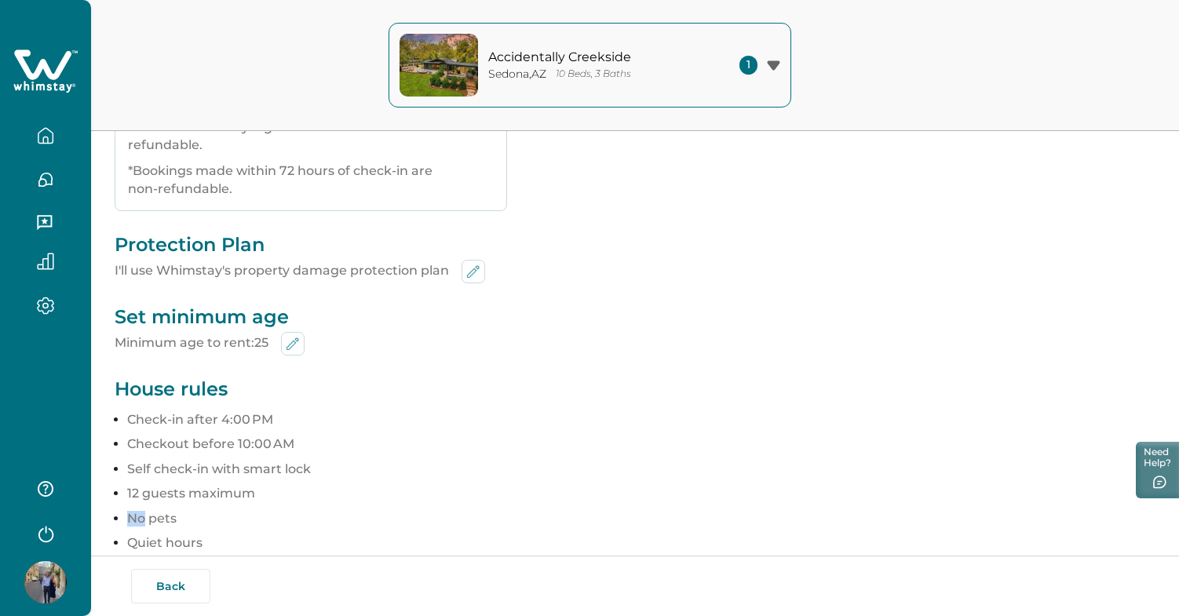
scroll to position [696, 0]
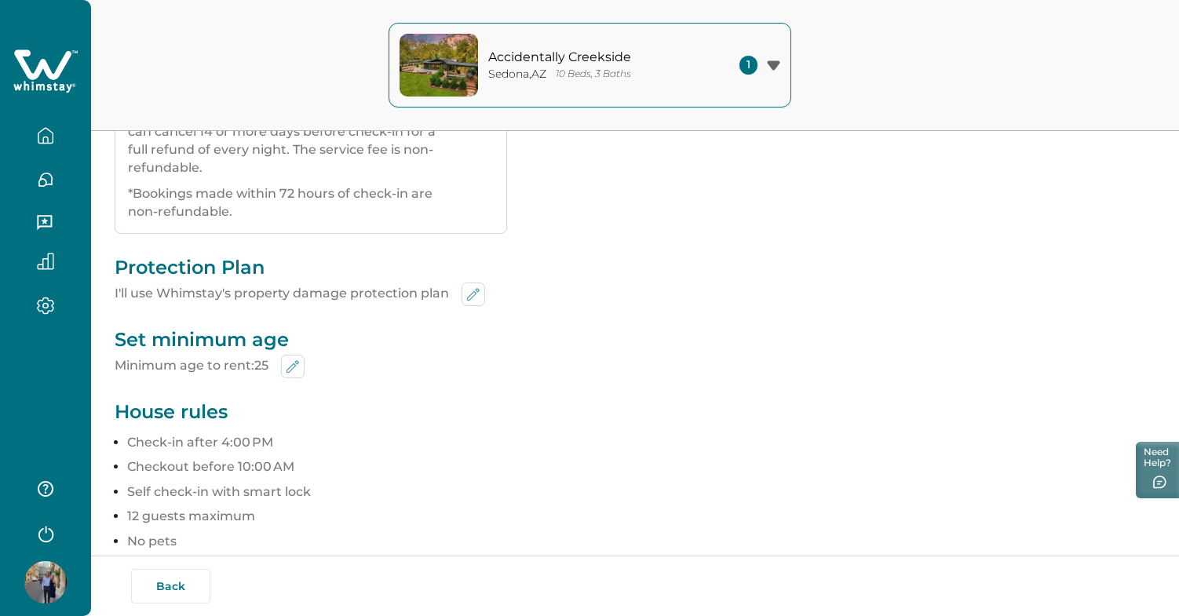
click at [320, 462] on p "Checkout before 10:00 AM" at bounding box center [641, 467] width 1028 height 16
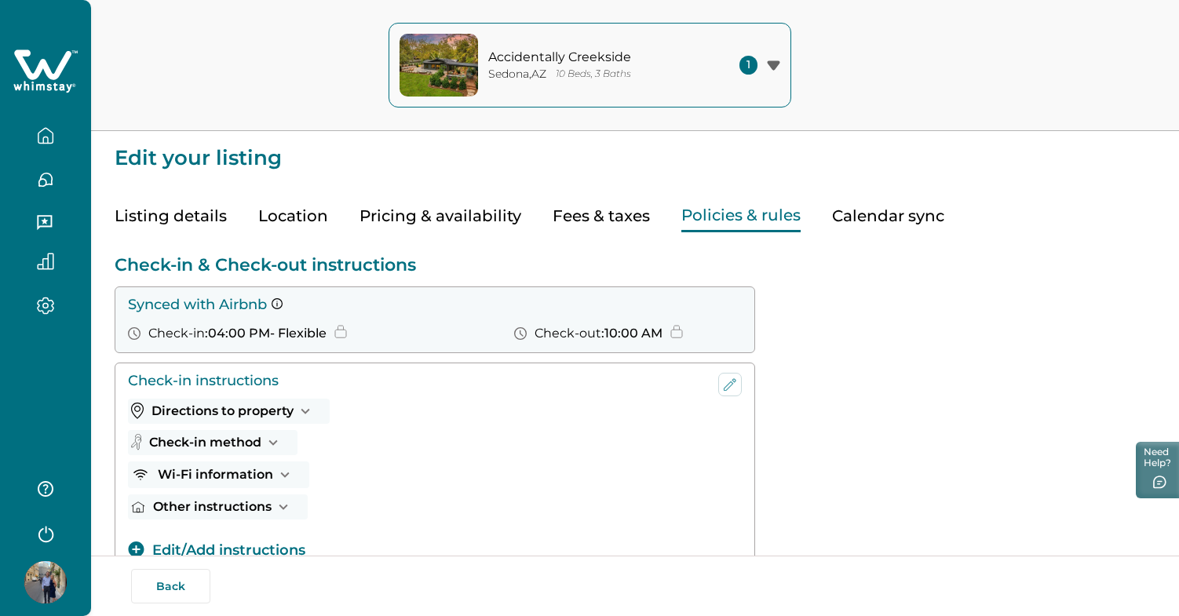
scroll to position [0, 0]
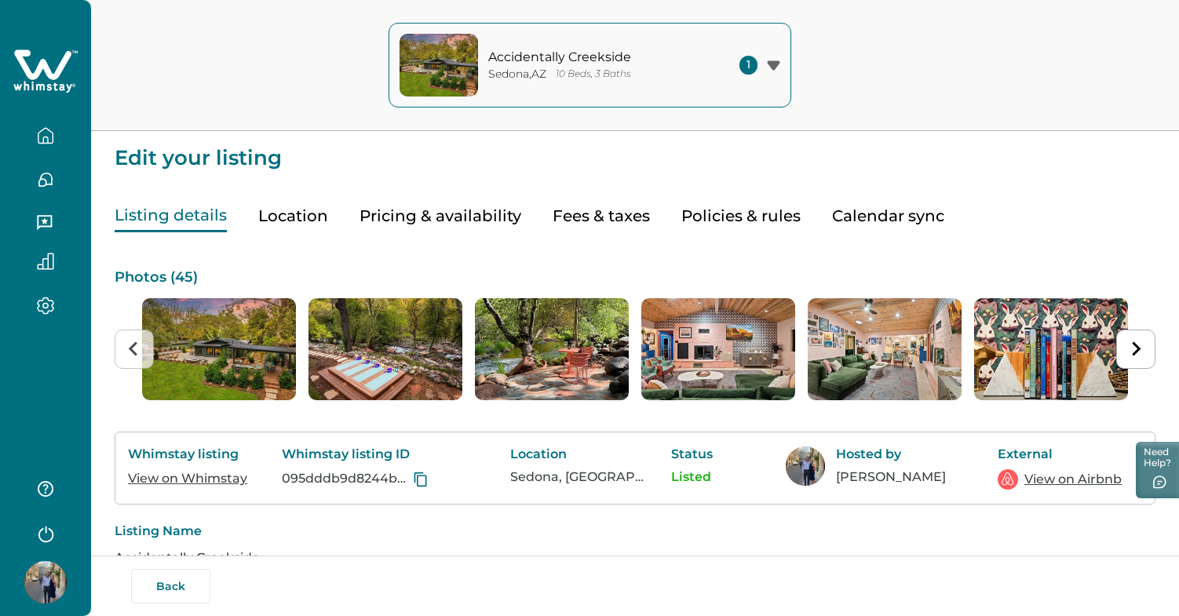
click at [181, 224] on button "Listing details" at bounding box center [171, 216] width 112 height 32
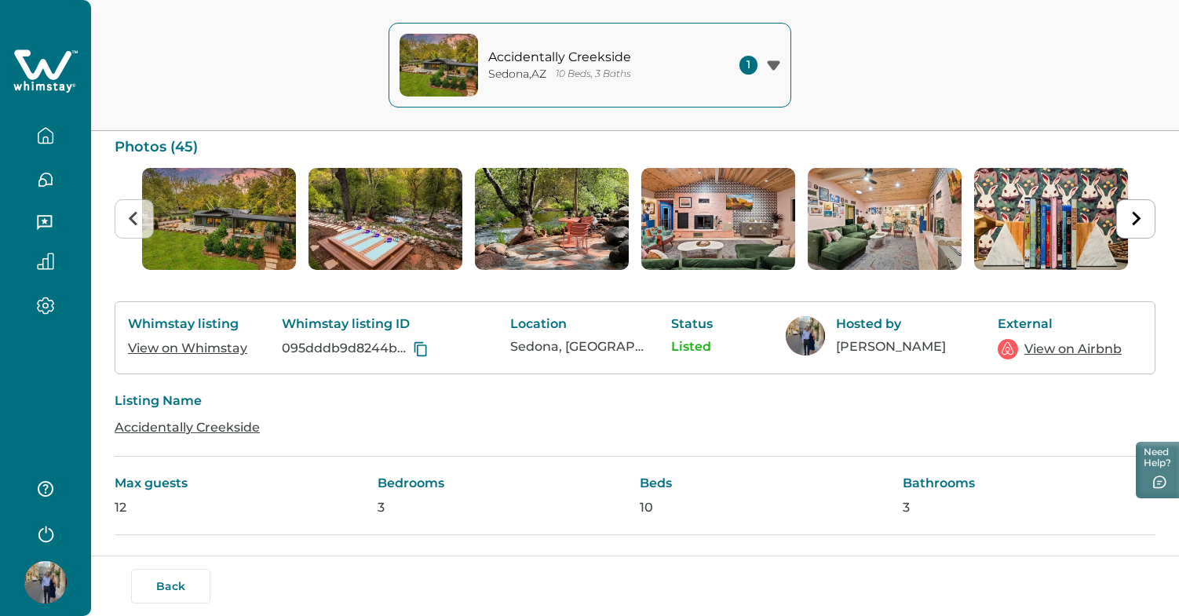
scroll to position [125, 0]
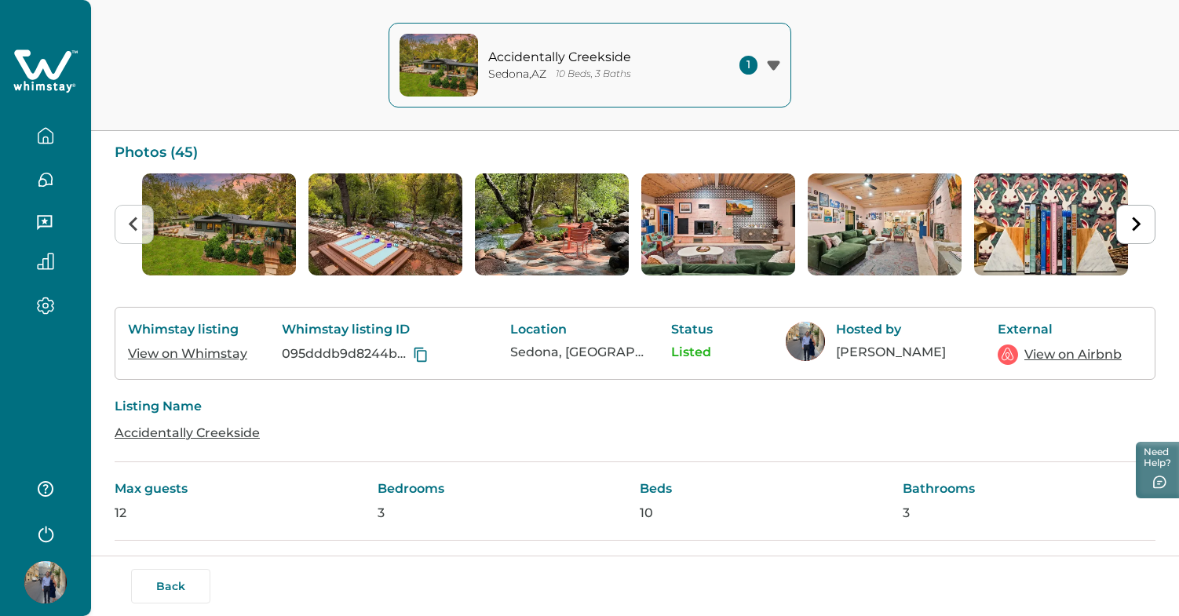
click at [224, 435] on link "Accidentally Creekside" at bounding box center [187, 432] width 145 height 15
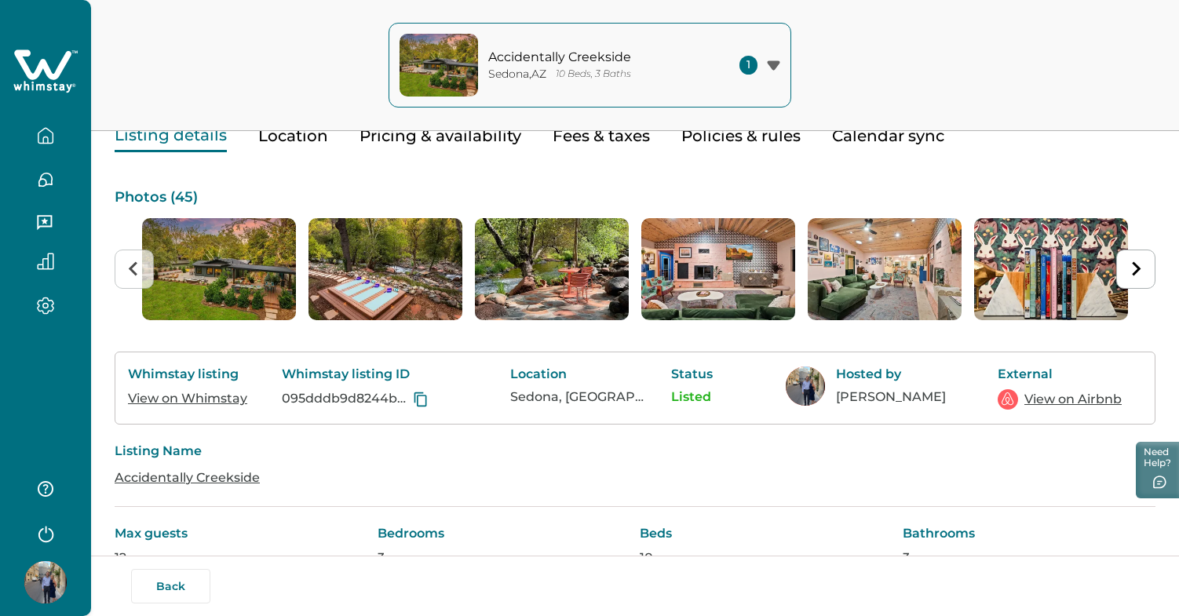
scroll to position [80, 0]
click at [188, 398] on link "View on Whimstay" at bounding box center [187, 398] width 119 height 15
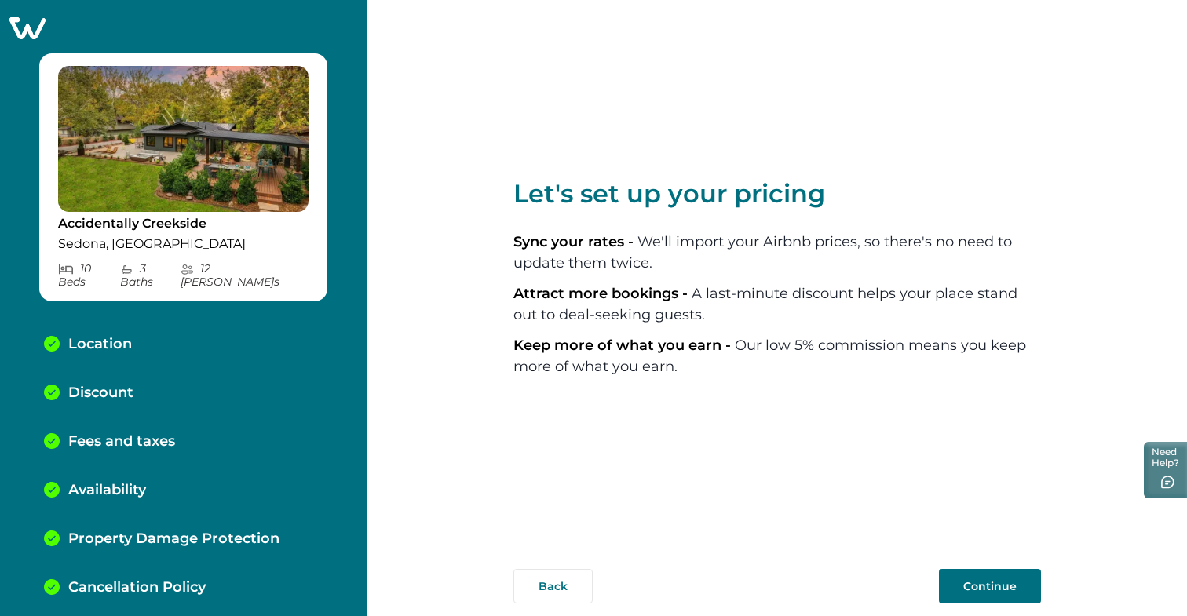
click at [992, 578] on button "Continue" at bounding box center [990, 586] width 102 height 35
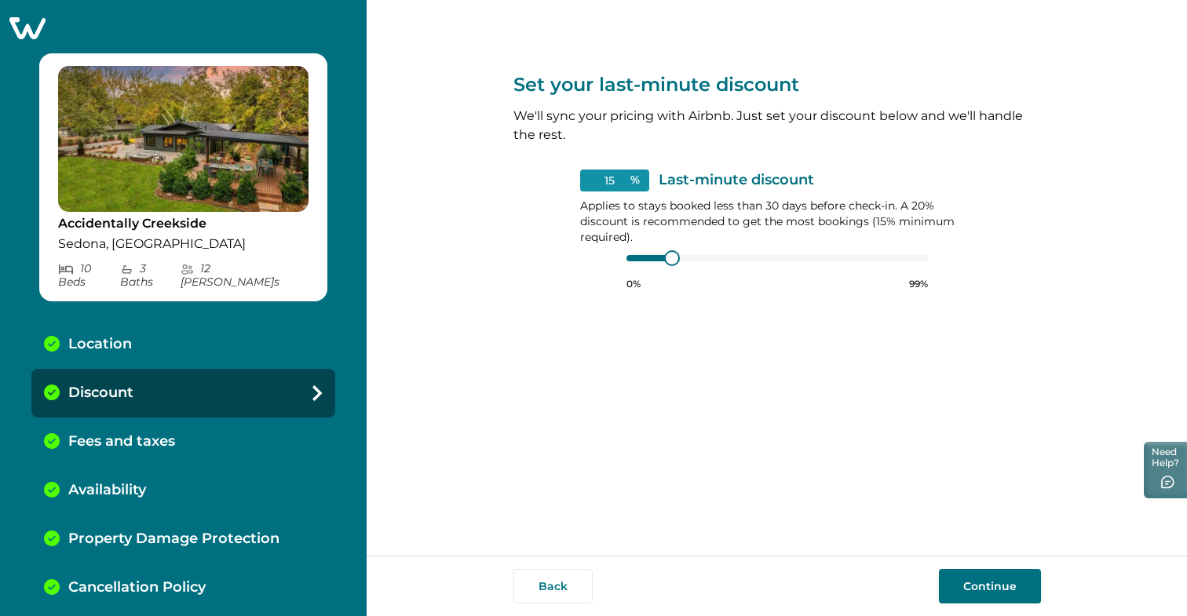
click at [992, 578] on button "Continue" at bounding box center [990, 586] width 102 height 35
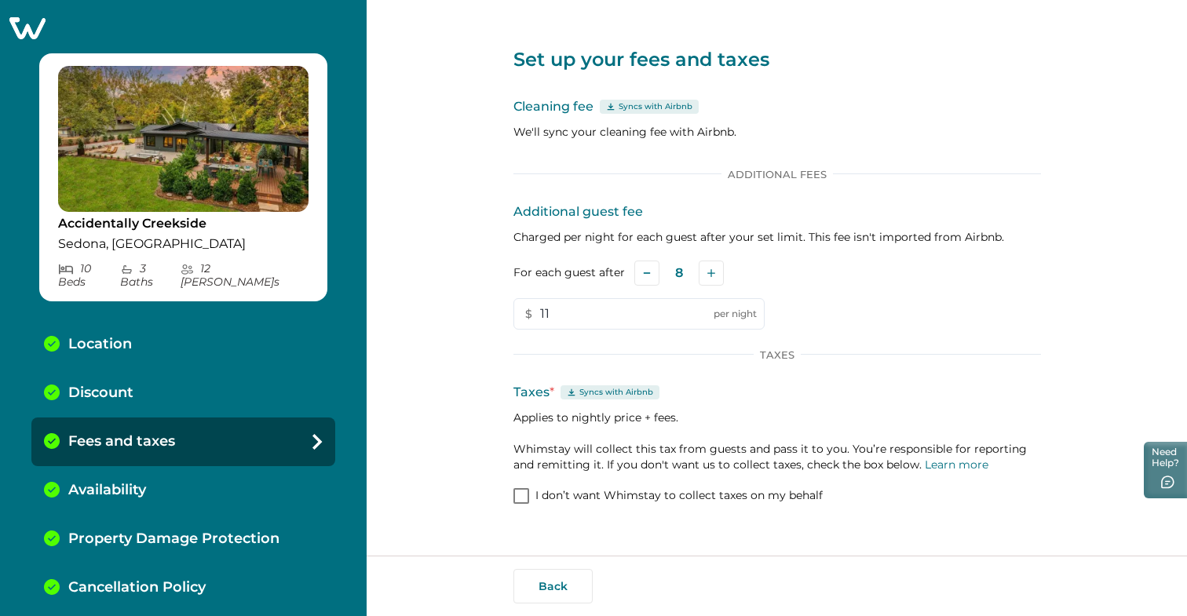
click at [687, 541] on div "Set up your fees and taxes Cleaning fee Syncs with Airbnb We'll sync your clean…" at bounding box center [776, 278] width 527 height 556
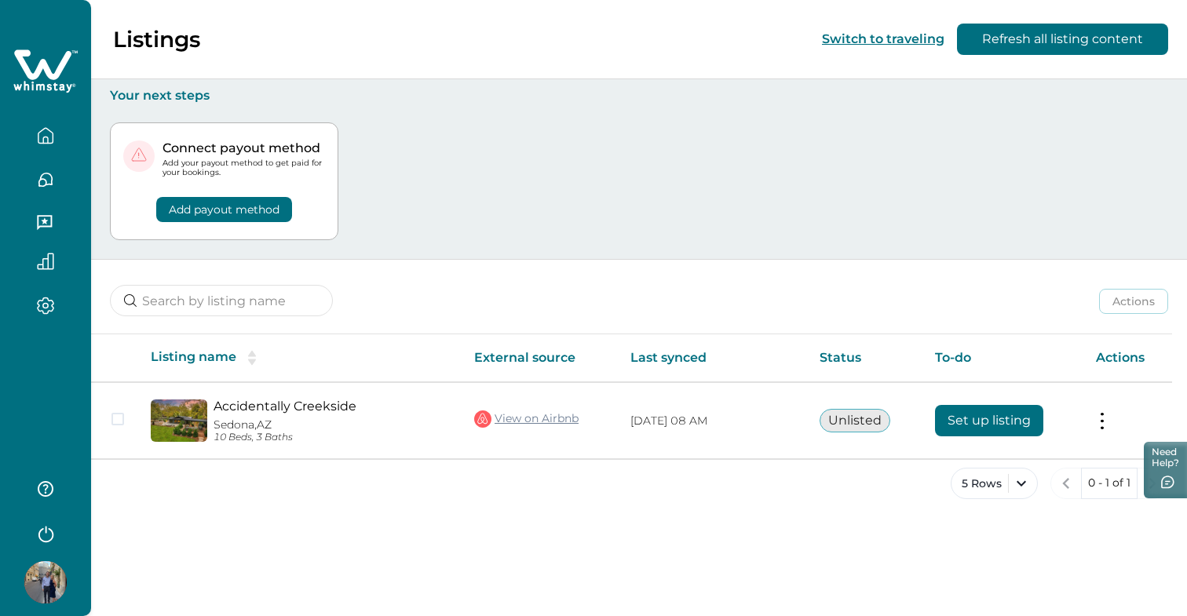
click at [1106, 38] on button "Refresh all listing content" at bounding box center [1062, 39] width 211 height 31
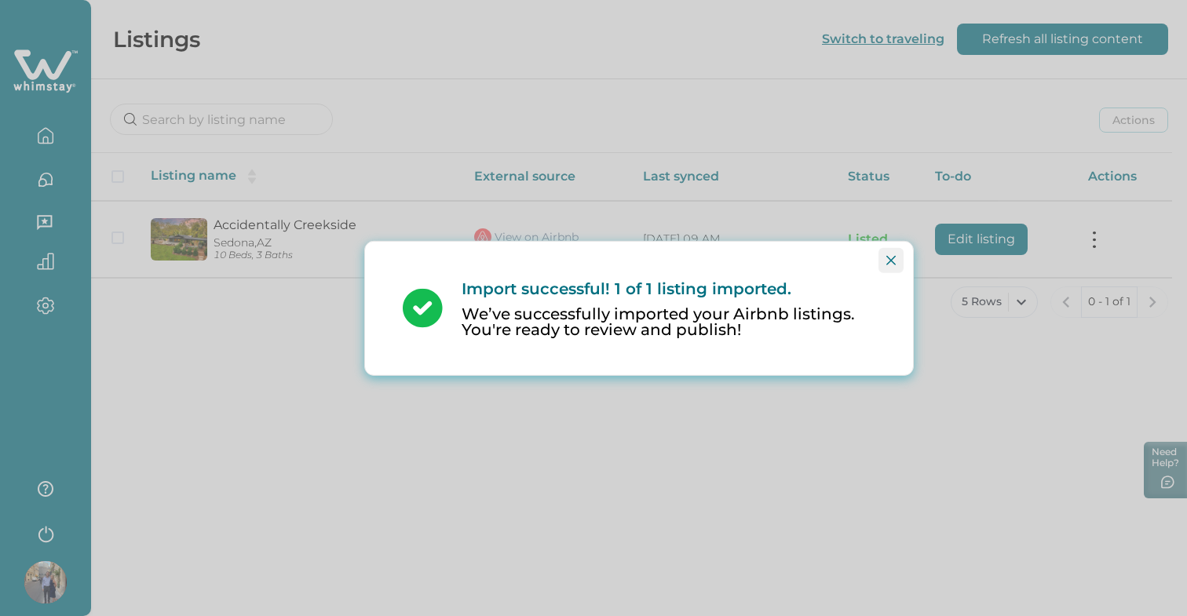
click at [891, 262] on icon "Close" at bounding box center [890, 259] width 9 height 9
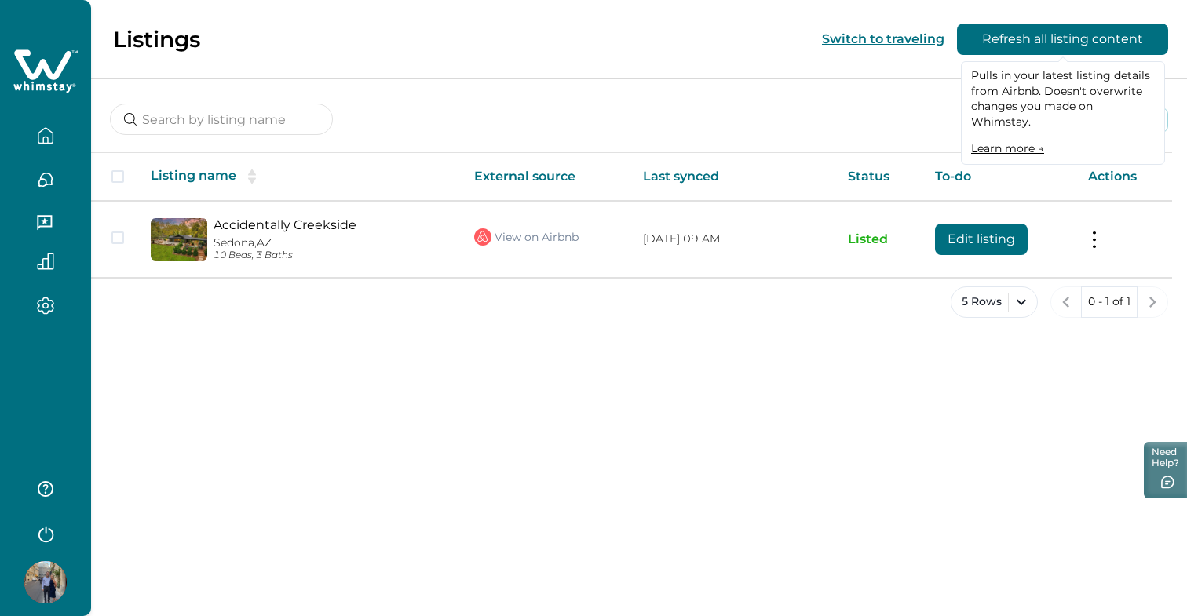
click at [1032, 141] on link "Learn more →" at bounding box center [1007, 148] width 73 height 14
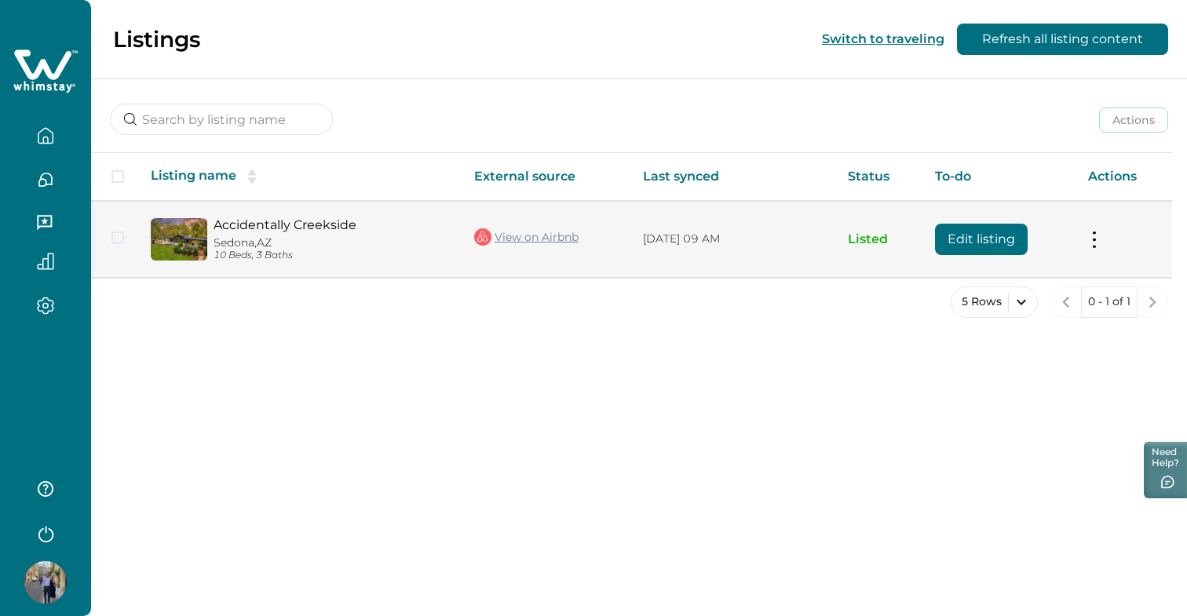
click at [1104, 242] on td "Actions View listing on Whimstay Unlist listing View listing details" at bounding box center [1123, 239] width 97 height 76
click at [1096, 242] on button at bounding box center [1094, 239] width 13 height 16
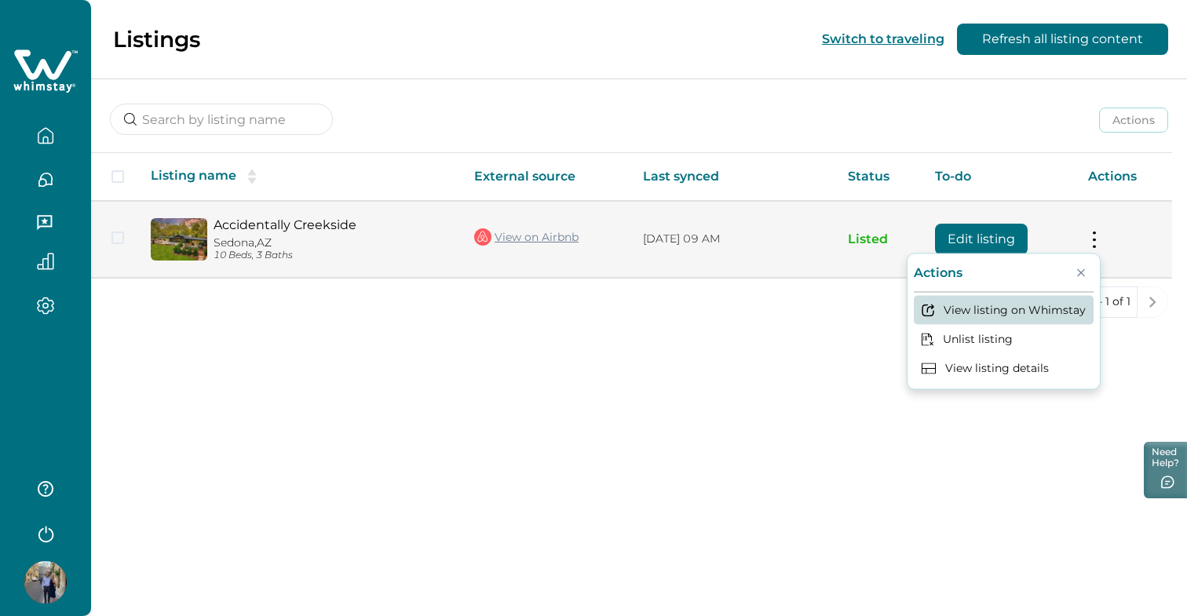
click at [1026, 312] on button "View listing on Whimstay" at bounding box center [1003, 310] width 180 height 29
